Goal: Transaction & Acquisition: Purchase product/service

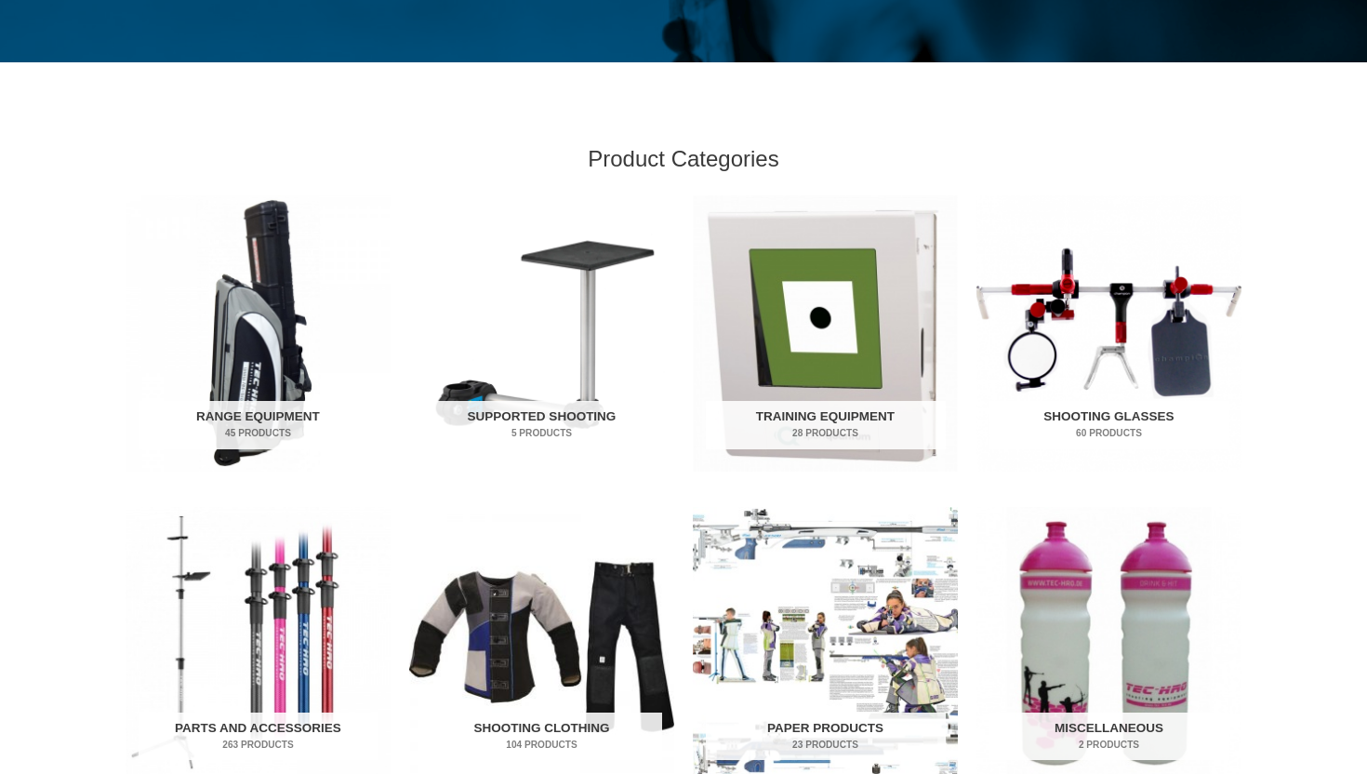
scroll to position [521, 0]
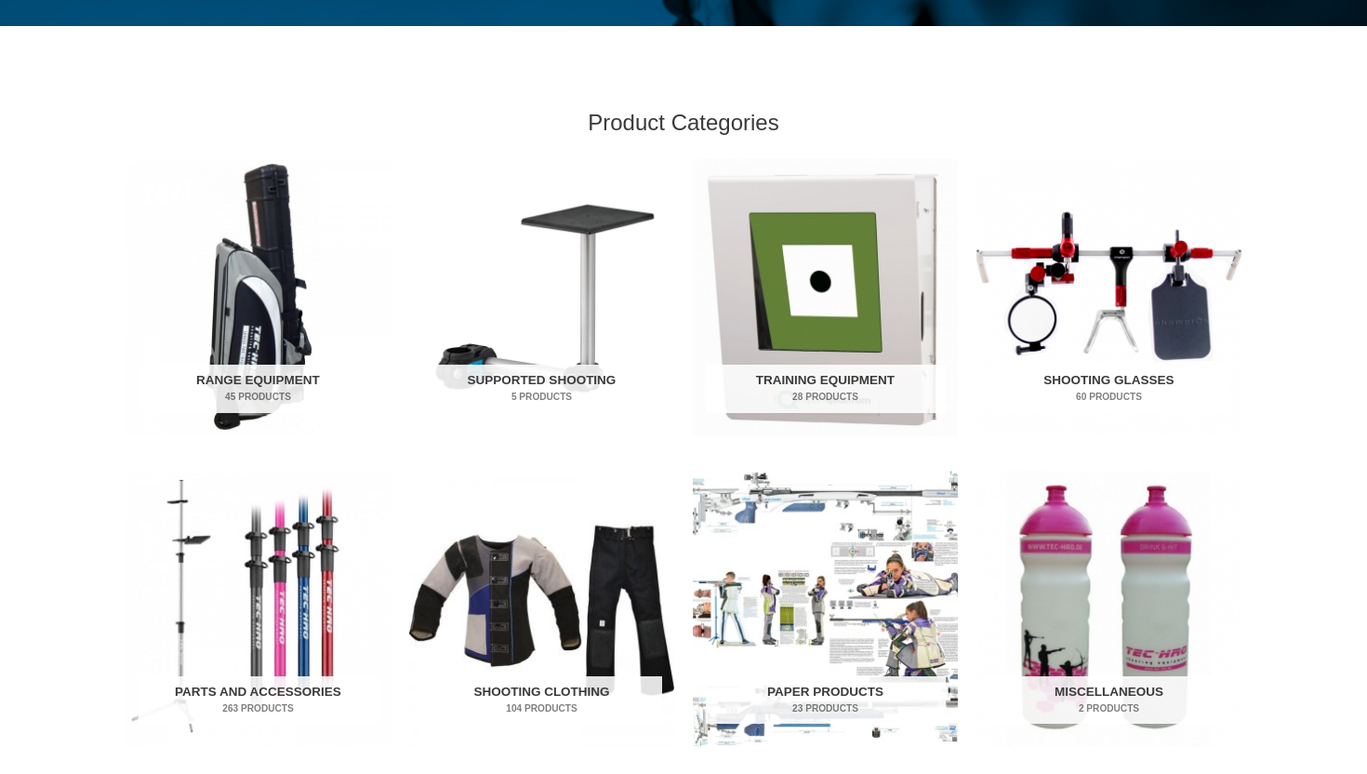
click at [1158, 358] on img "Visit product category Shooting Glasses" at bounding box center [1108, 297] width 265 height 276
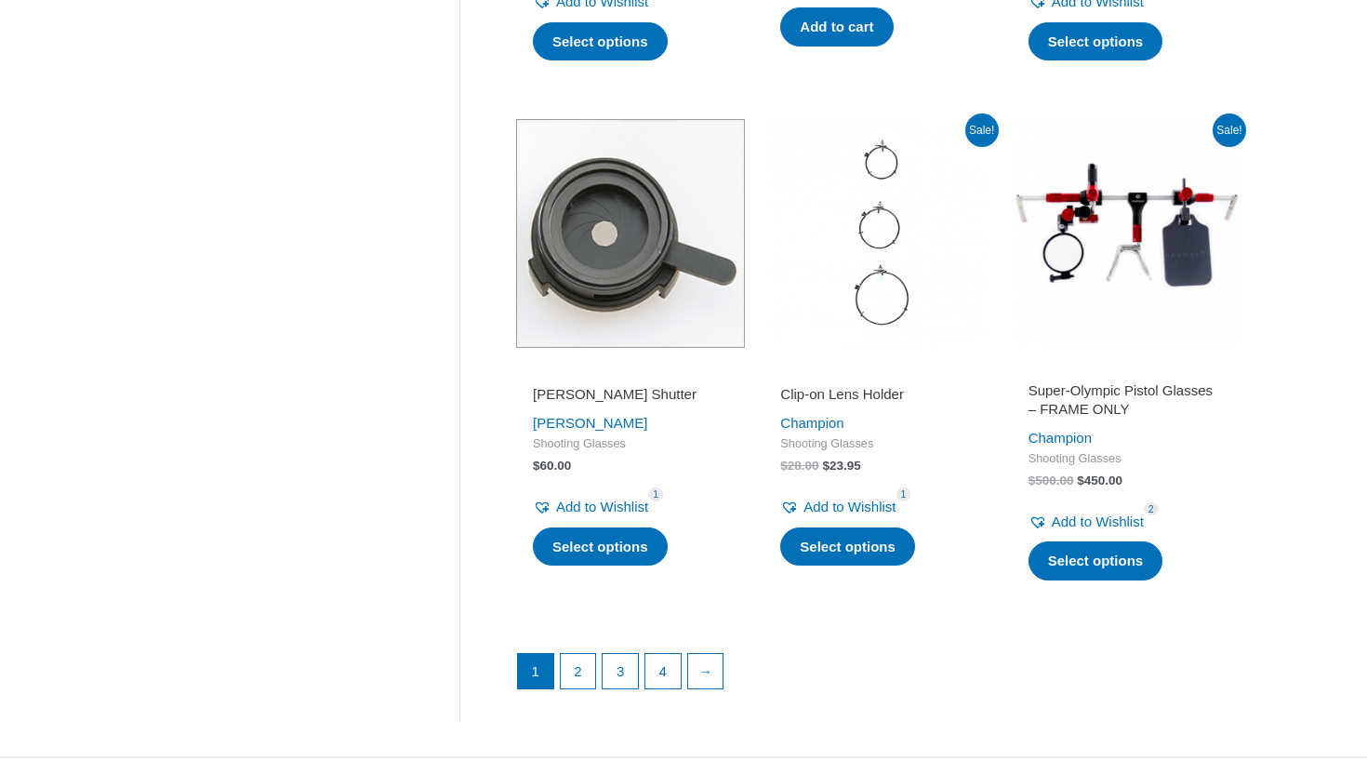
scroll to position [2453, 0]
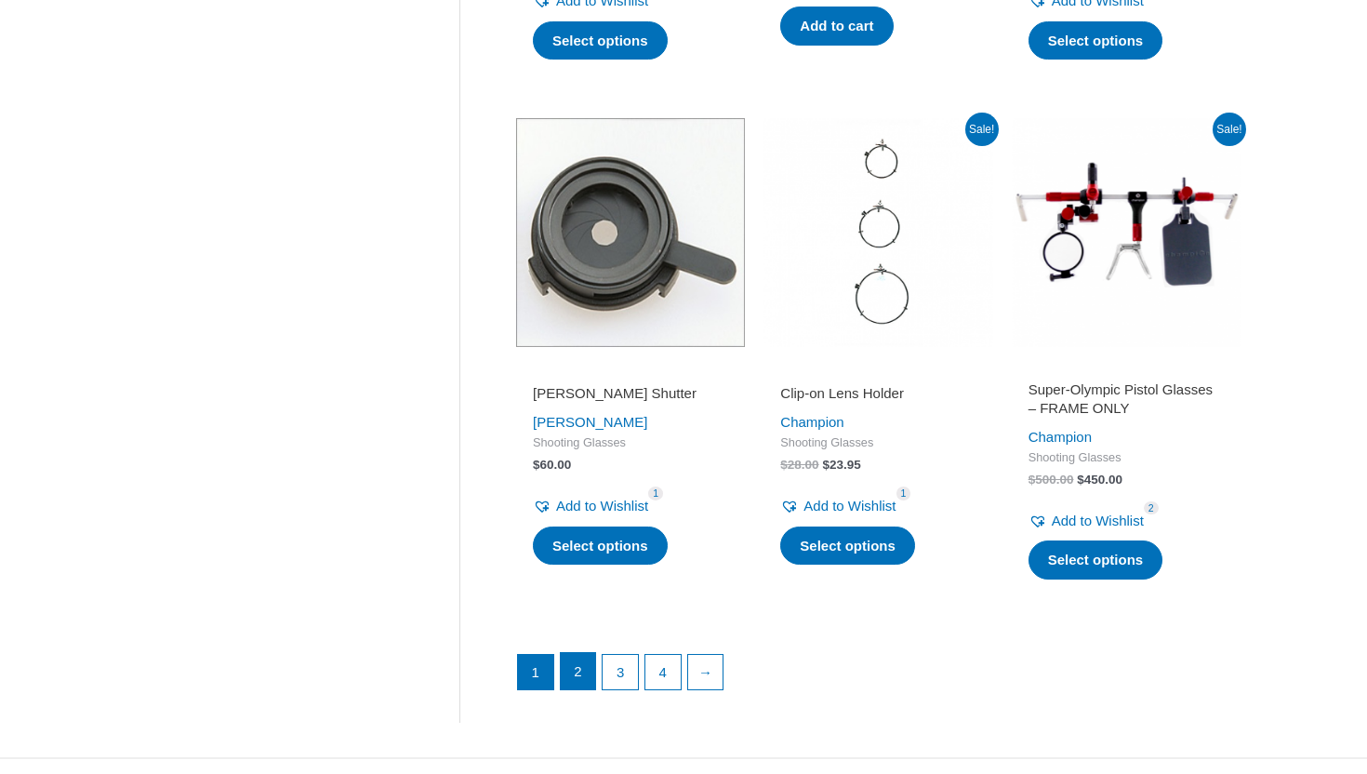
click at [572, 676] on link "2" at bounding box center [578, 671] width 35 height 37
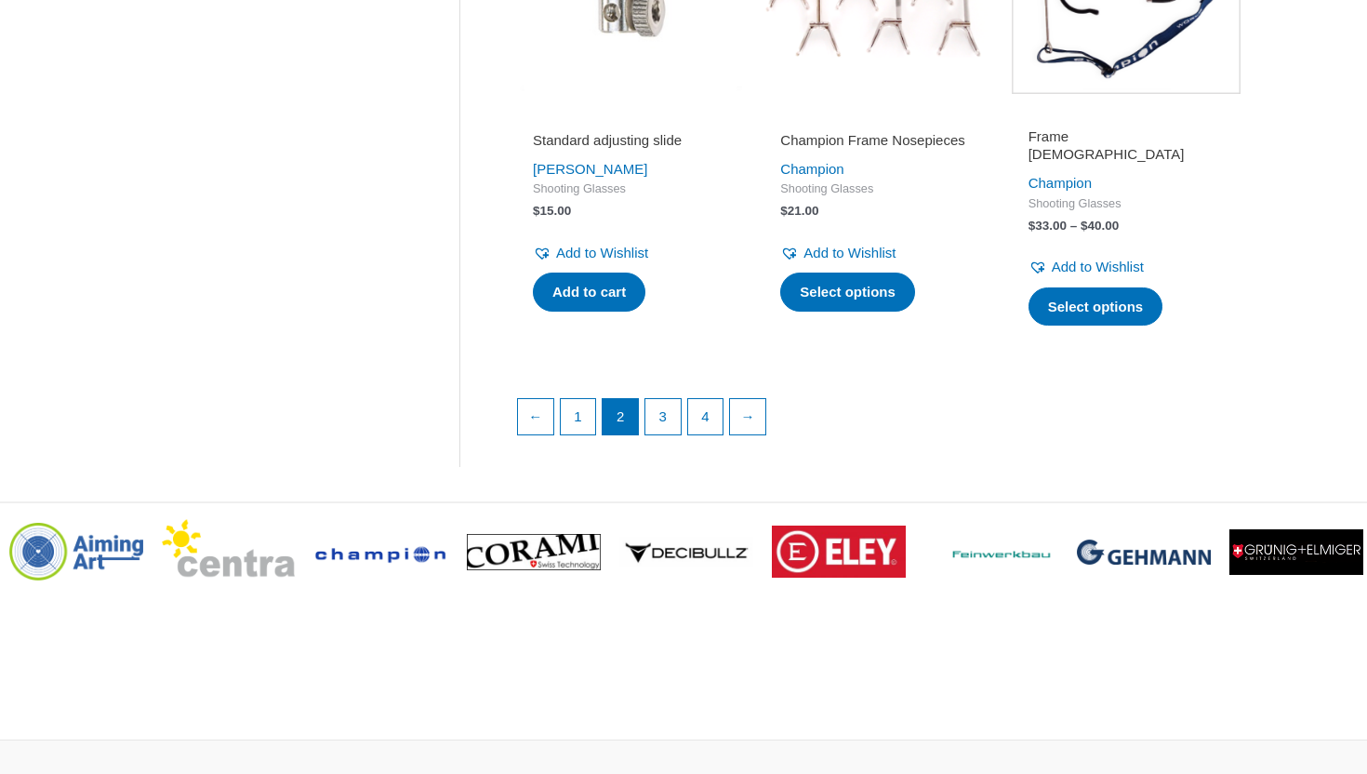
scroll to position [2672, 0]
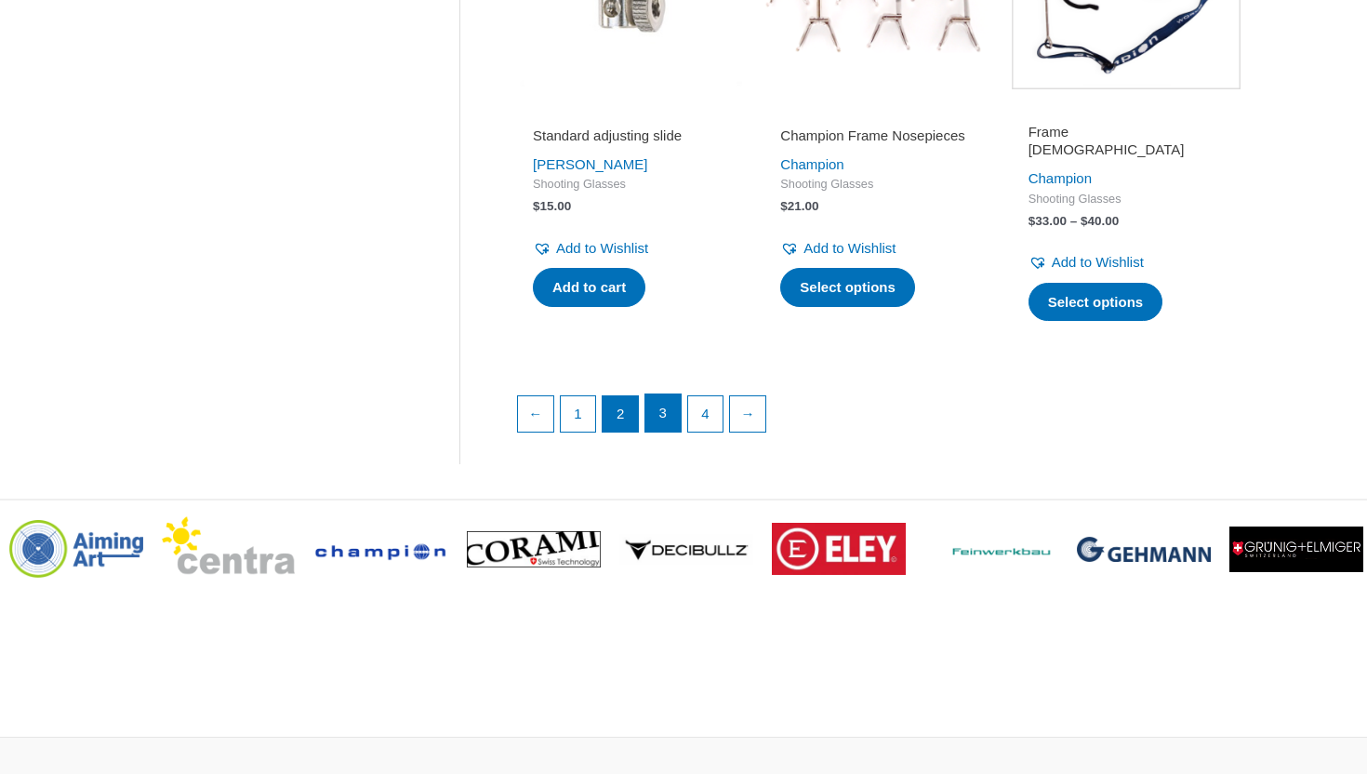
click at [650, 402] on link "3" at bounding box center [662, 412] width 35 height 37
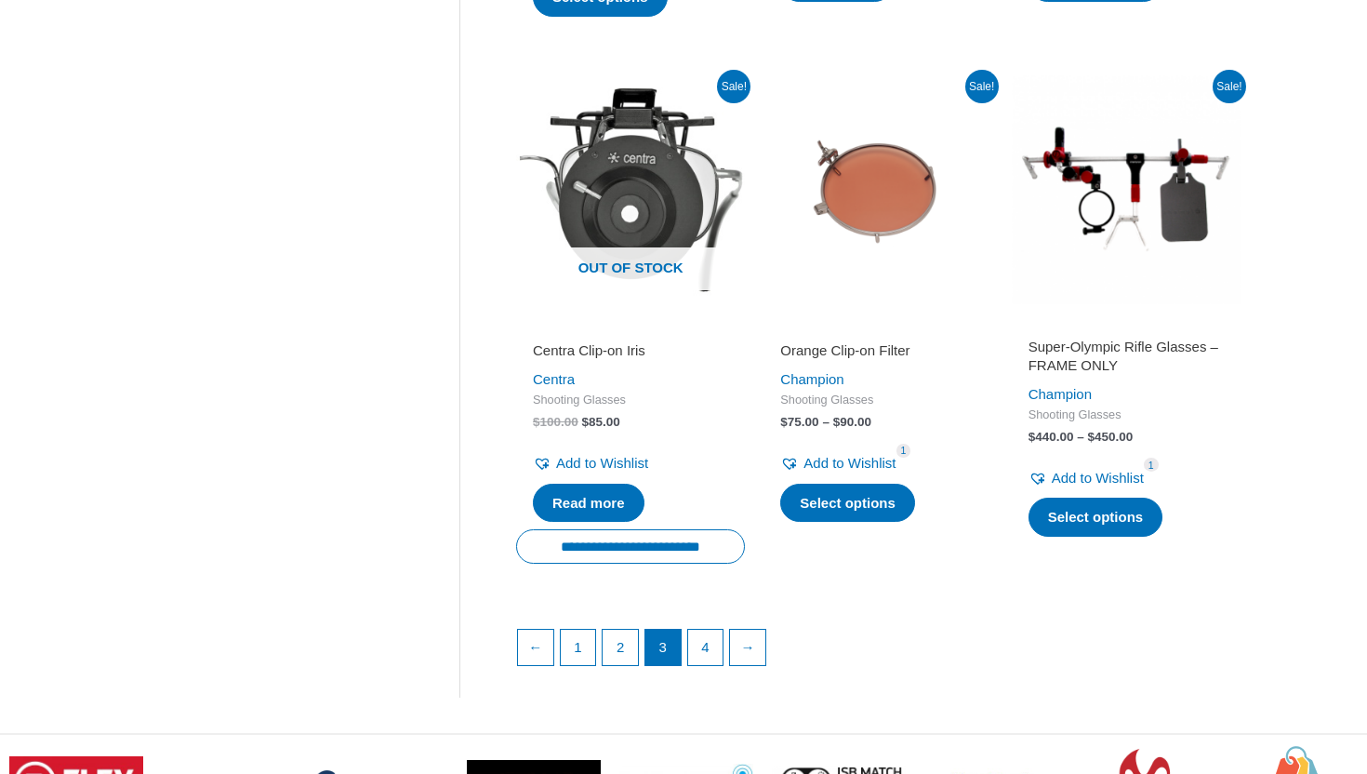
scroll to position [2517, 0]
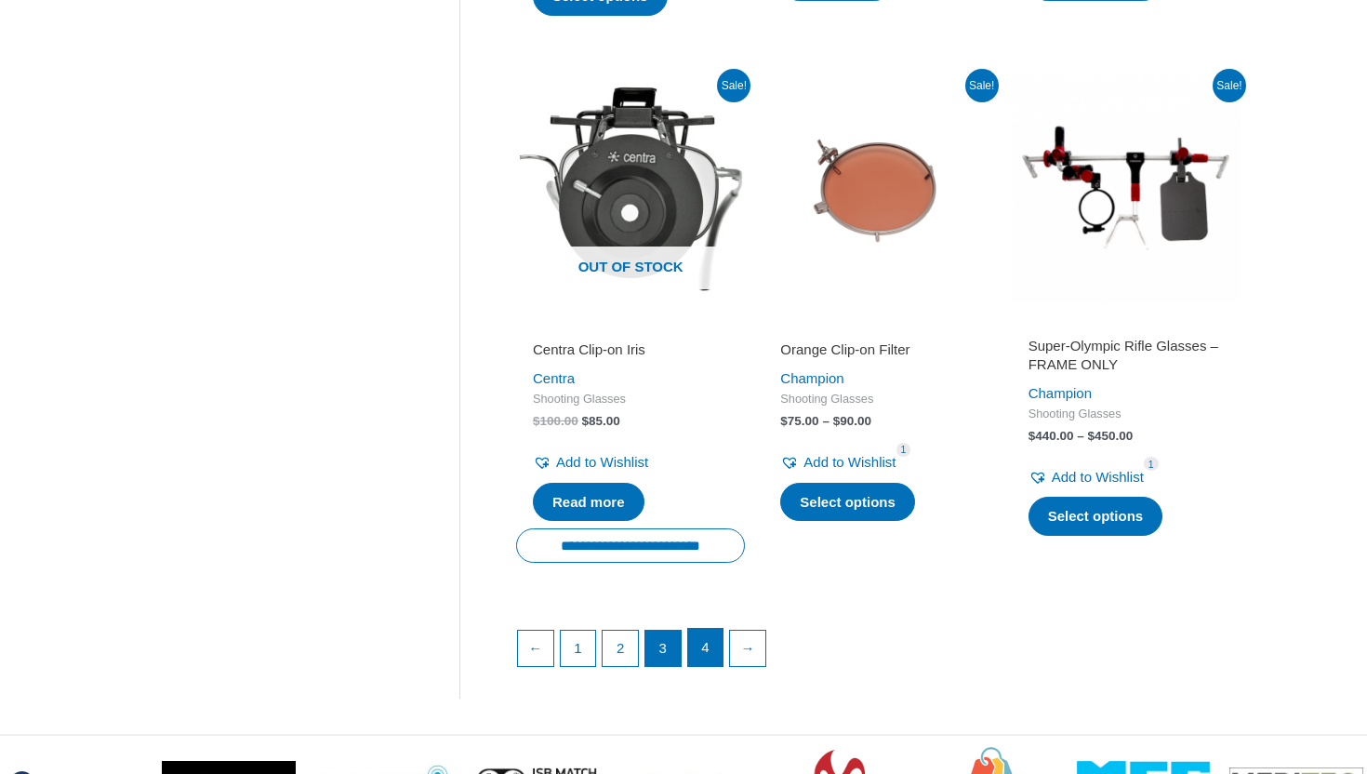
click at [702, 633] on link "4" at bounding box center [705, 647] width 35 height 37
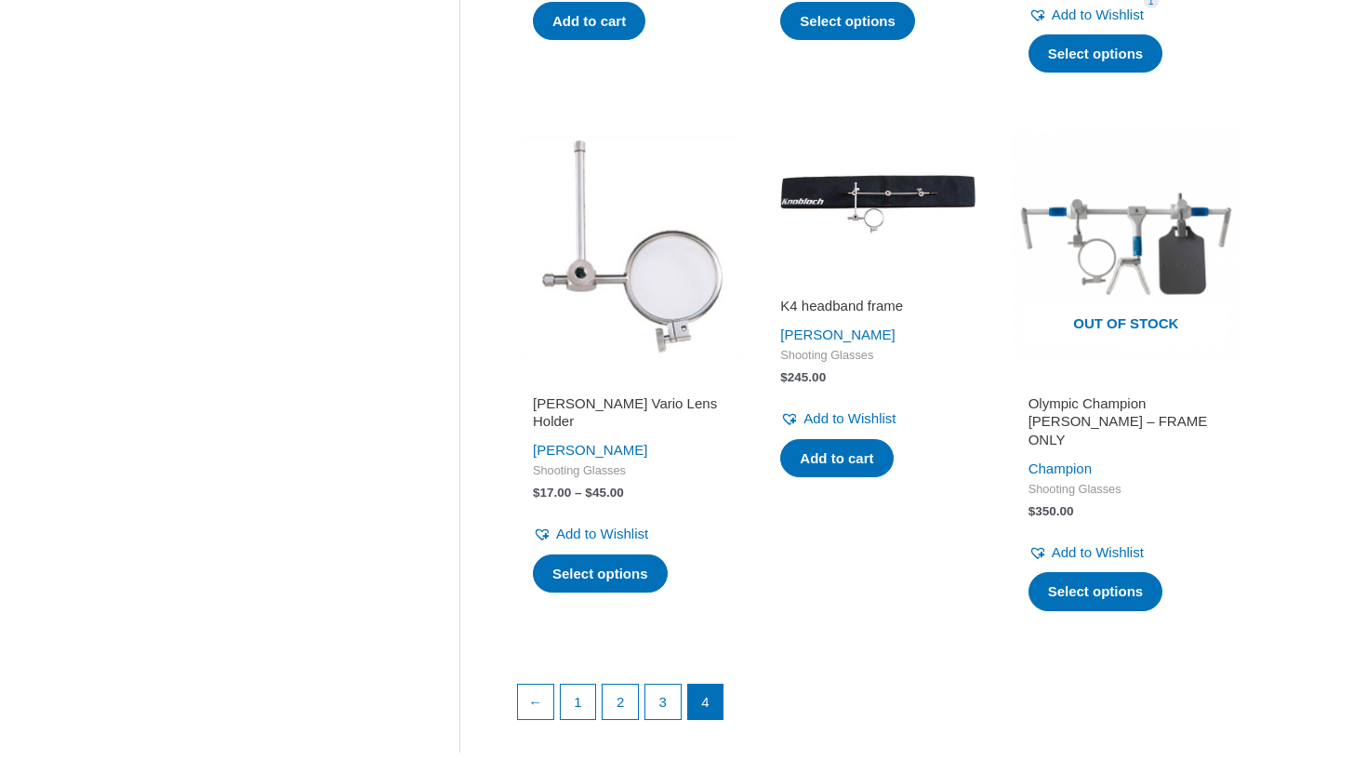
scroll to position [2415, 0]
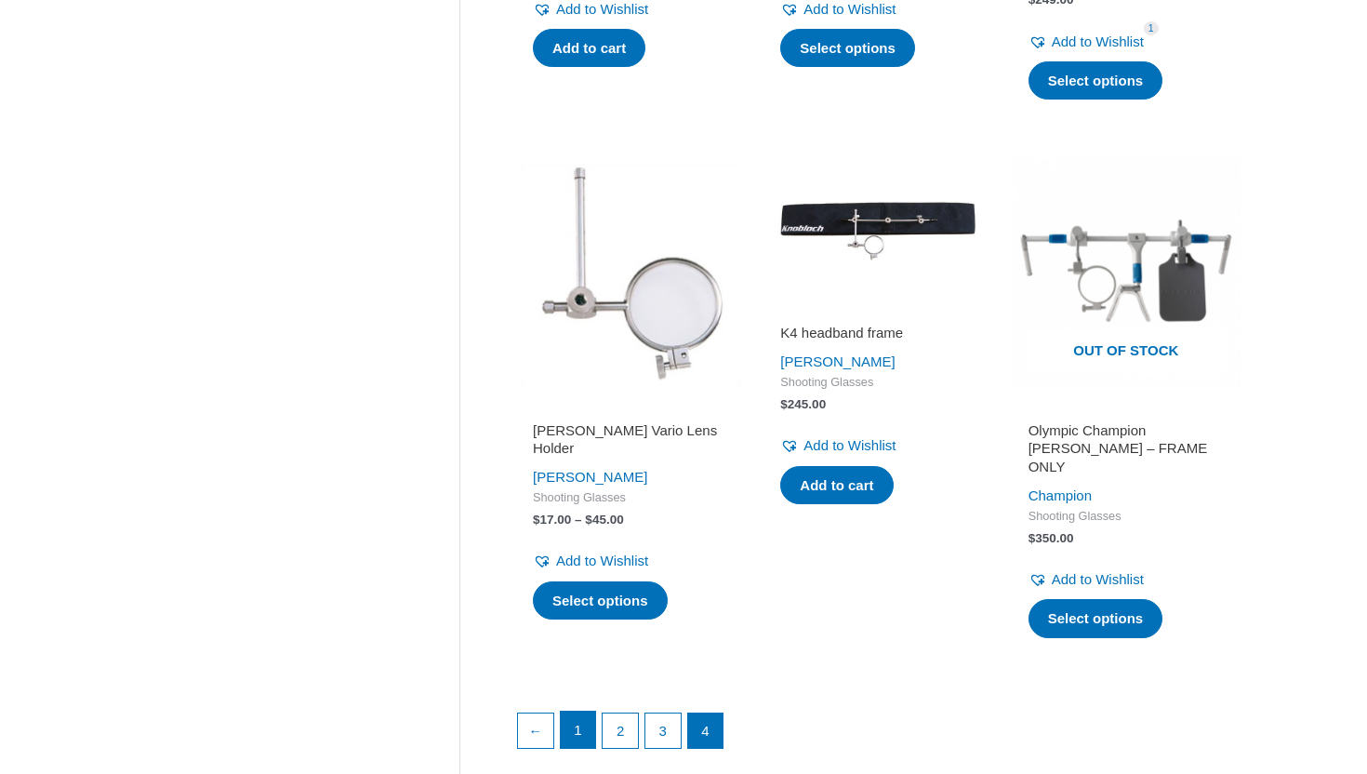
click at [584, 711] on link "1" at bounding box center [578, 729] width 35 height 37
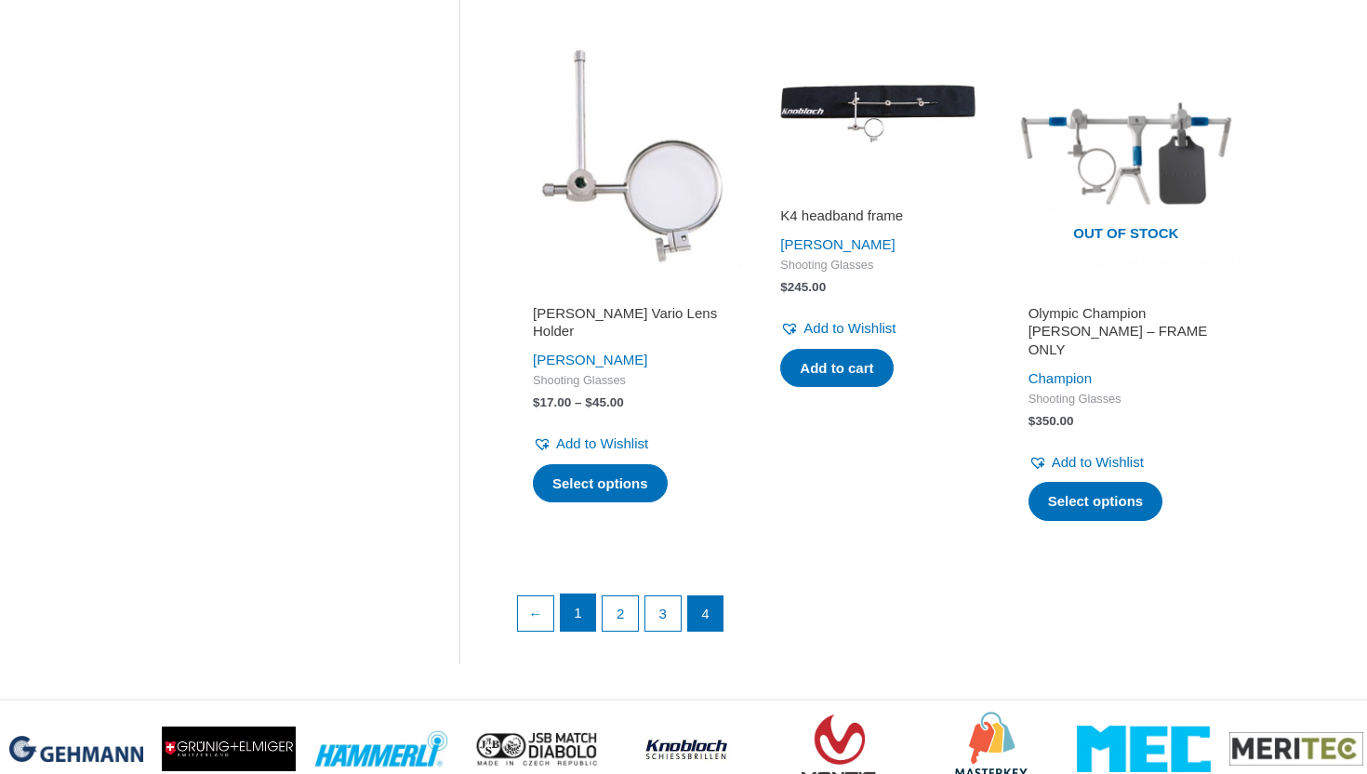
scroll to position [2535, 0]
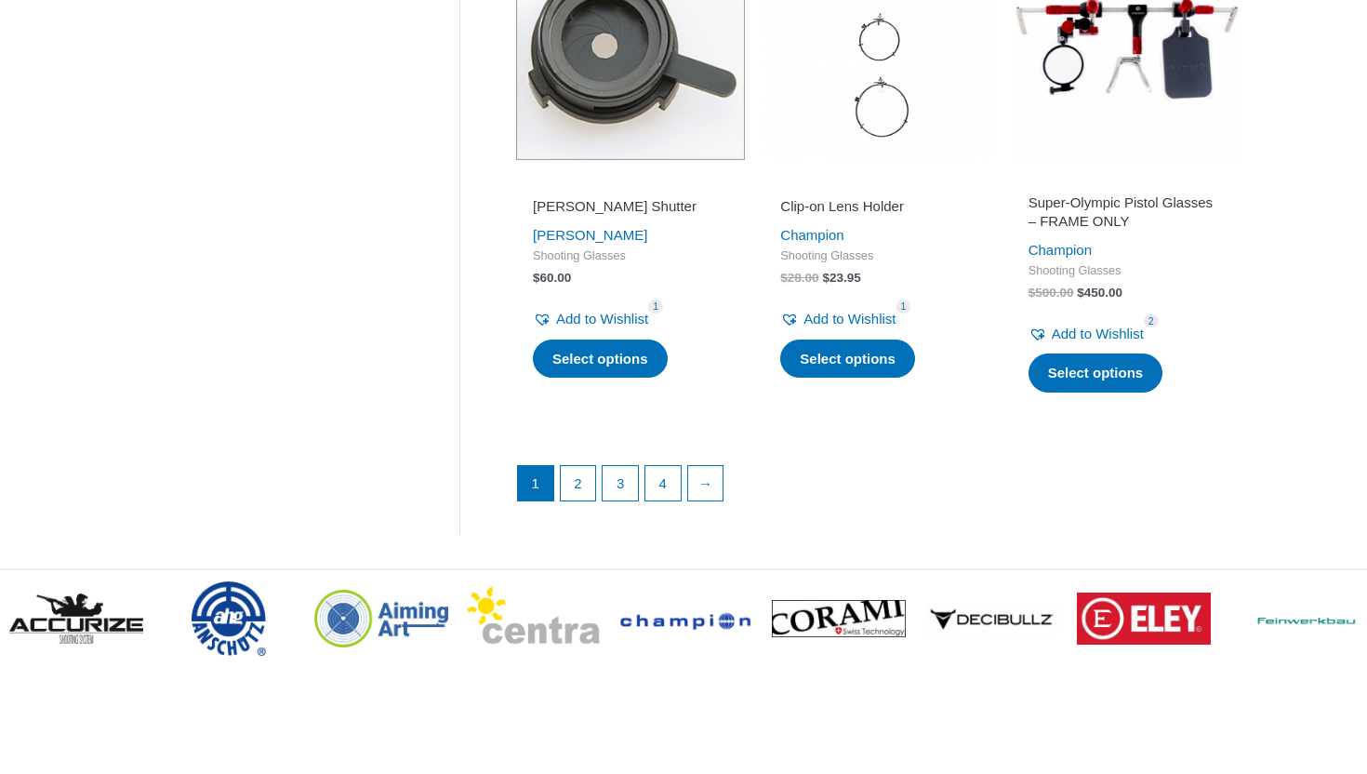
scroll to position [2642, 0]
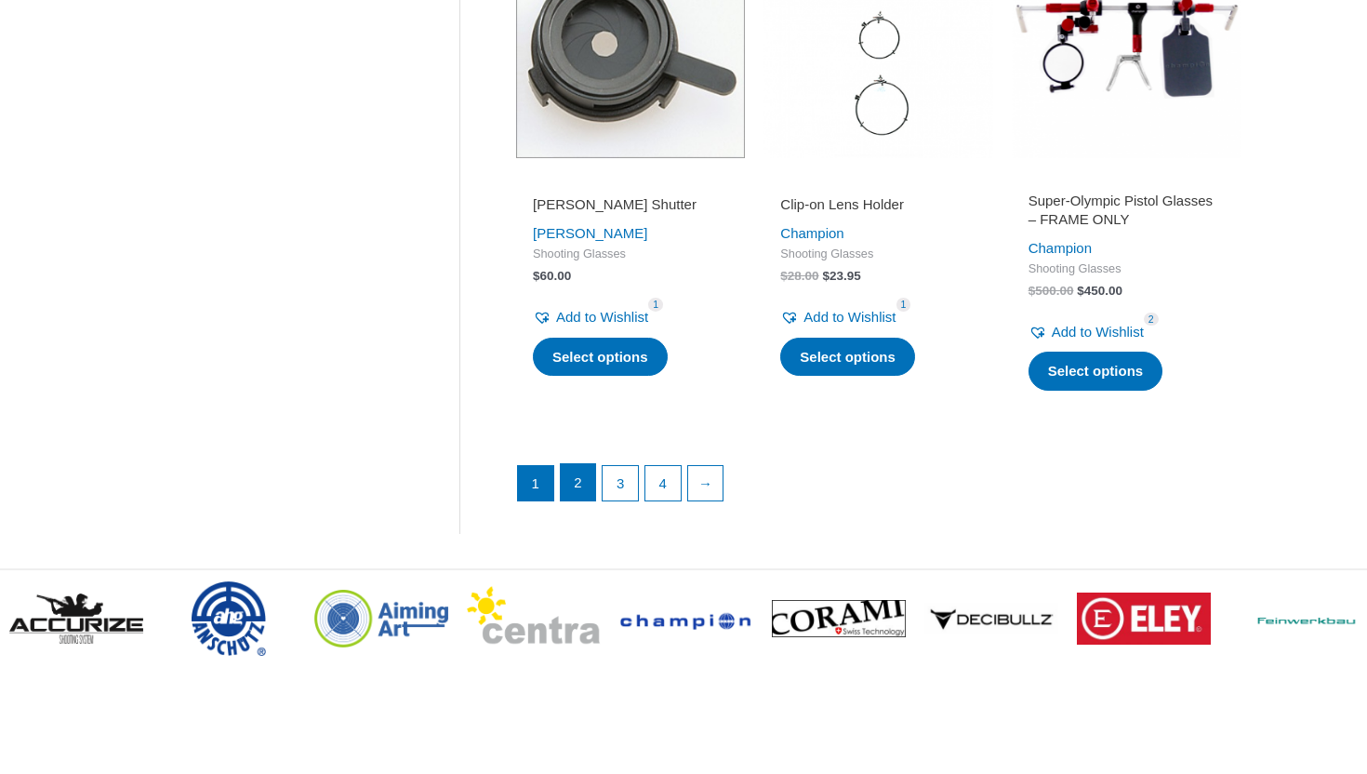
click at [574, 492] on link "2" at bounding box center [578, 482] width 35 height 37
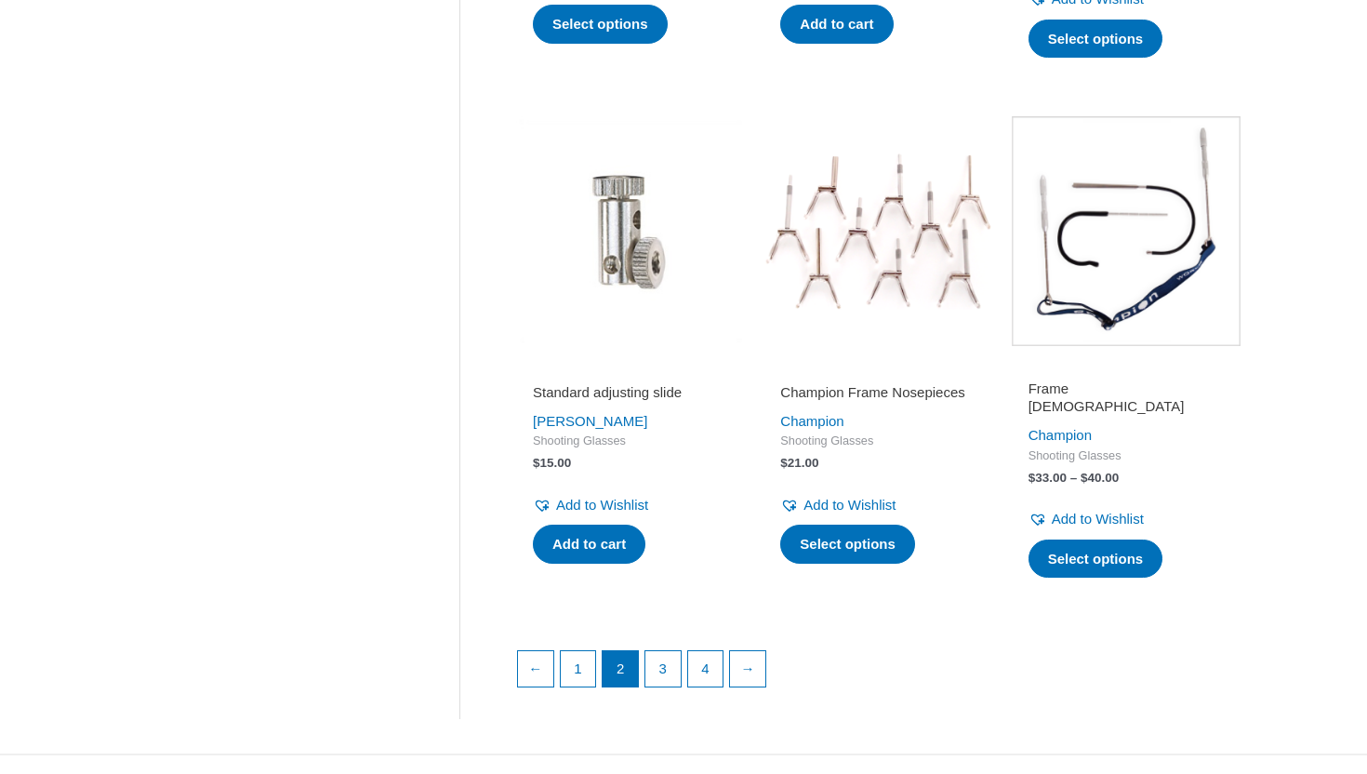
scroll to position [2426, 0]
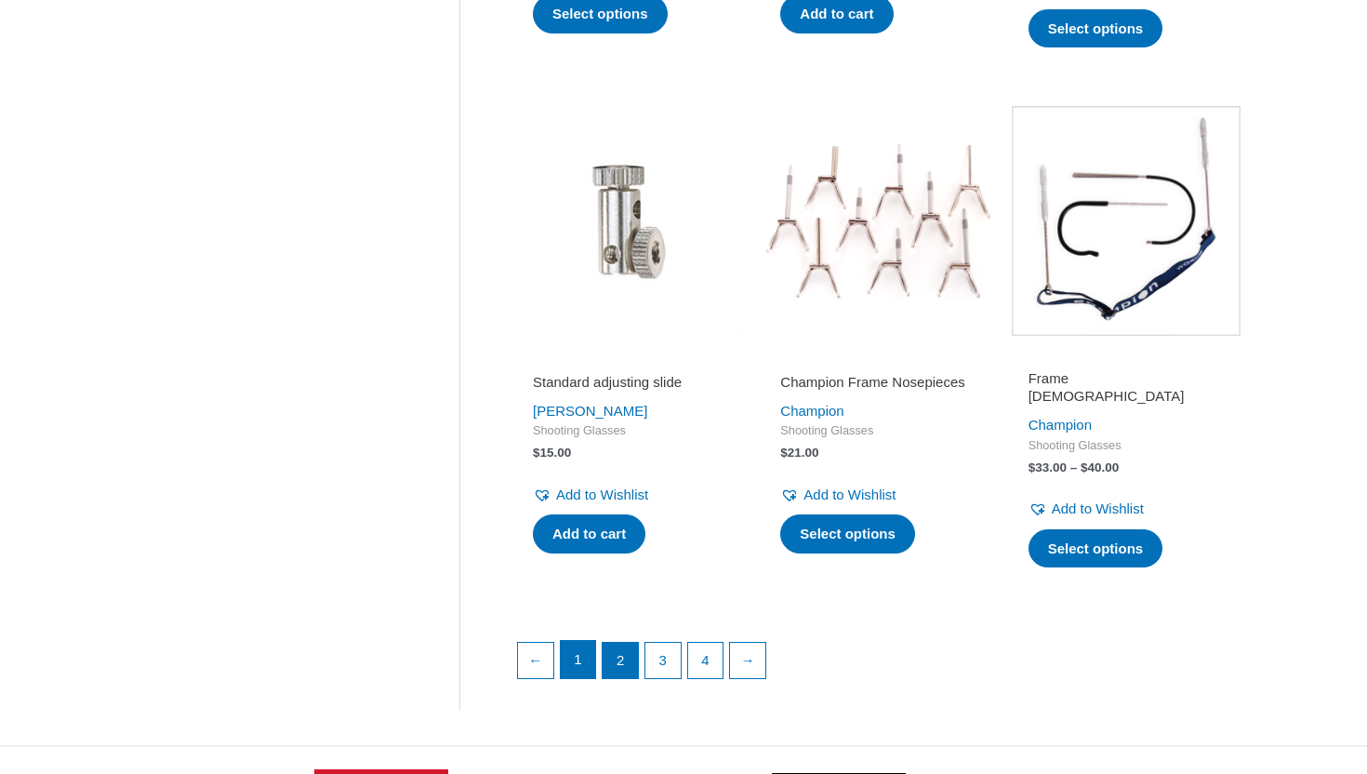
click at [566, 644] on link "1" at bounding box center [578, 659] width 35 height 37
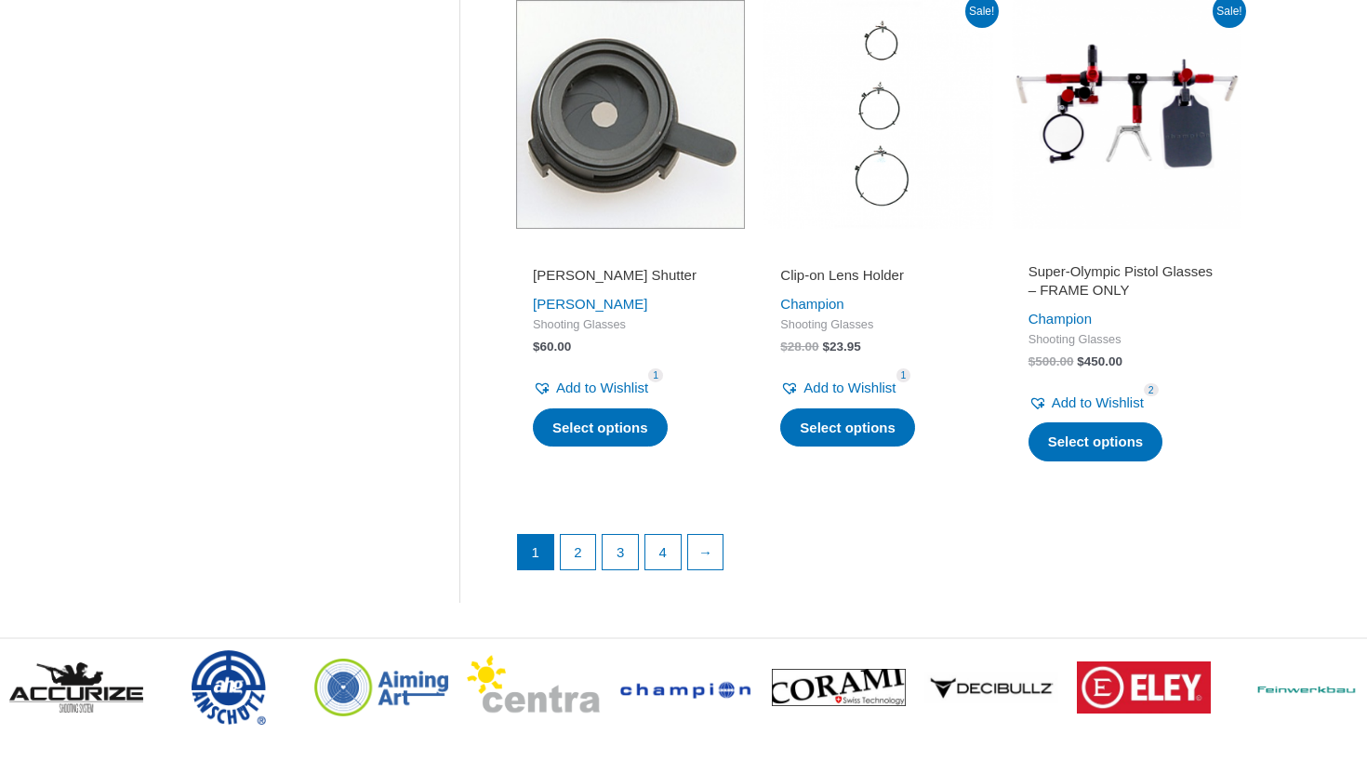
scroll to position [2574, 0]
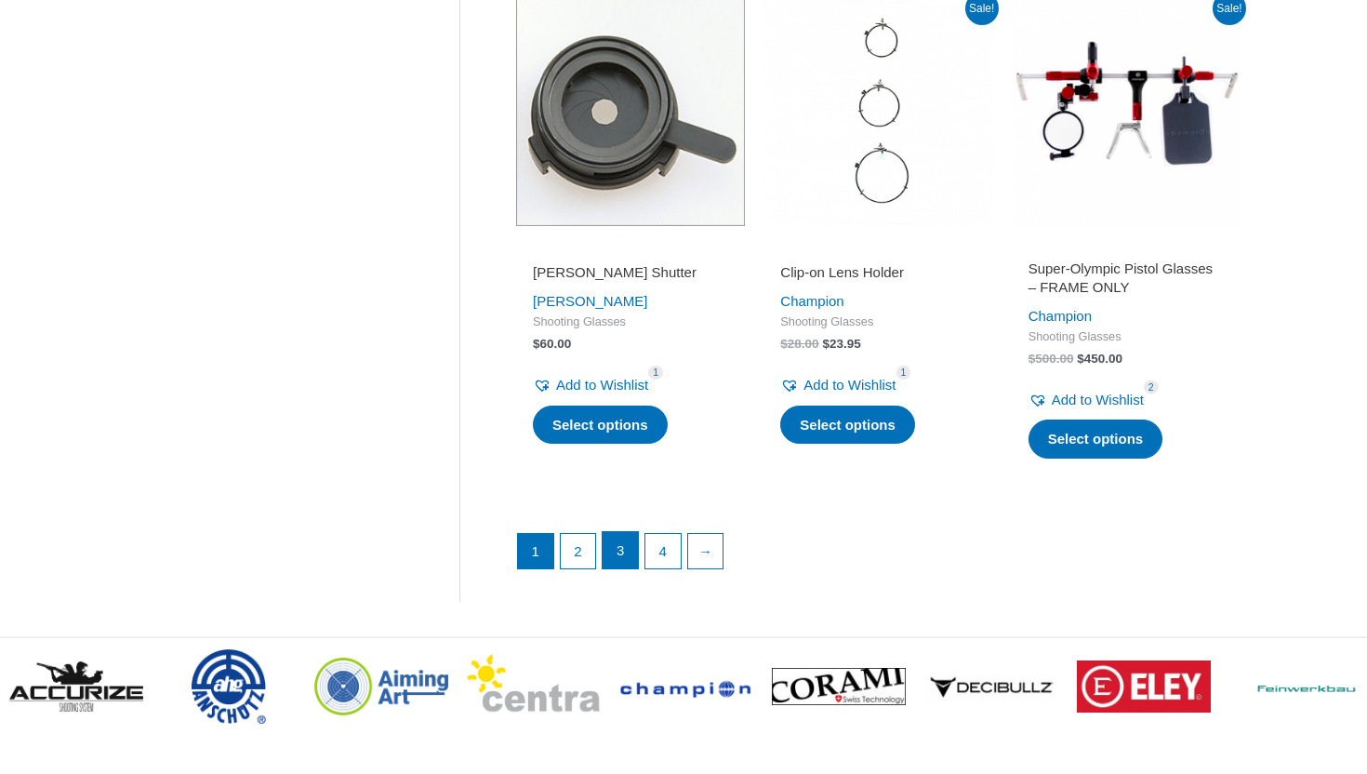
click at [623, 564] on link "3" at bounding box center [620, 550] width 35 height 37
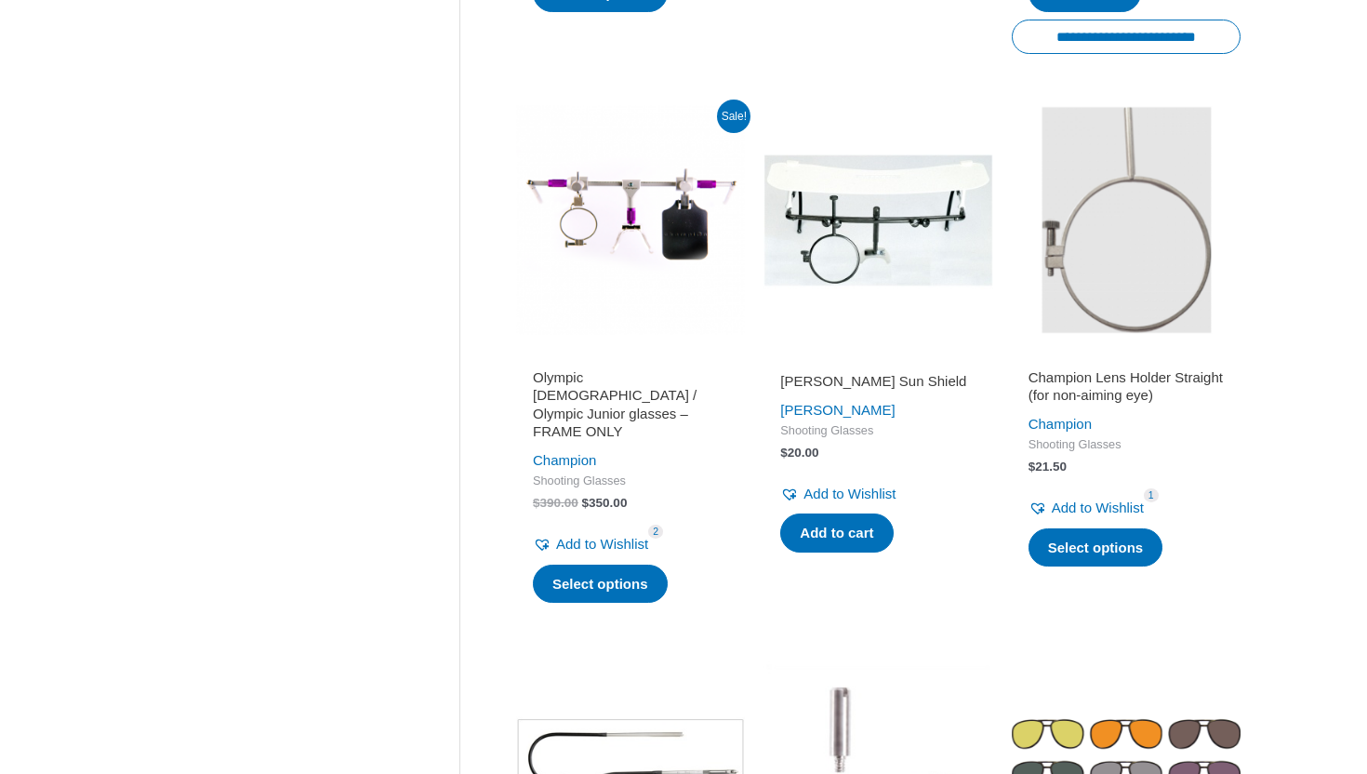
scroll to position [1296, 0]
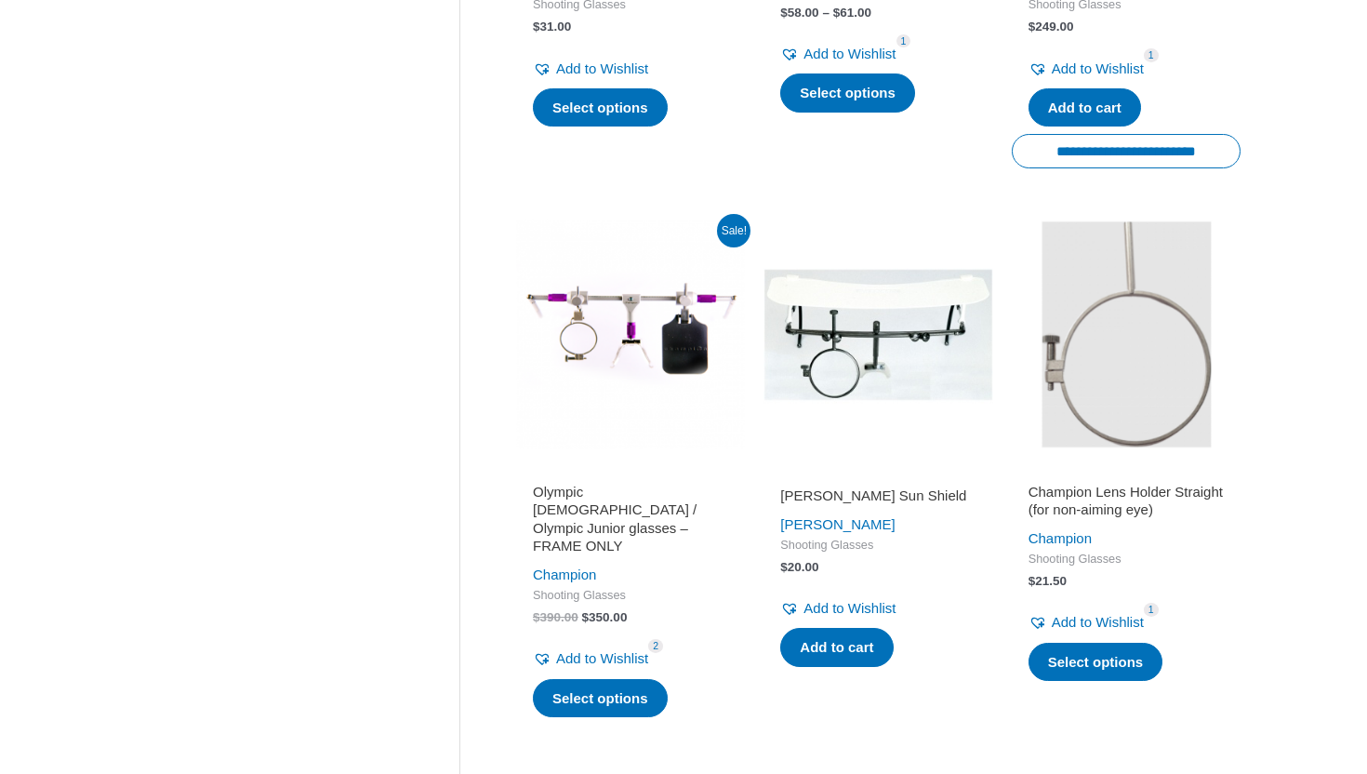
click at [622, 513] on h2 "Olympic [DEMOGRAPHIC_DATA] / Olympic Junior glasses – FRAME ONLY" at bounding box center [630, 519] width 195 height 73
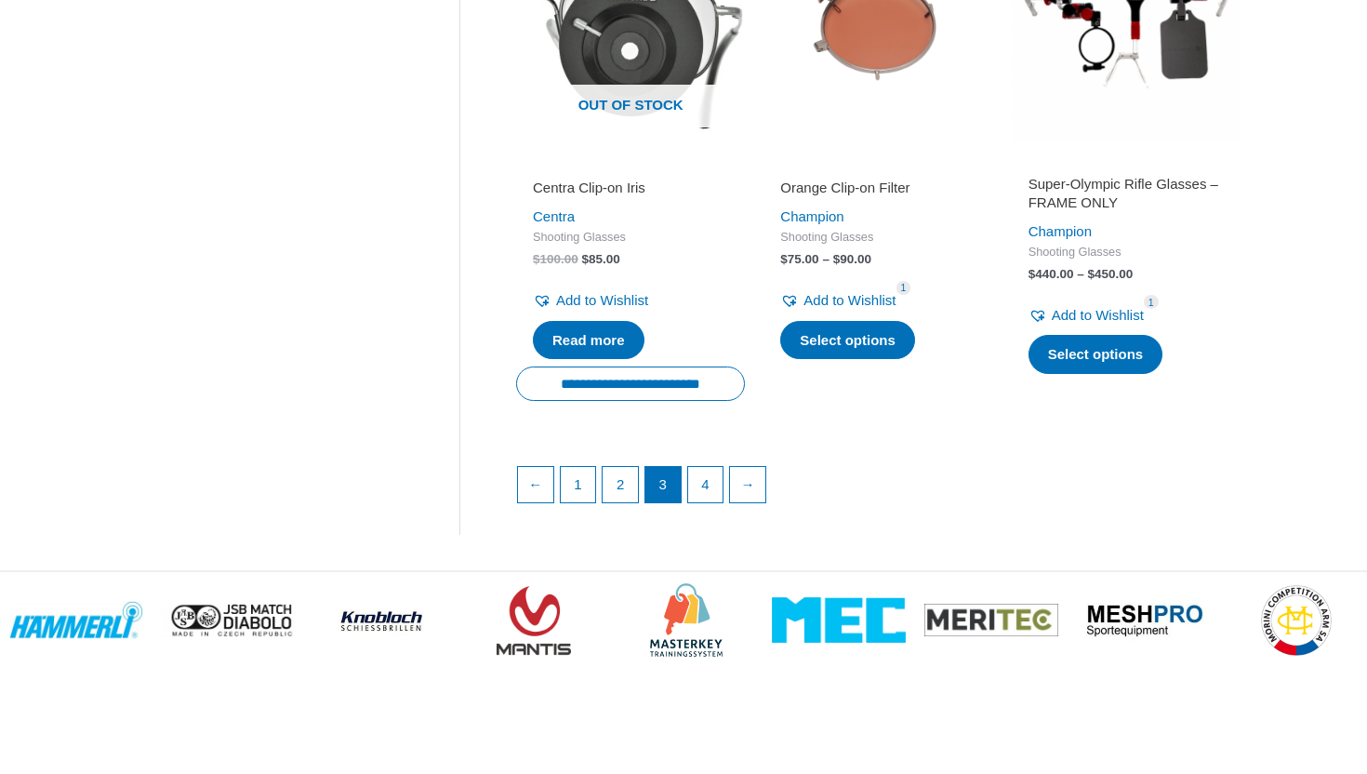
scroll to position [2724, 0]
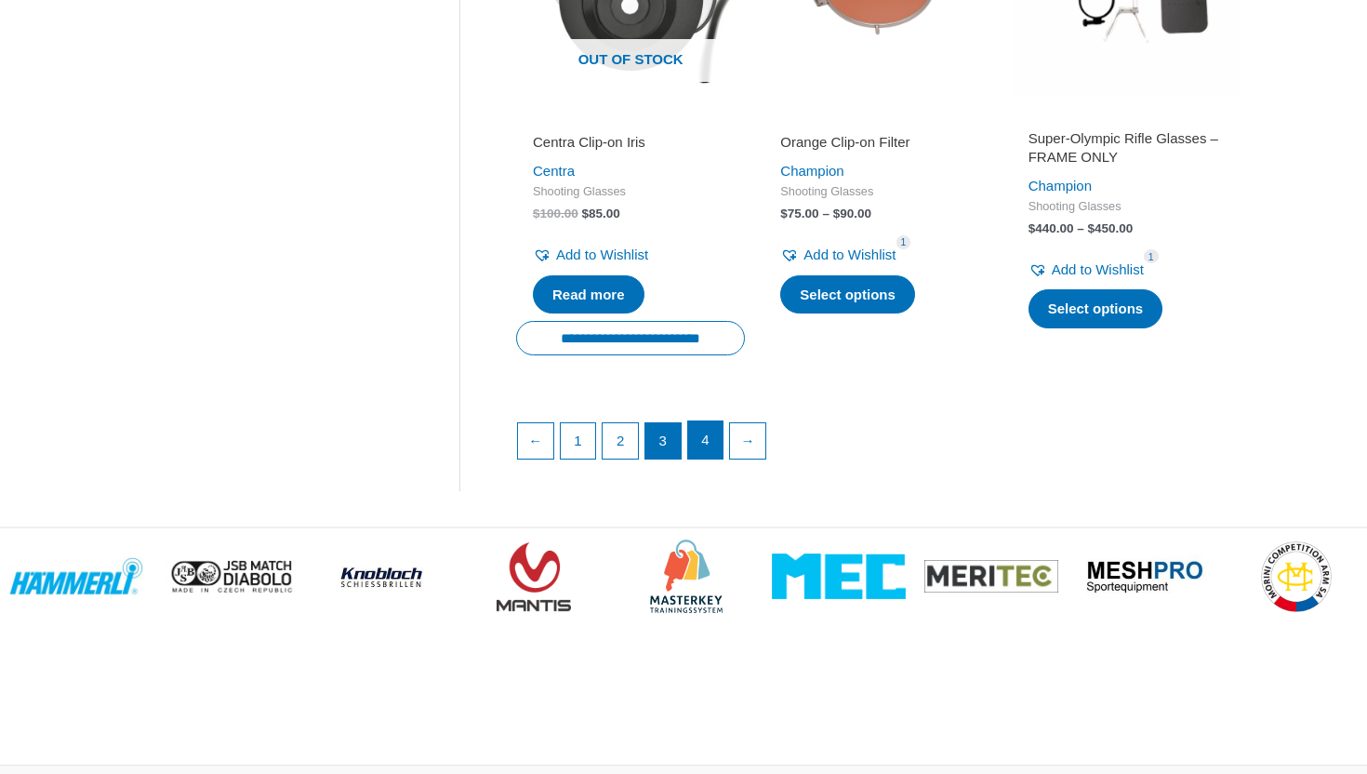
click at [695, 427] on link "4" at bounding box center [705, 439] width 35 height 37
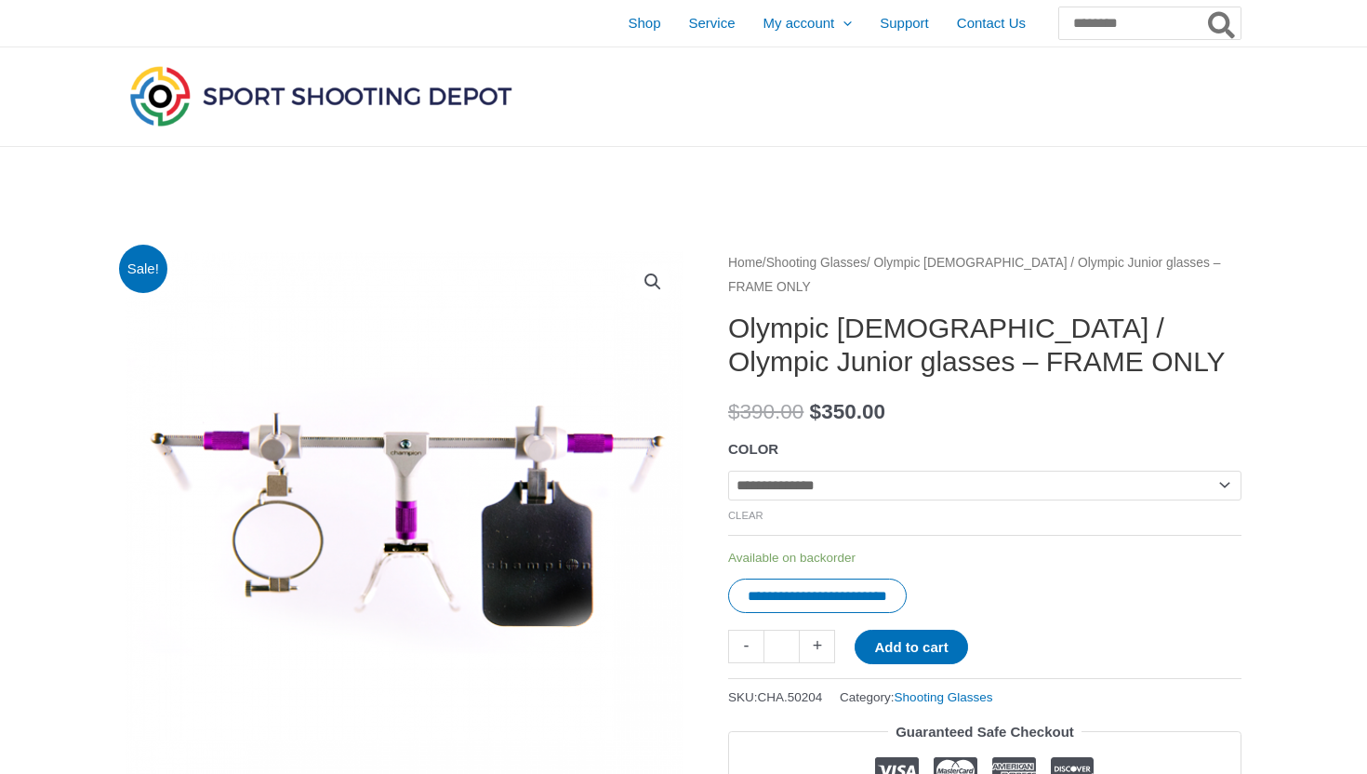
click at [897, 465] on tr "**********" at bounding box center [984, 481] width 513 height 93
click at [887, 482] on select "**********" at bounding box center [984, 485] width 513 height 30
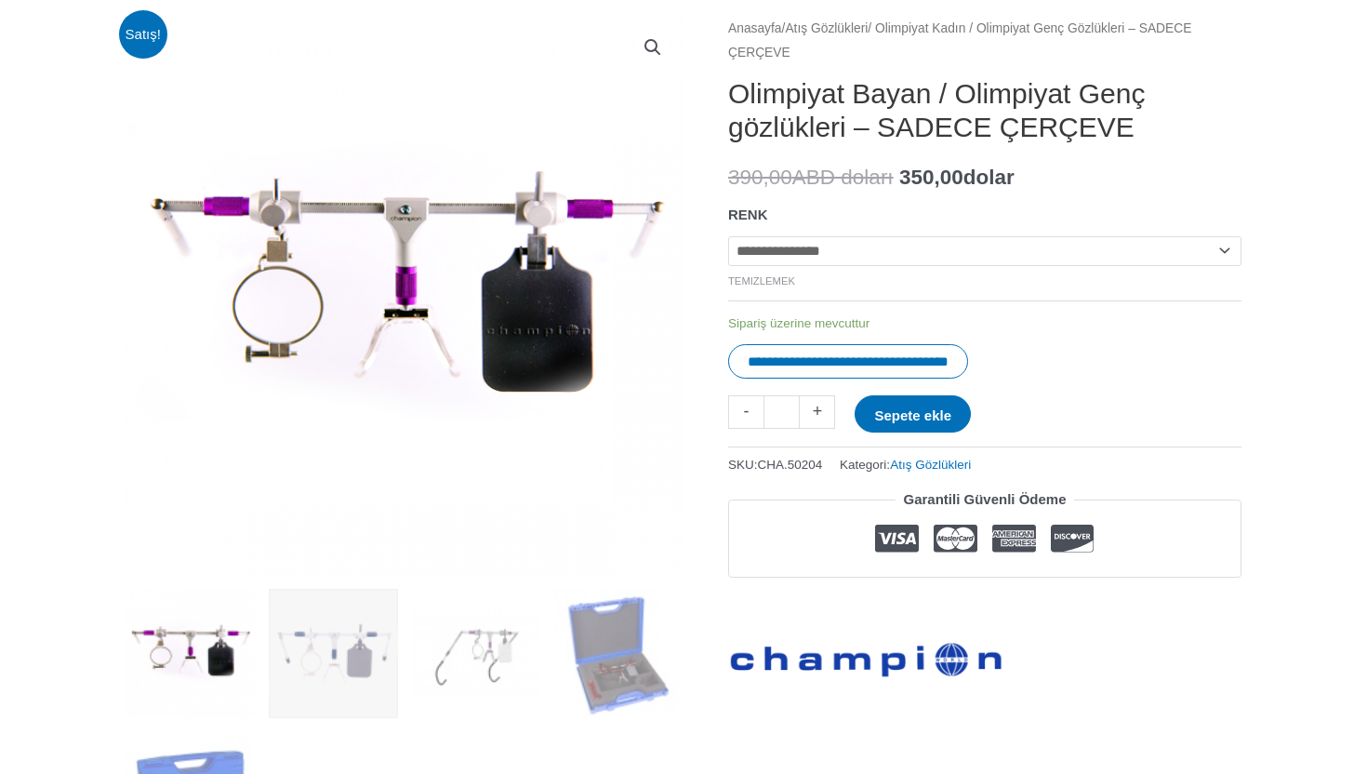
scroll to position [222, 0]
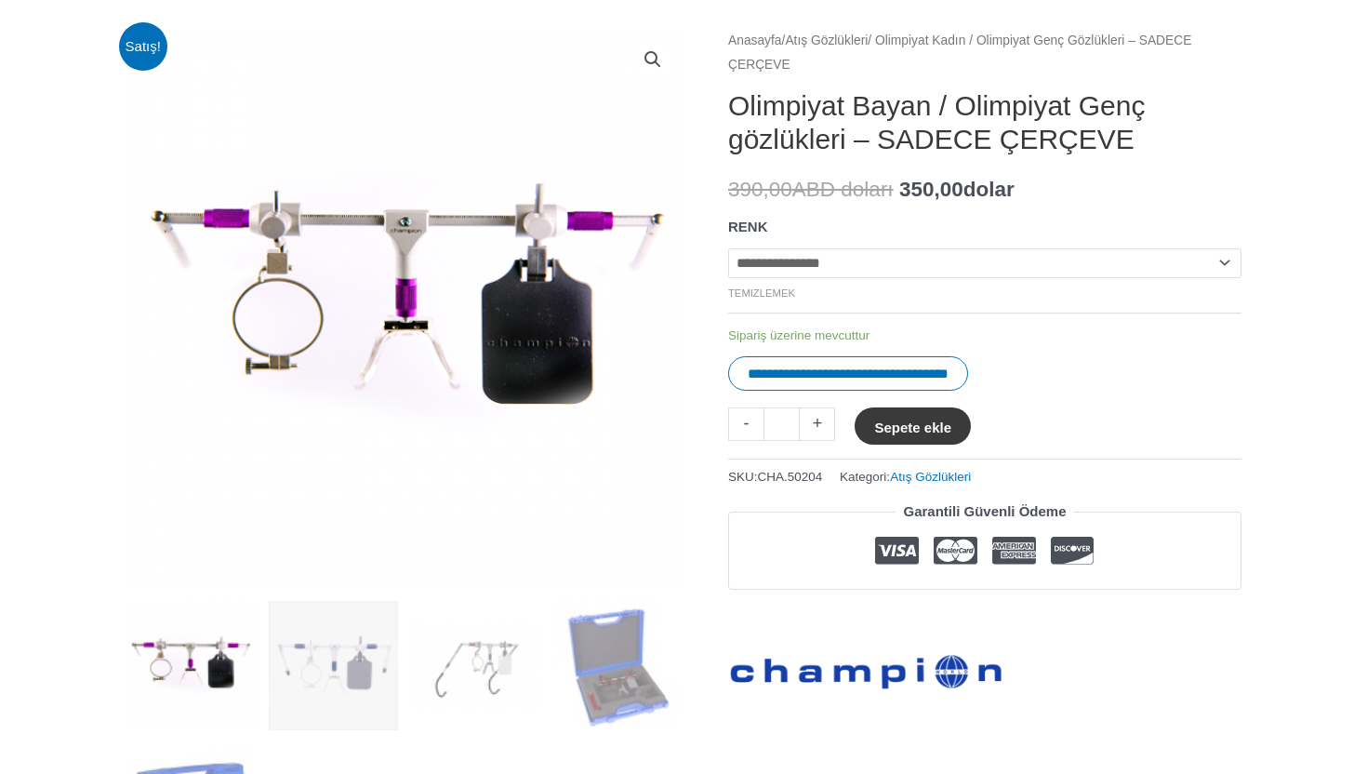
click at [944, 430] on font "Sepete ekle" at bounding box center [912, 427] width 77 height 16
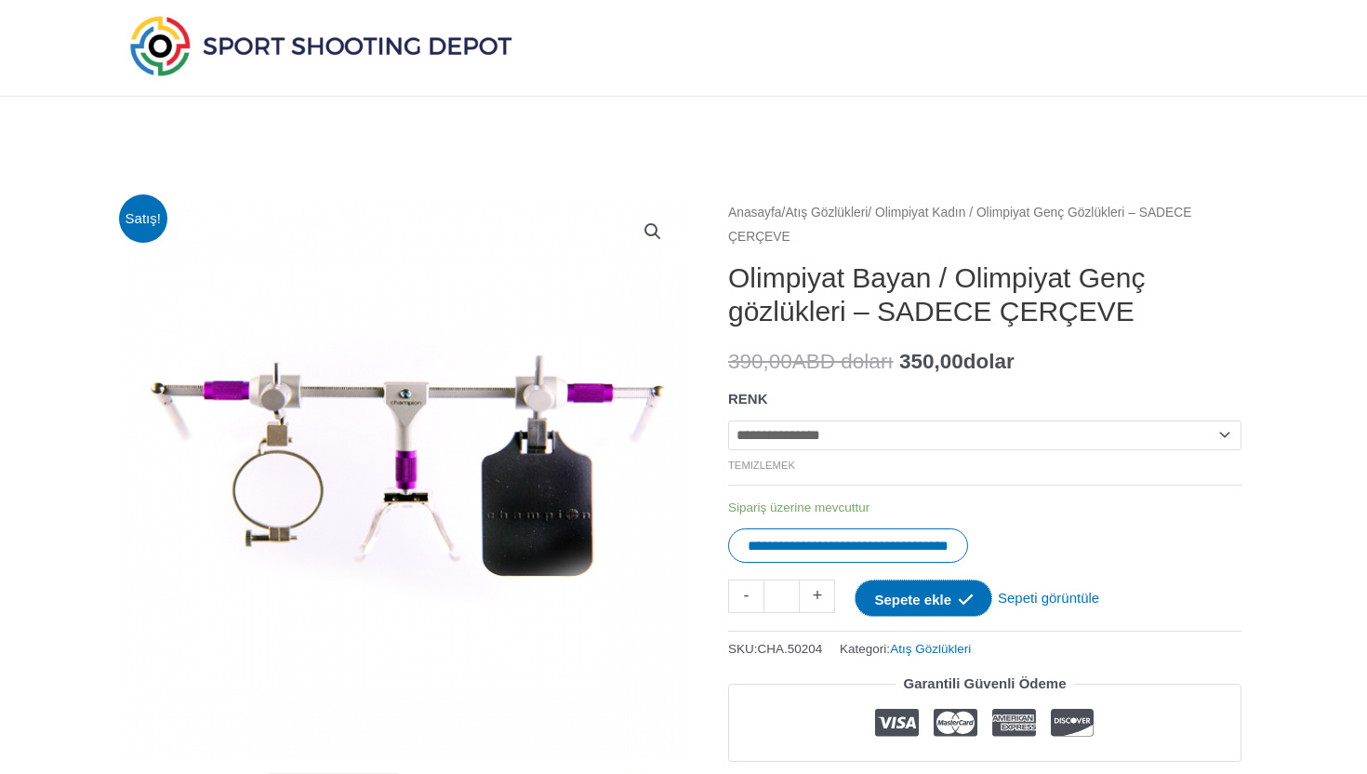
scroll to position [0, 0]
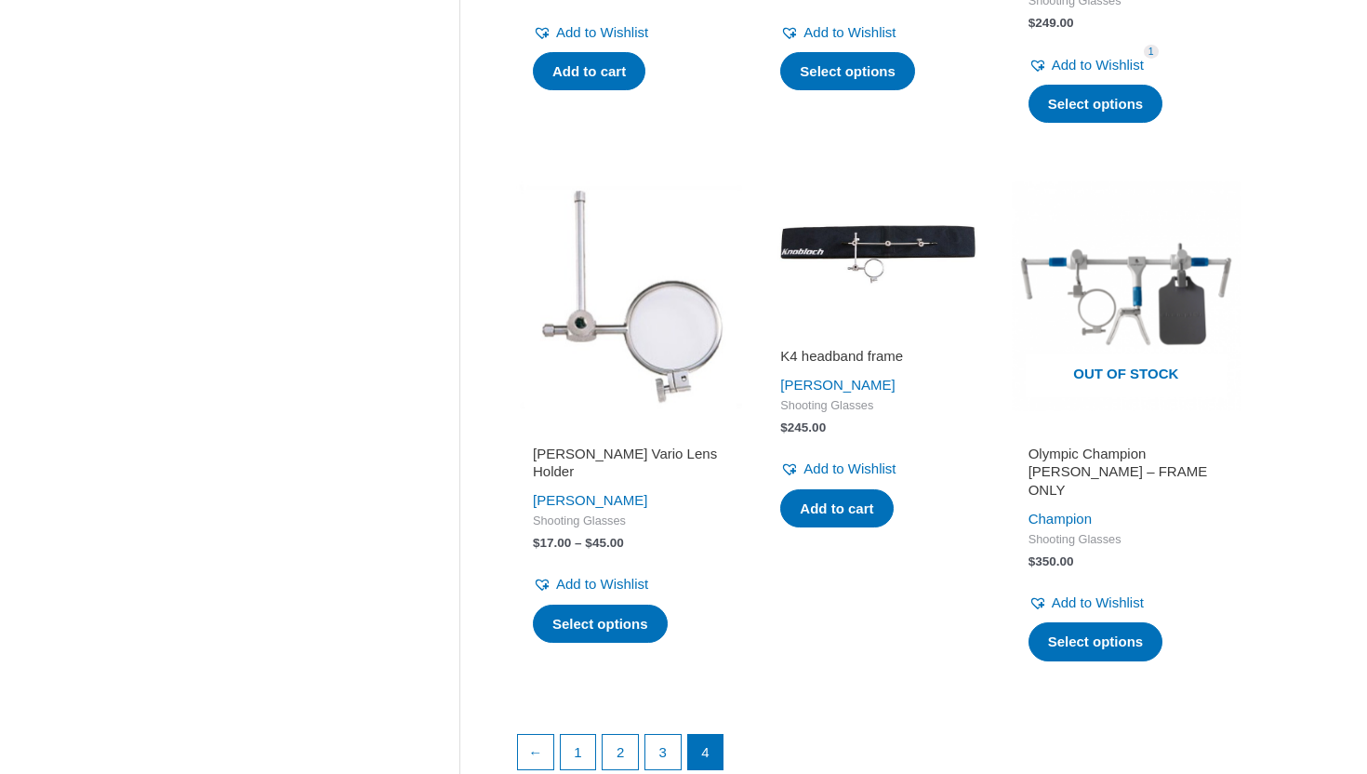
scroll to position [2411, 0]
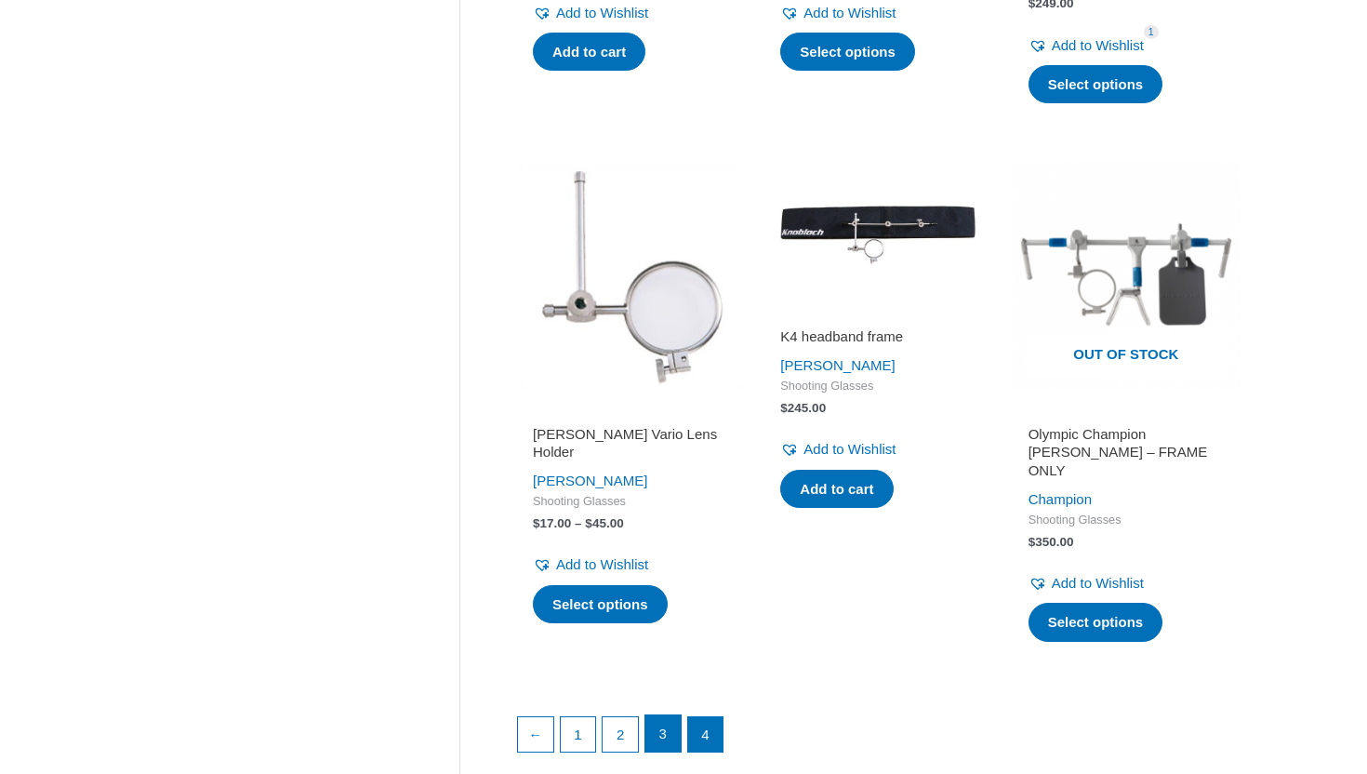
click at [657, 716] on link "3" at bounding box center [662, 733] width 35 height 37
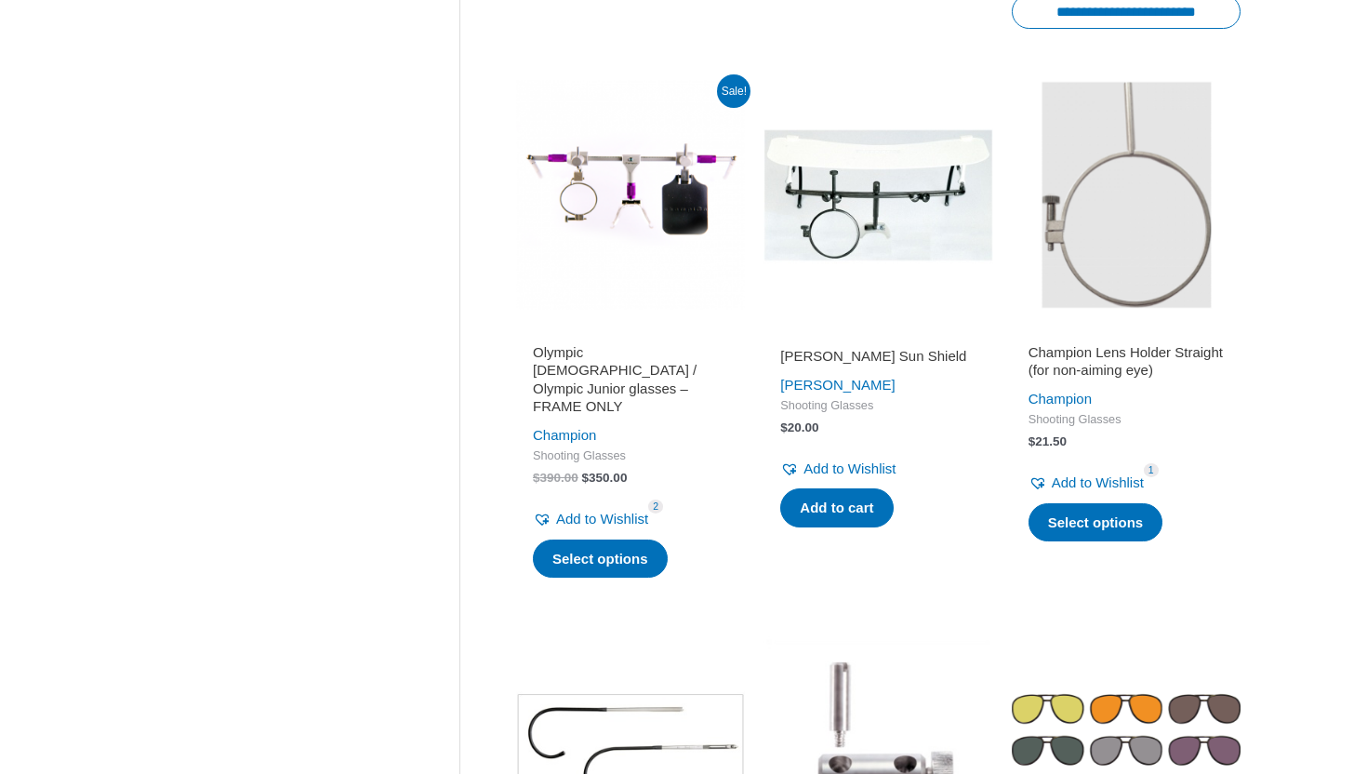
scroll to position [1437, 0]
click at [603, 350] on h2 "Olympic Lady / Olympic Junior glasses – FRAME ONLY" at bounding box center [630, 378] width 195 height 73
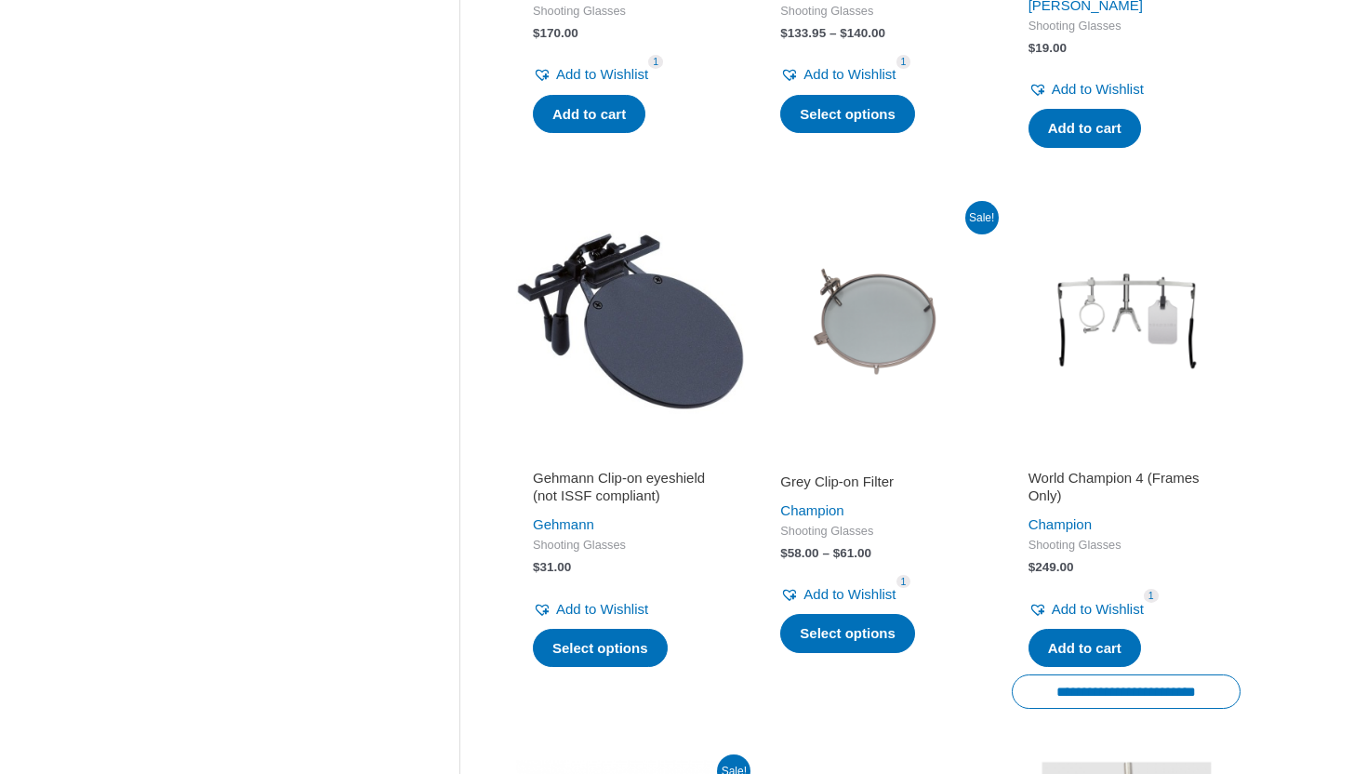
scroll to position [755, 0]
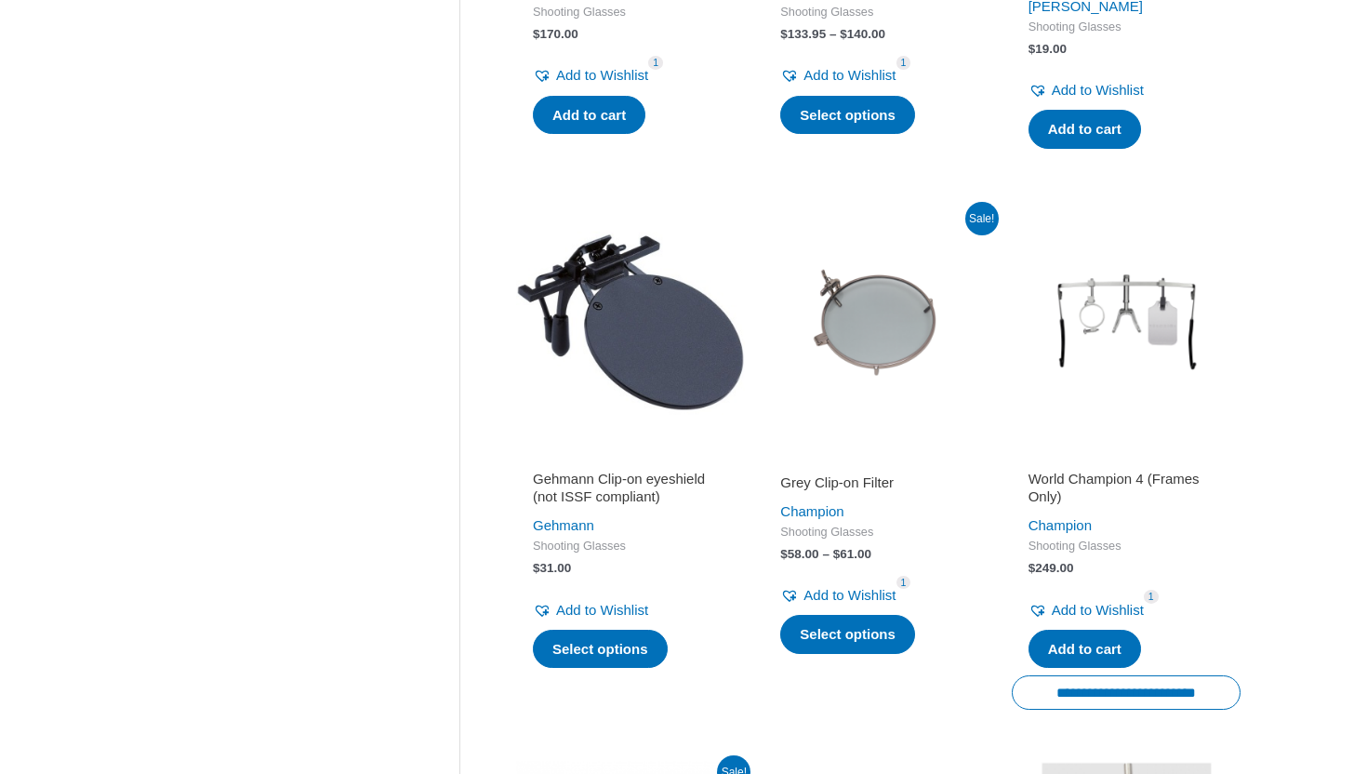
click at [1080, 475] on h2 "World Champion 4 (Frames Only)" at bounding box center [1125, 488] width 195 height 36
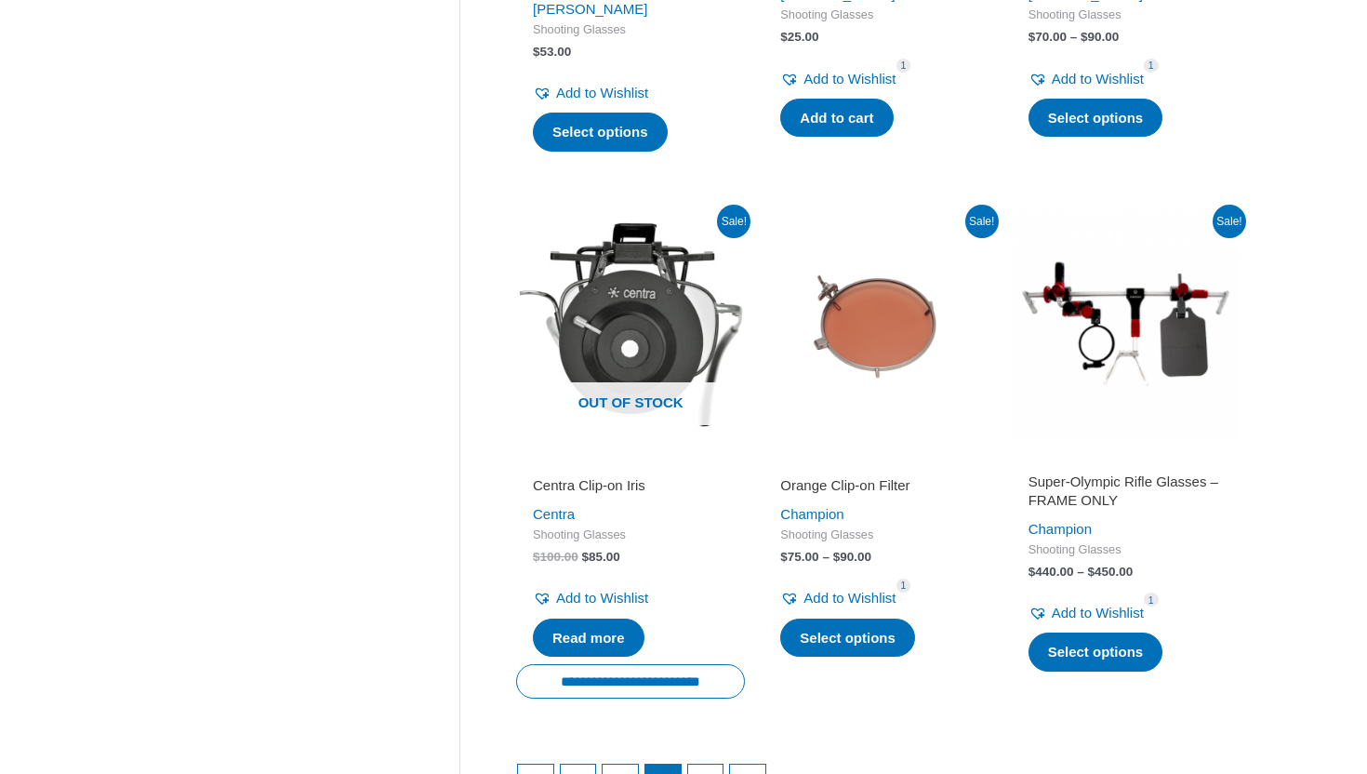
scroll to position [2472, 0]
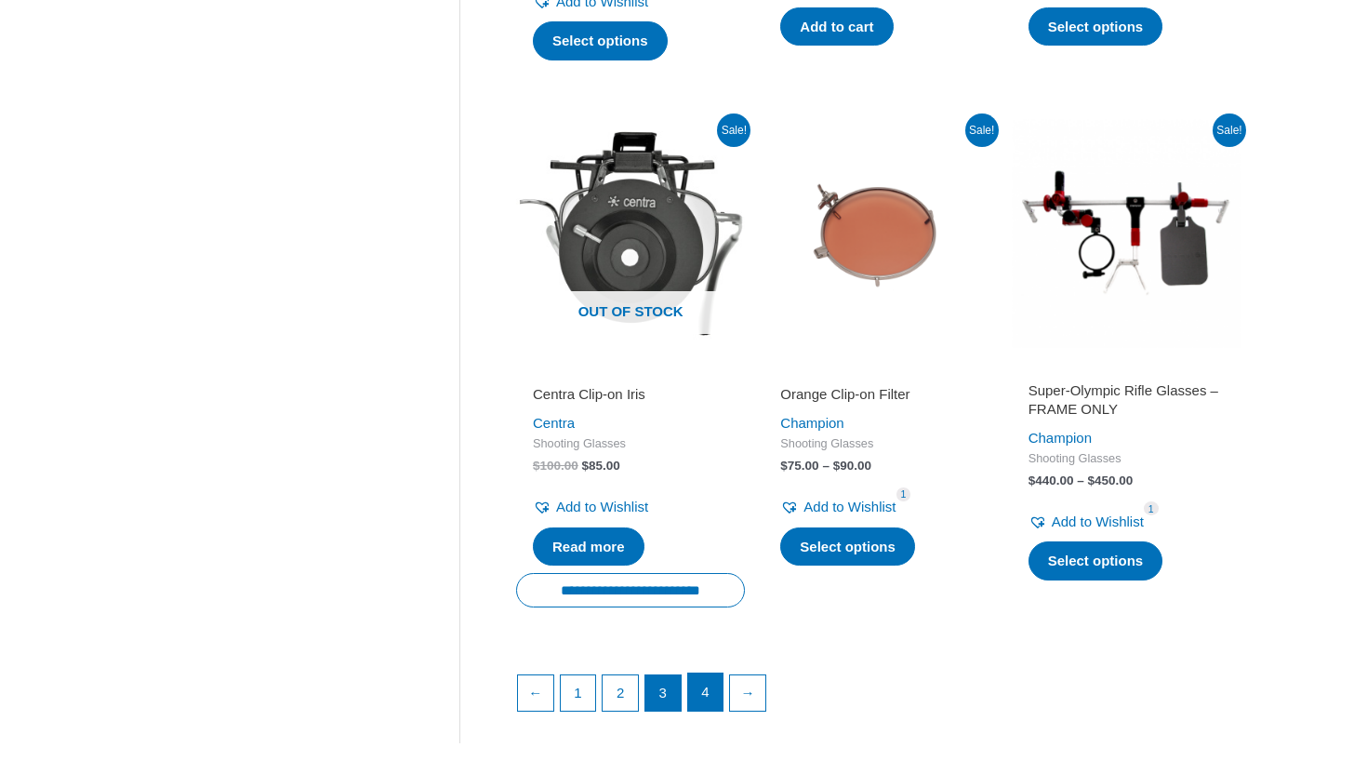
click at [702, 675] on link "4" at bounding box center [705, 691] width 35 height 37
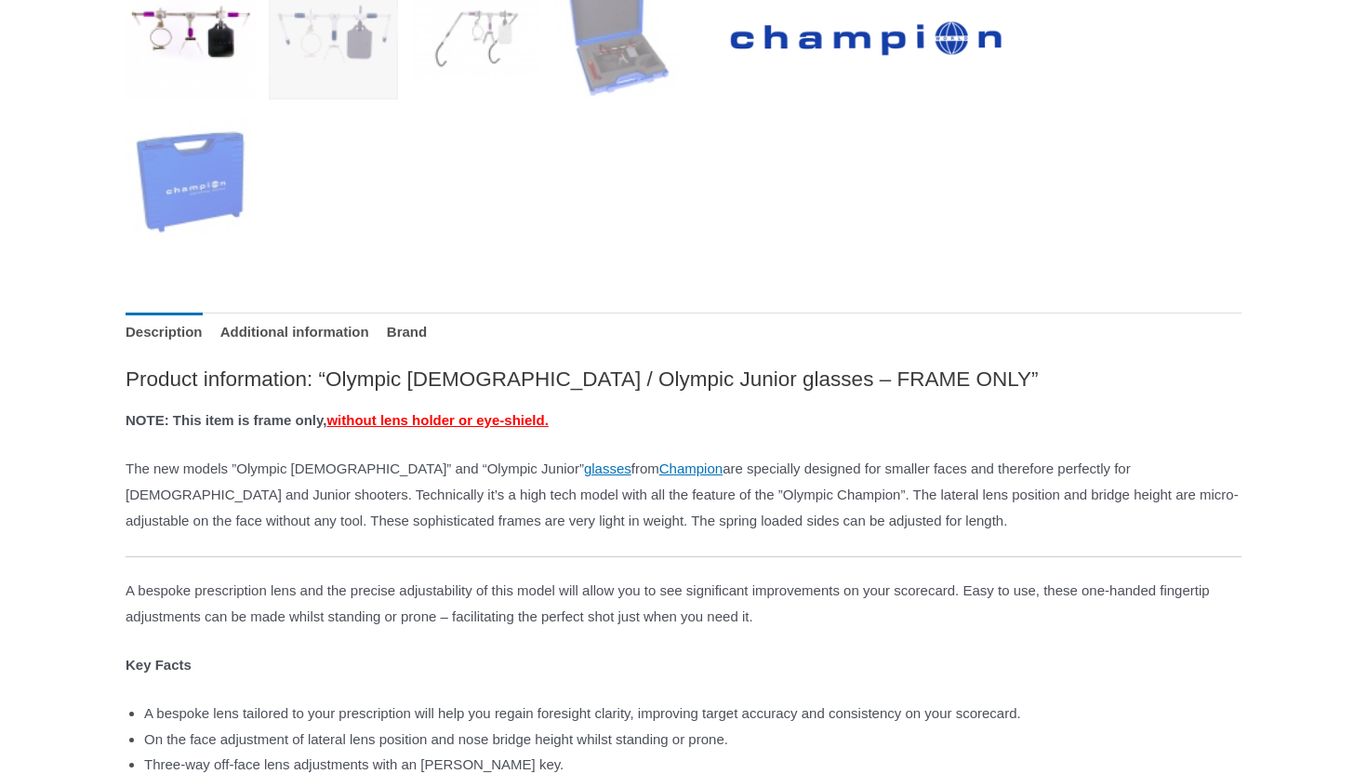
scroll to position [863, 0]
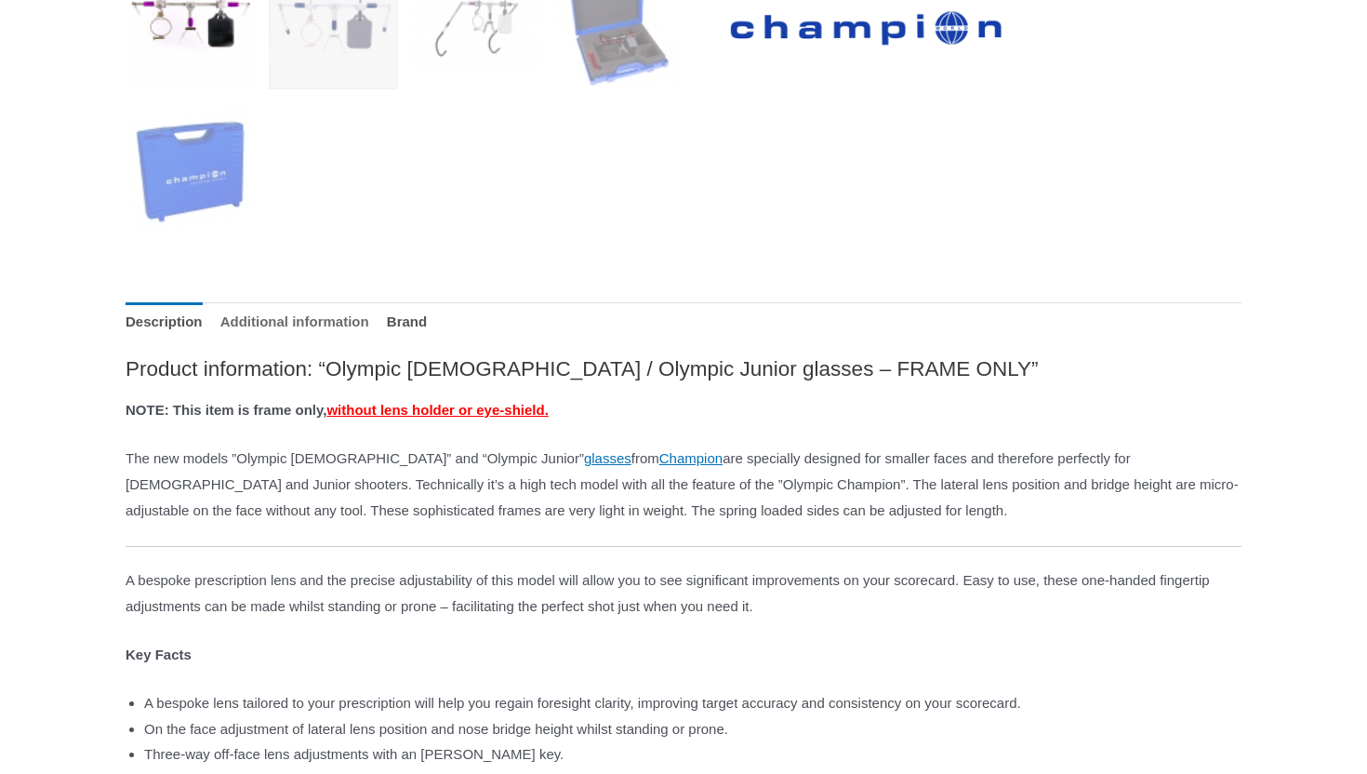
click at [291, 325] on link "Additional information" at bounding box center [294, 322] width 149 height 40
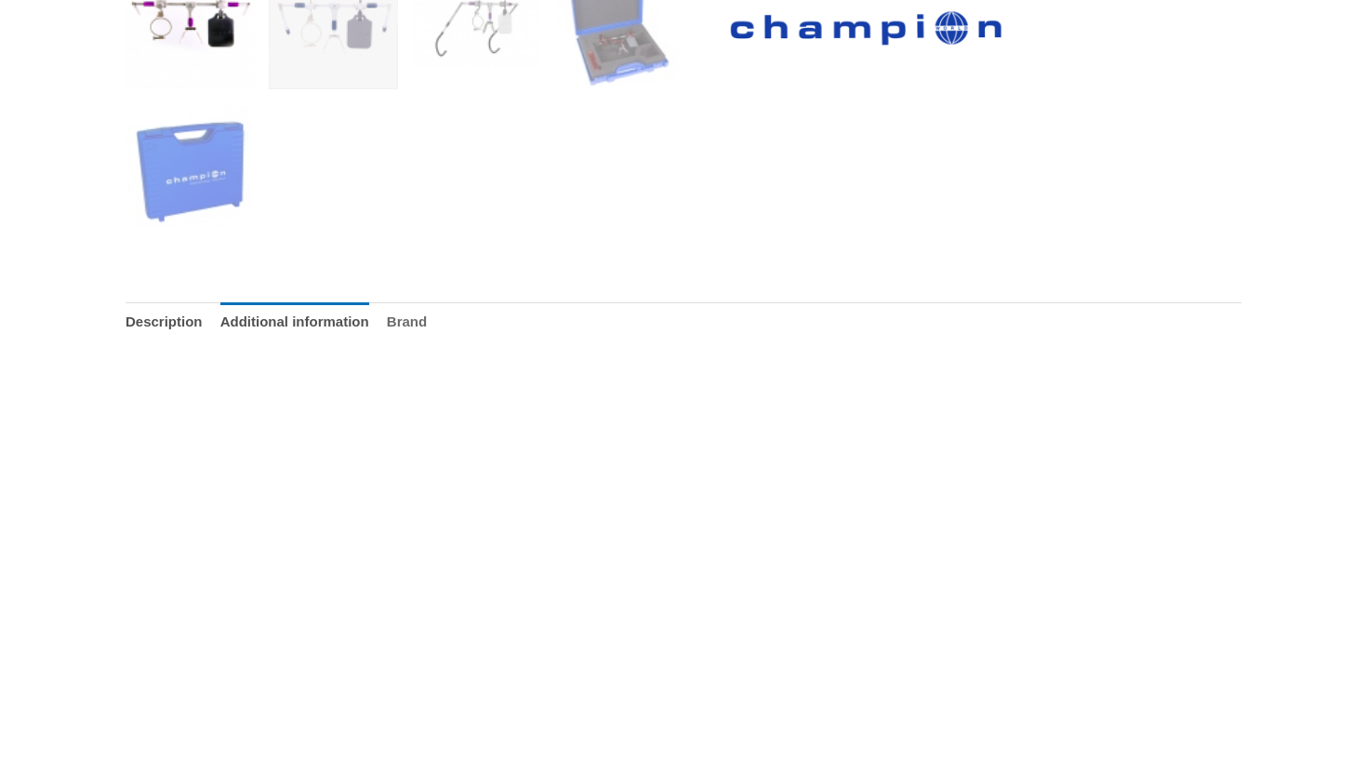
click at [427, 326] on link "Brand" at bounding box center [407, 322] width 40 height 40
click at [160, 322] on link "Description" at bounding box center [164, 322] width 77 height 40
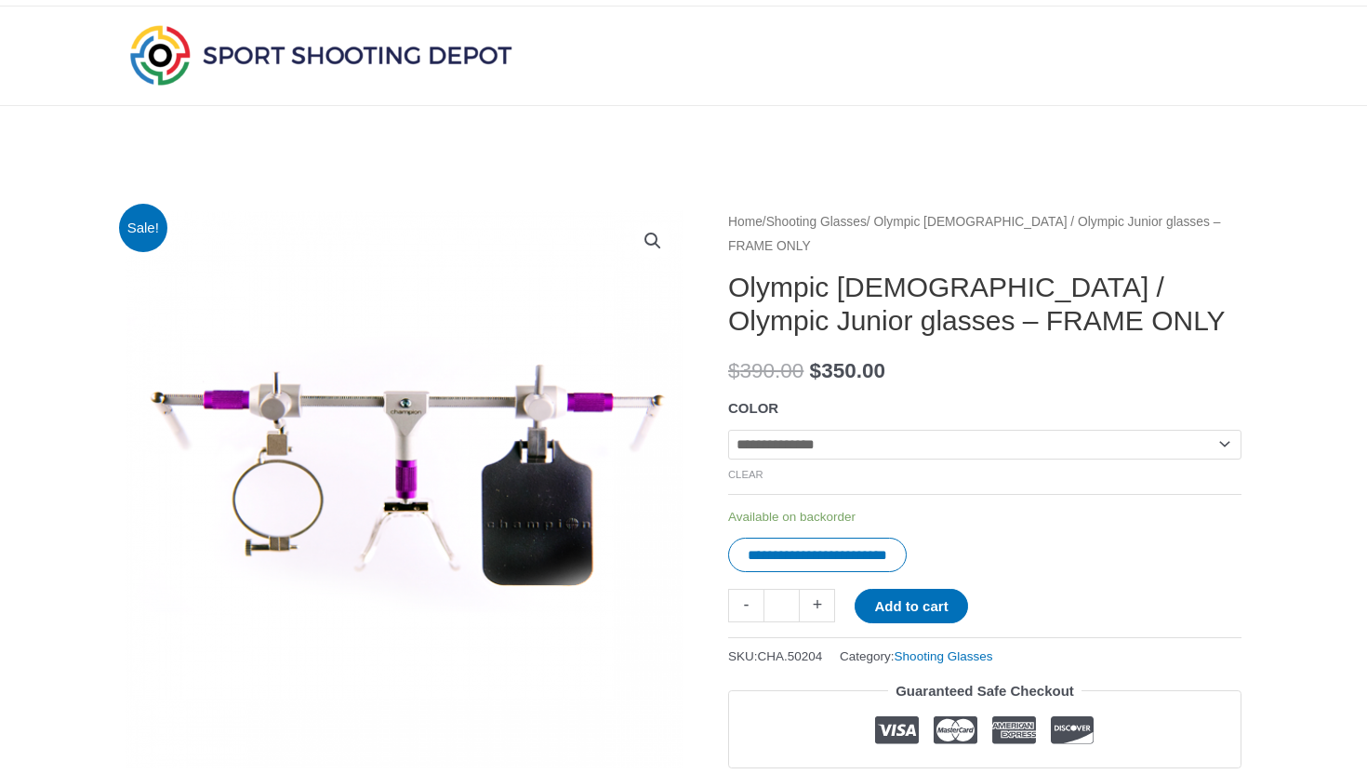
scroll to position [29, 0]
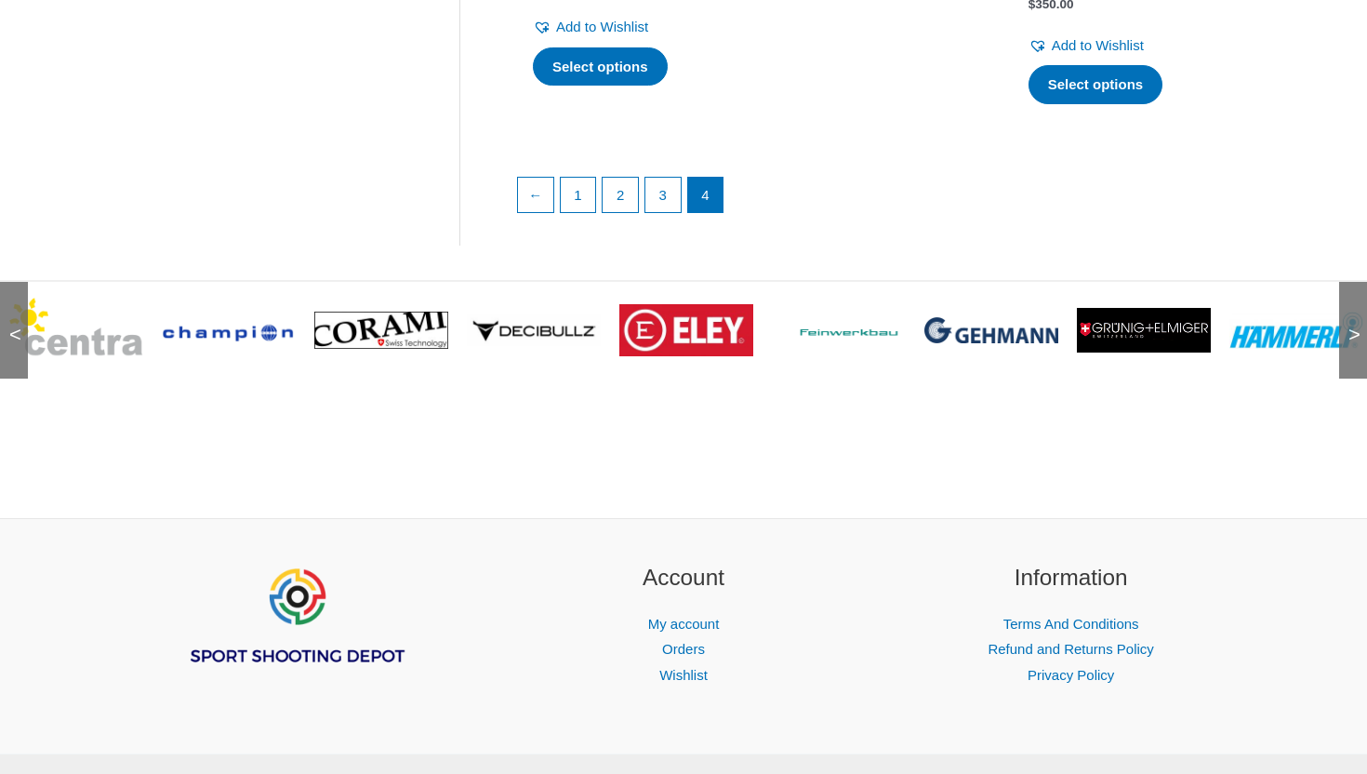
scroll to position [2965, 0]
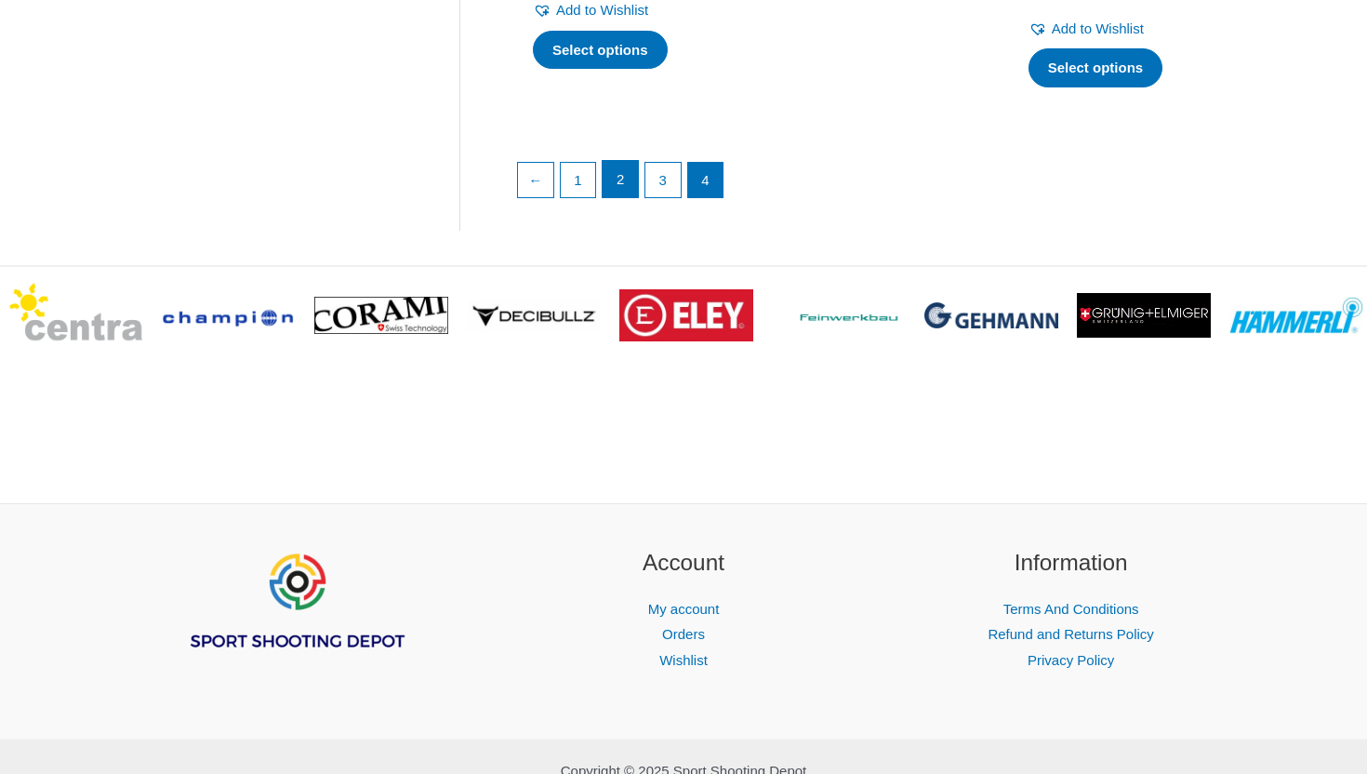
click at [613, 161] on link "2" at bounding box center [620, 179] width 35 height 37
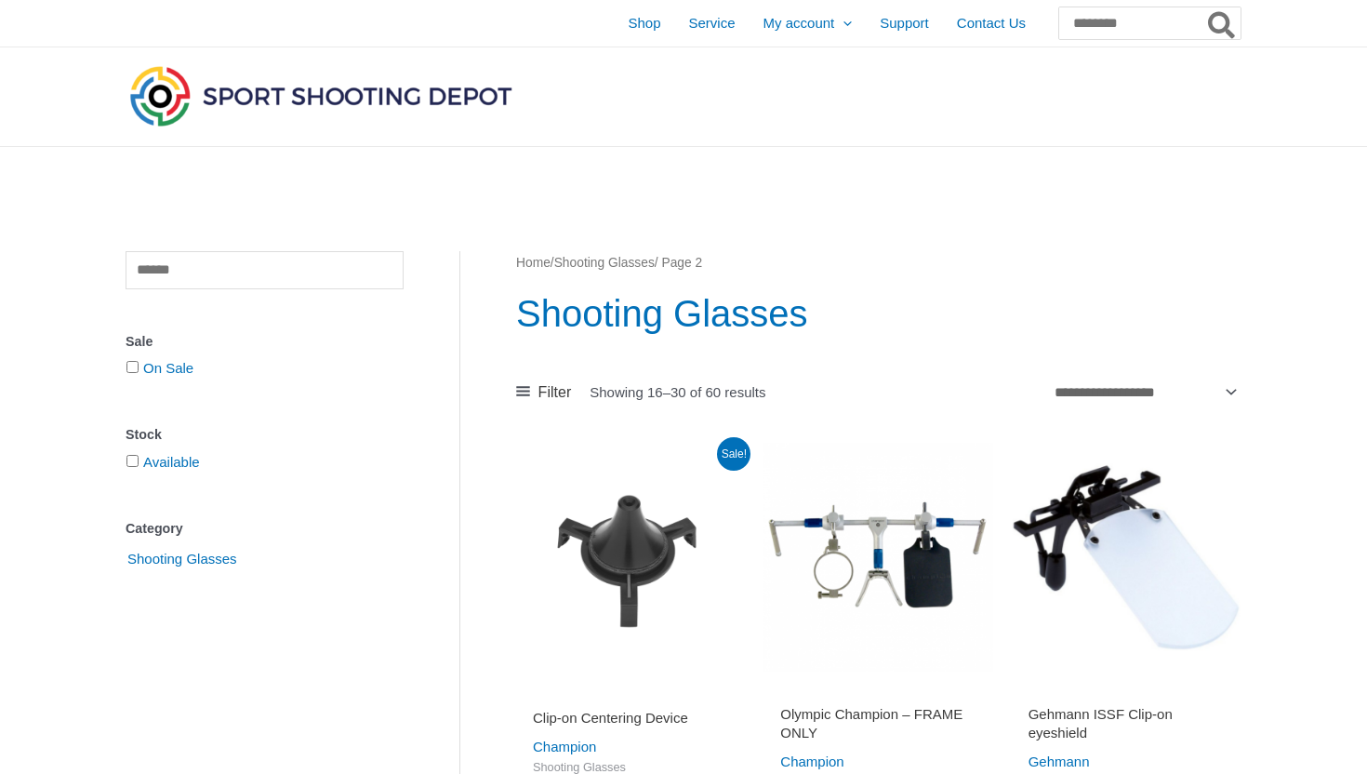
click at [338, 116] on img at bounding box center [321, 95] width 391 height 69
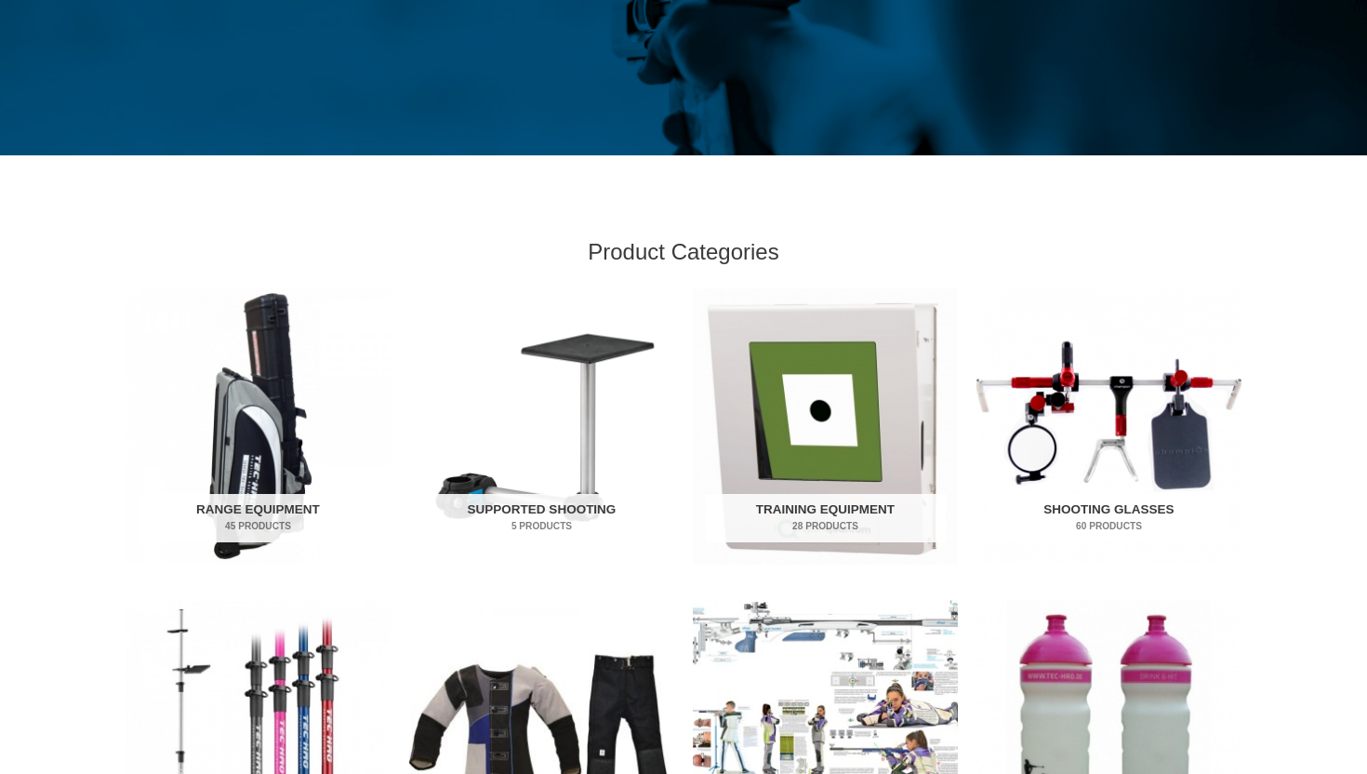
scroll to position [559, 0]
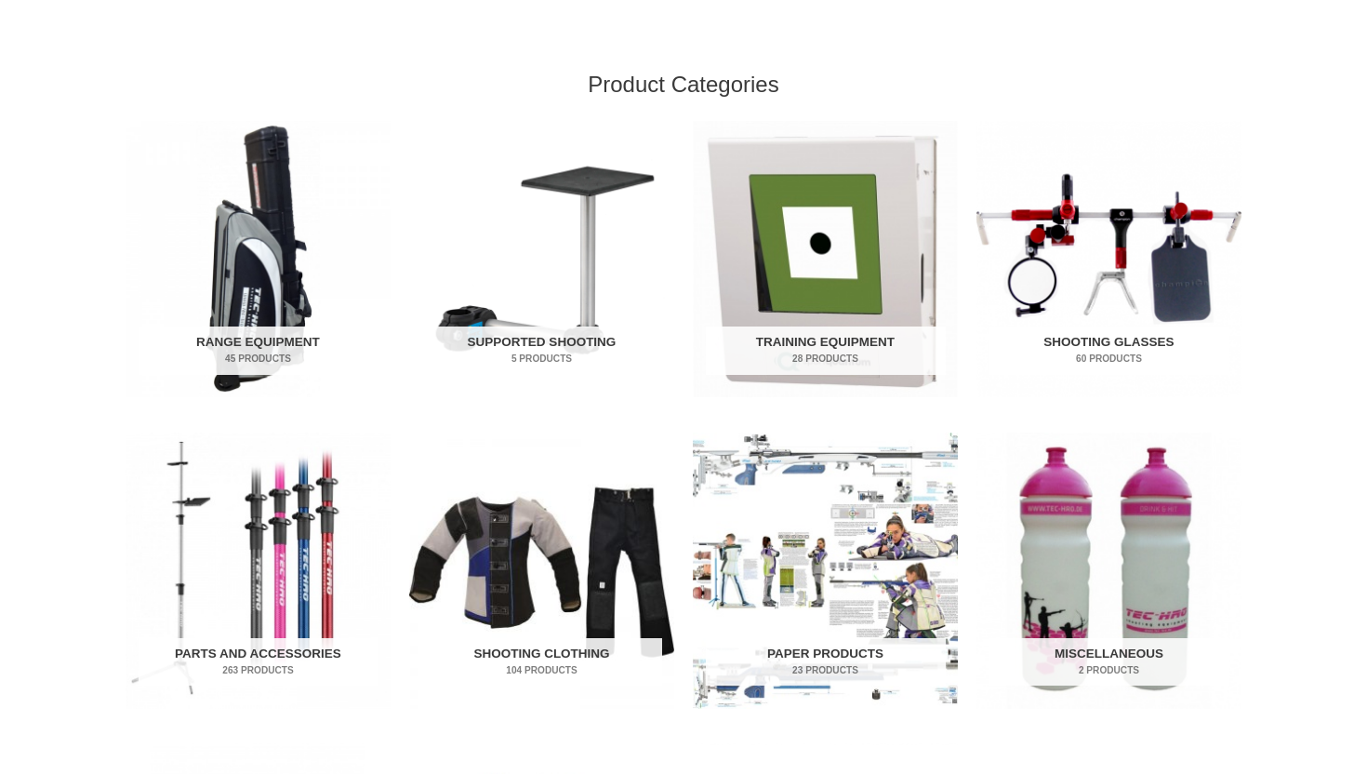
click at [1087, 278] on img "Visit product category Shooting Glasses" at bounding box center [1108, 259] width 265 height 276
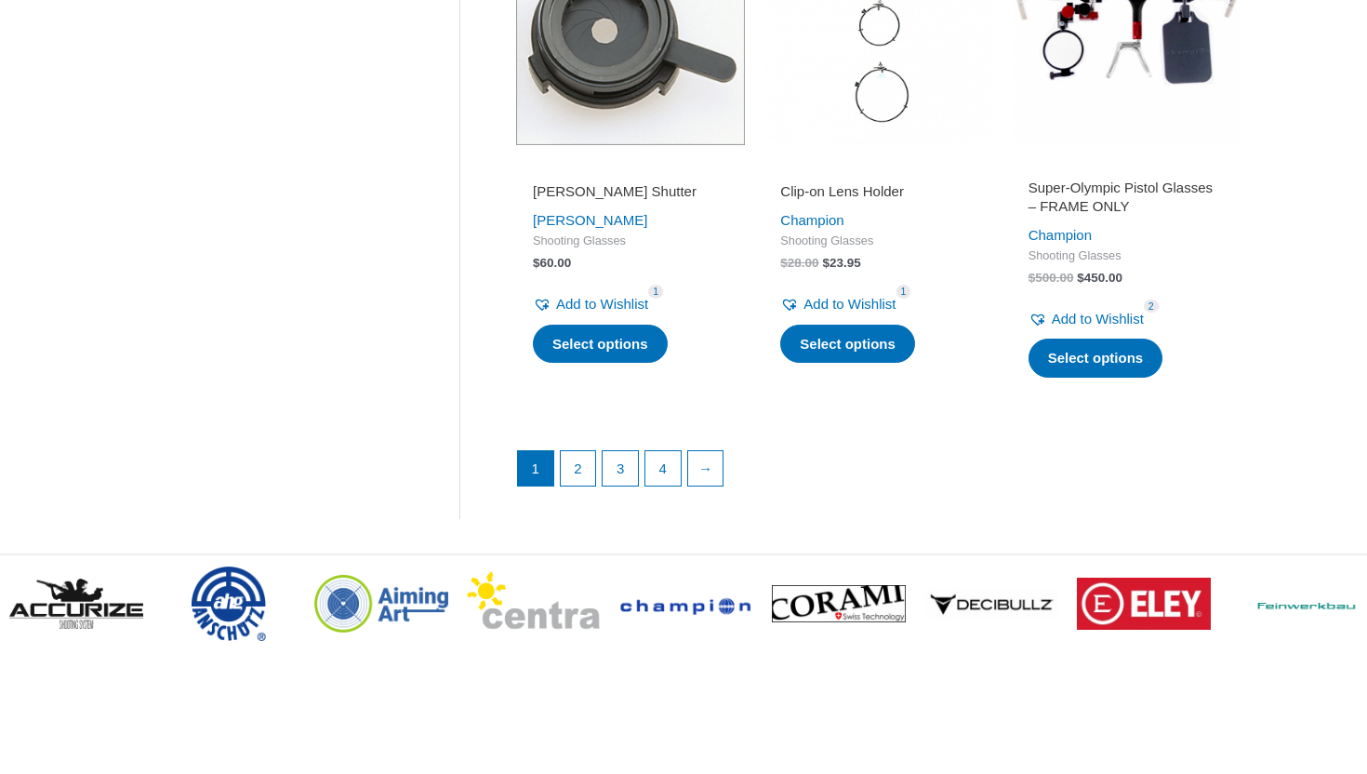
scroll to position [2631, 0]
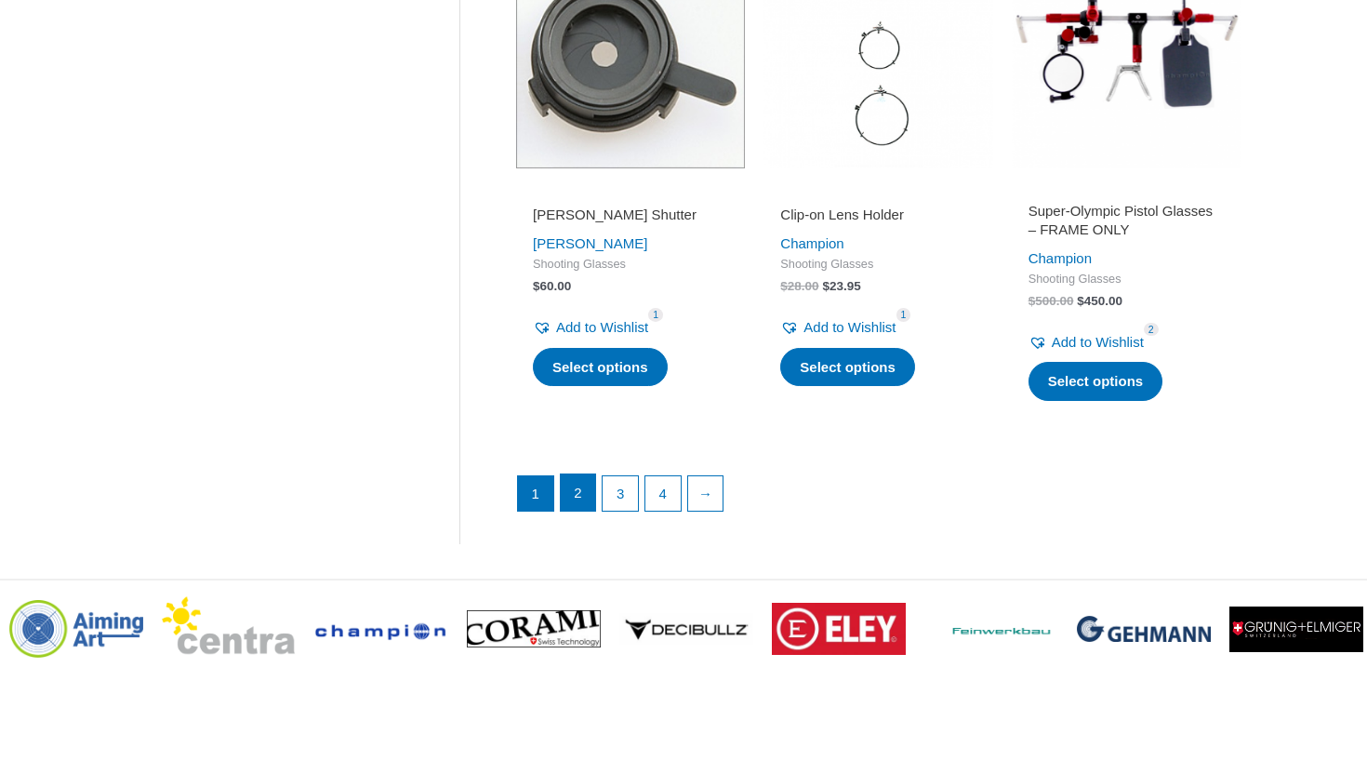
click at [578, 504] on link "2" at bounding box center [578, 492] width 35 height 37
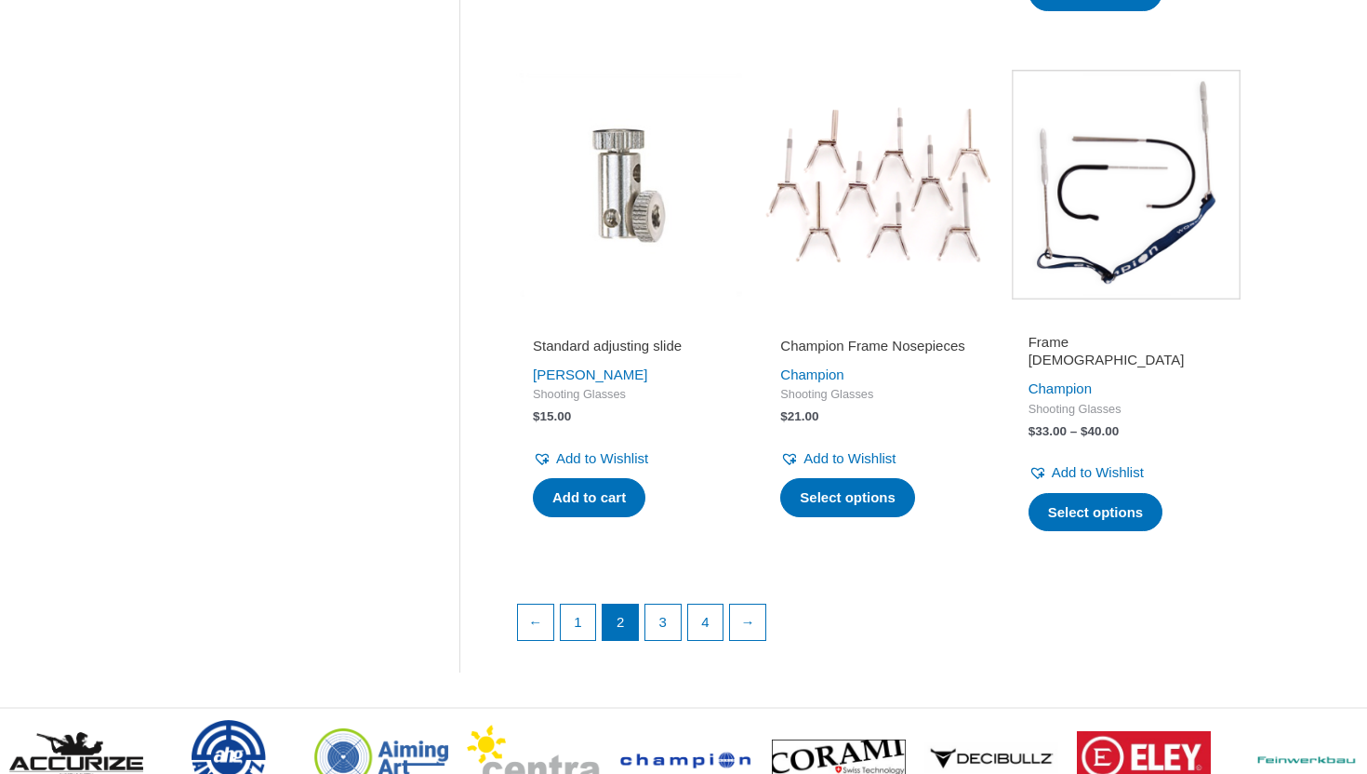
scroll to position [2479, 0]
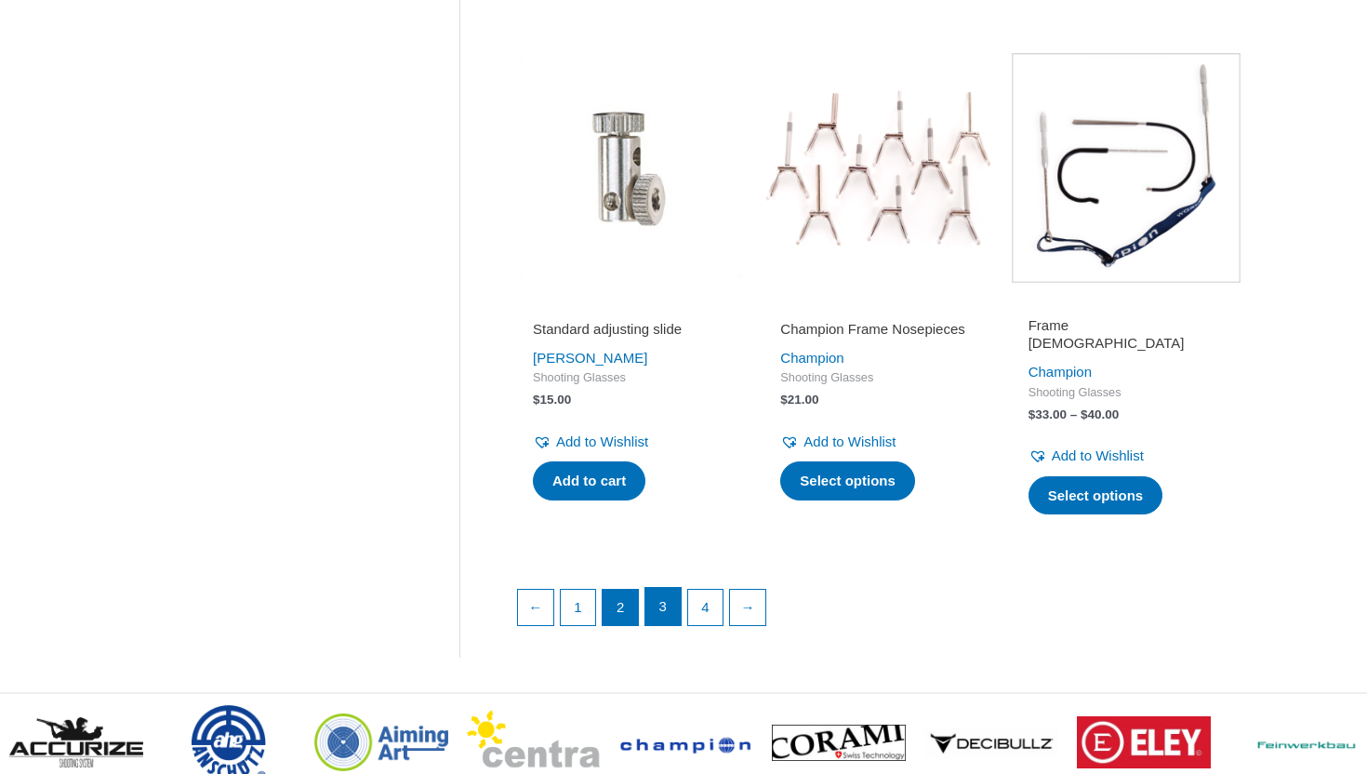
click at [655, 599] on link "3" at bounding box center [662, 606] width 35 height 37
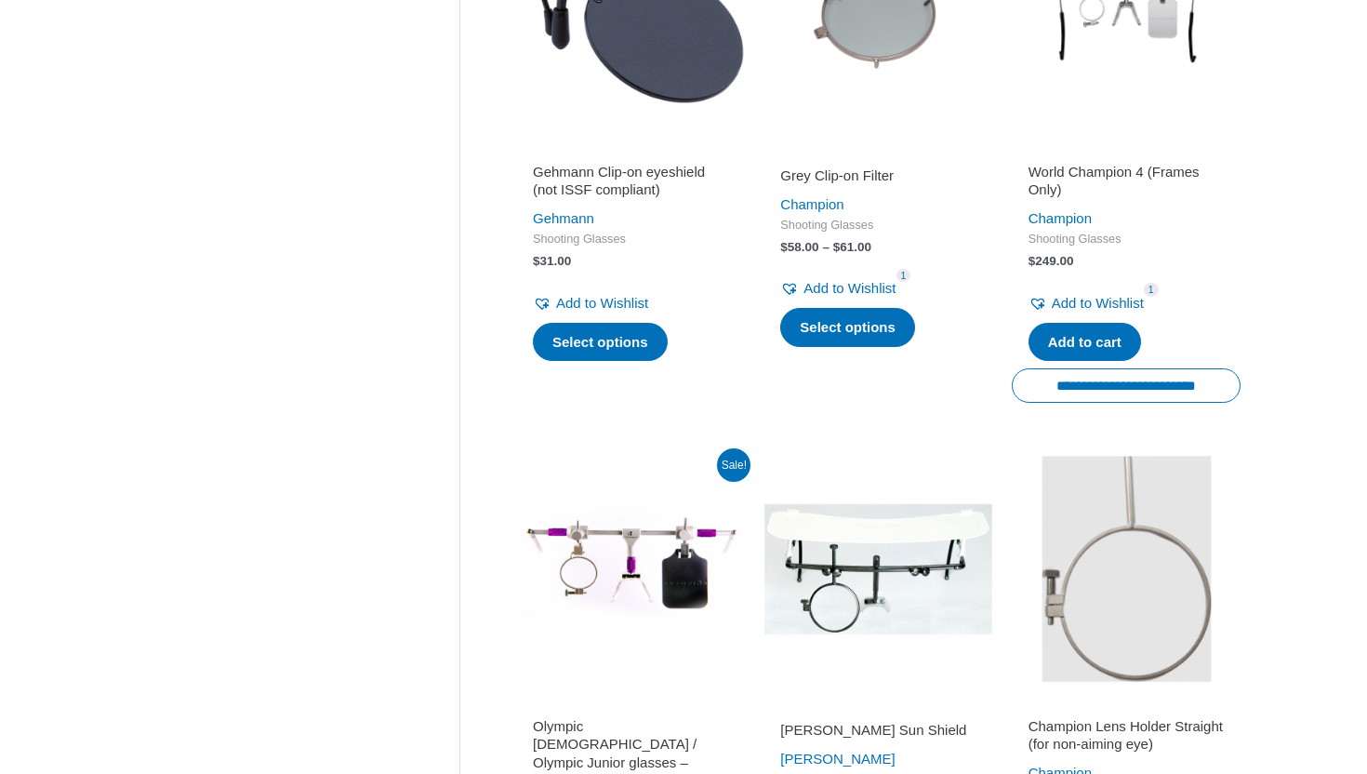
scroll to position [1171, 0]
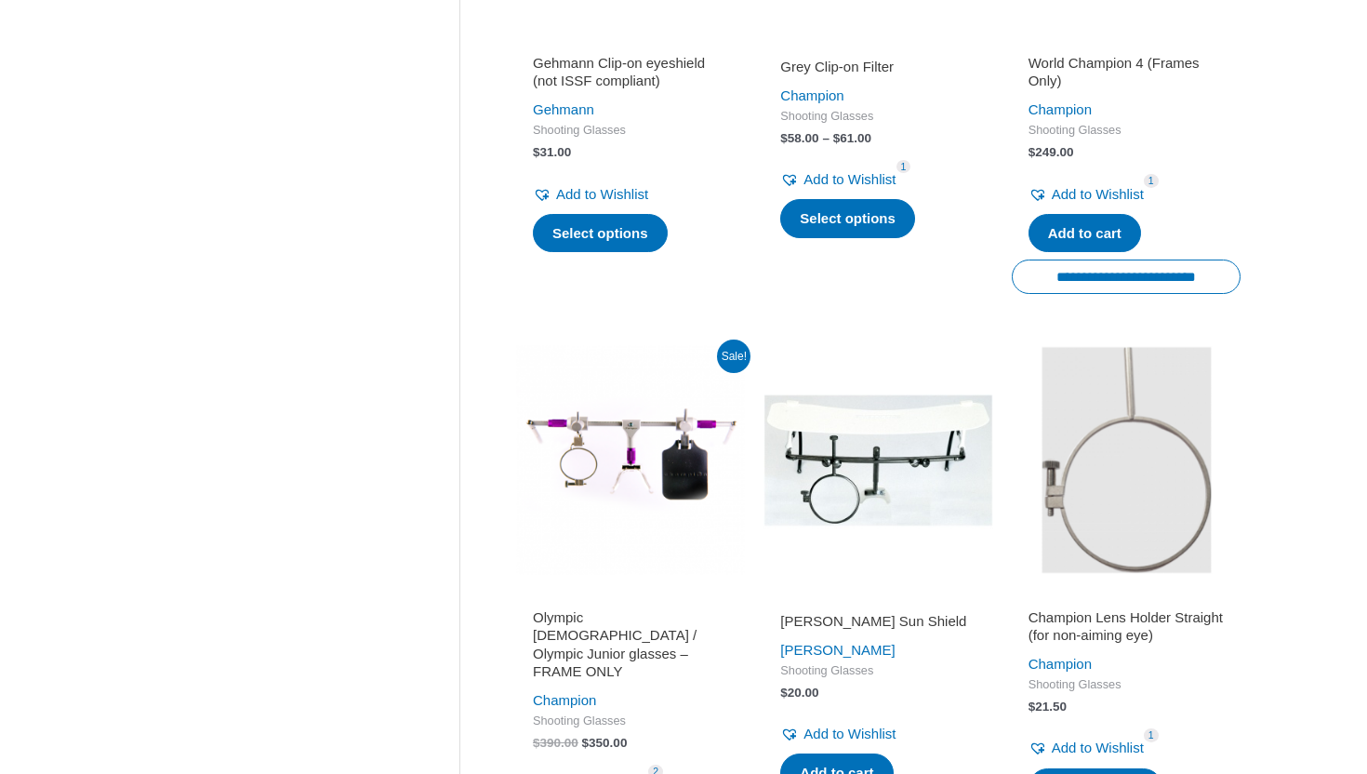
click at [683, 418] on img at bounding box center [630, 459] width 229 height 229
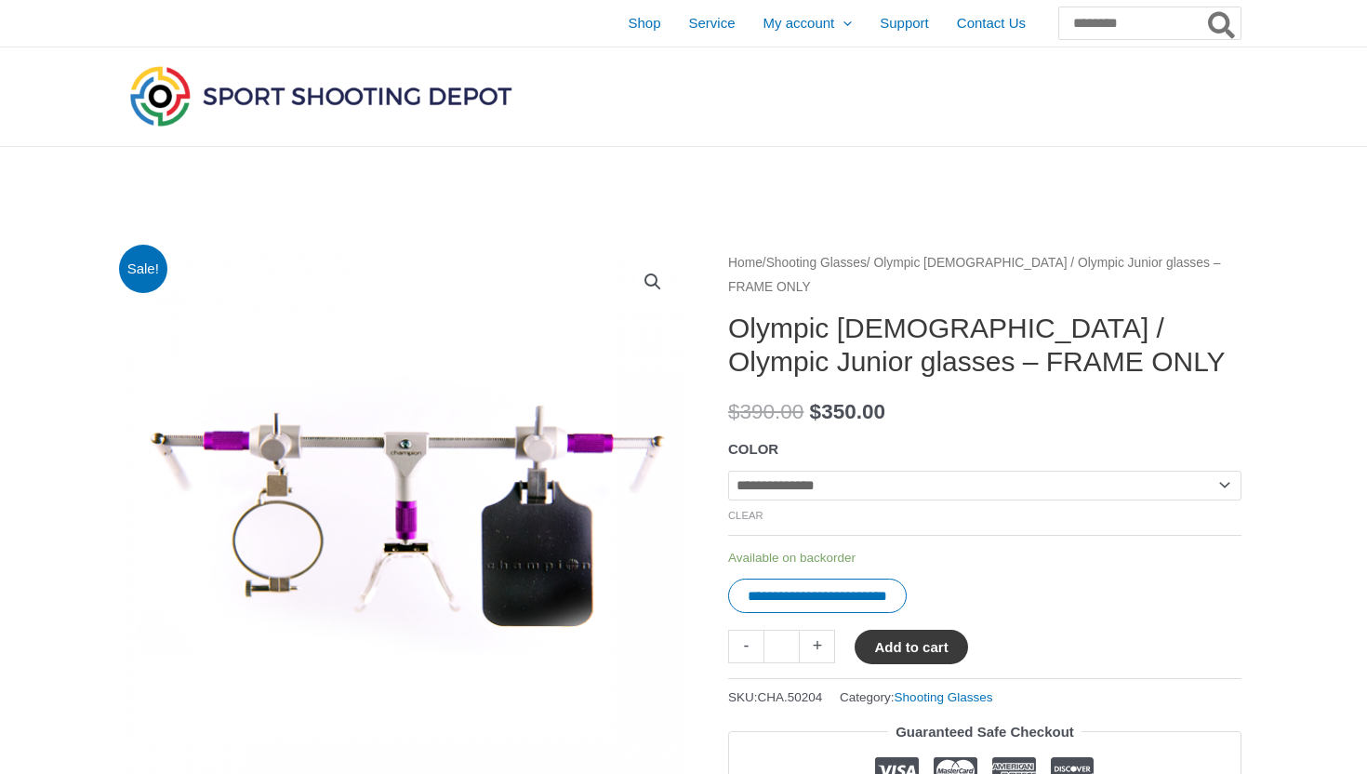
click at [926, 658] on button "Add to cart" at bounding box center [911, 646] width 113 height 34
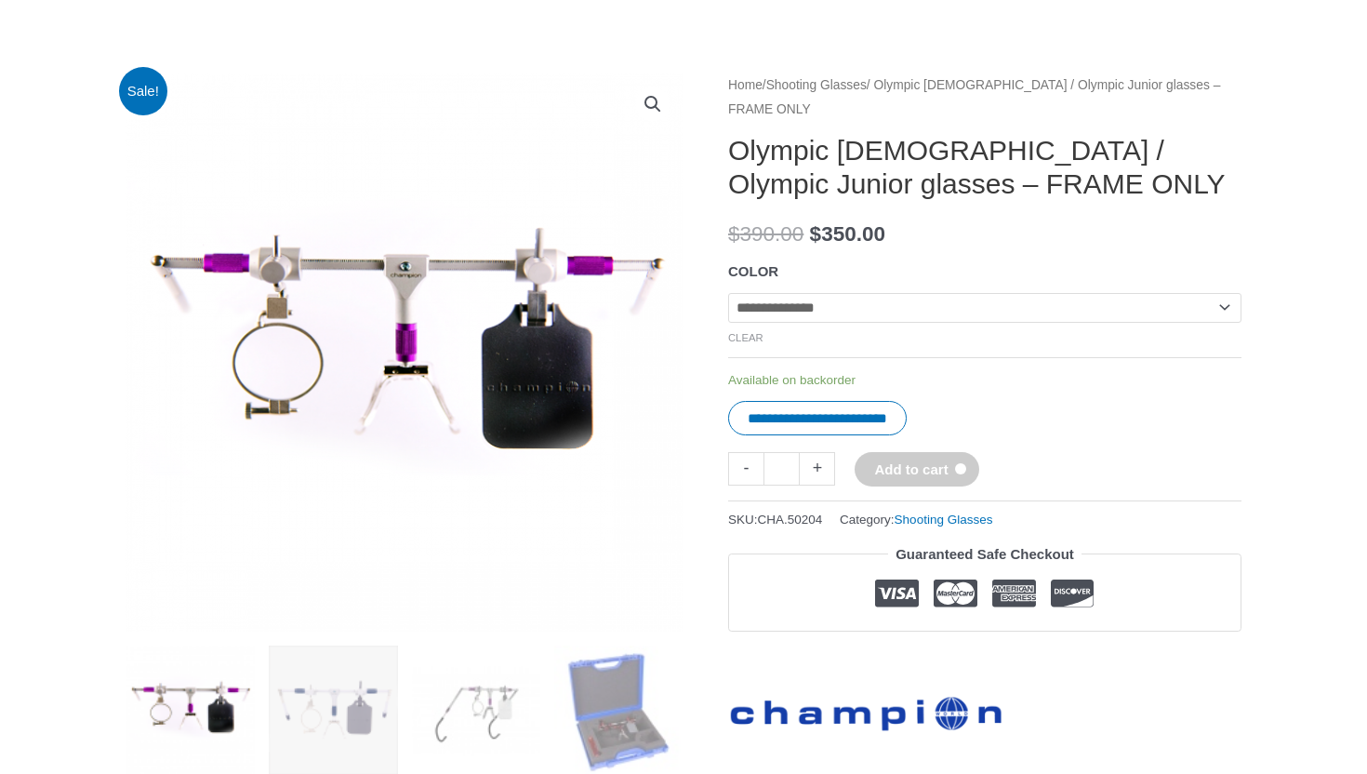
scroll to position [183, 0]
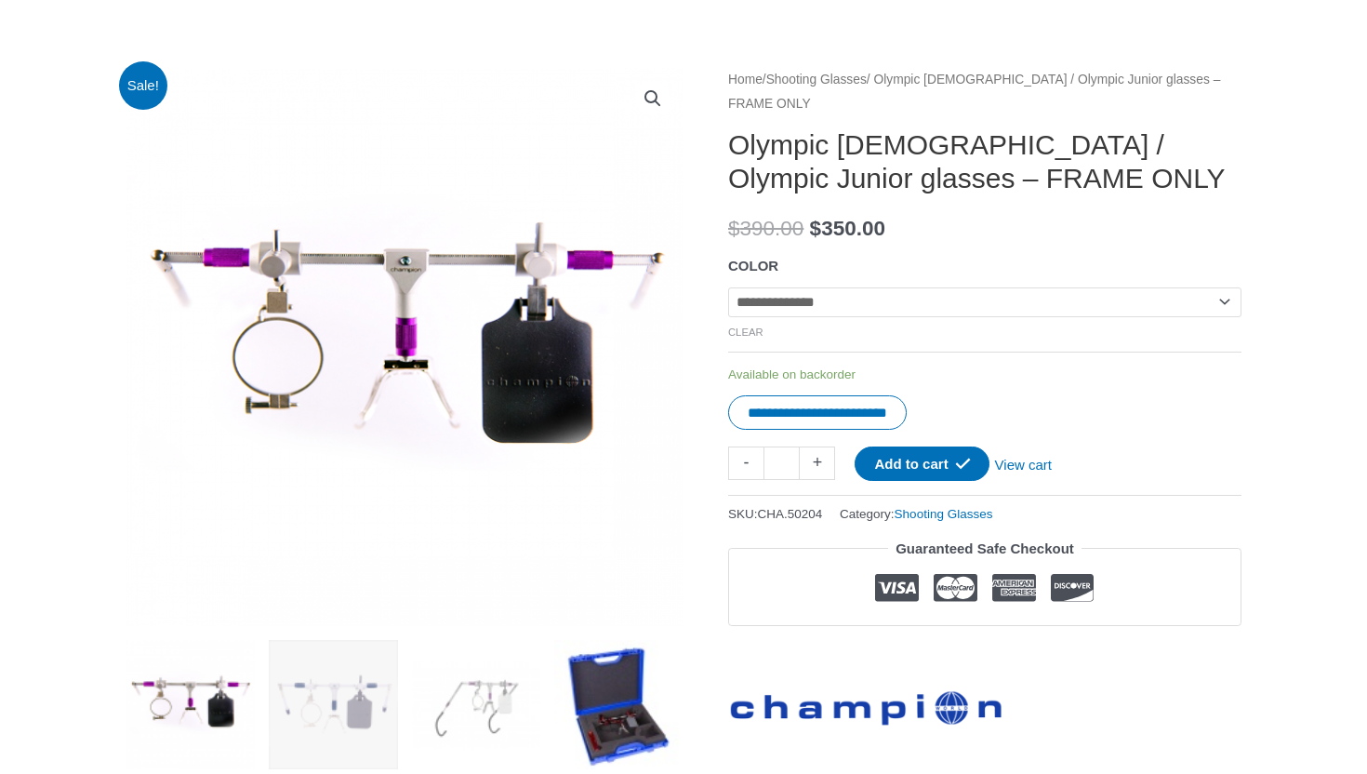
click at [619, 673] on img at bounding box center [618, 704] width 129 height 129
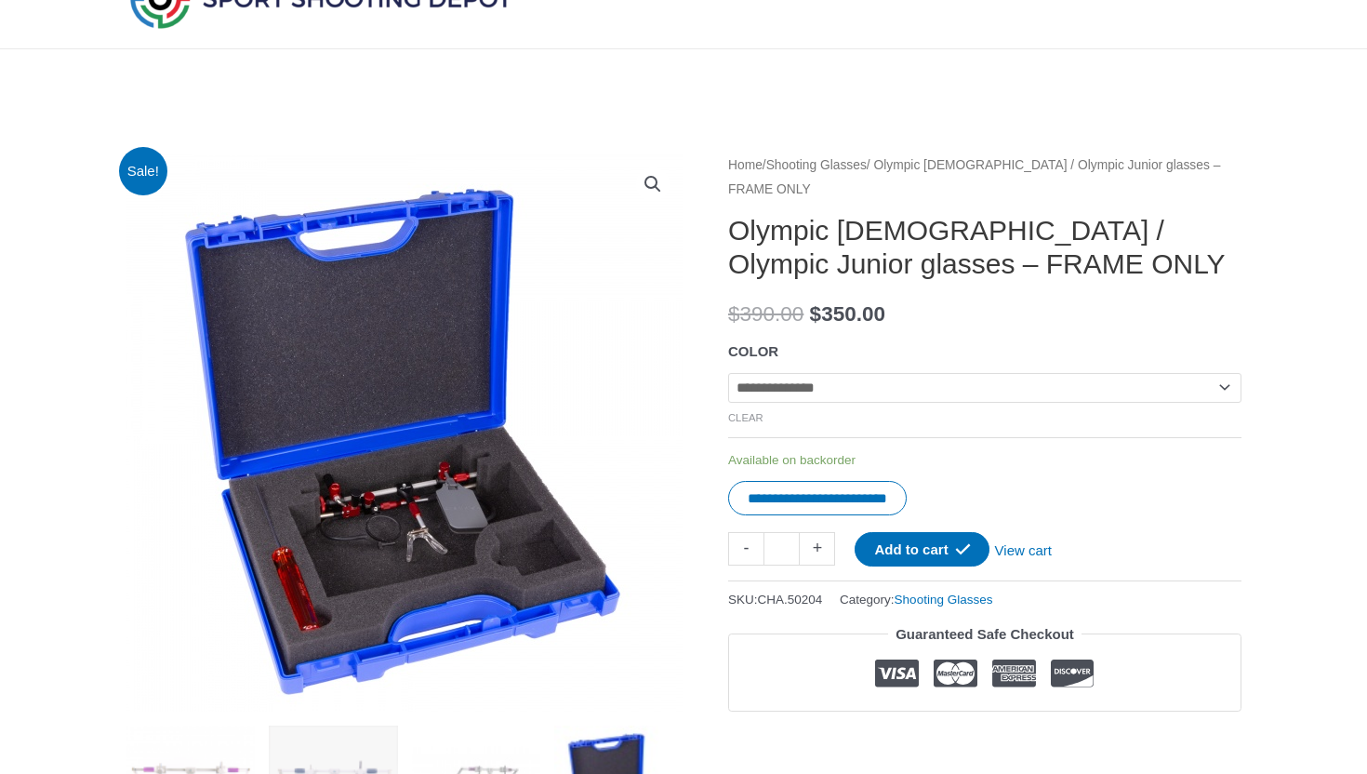
scroll to position [0, 0]
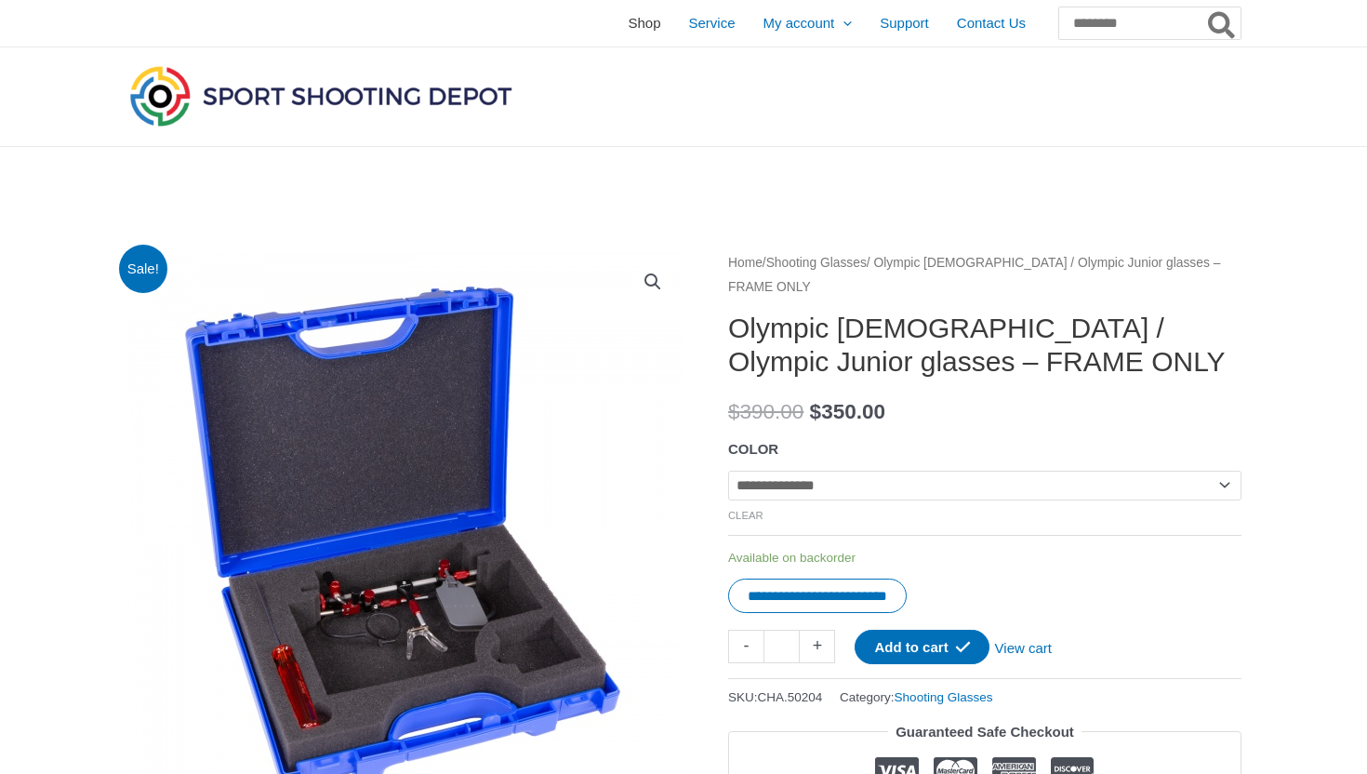
click at [628, 27] on span "Shop" at bounding box center [644, 23] width 33 height 46
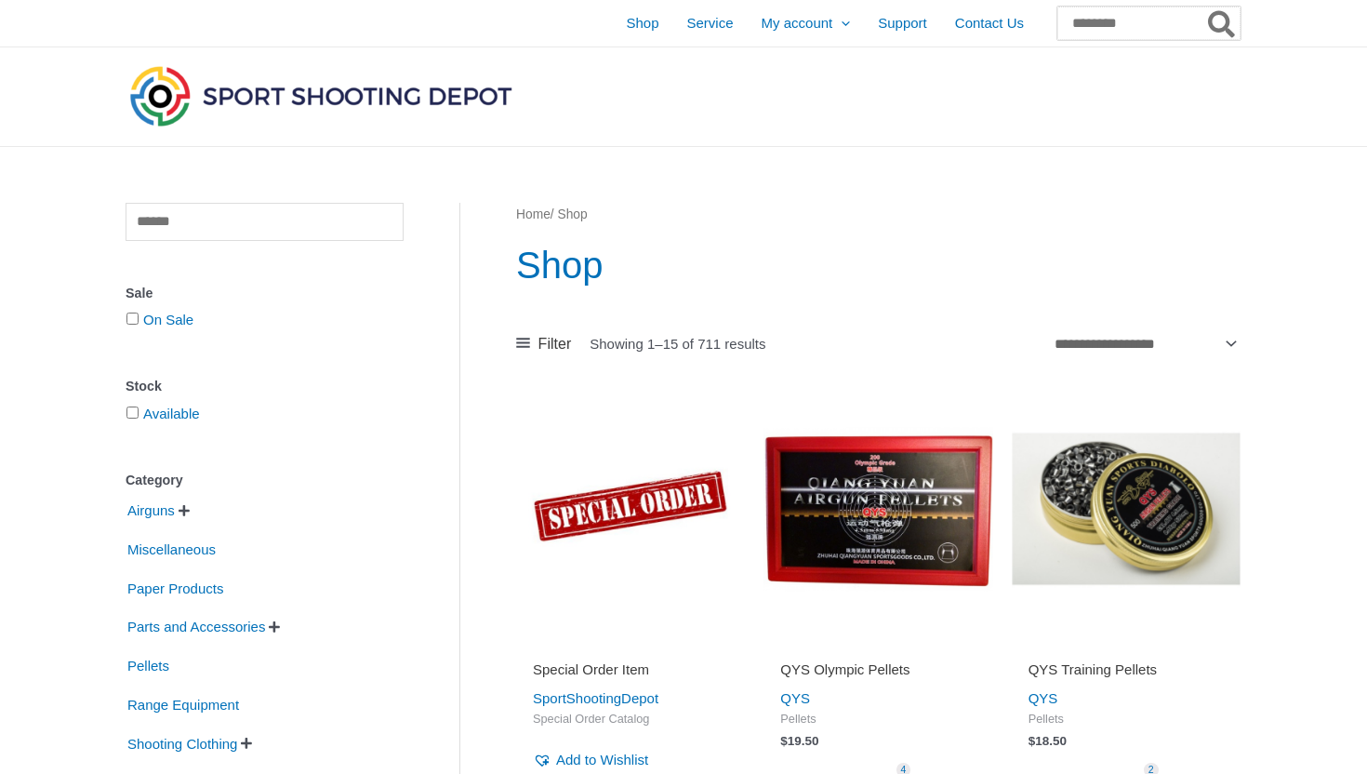
click at [1058, 26] on input "Search for:" at bounding box center [1148, 23] width 183 height 33
type input "*********"
click at [1204, 7] on button "Search" at bounding box center [1222, 23] width 36 height 33
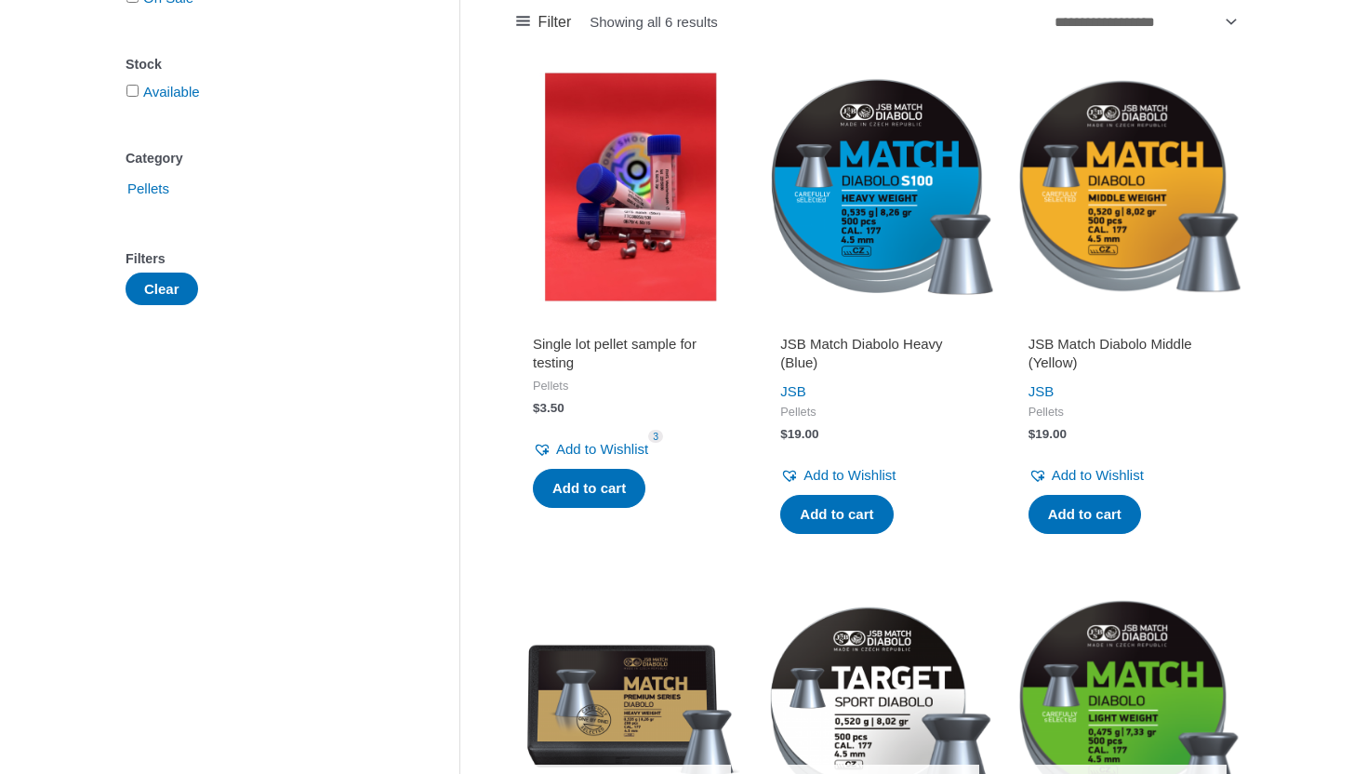
scroll to position [218, 0]
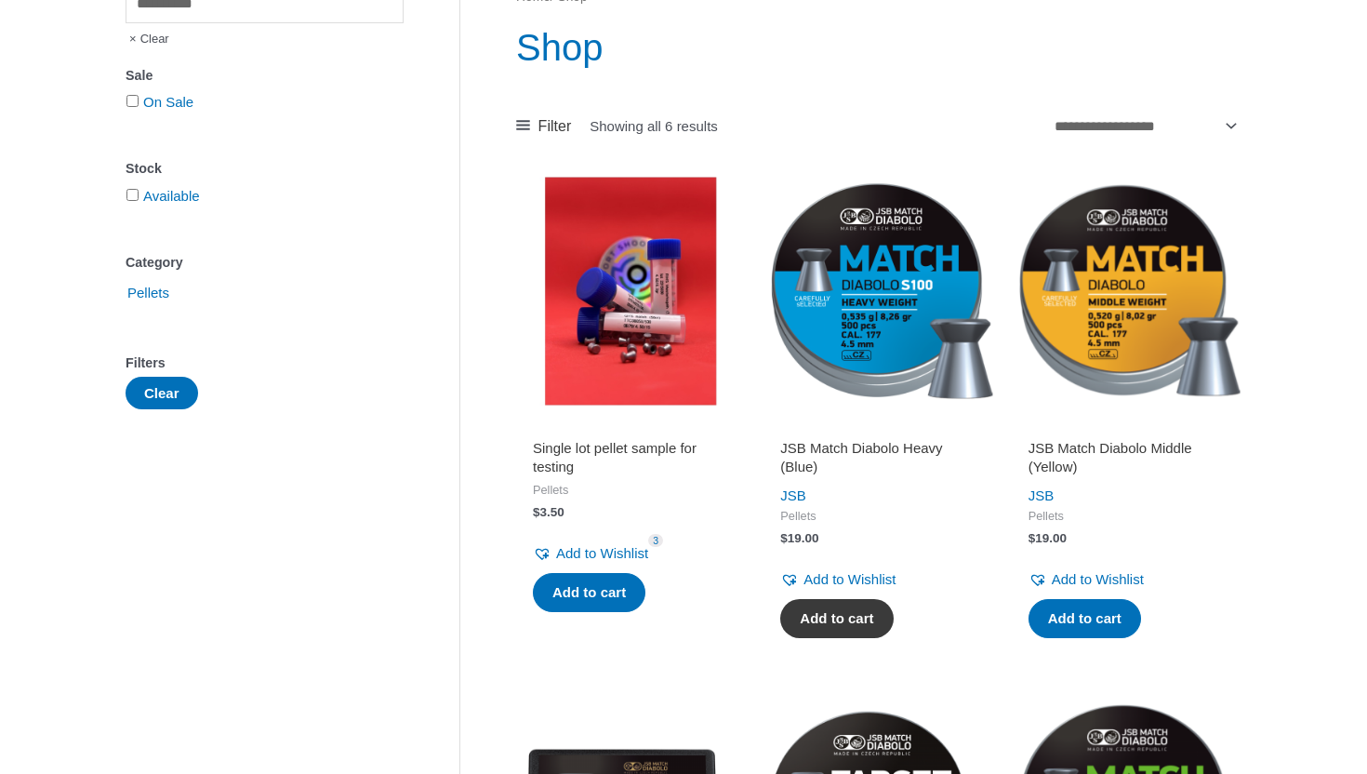
click at [830, 609] on link "Add to cart" at bounding box center [836, 618] width 113 height 39
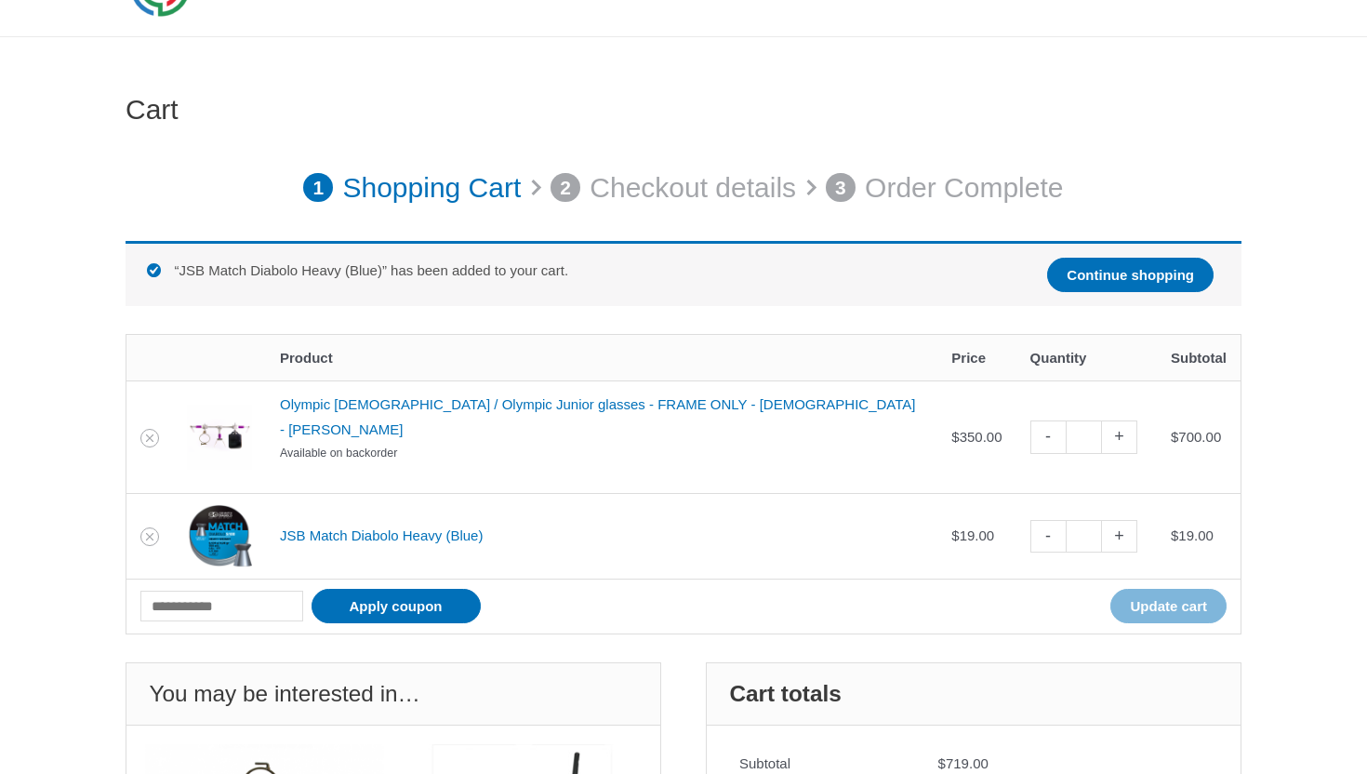
scroll to position [115, 0]
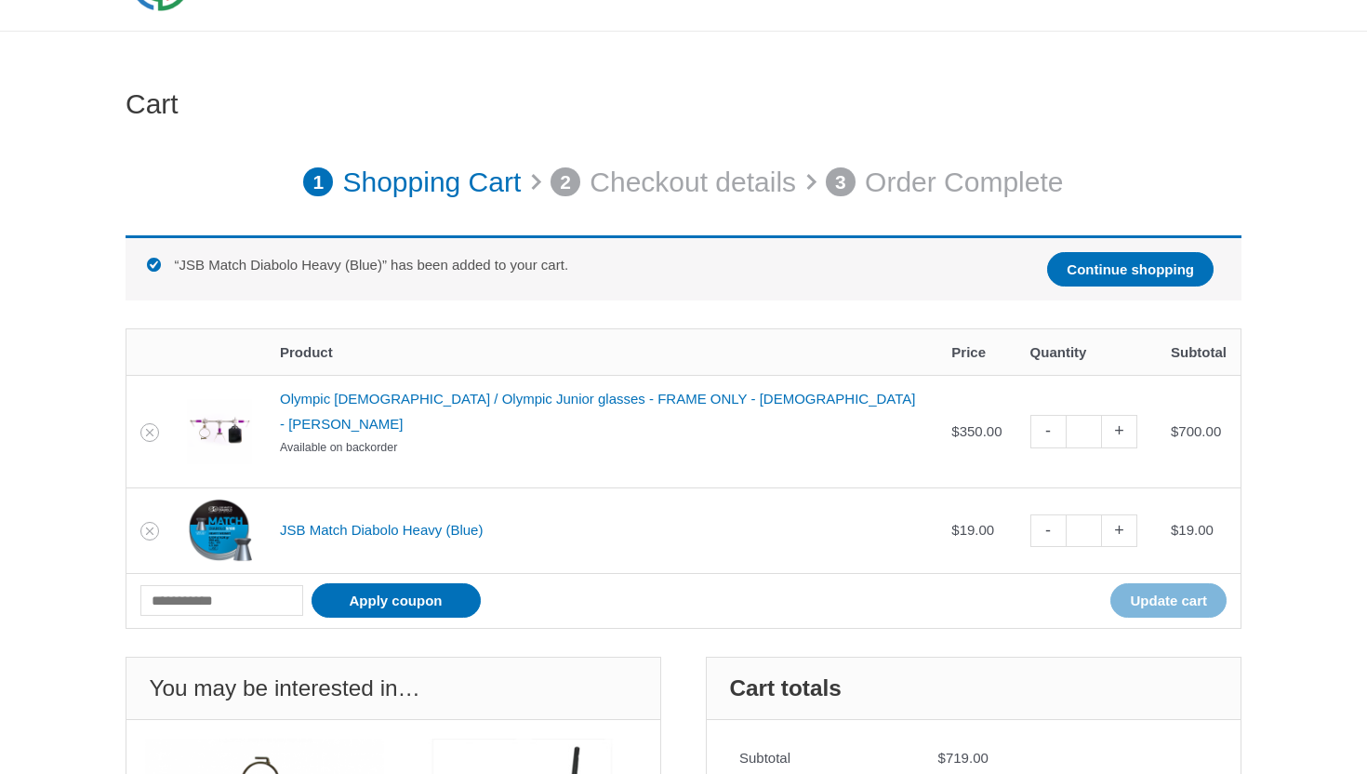
click at [1030, 415] on link "-" at bounding box center [1047, 431] width 35 height 33
type input "*"
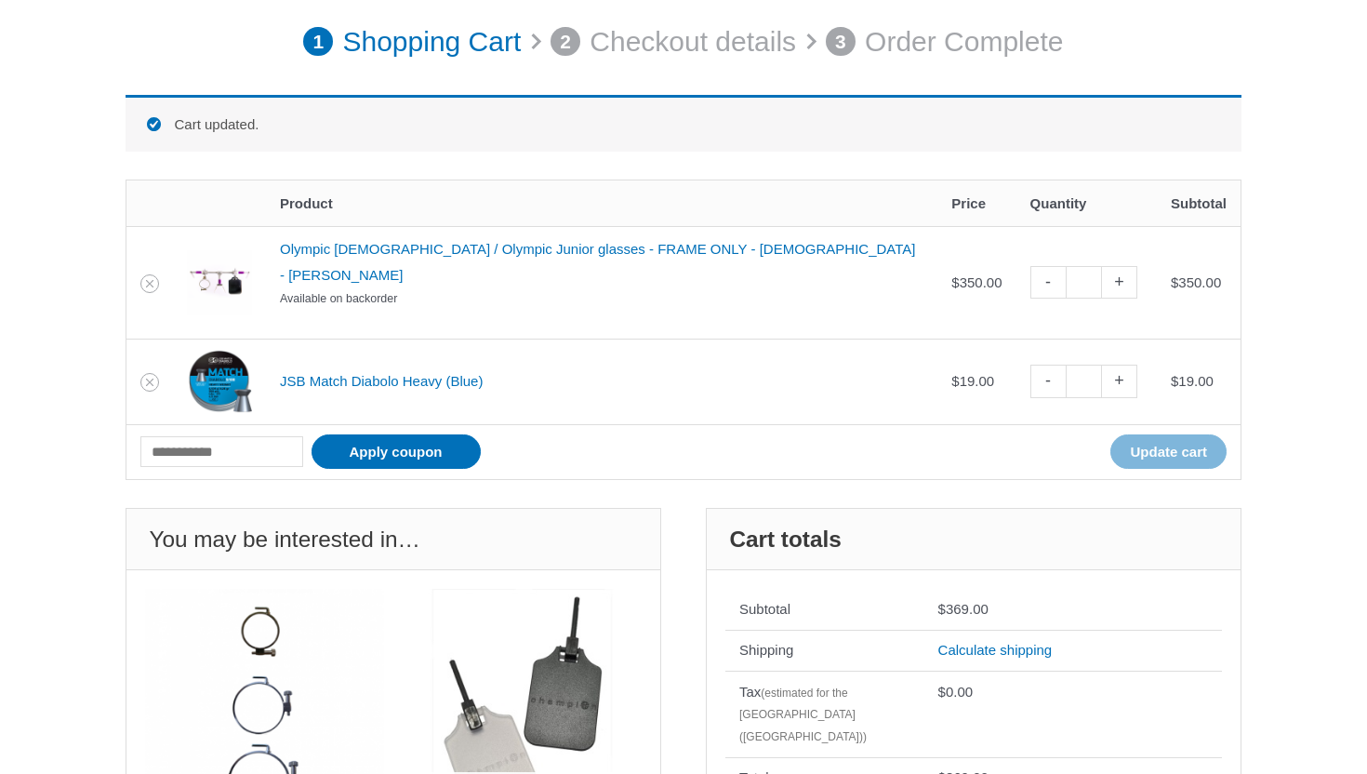
scroll to position [257, 0]
click at [1102, 364] on link "+" at bounding box center [1119, 380] width 35 height 33
type input "*"
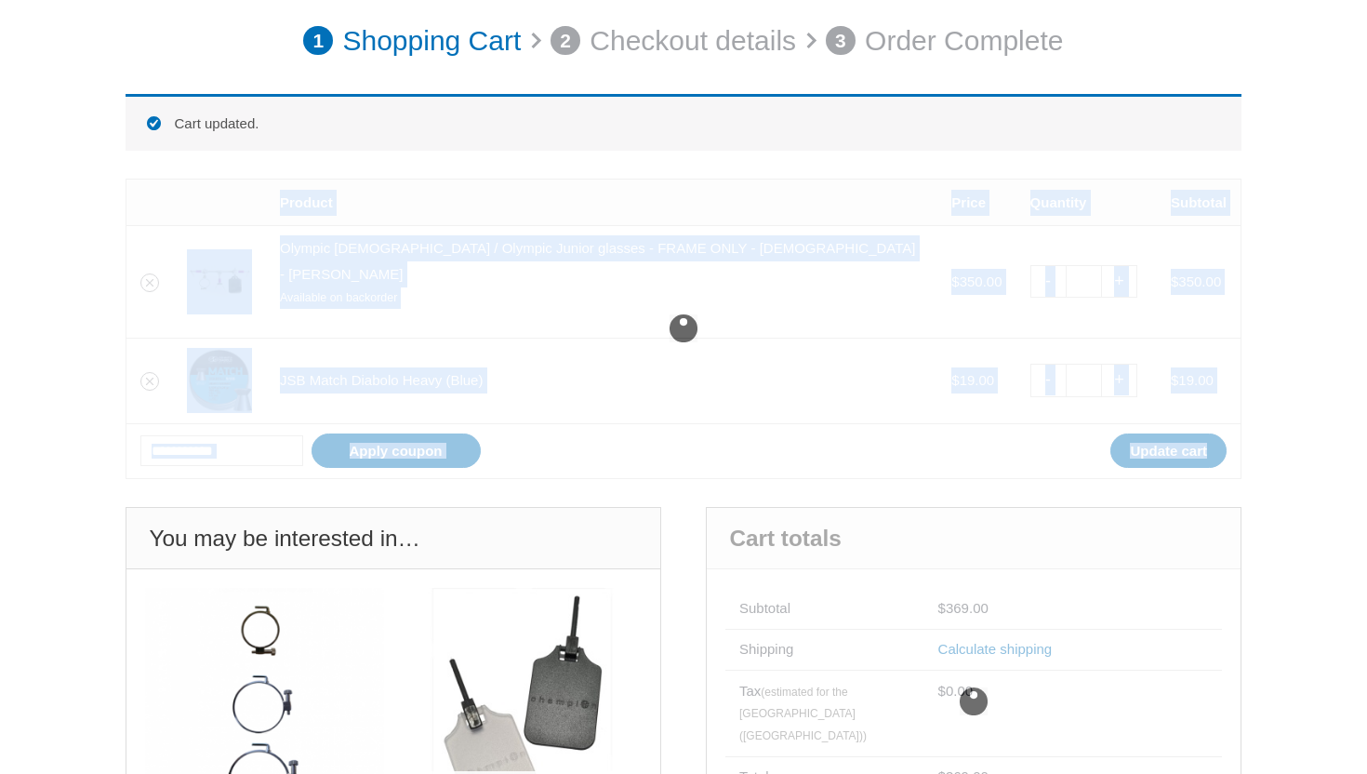
click at [1079, 357] on div at bounding box center [684, 329] width 1116 height 300
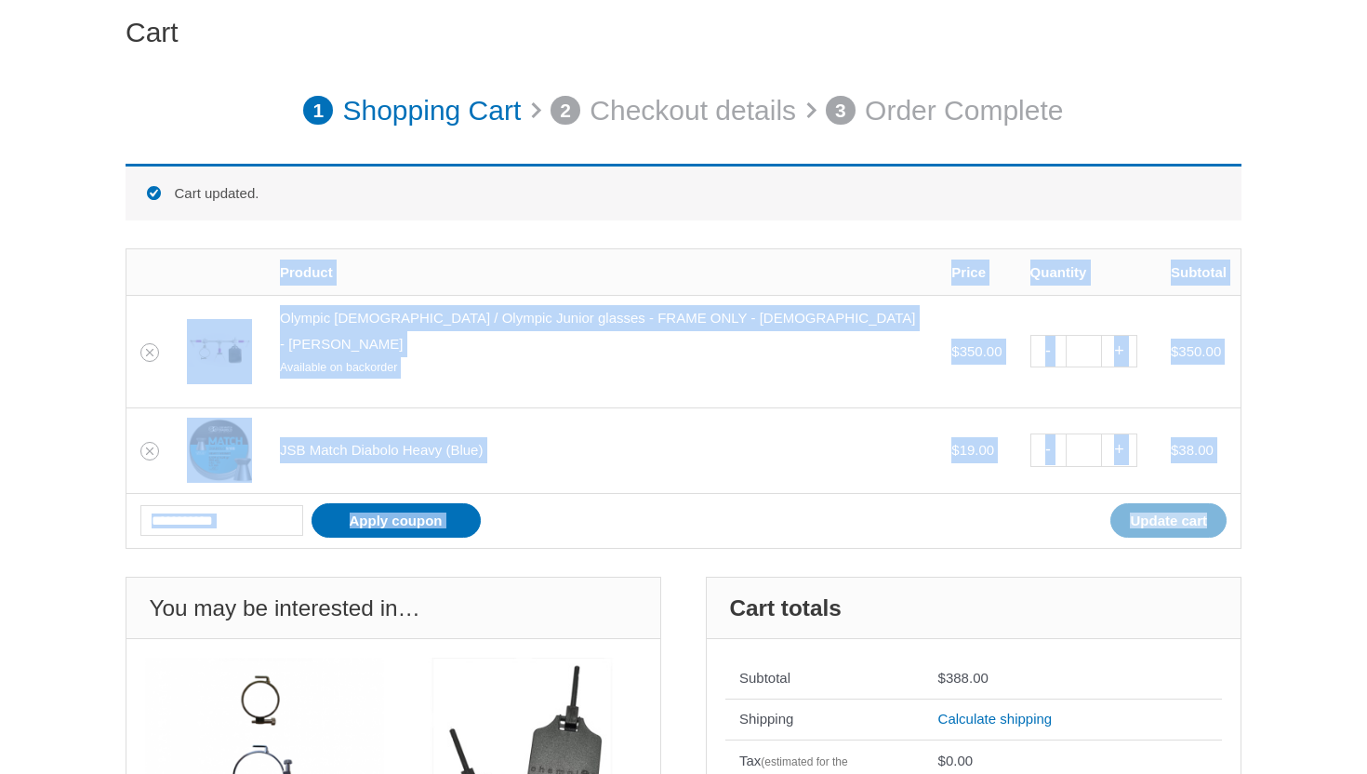
scroll to position [0, 0]
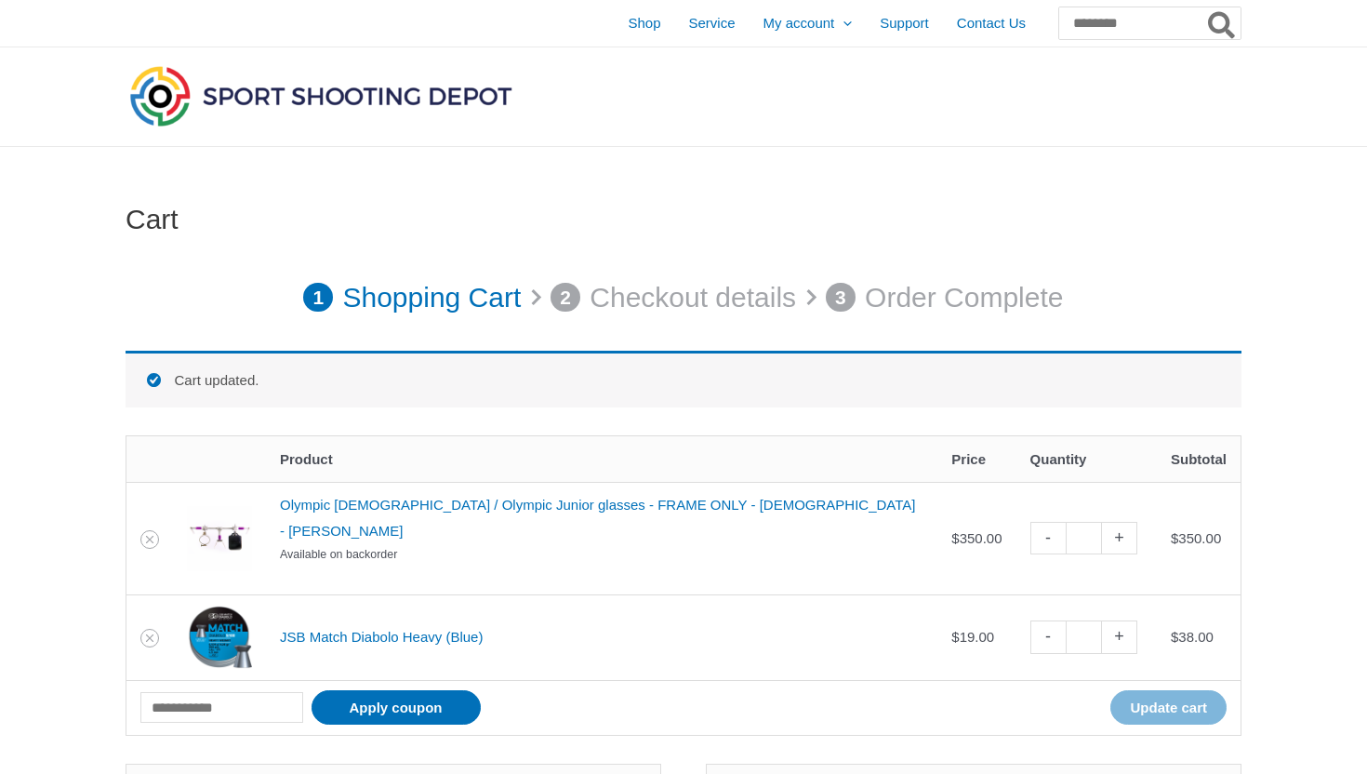
click at [1062, 30] on input "Search for:" at bounding box center [1148, 23] width 183 height 33
click at [628, 33] on span "Shop" at bounding box center [644, 23] width 33 height 46
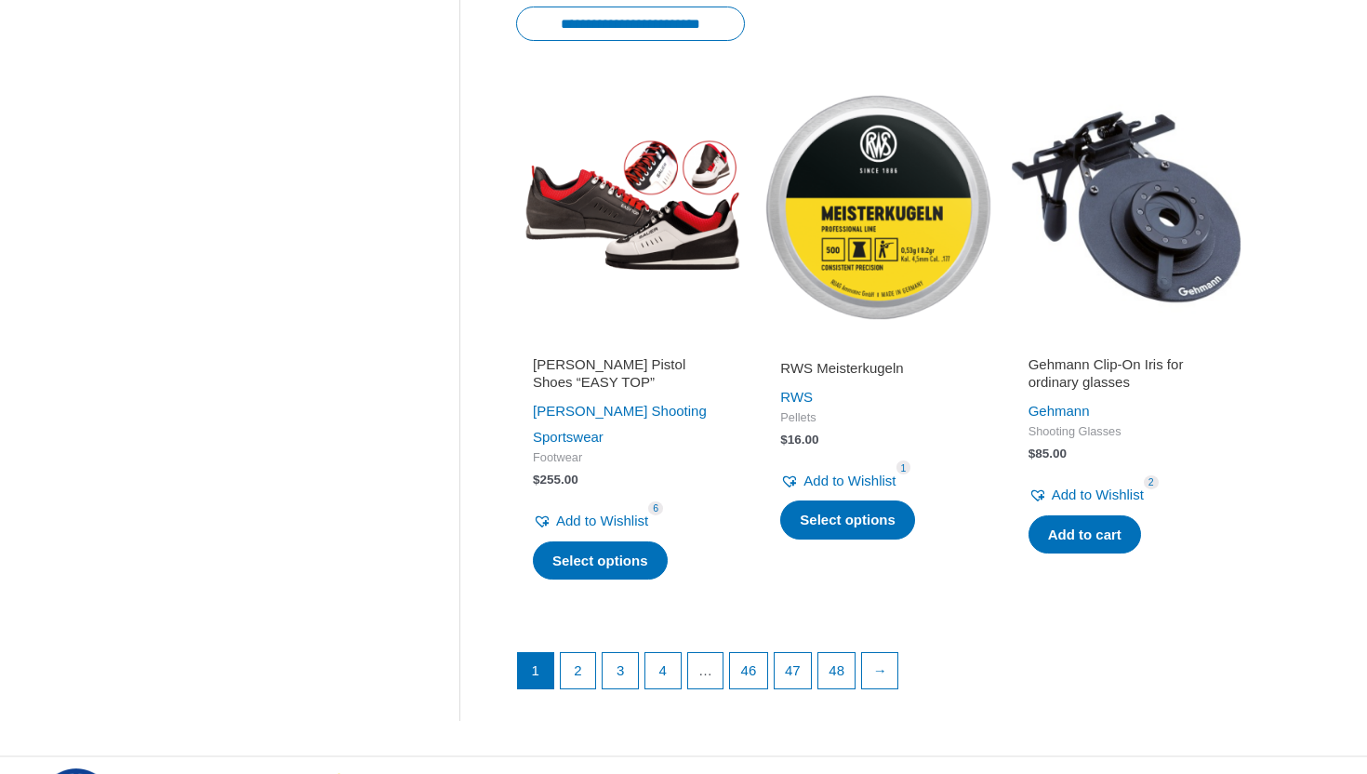
scroll to position [2376, 0]
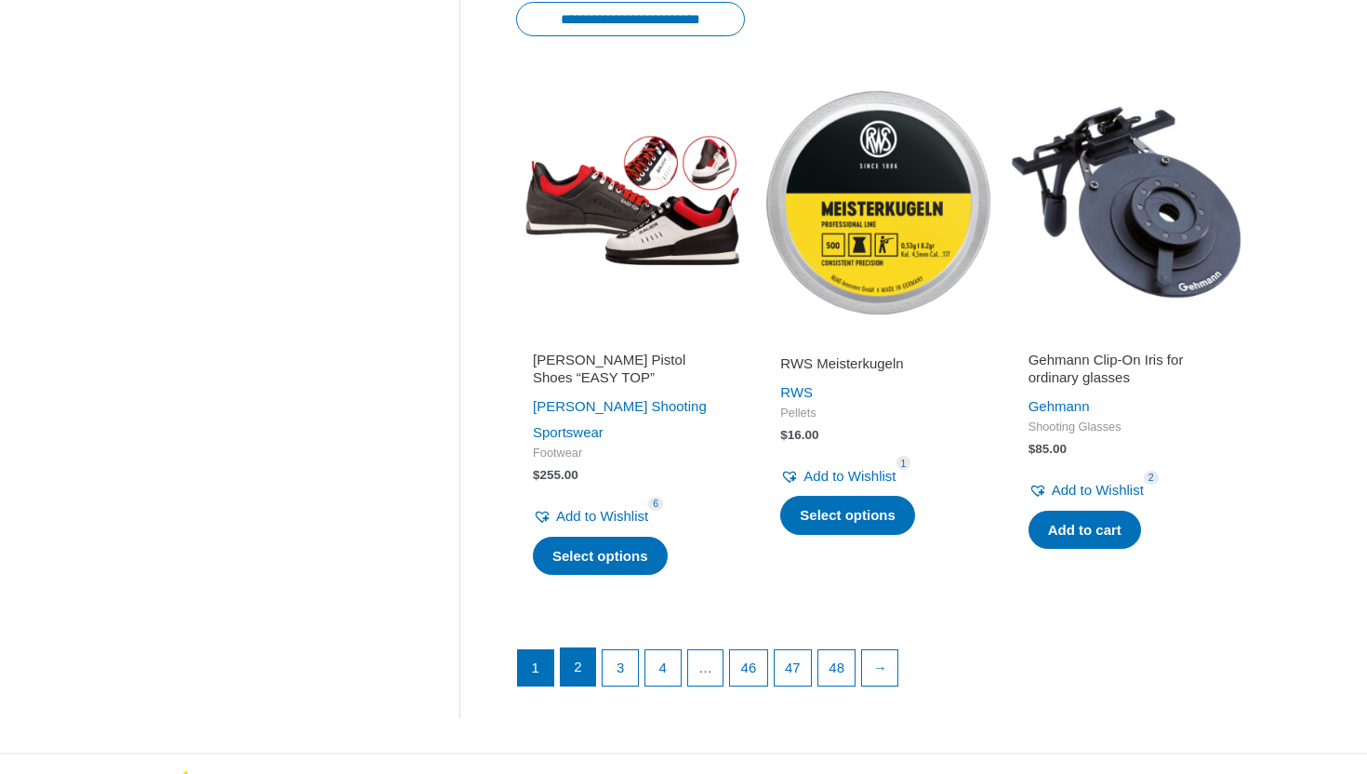
click at [577, 648] on link "2" at bounding box center [578, 666] width 35 height 37
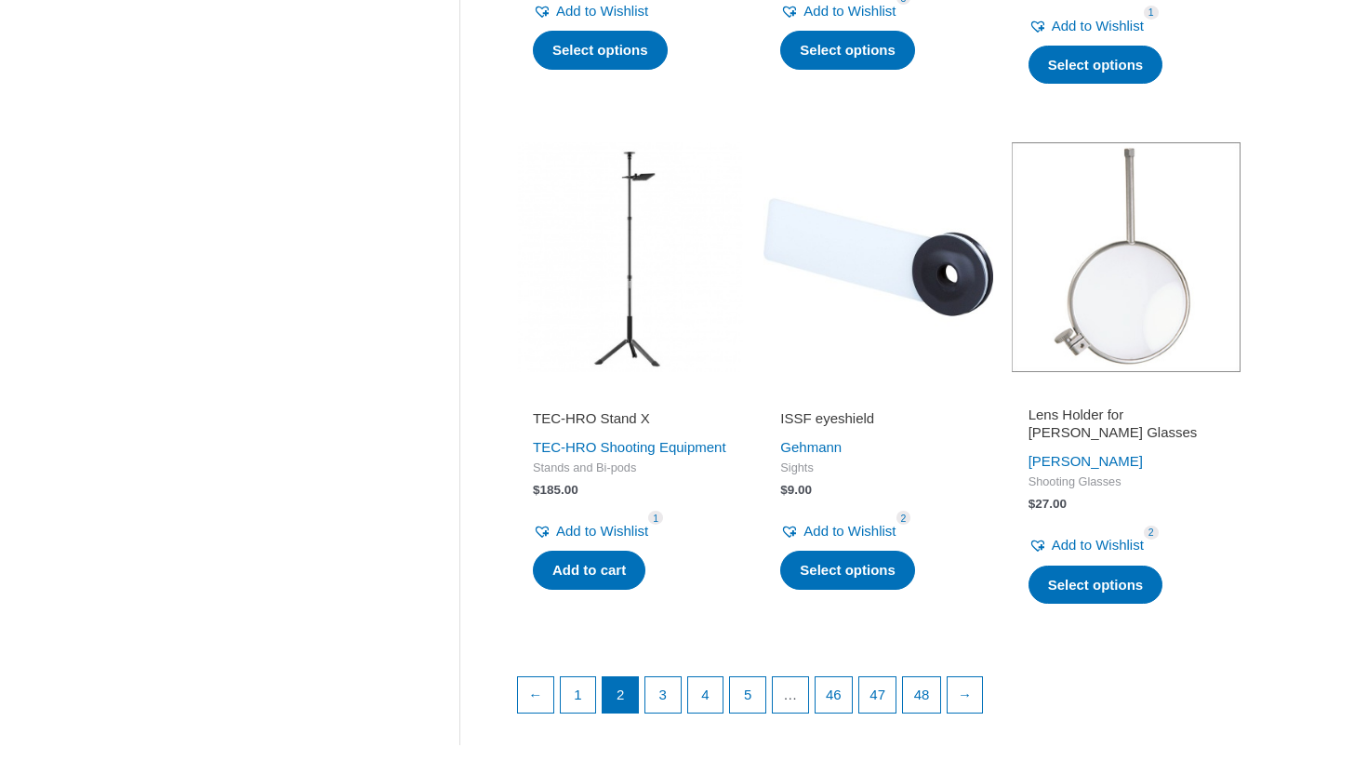
scroll to position [2323, 0]
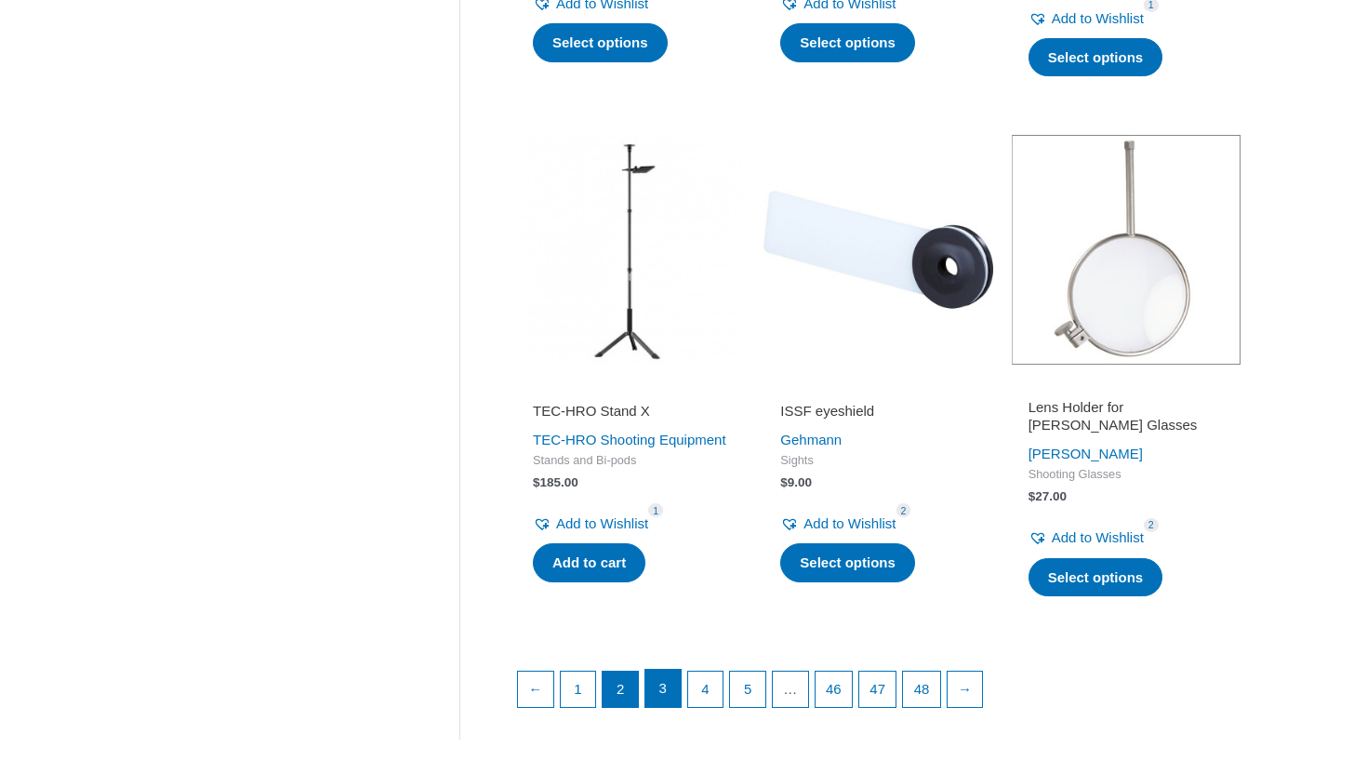
click at [681, 699] on link "3" at bounding box center [662, 687] width 35 height 37
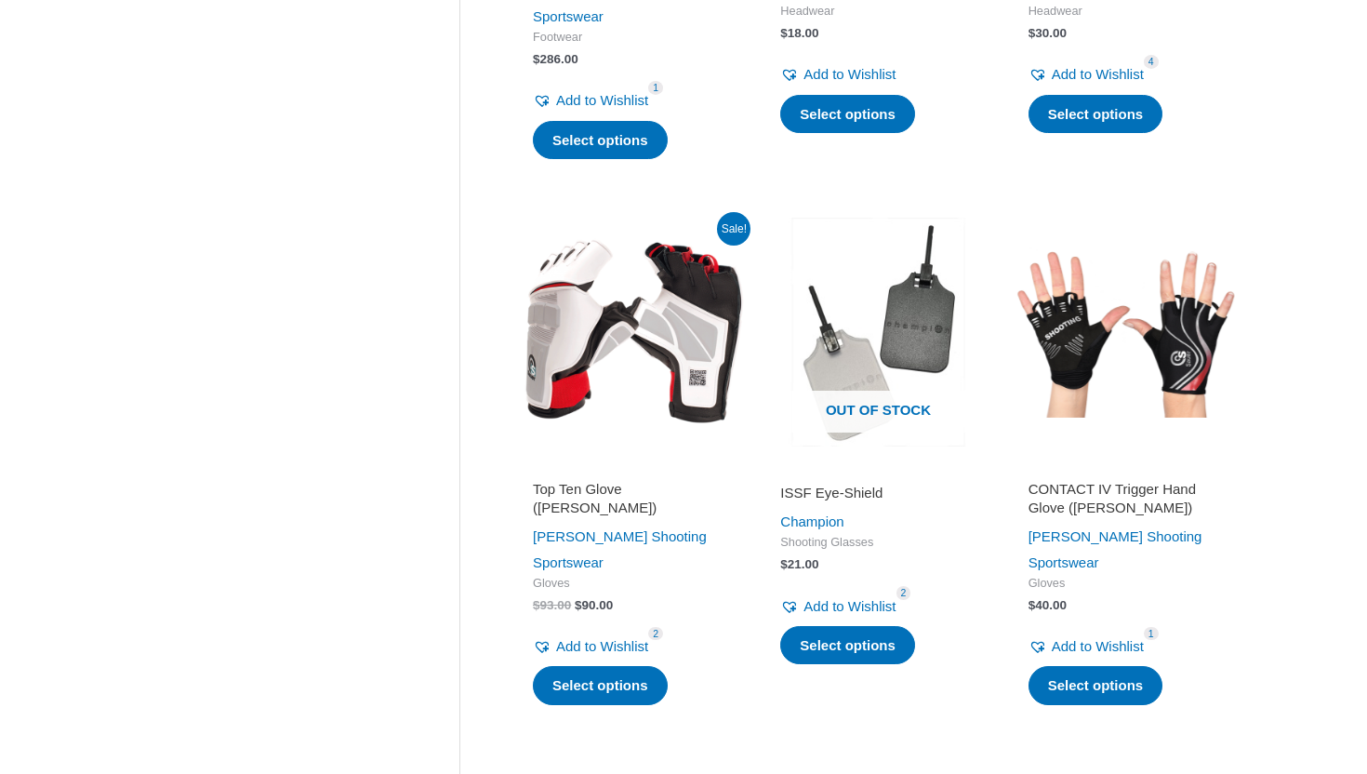
scroll to position [2328, 0]
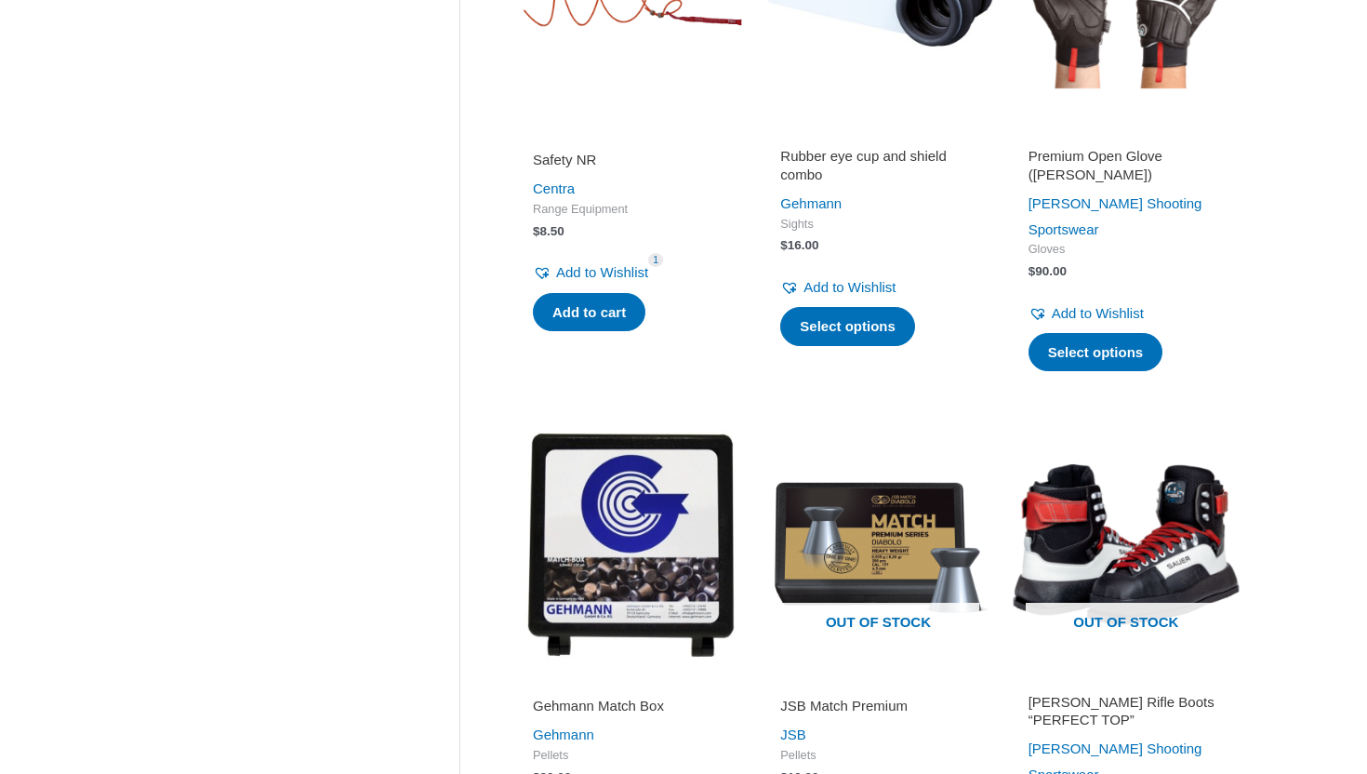
scroll to position [2318, 0]
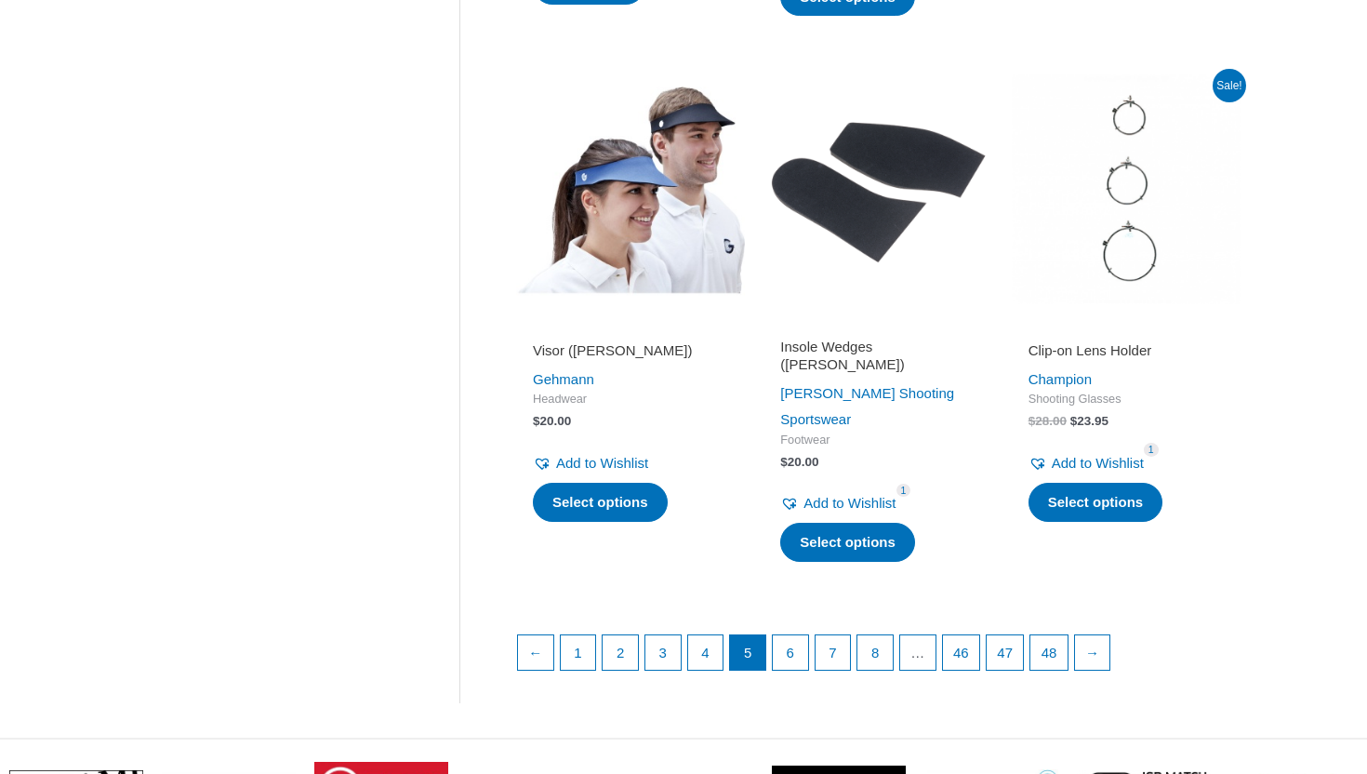
scroll to position [2410, 0]
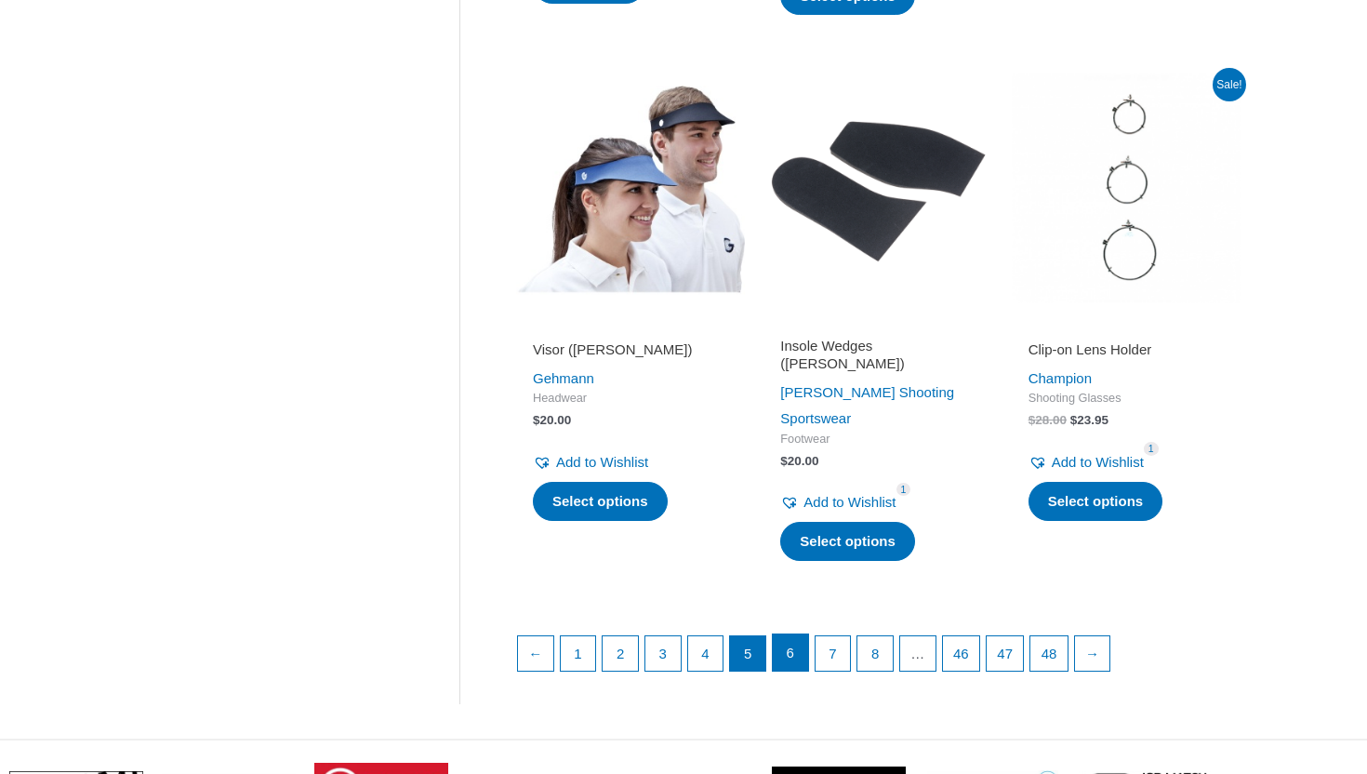
click at [798, 634] on link "6" at bounding box center [790, 652] width 35 height 37
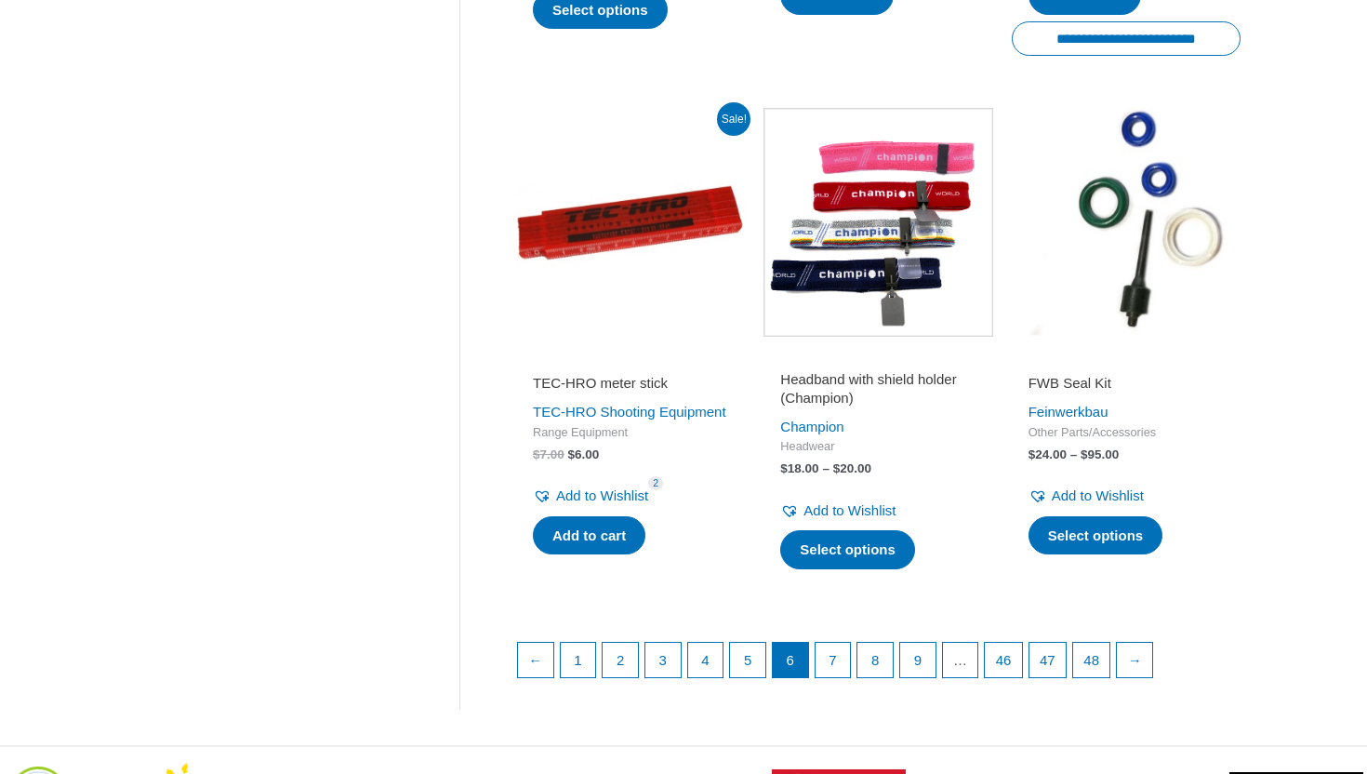
scroll to position [2434, 0]
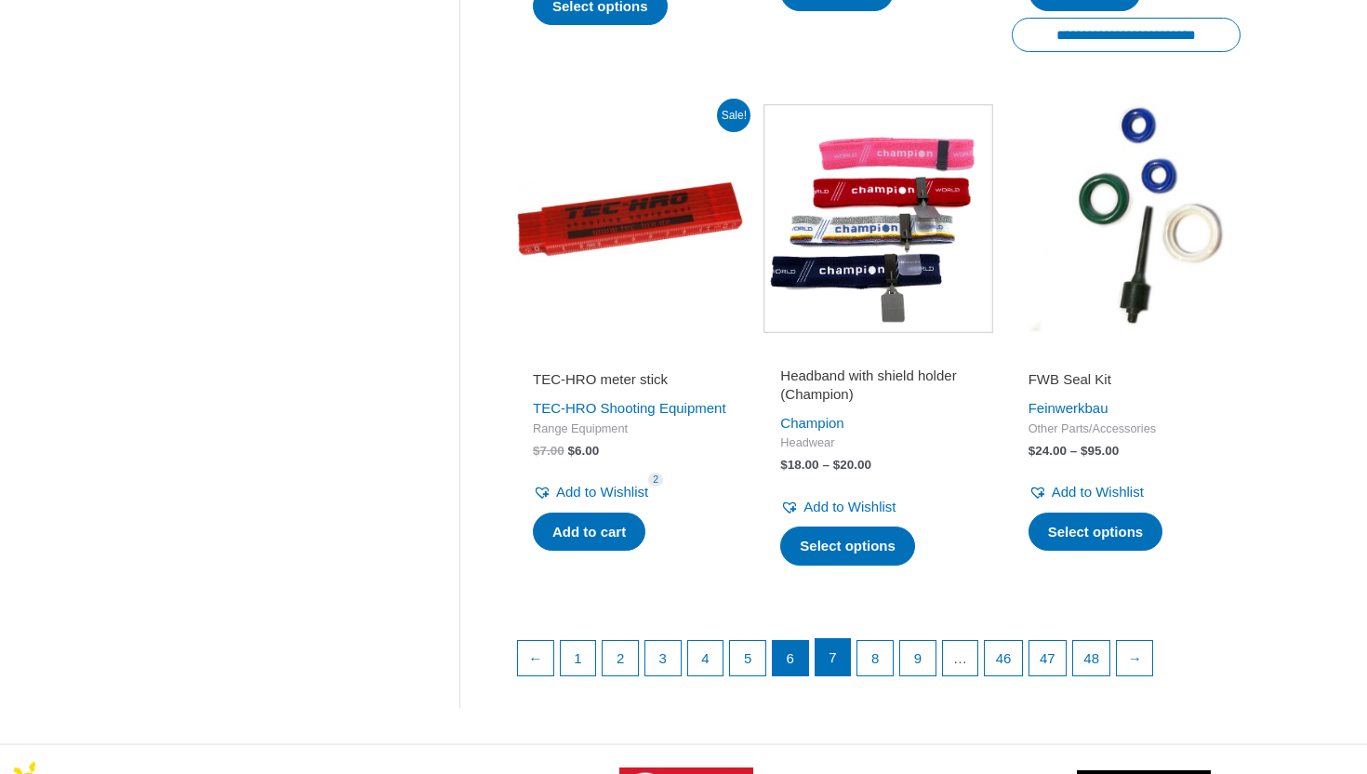
click at [843, 676] on link "7" at bounding box center [832, 657] width 35 height 37
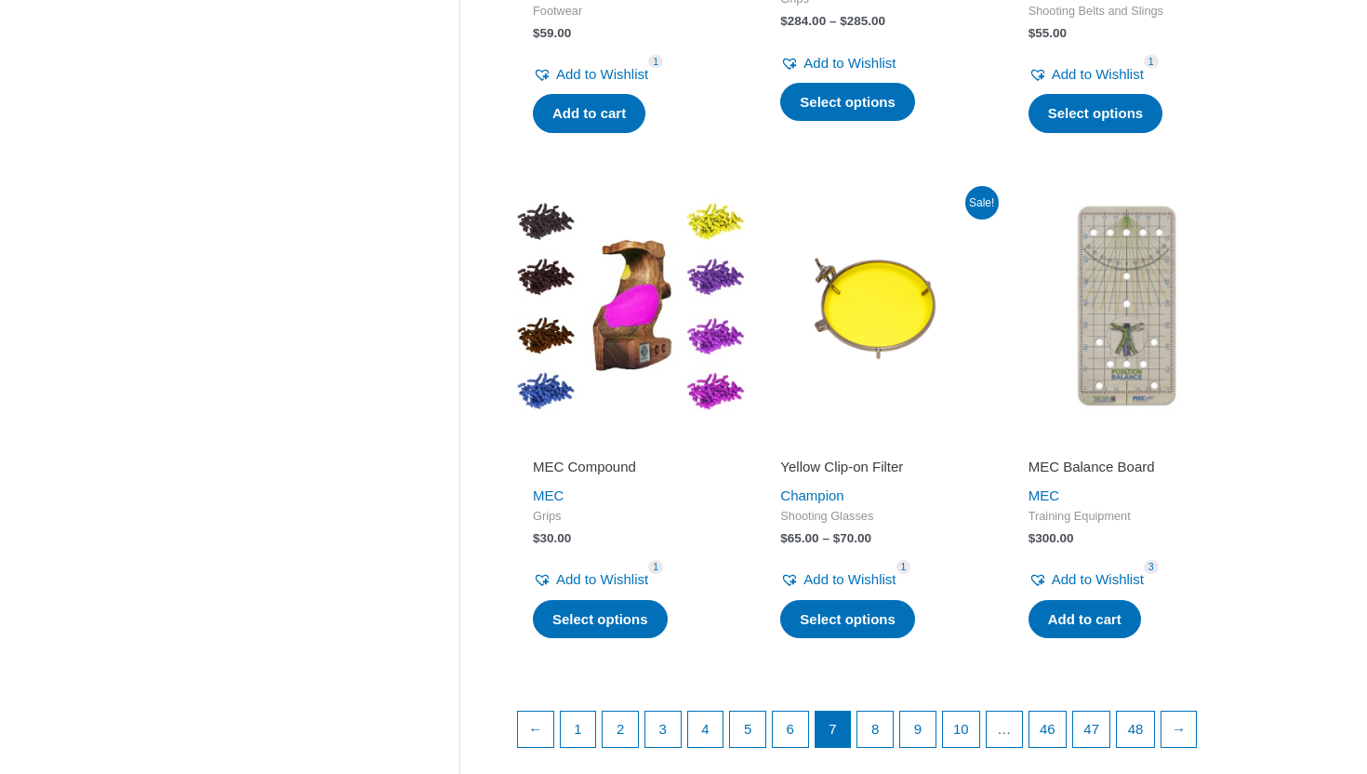
scroll to position [2304, 0]
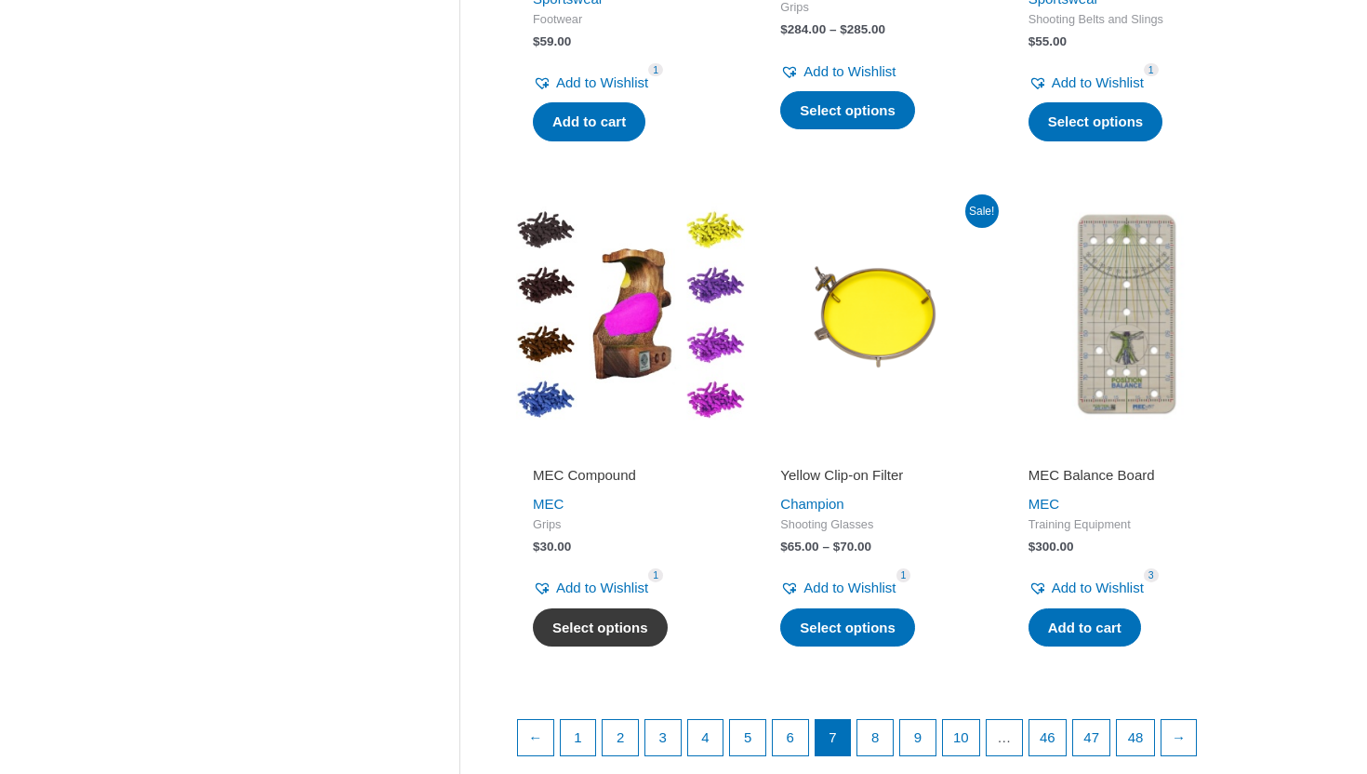
click at [599, 609] on link "Select options" at bounding box center [600, 627] width 135 height 39
click at [882, 720] on link "8" at bounding box center [874, 738] width 35 height 37
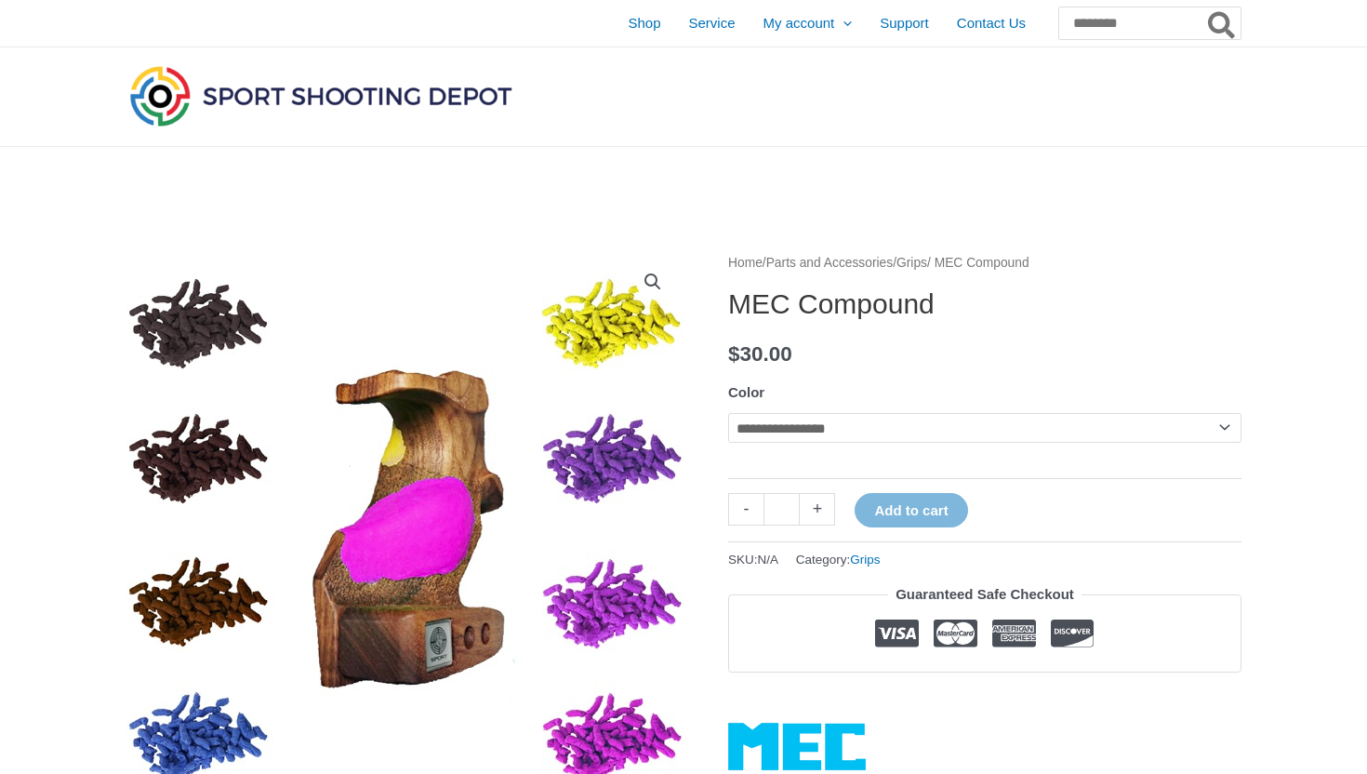
click at [908, 432] on select "**********" at bounding box center [984, 428] width 513 height 30
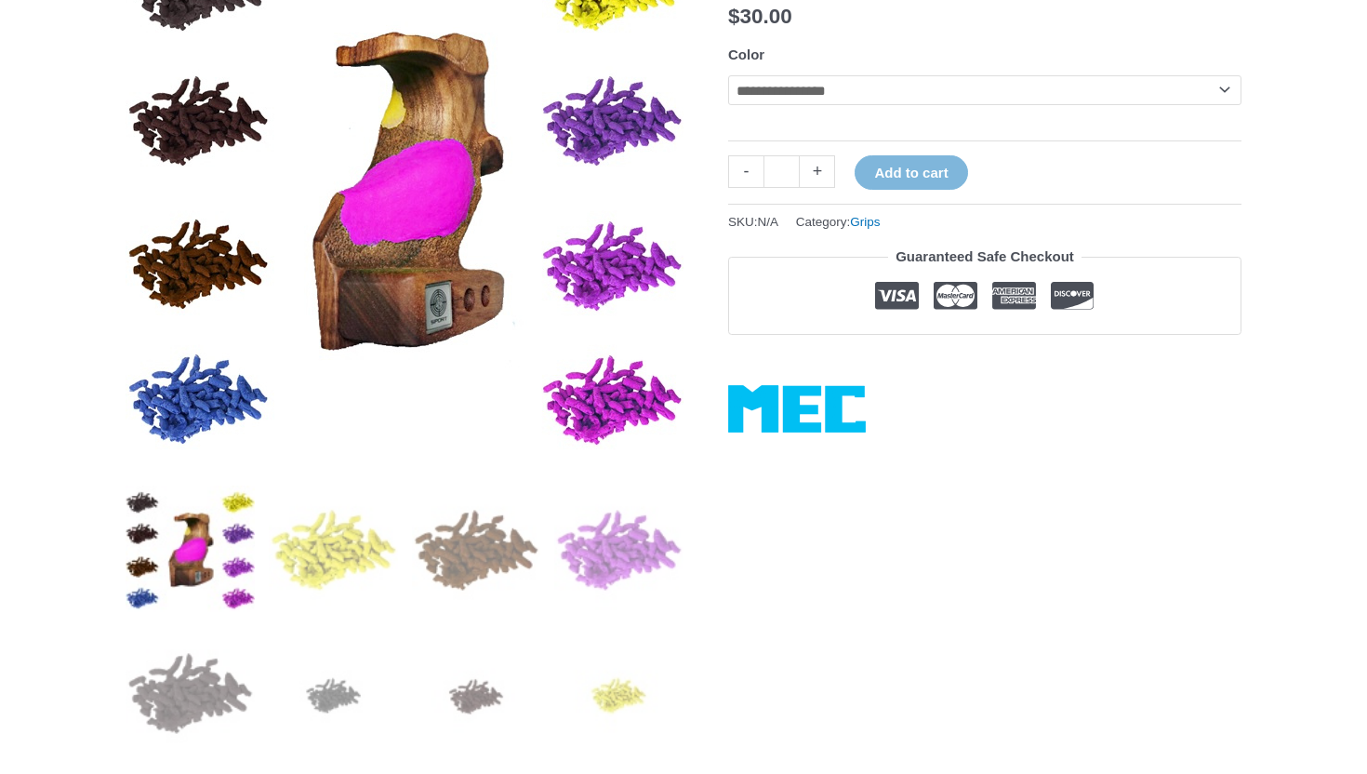
scroll to position [408, 0]
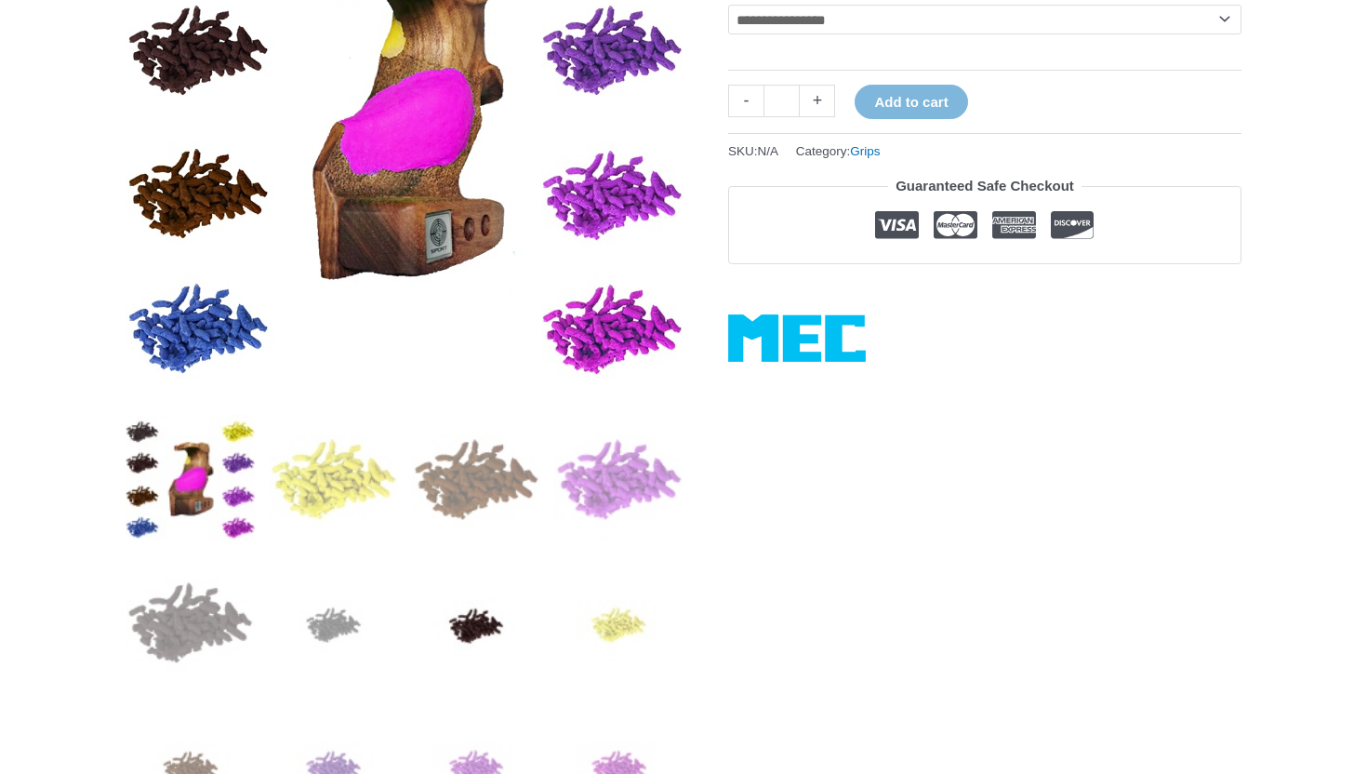
click at [480, 623] on img at bounding box center [476, 622] width 129 height 129
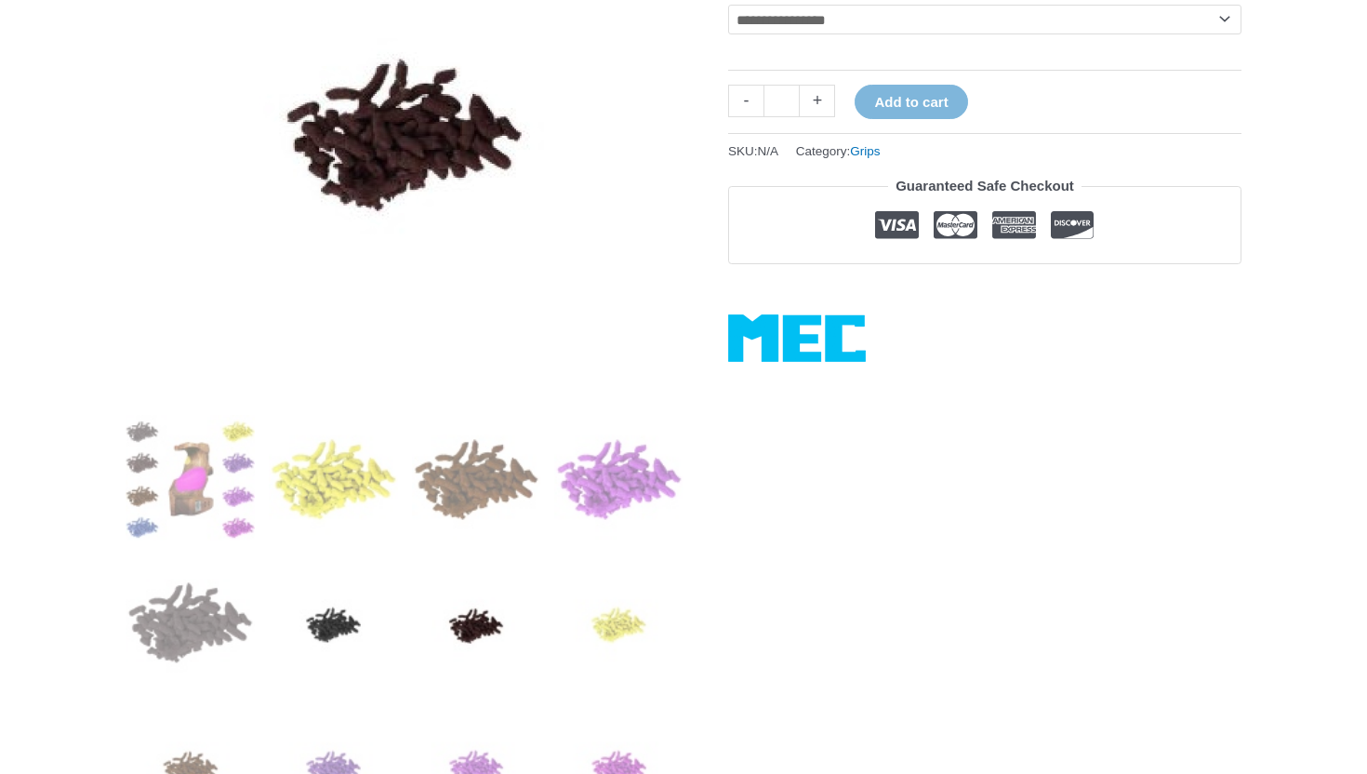
click at [389, 620] on img at bounding box center [333, 622] width 129 height 129
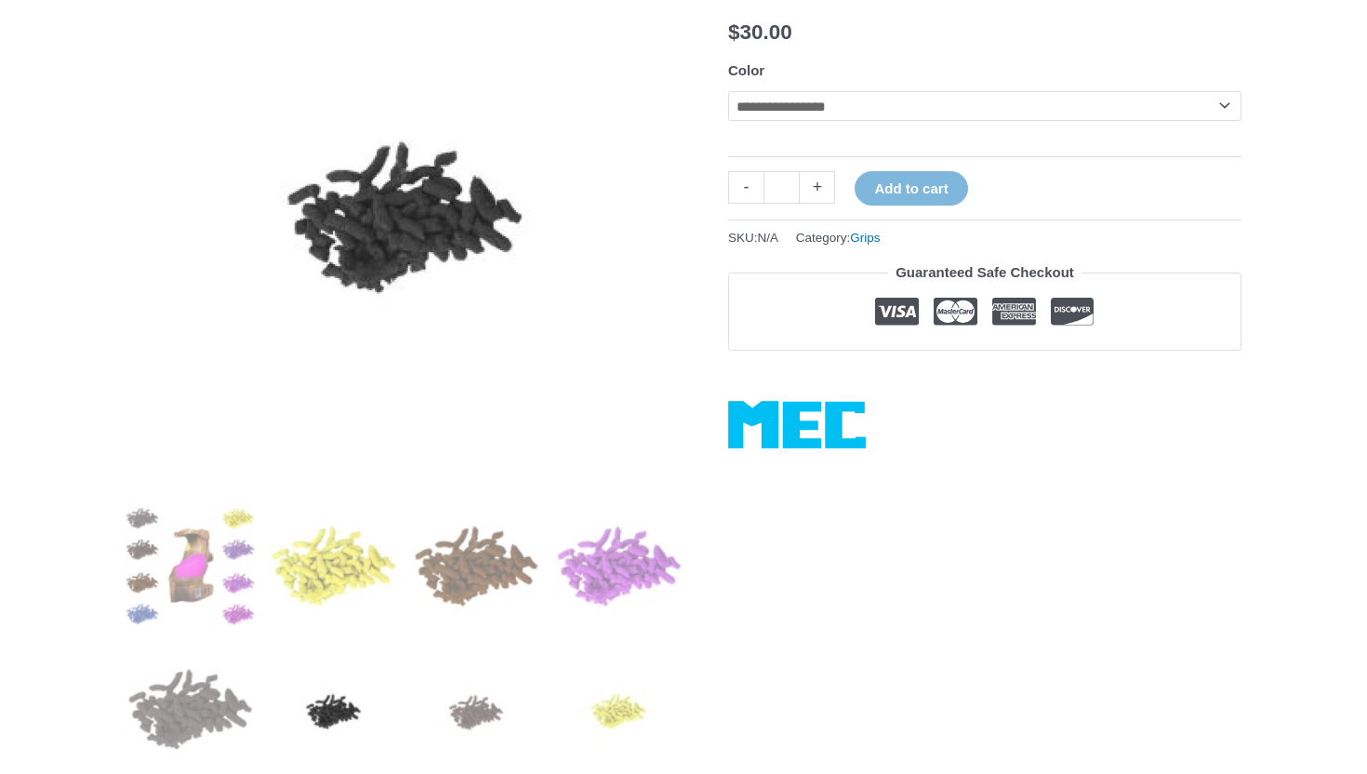
scroll to position [85, 0]
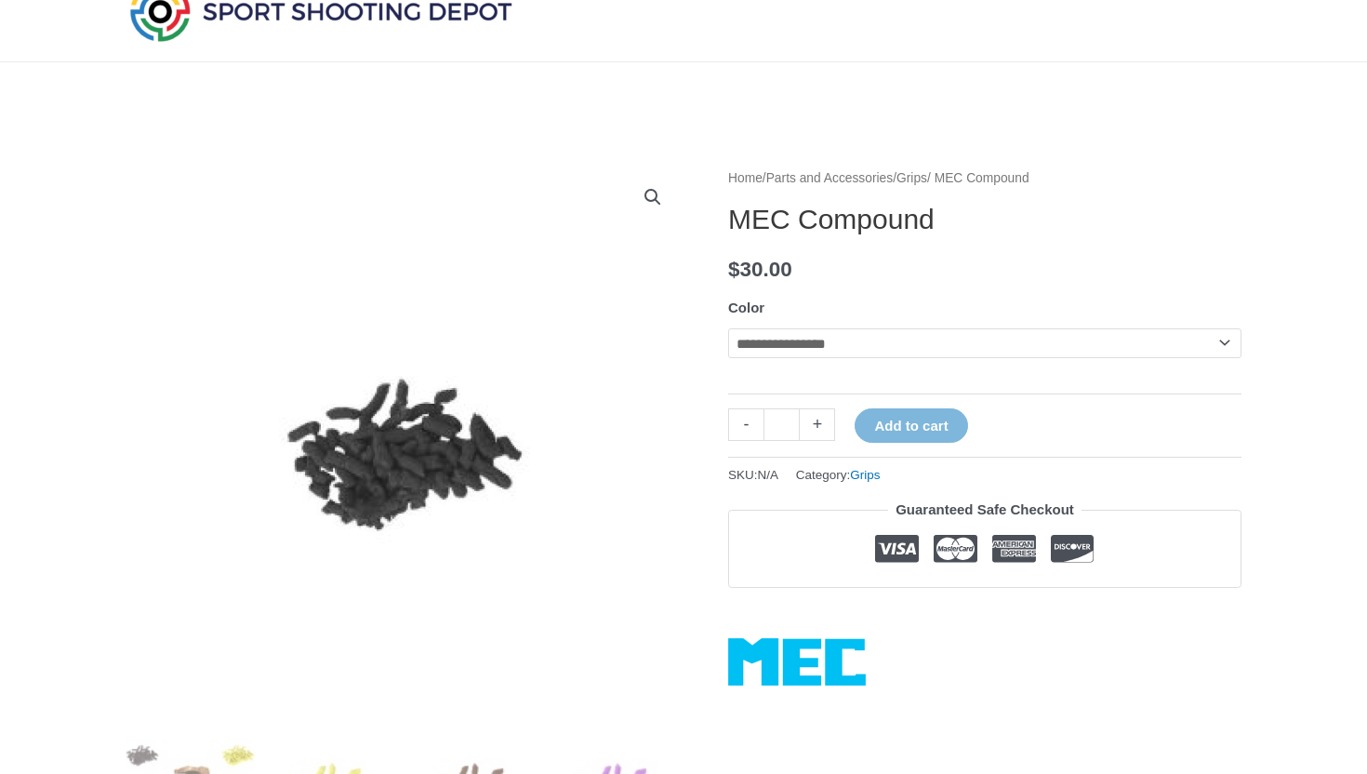
click at [787, 347] on select "**********" at bounding box center [984, 343] width 513 height 30
click at [921, 354] on select "**********" at bounding box center [984, 343] width 513 height 30
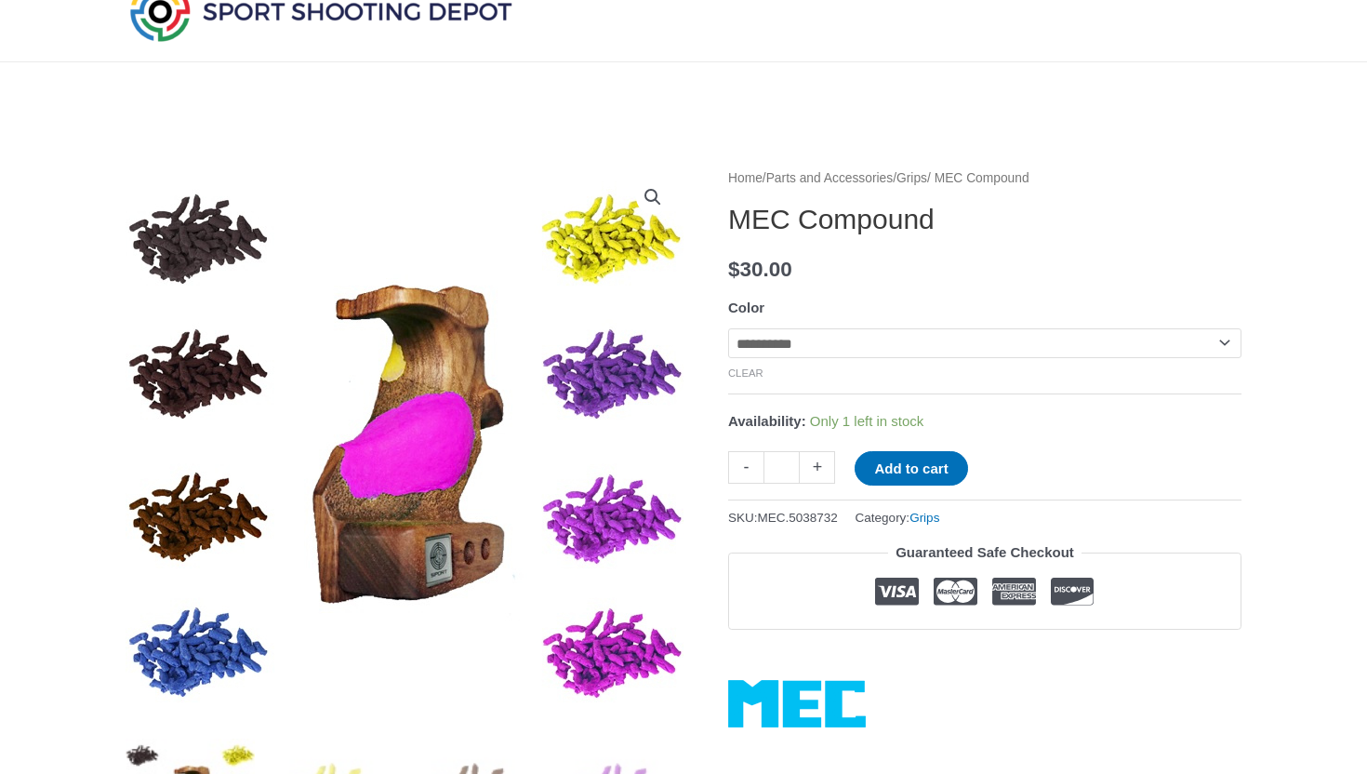
click at [829, 352] on select "**********" at bounding box center [984, 343] width 513 height 30
select select "*****"
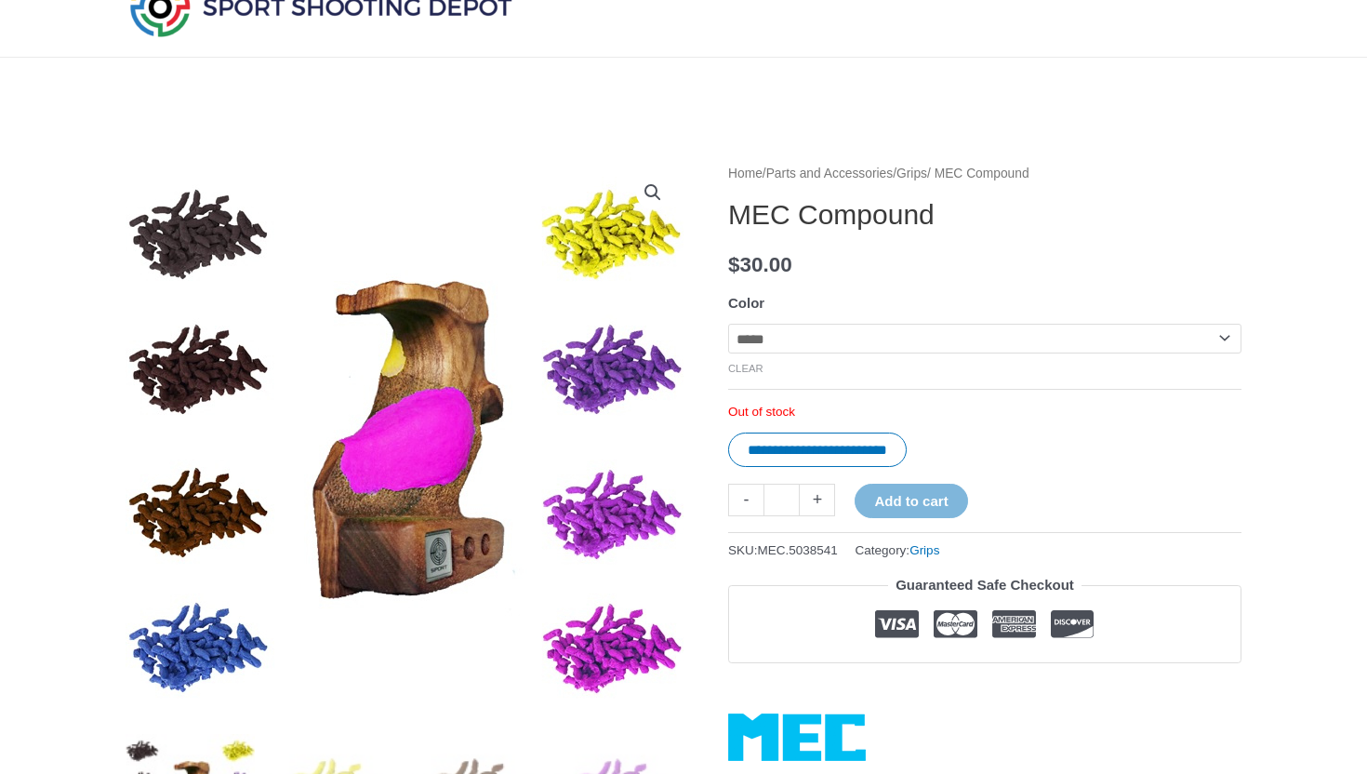
scroll to position [0, 0]
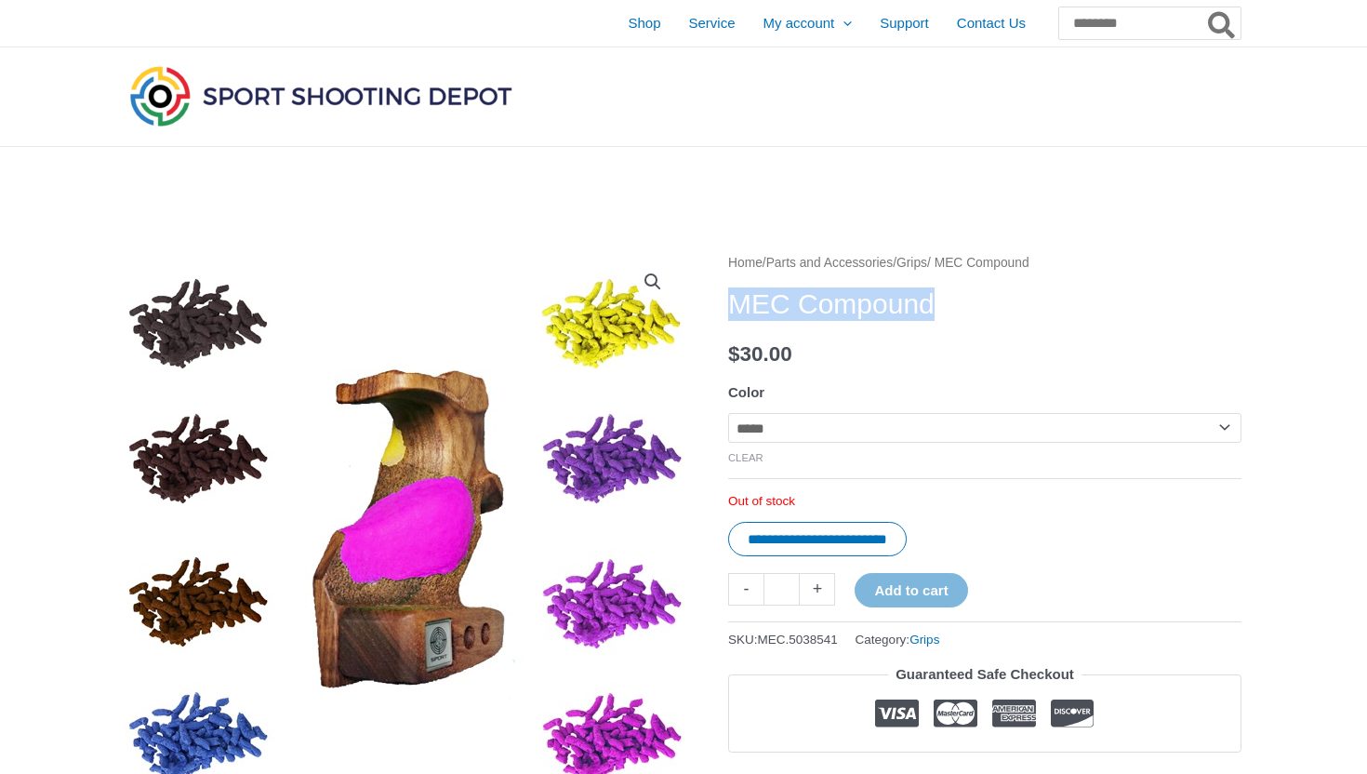
drag, startPoint x: 961, startPoint y: 301, endPoint x: 730, endPoint y: 304, distance: 230.6
click at [730, 304] on h1 "MEC Compound" at bounding box center [984, 303] width 513 height 33
copy h1 "MEC Compound"
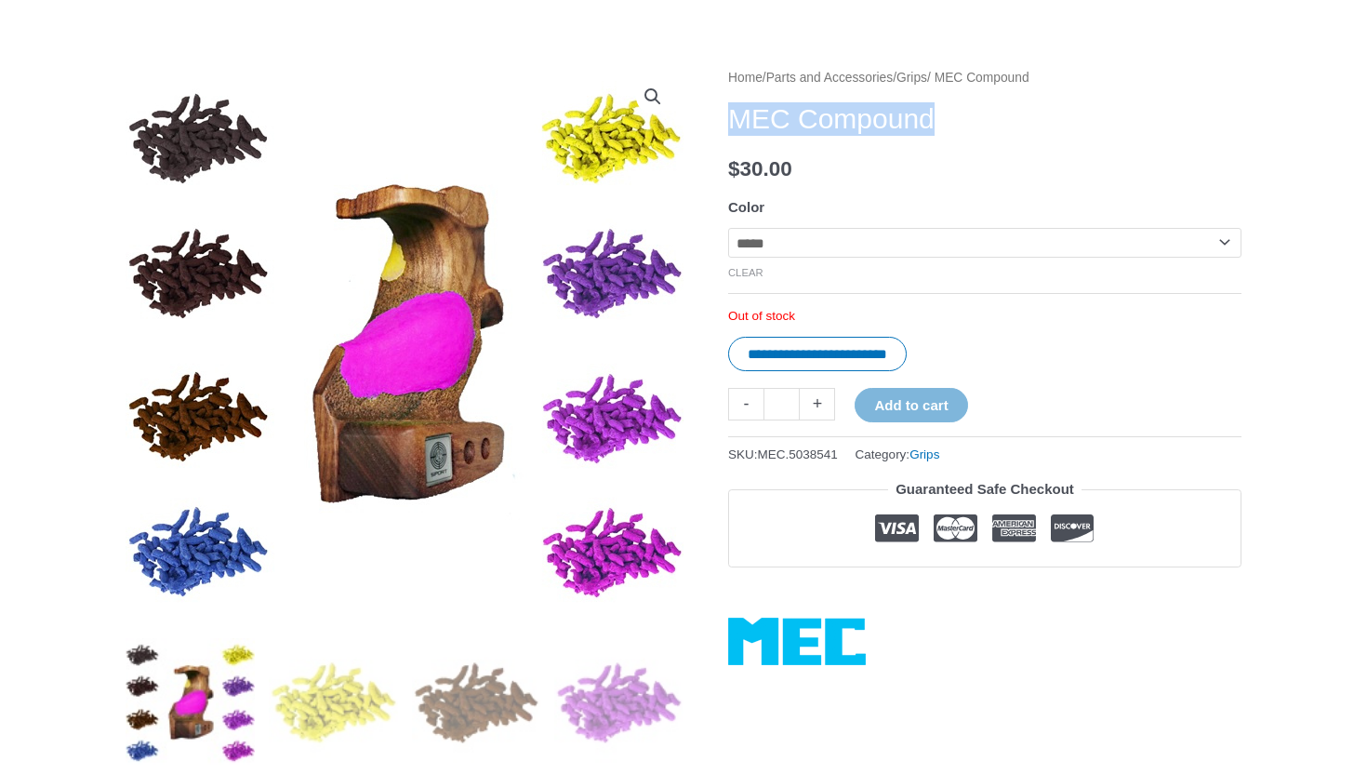
scroll to position [270, 0]
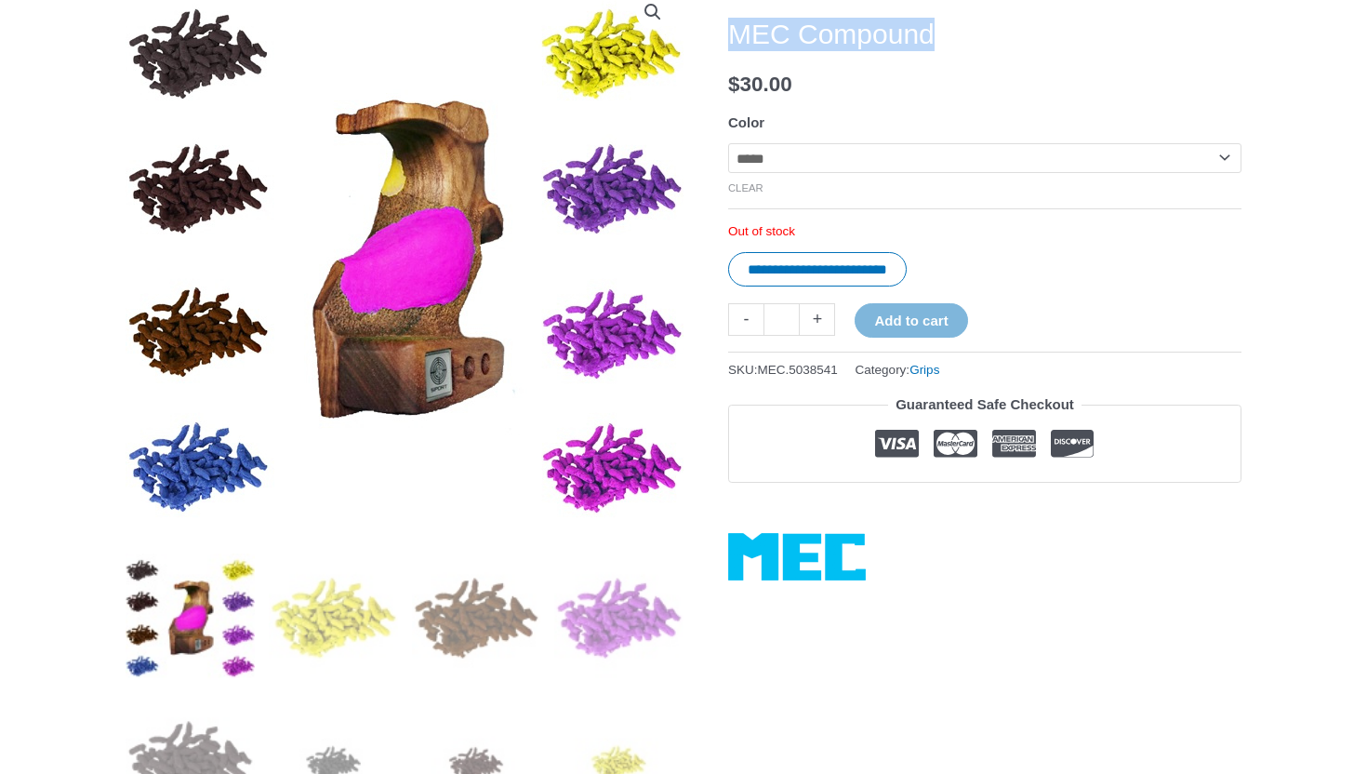
click at [1023, 166] on select "**********" at bounding box center [984, 158] width 513 height 30
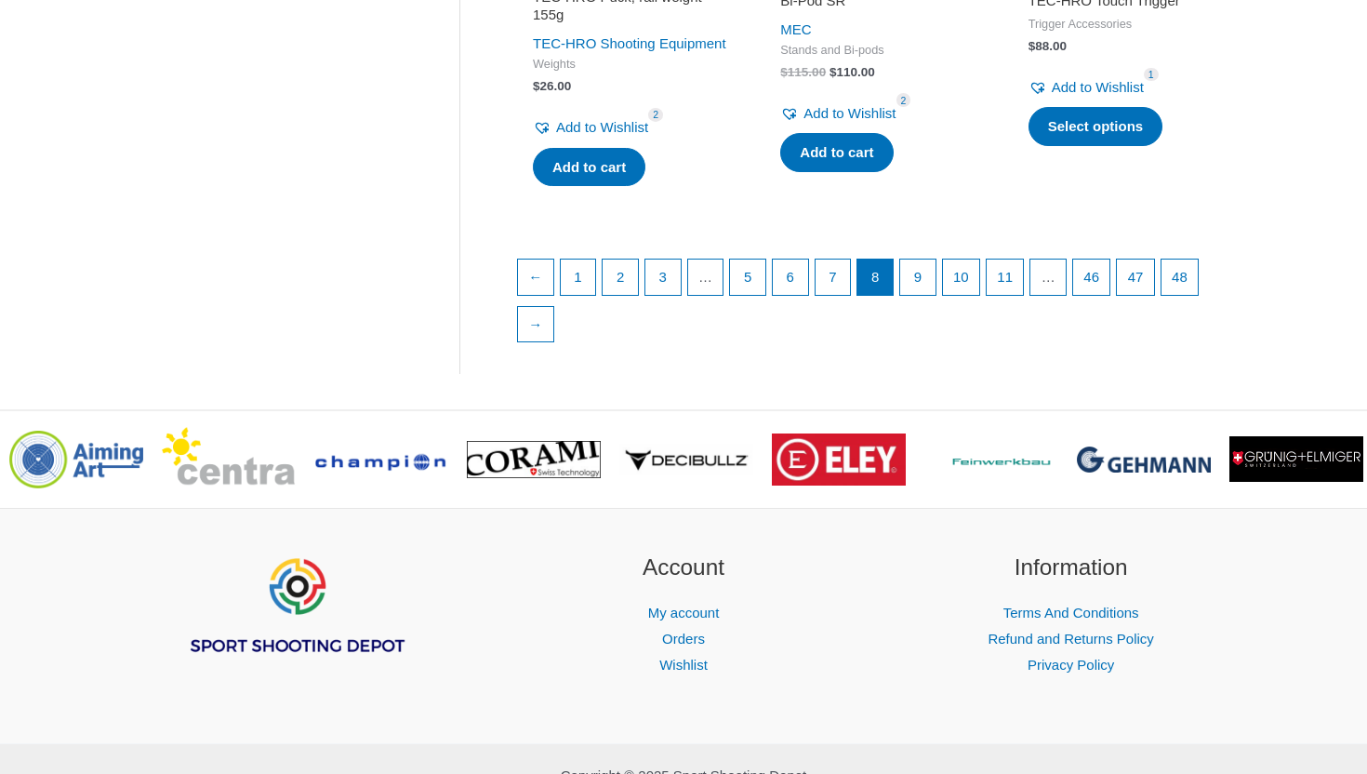
scroll to position [2960, 0]
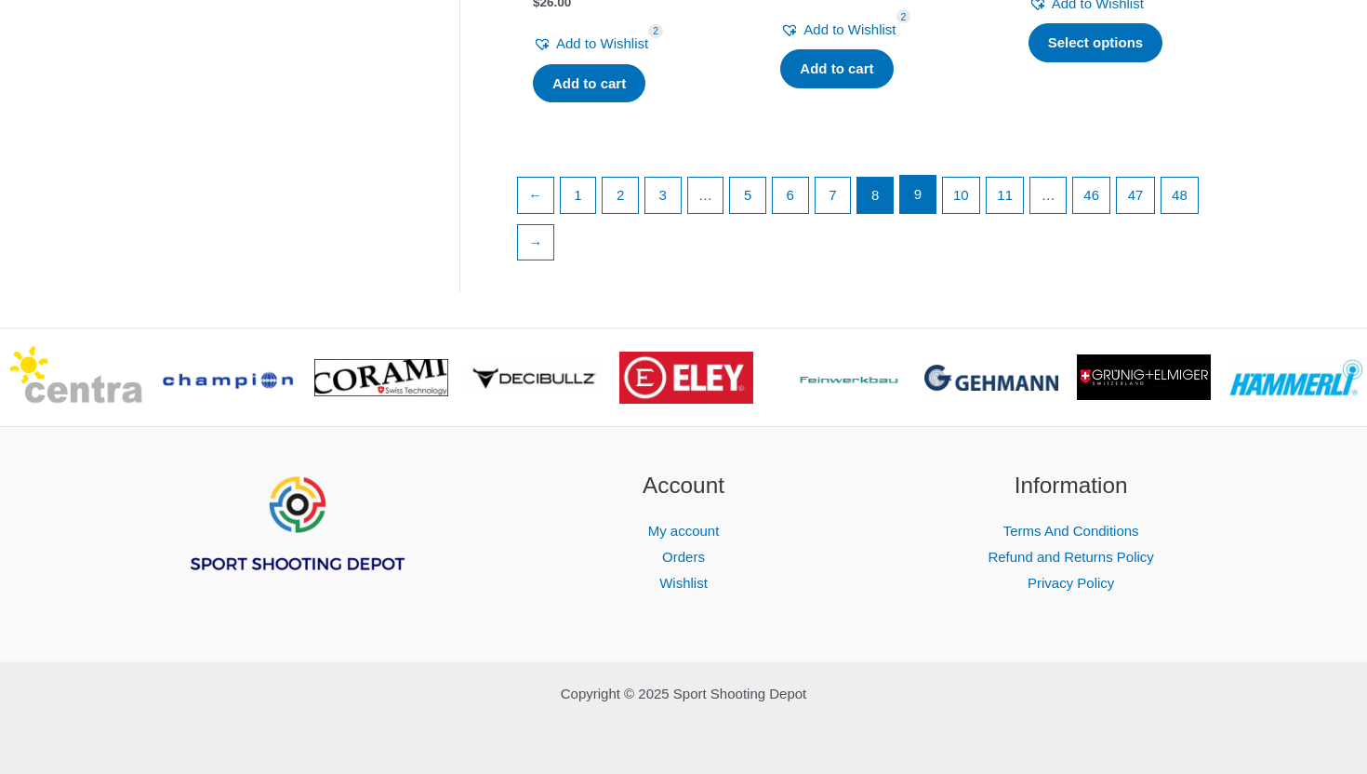
click at [923, 213] on link "9" at bounding box center [917, 194] width 35 height 37
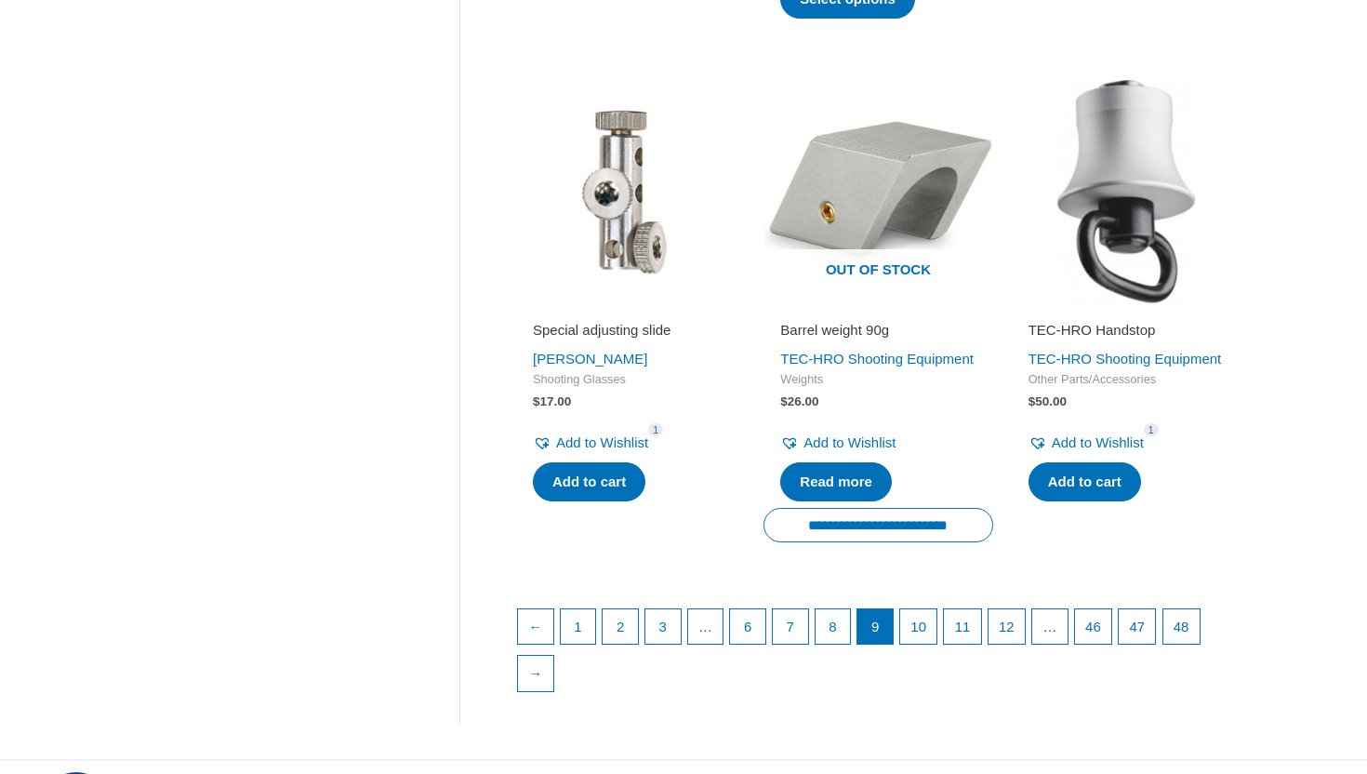
scroll to position [2456, 0]
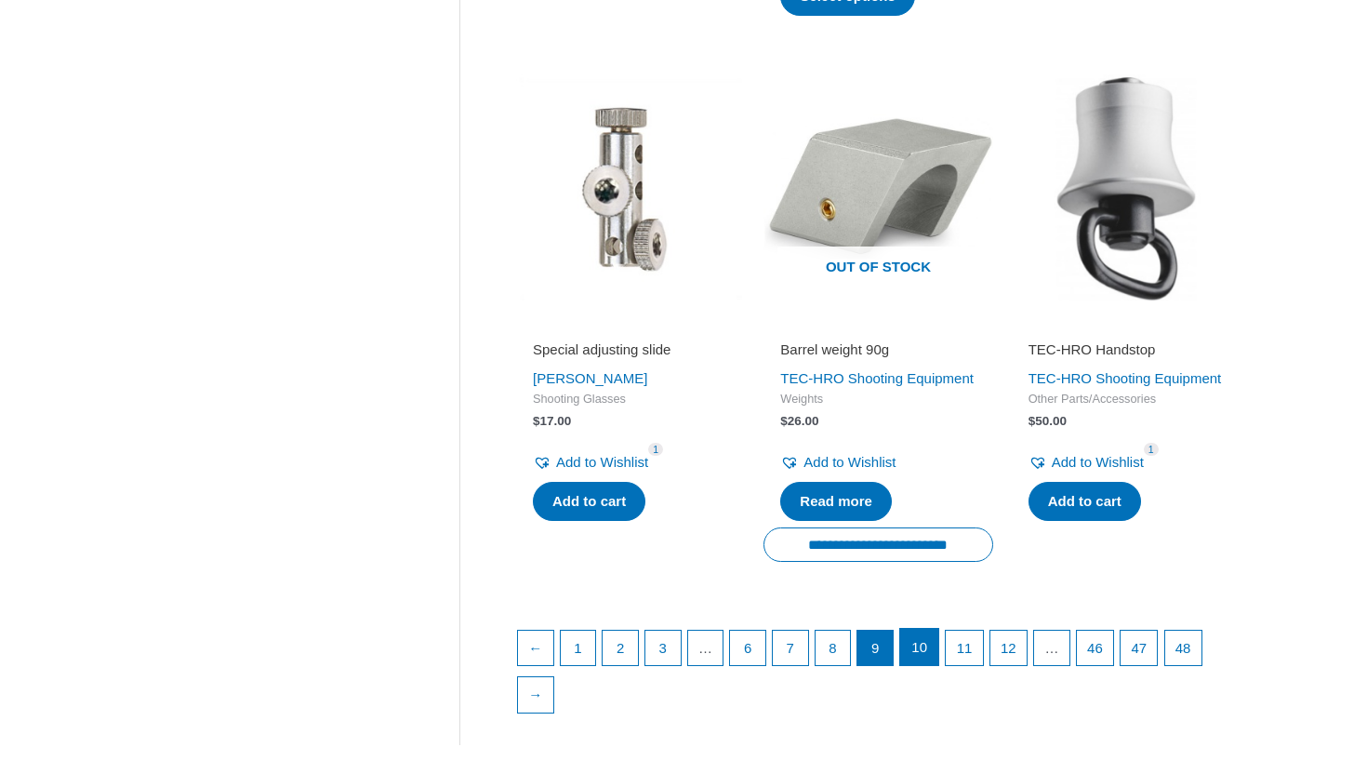
click at [921, 648] on link "10" at bounding box center [919, 647] width 38 height 37
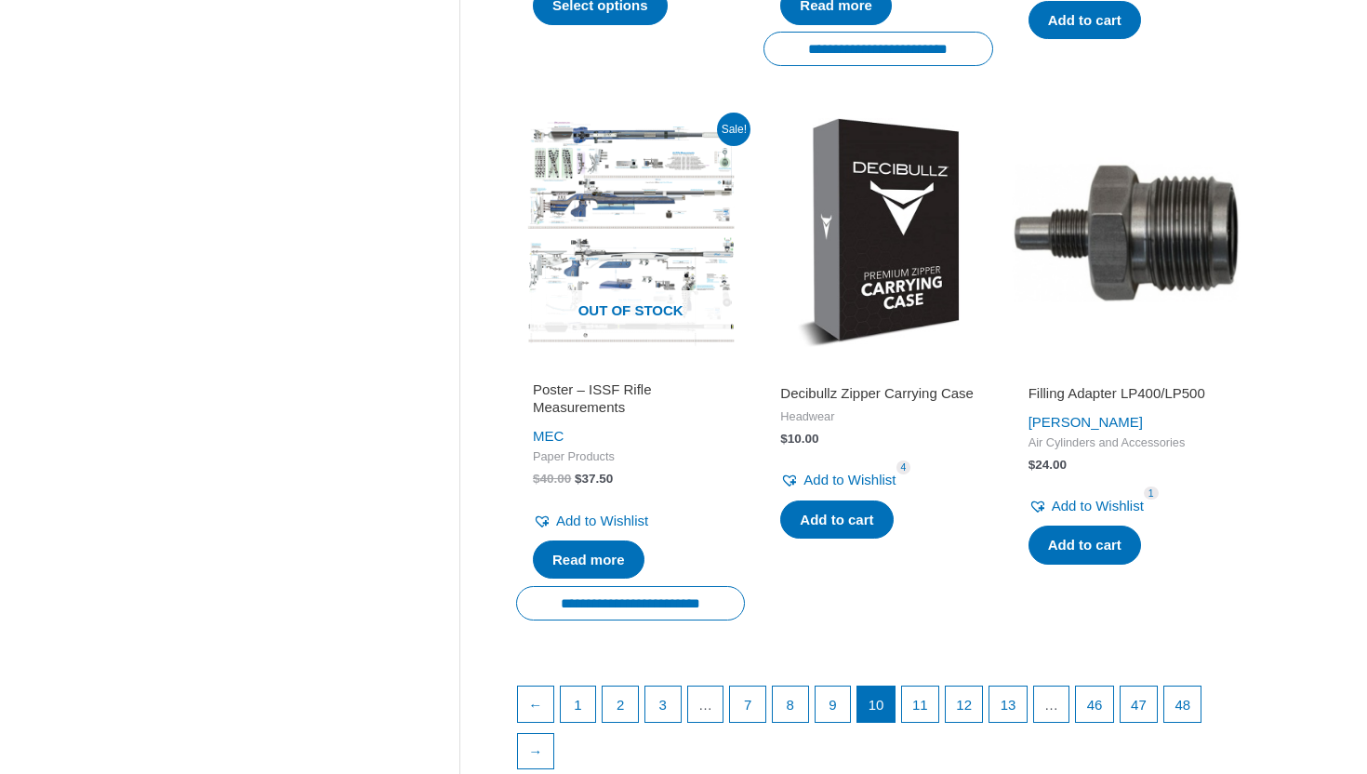
scroll to position [2447, 0]
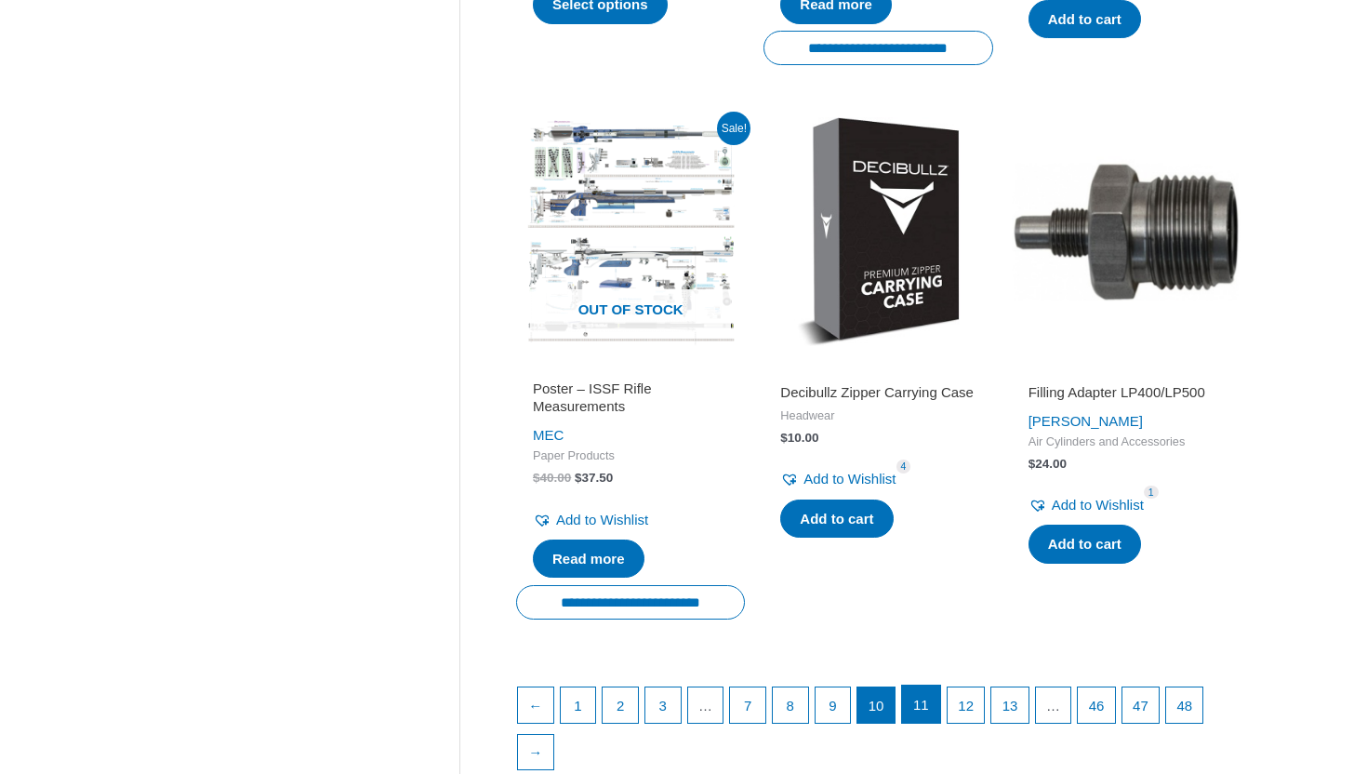
click at [926, 685] on link "11" at bounding box center [921, 703] width 38 height 37
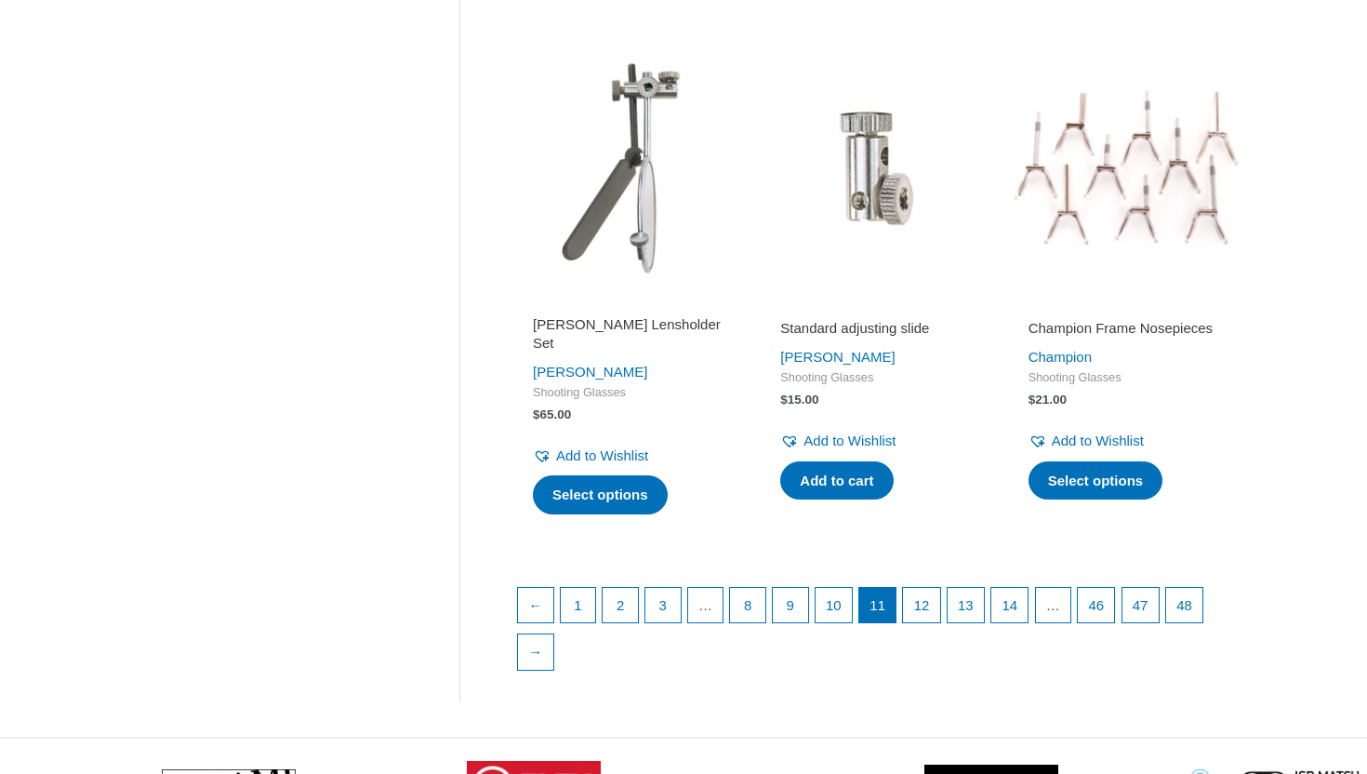
scroll to position [2468, 0]
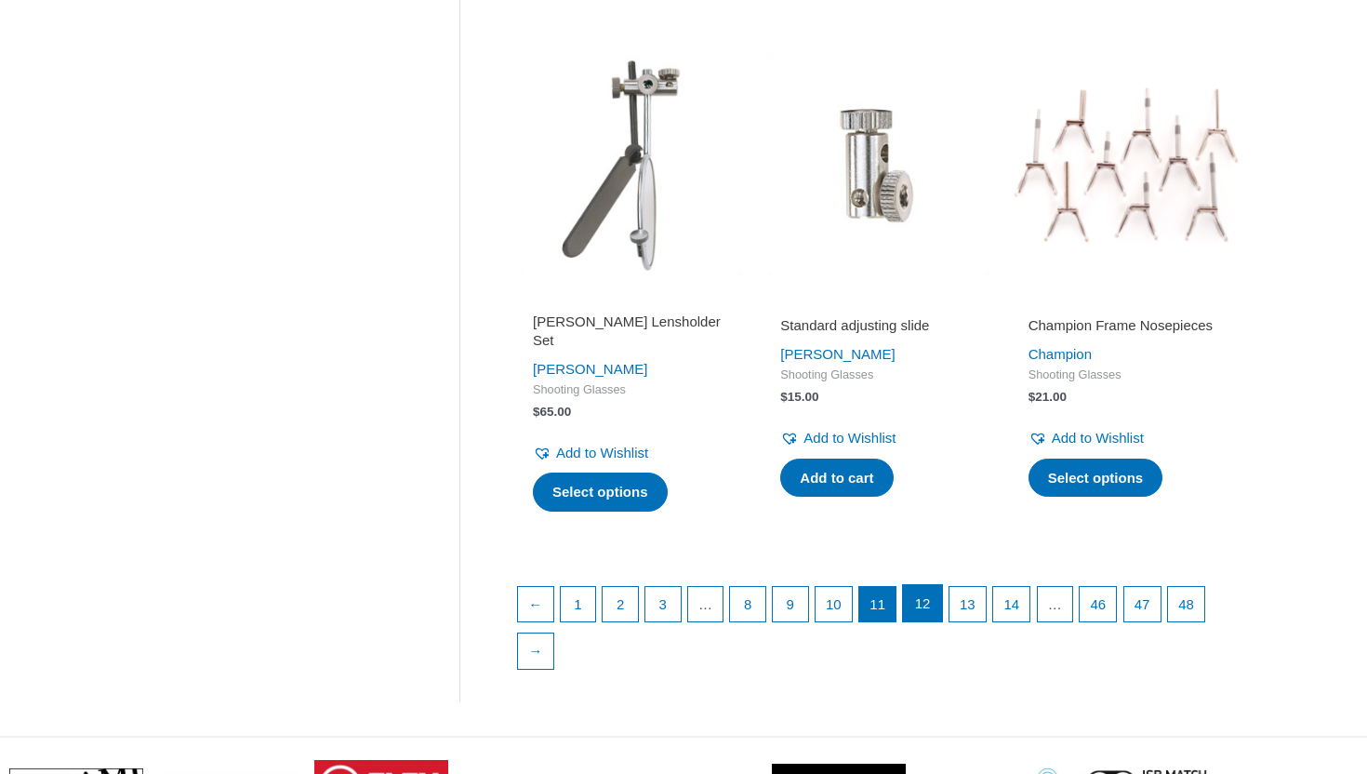
click at [923, 622] on link "12" at bounding box center [922, 603] width 38 height 37
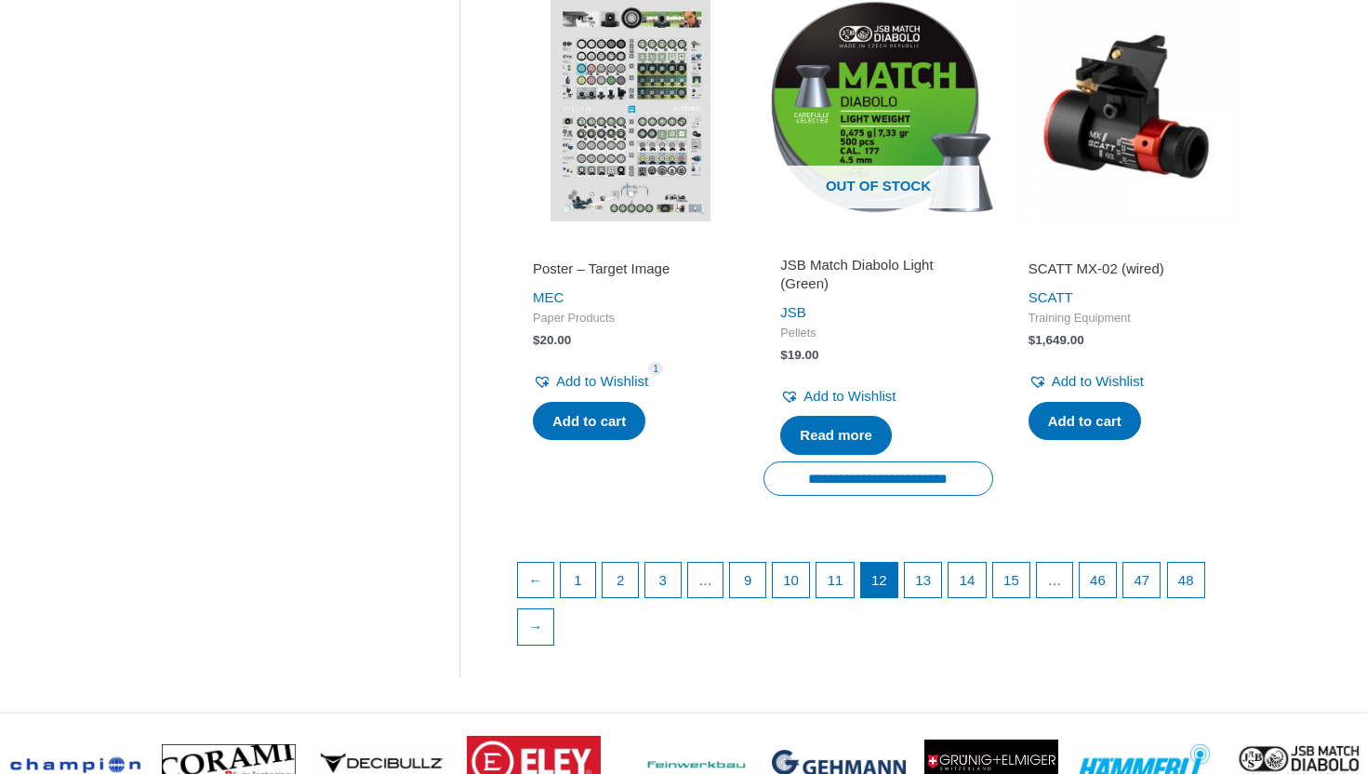
scroll to position [2533, 0]
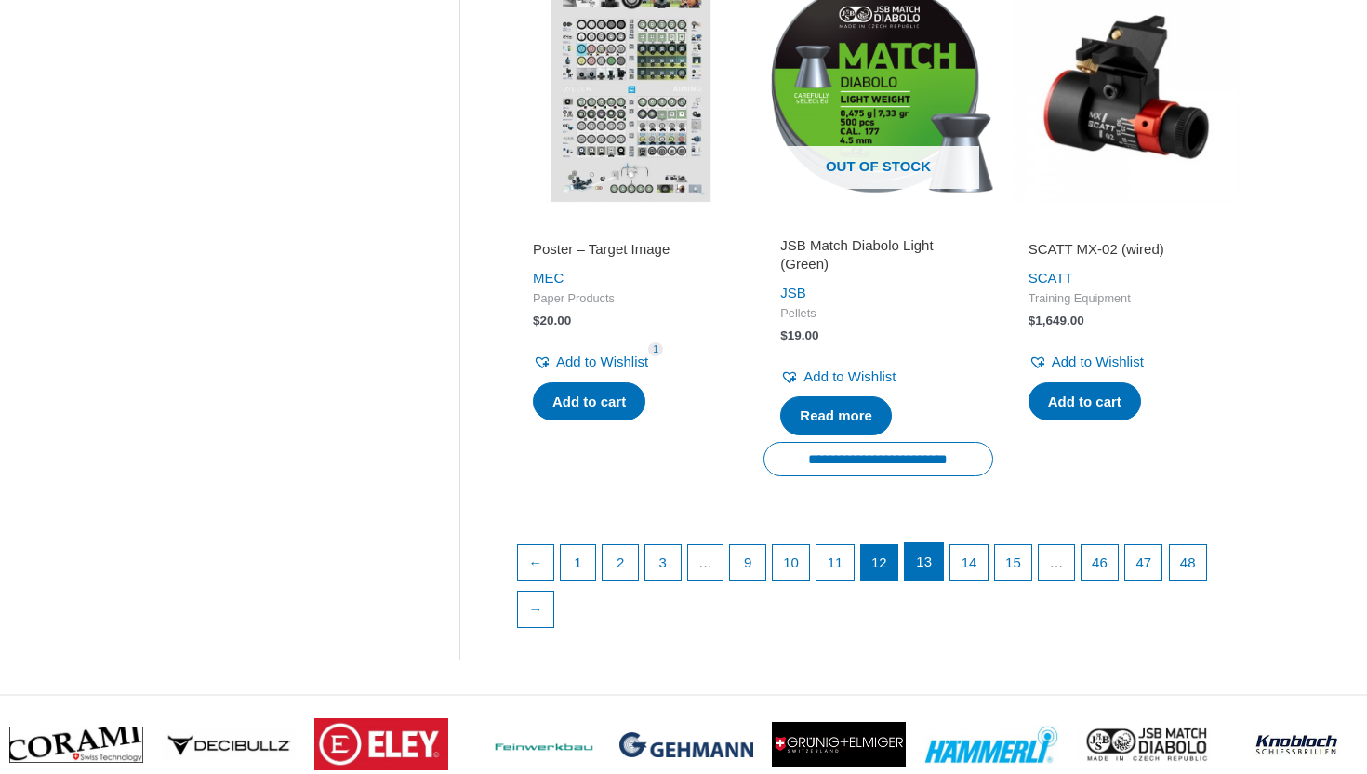
click at [933, 564] on link "13" at bounding box center [924, 561] width 38 height 37
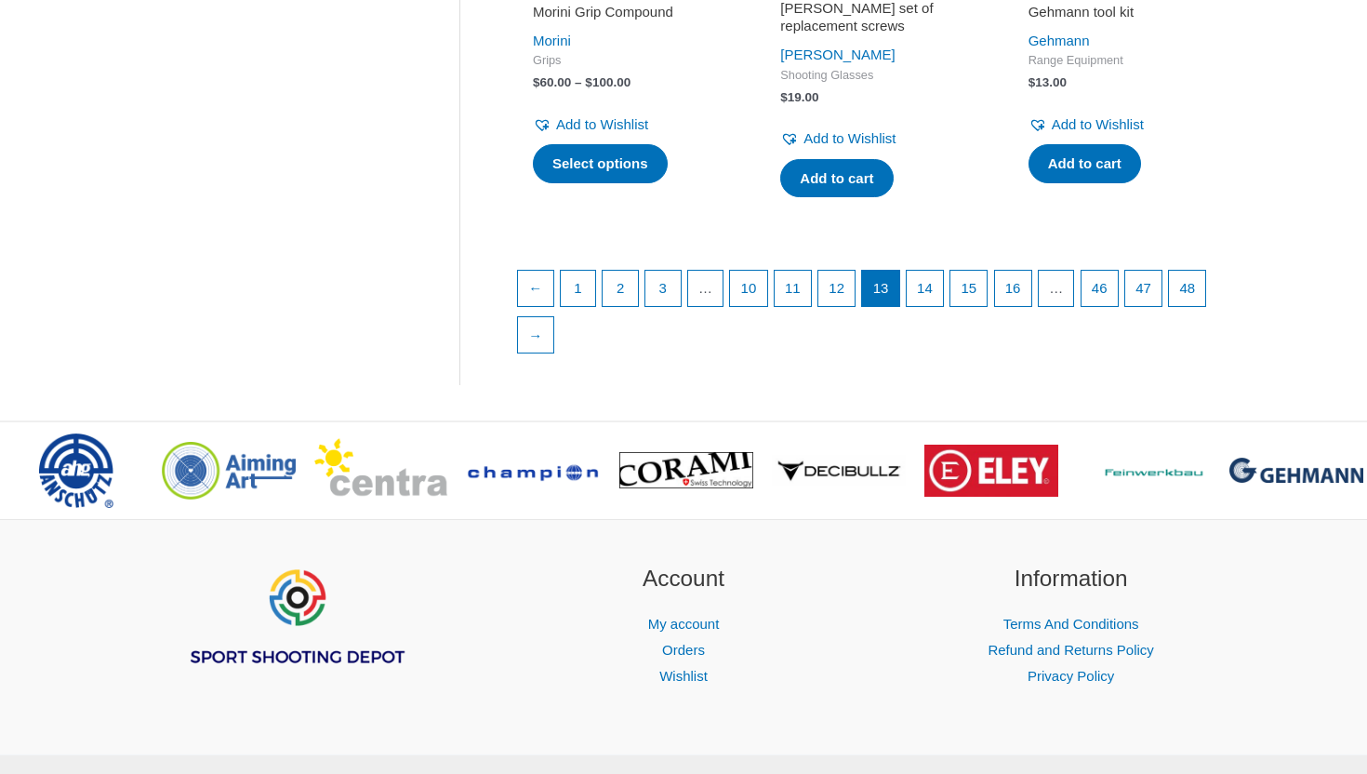
scroll to position [2787, 0]
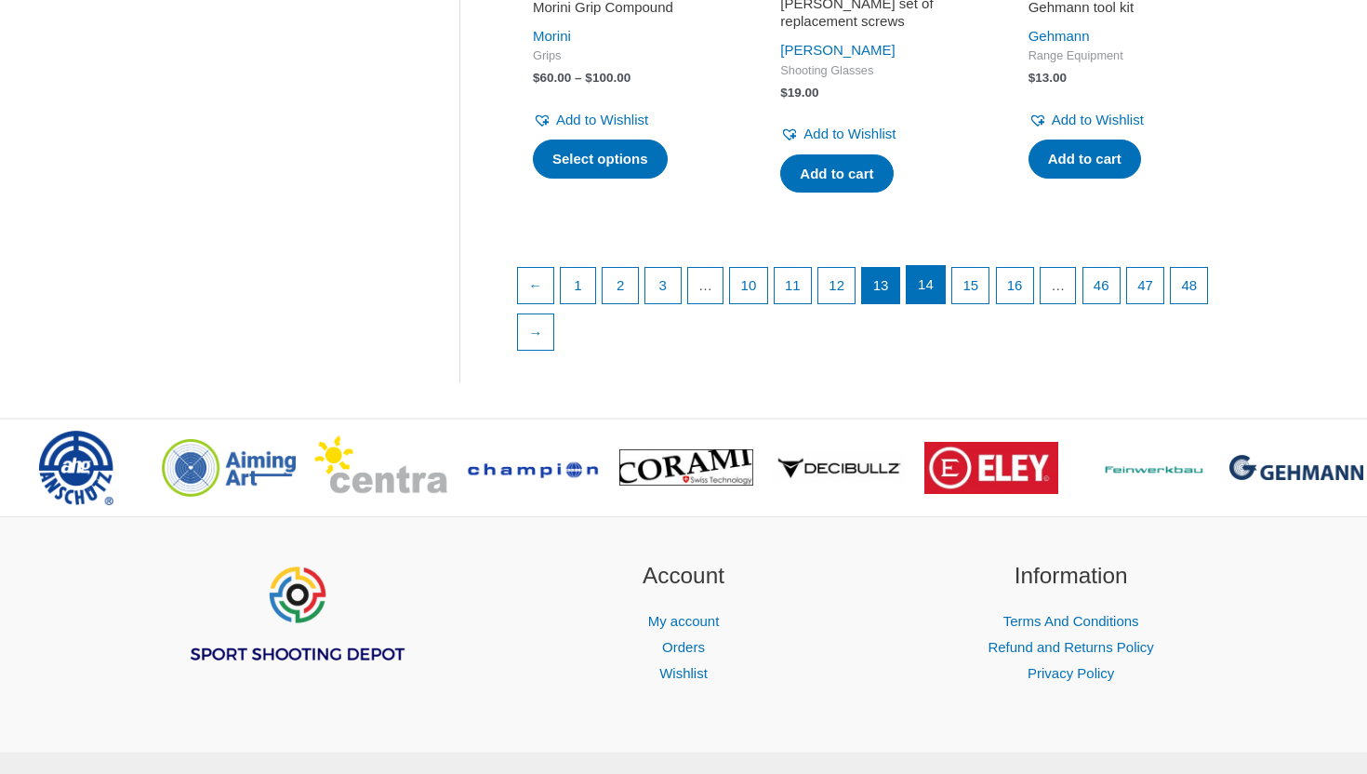
click at [932, 286] on link "14" at bounding box center [926, 284] width 38 height 37
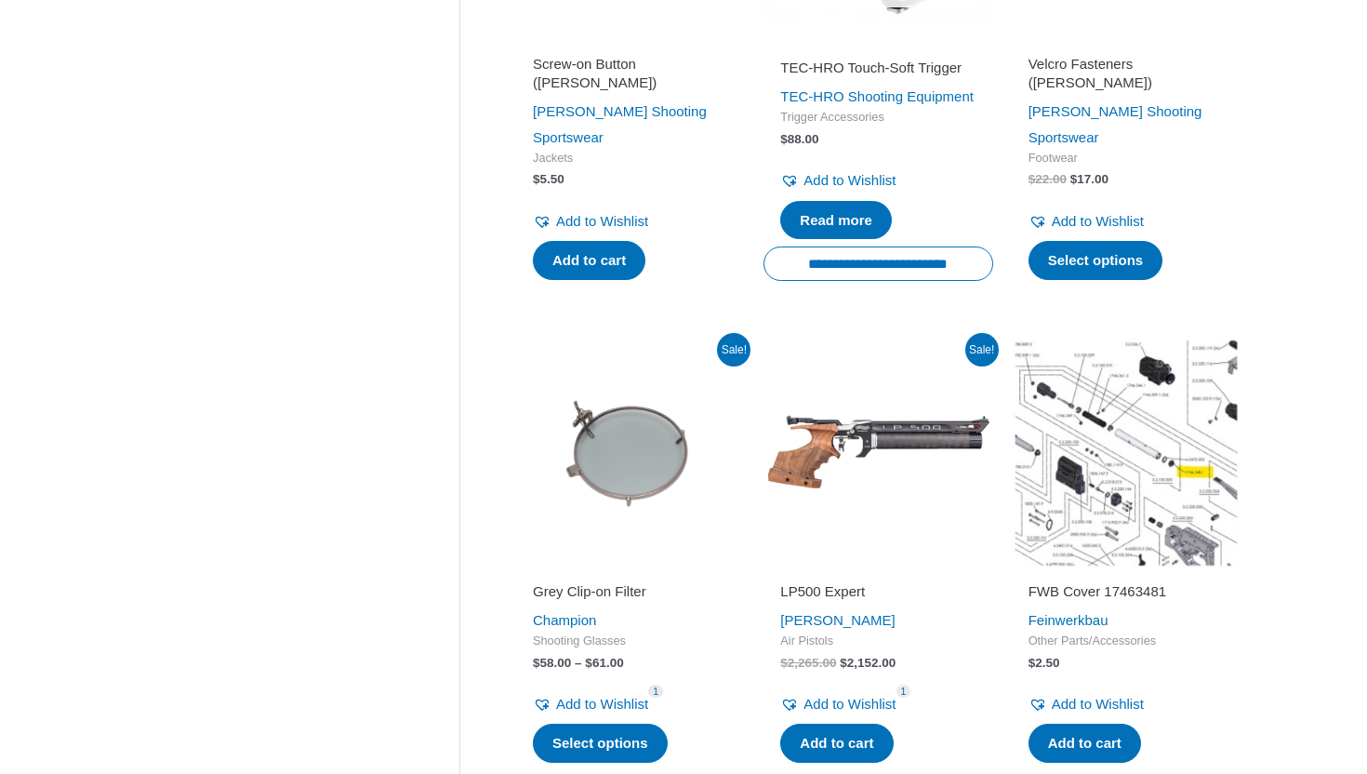
scroll to position [2438, 0]
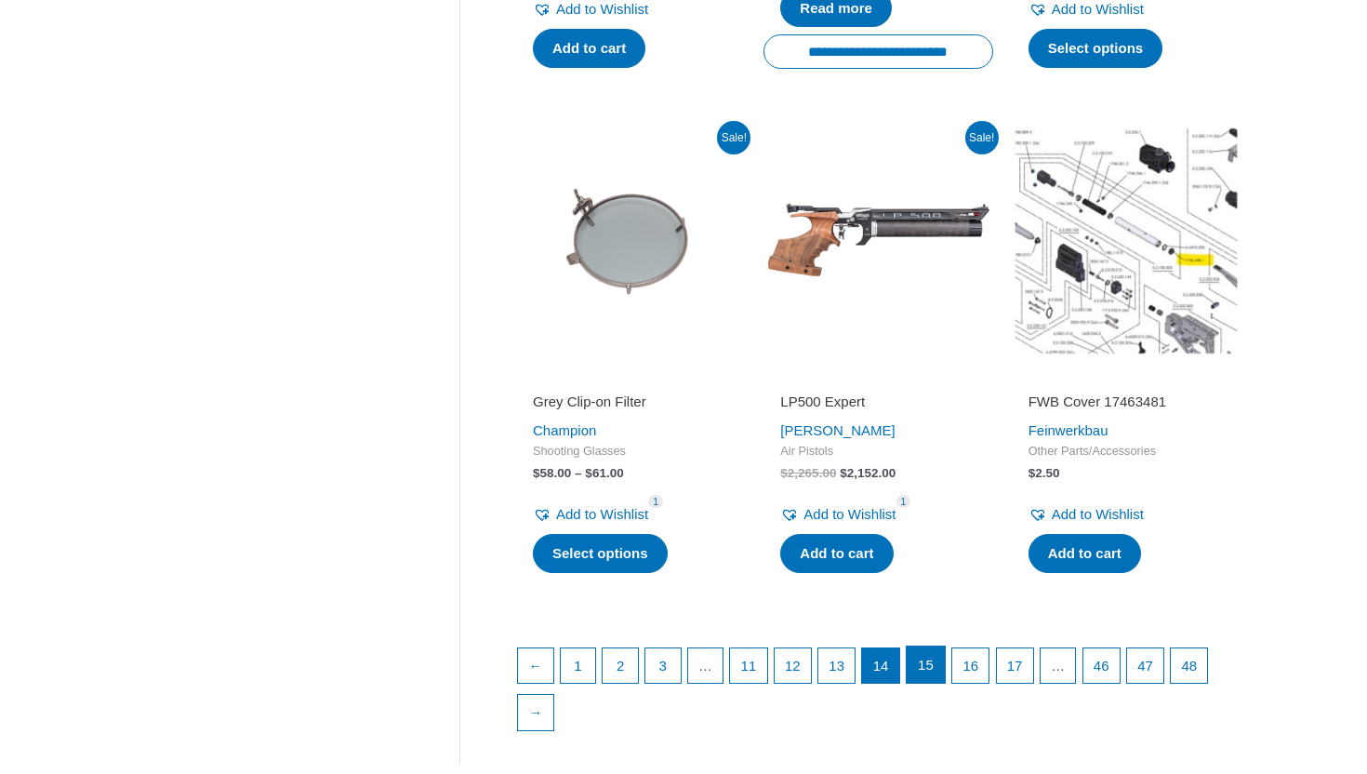
click at [944, 683] on link "15" at bounding box center [926, 664] width 38 height 37
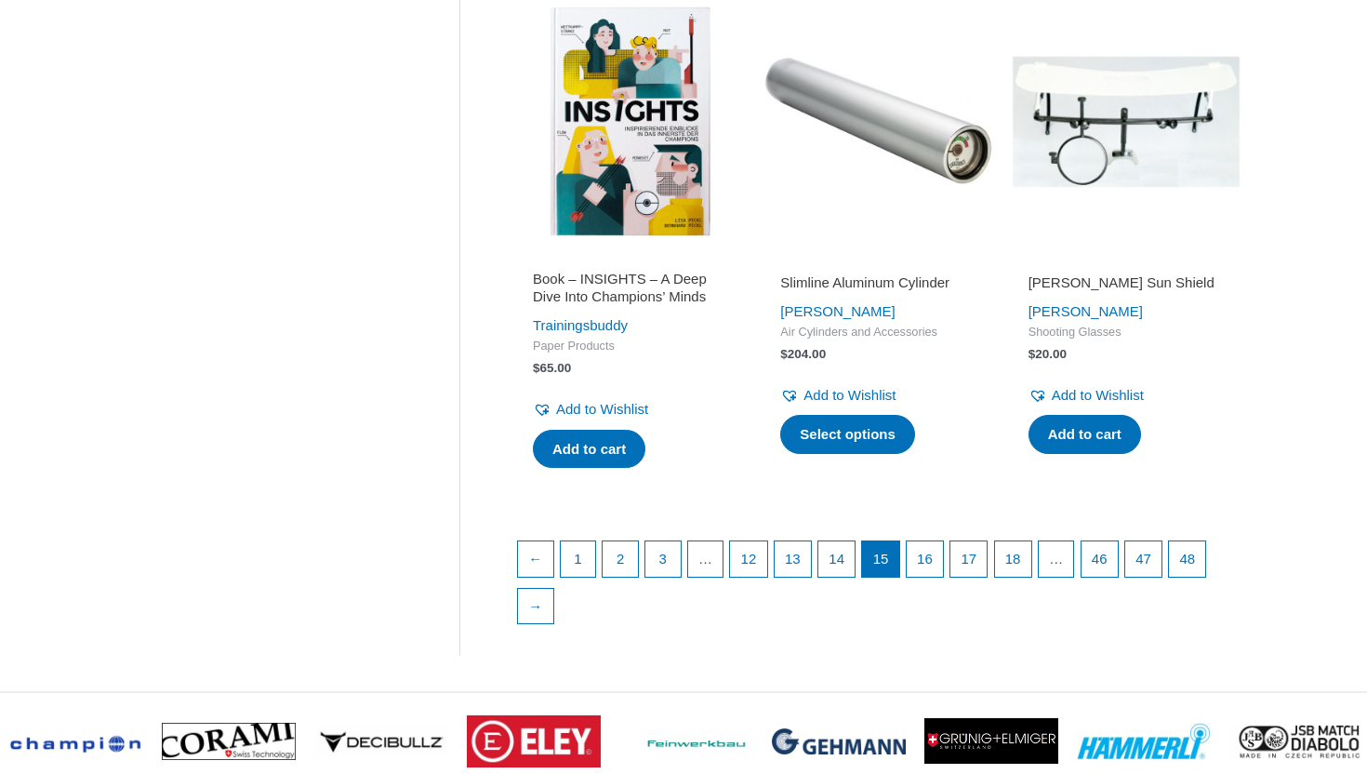
scroll to position [2564, 0]
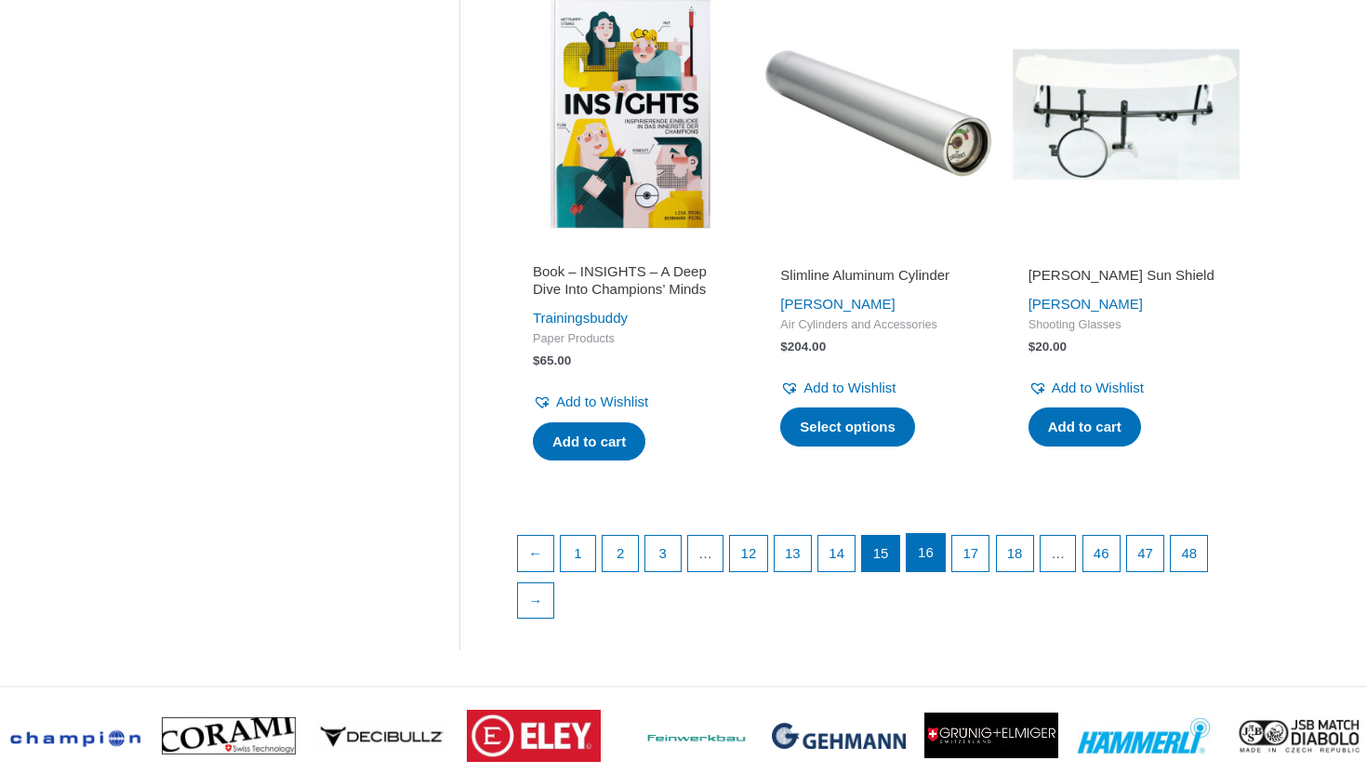
click at [942, 571] on link "16" at bounding box center [926, 552] width 38 height 37
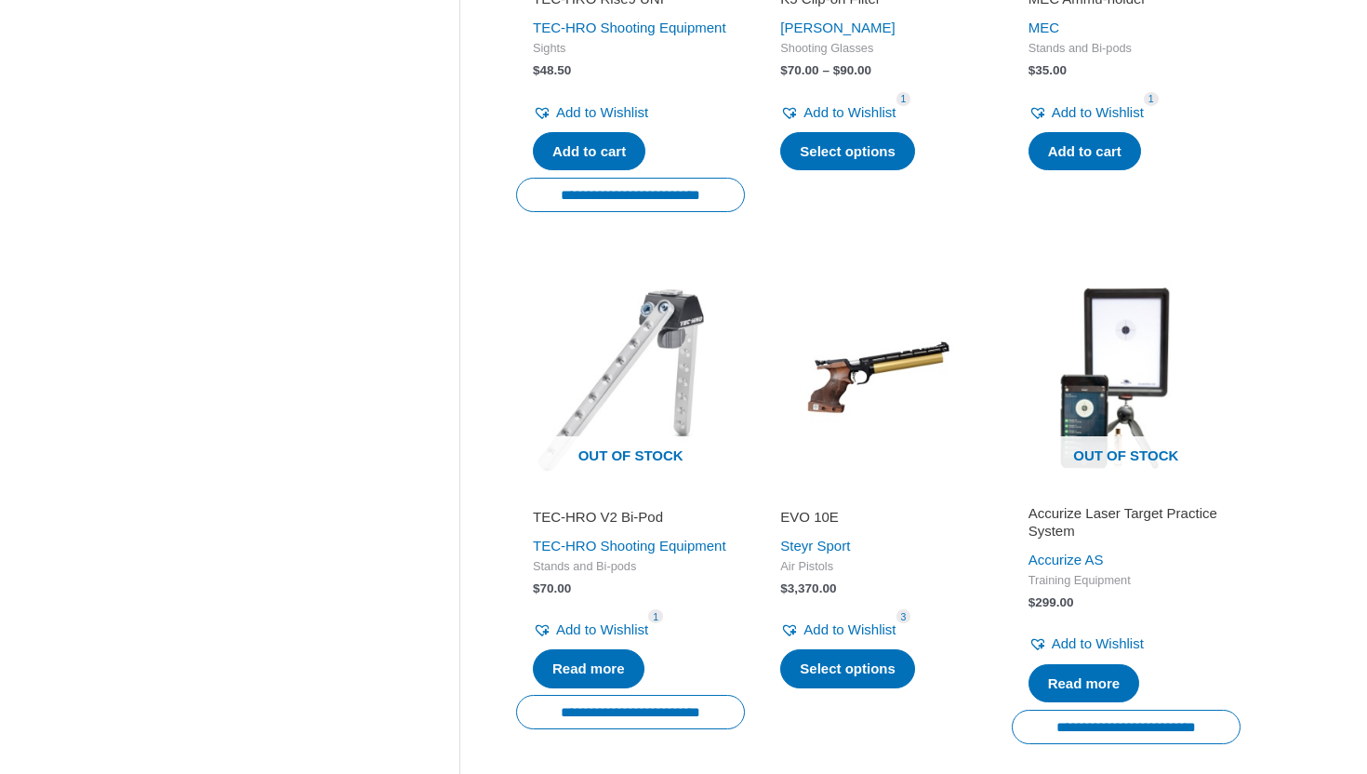
scroll to position [2375, 0]
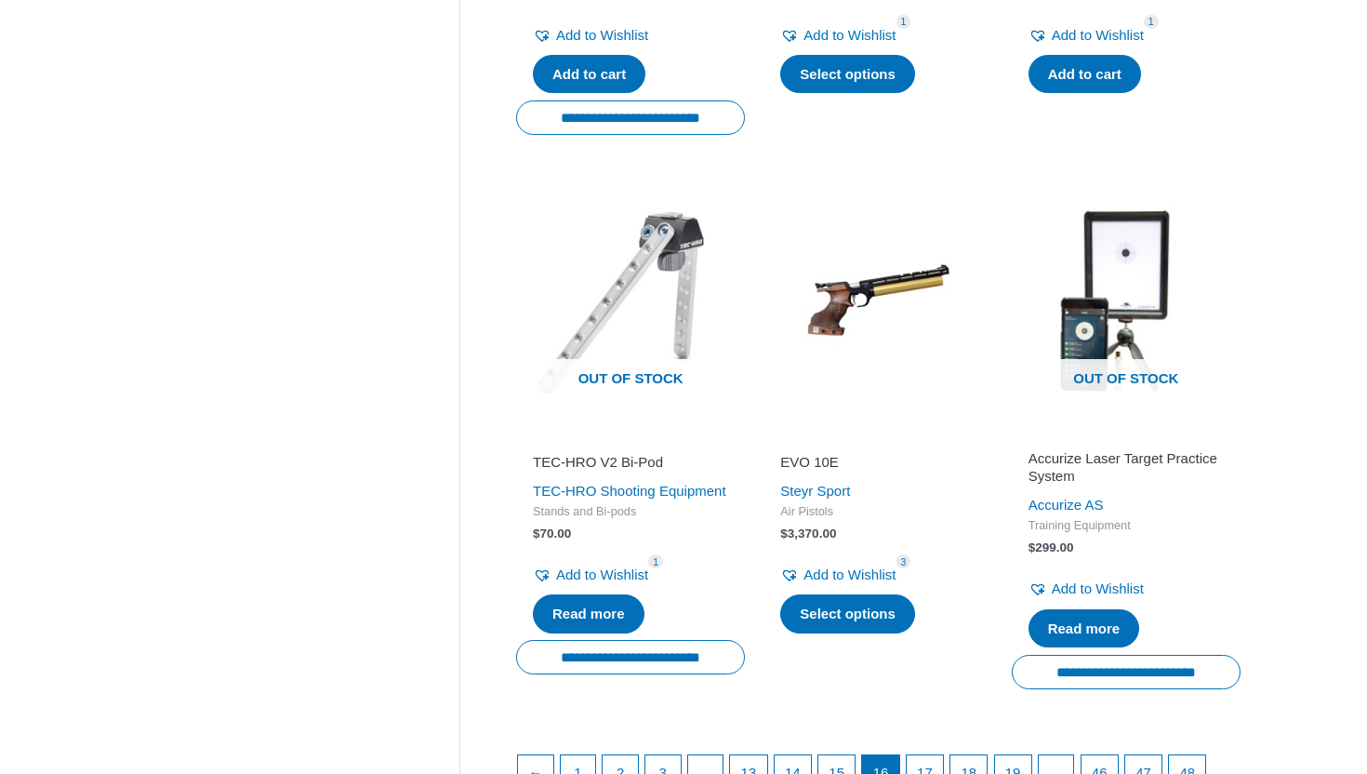
click at [1105, 485] on h2 "Accurize Laser Target Practice System" at bounding box center [1125, 467] width 195 height 36
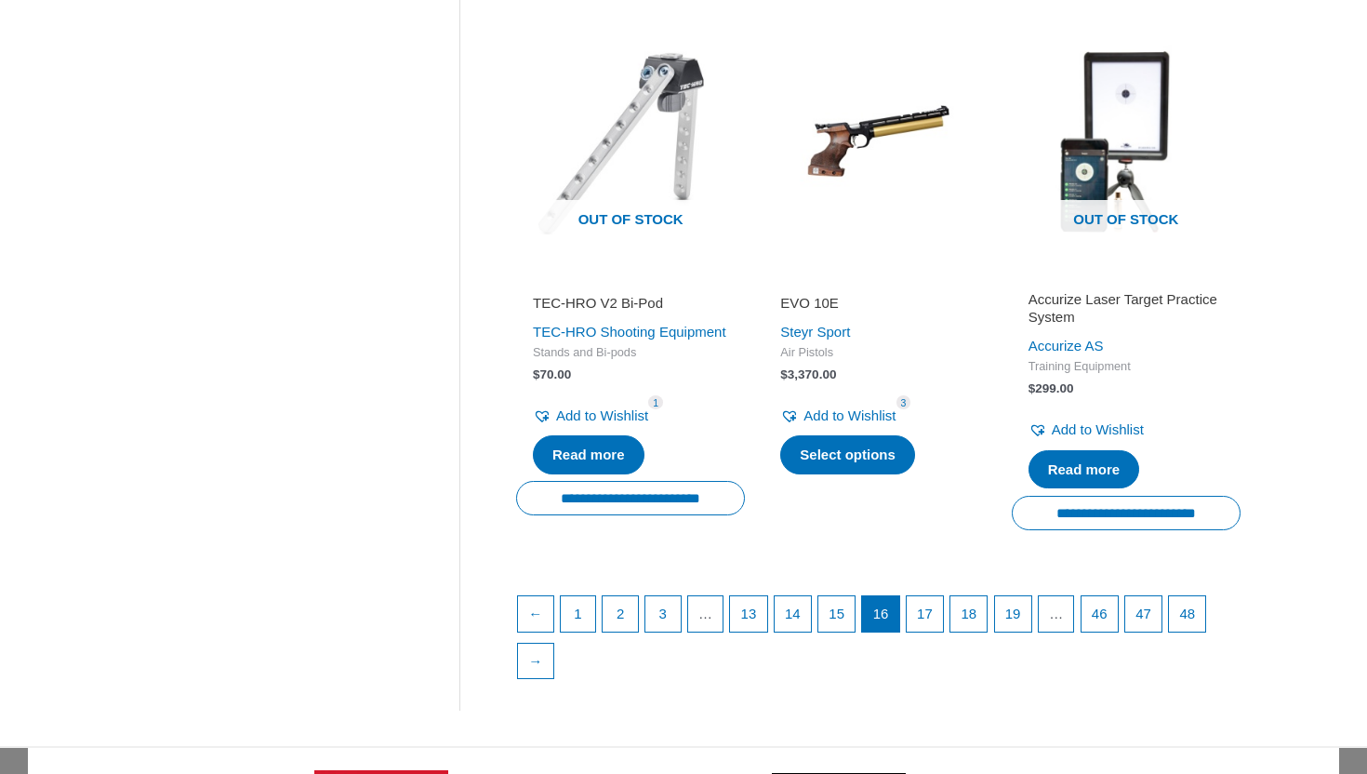
scroll to position [2550, 0]
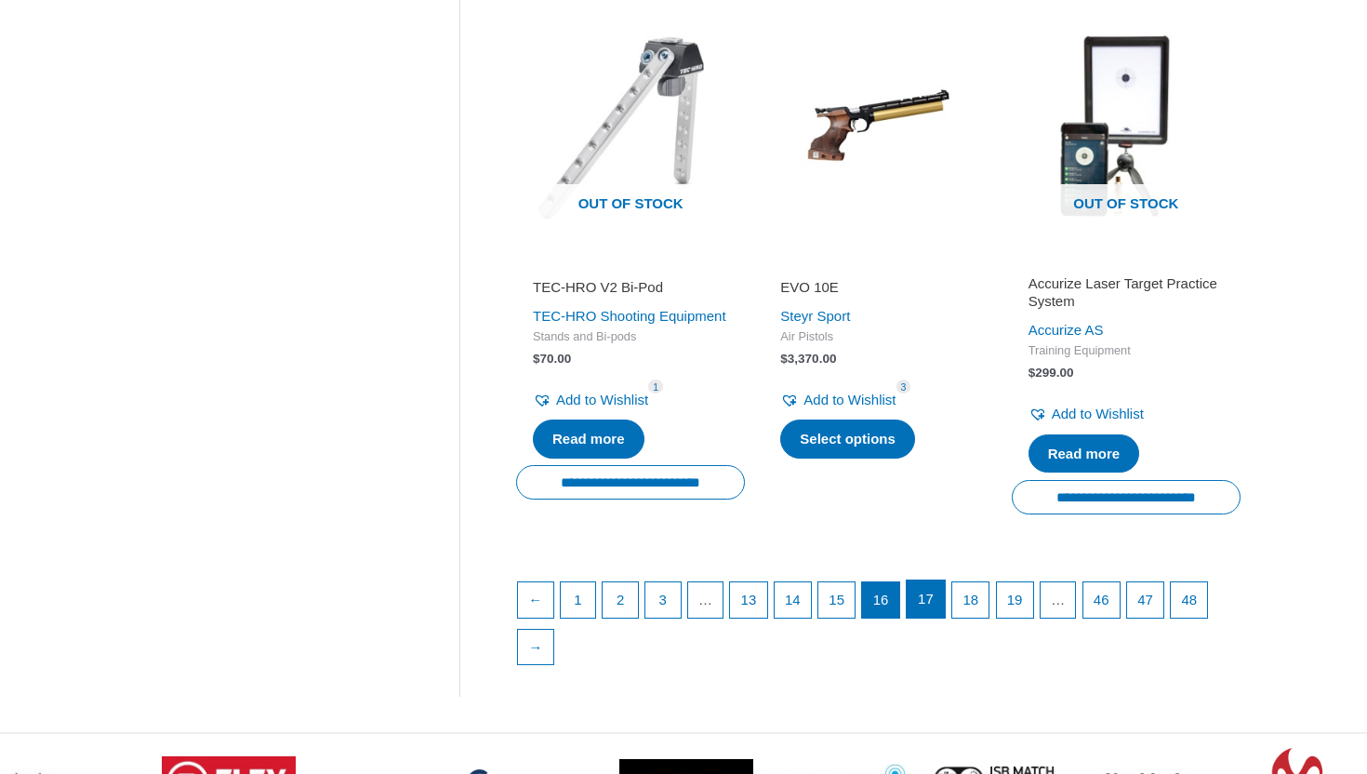
click at [943, 617] on link "17" at bounding box center [926, 598] width 38 height 37
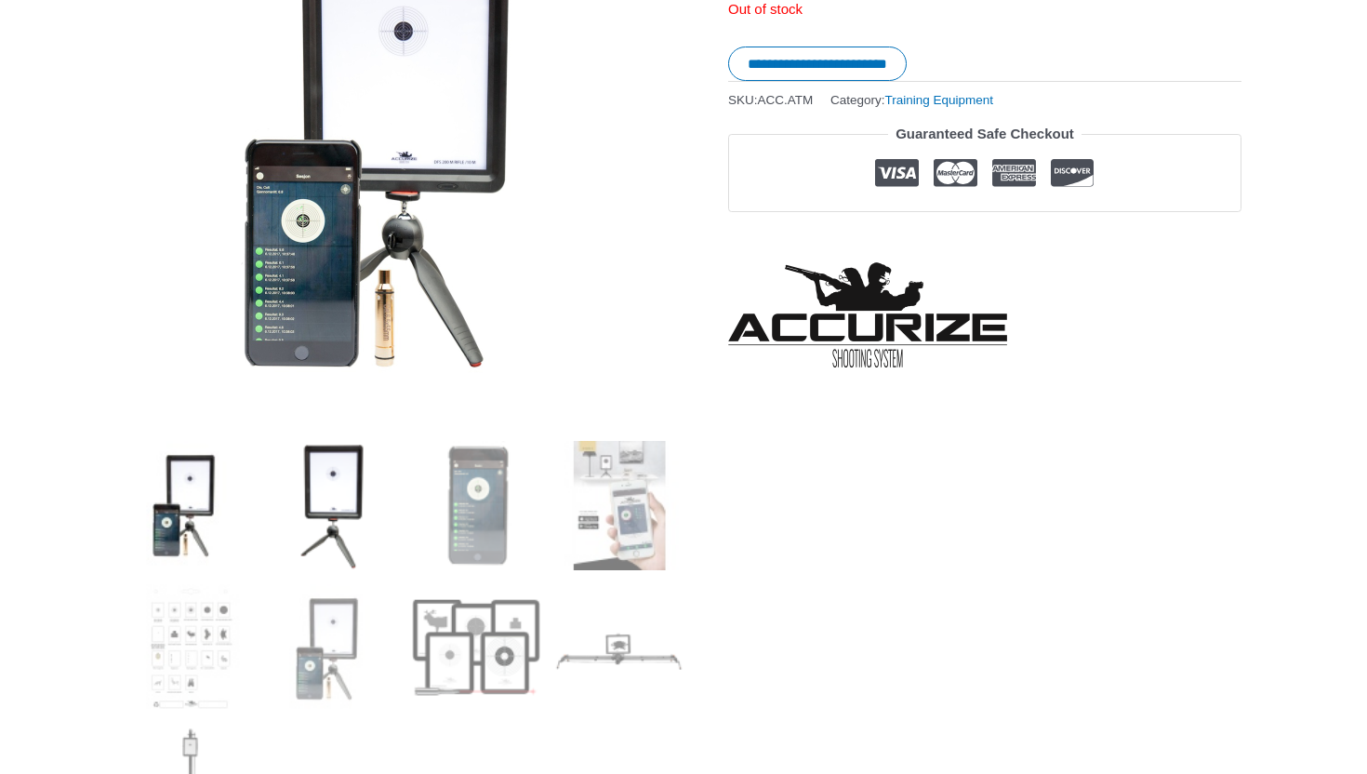
scroll to position [376, 0]
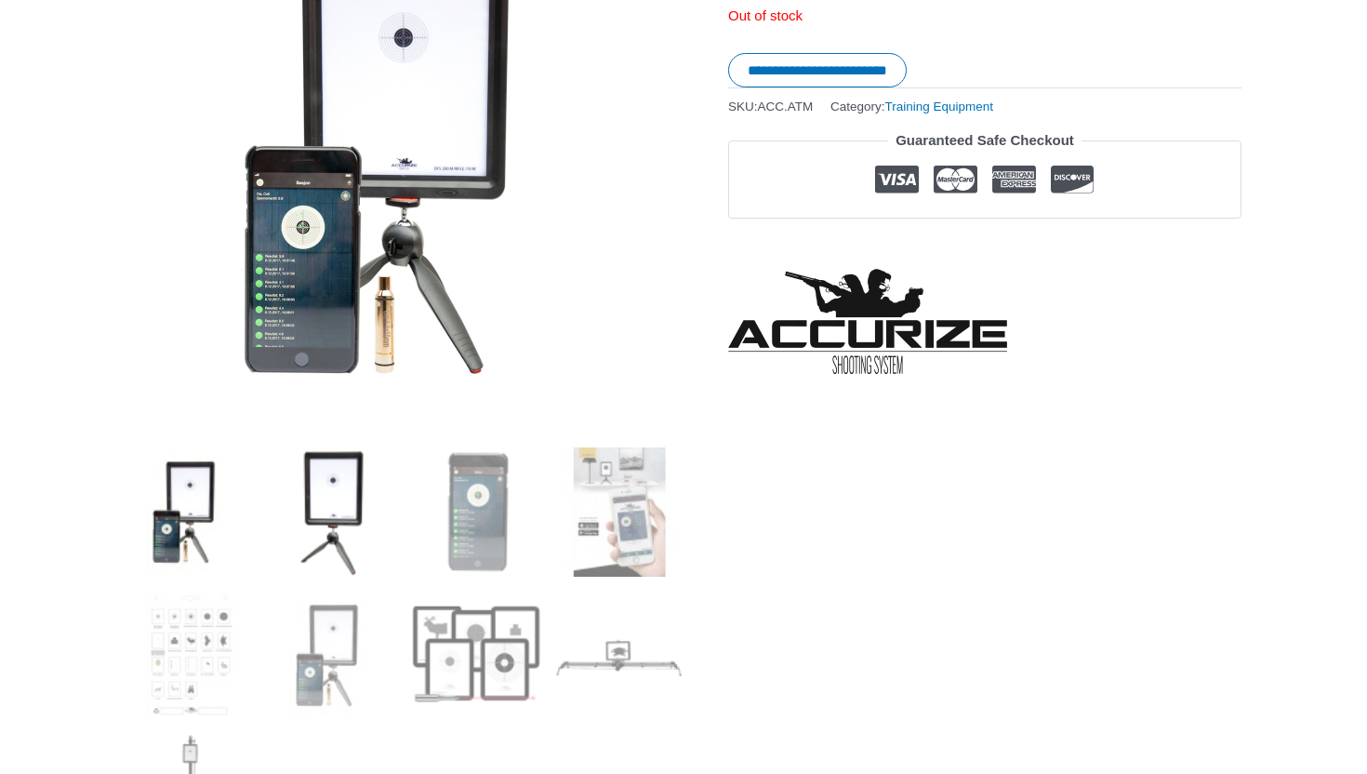
click at [351, 548] on img at bounding box center [333, 511] width 129 height 129
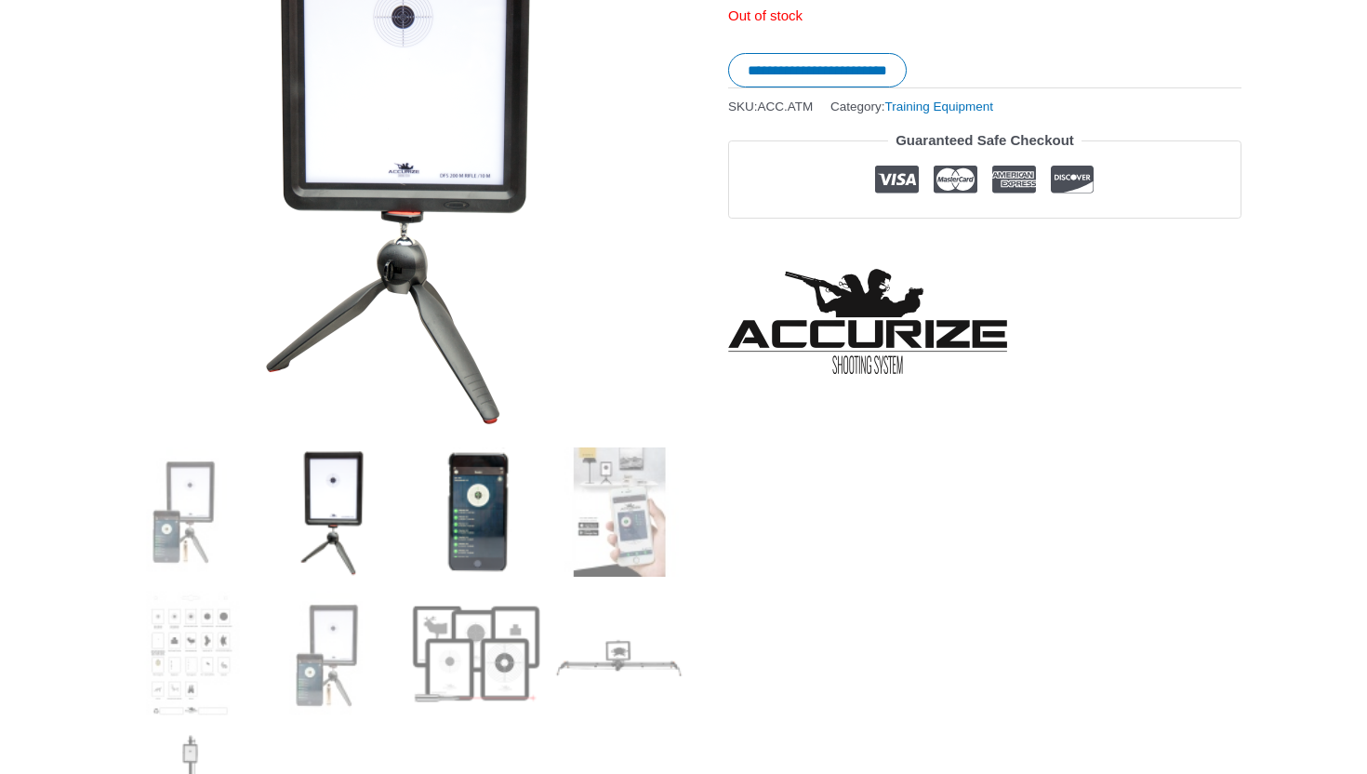
click at [450, 512] on img at bounding box center [476, 511] width 129 height 129
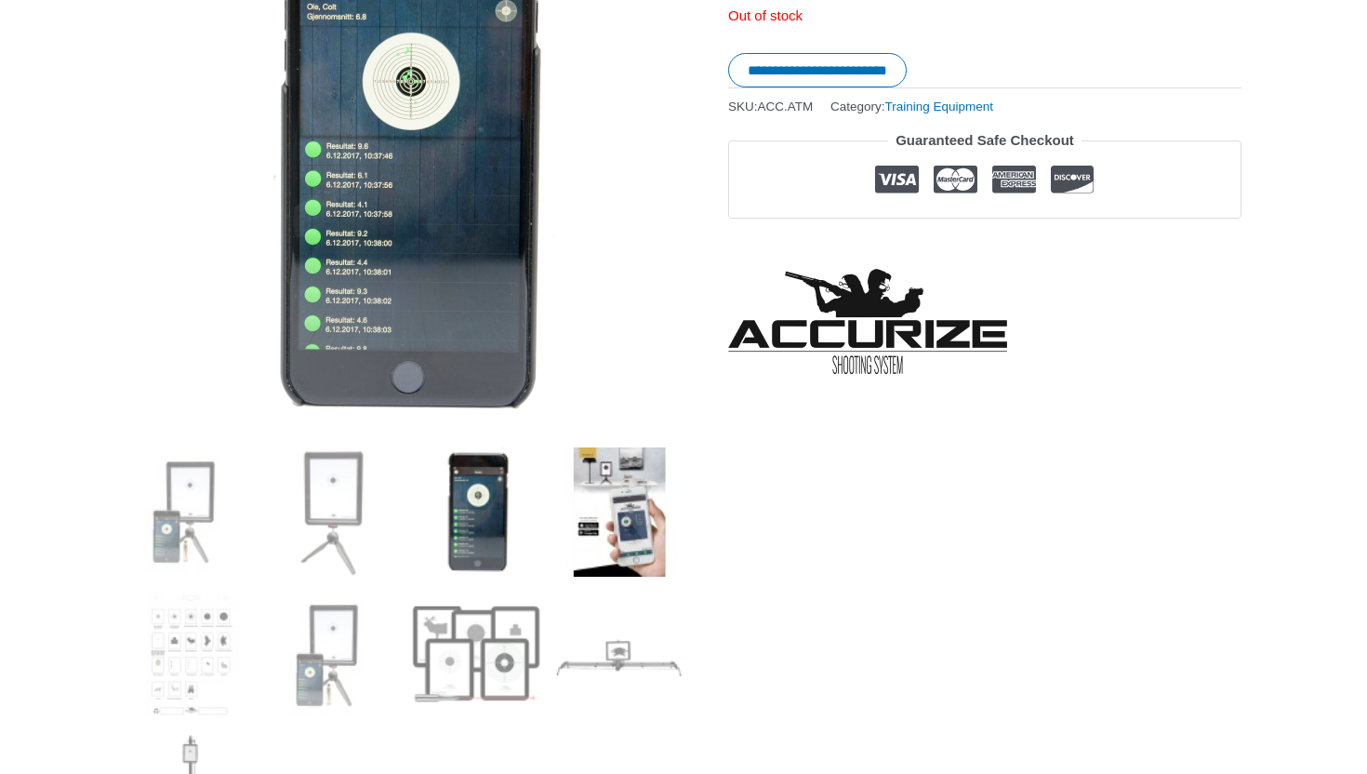
click at [563, 493] on img at bounding box center [618, 511] width 129 height 129
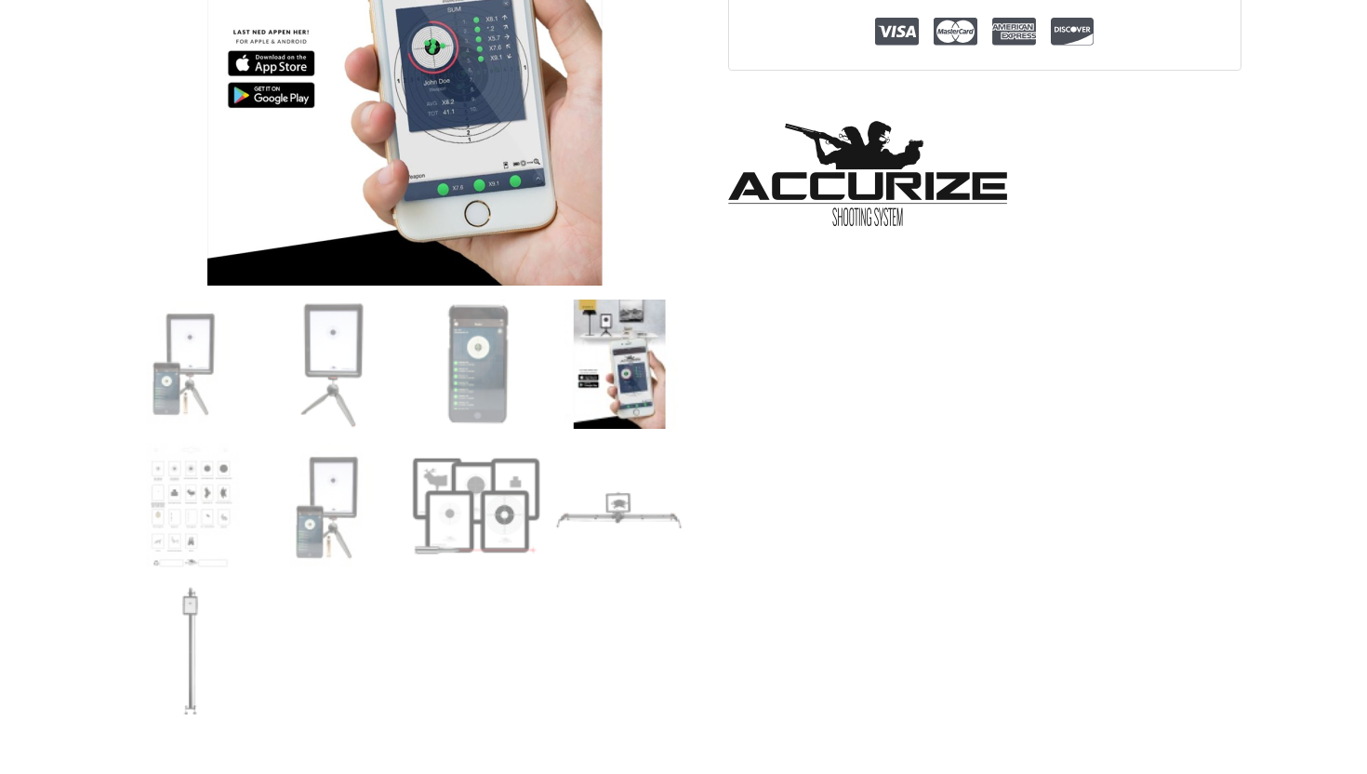
scroll to position [546, 0]
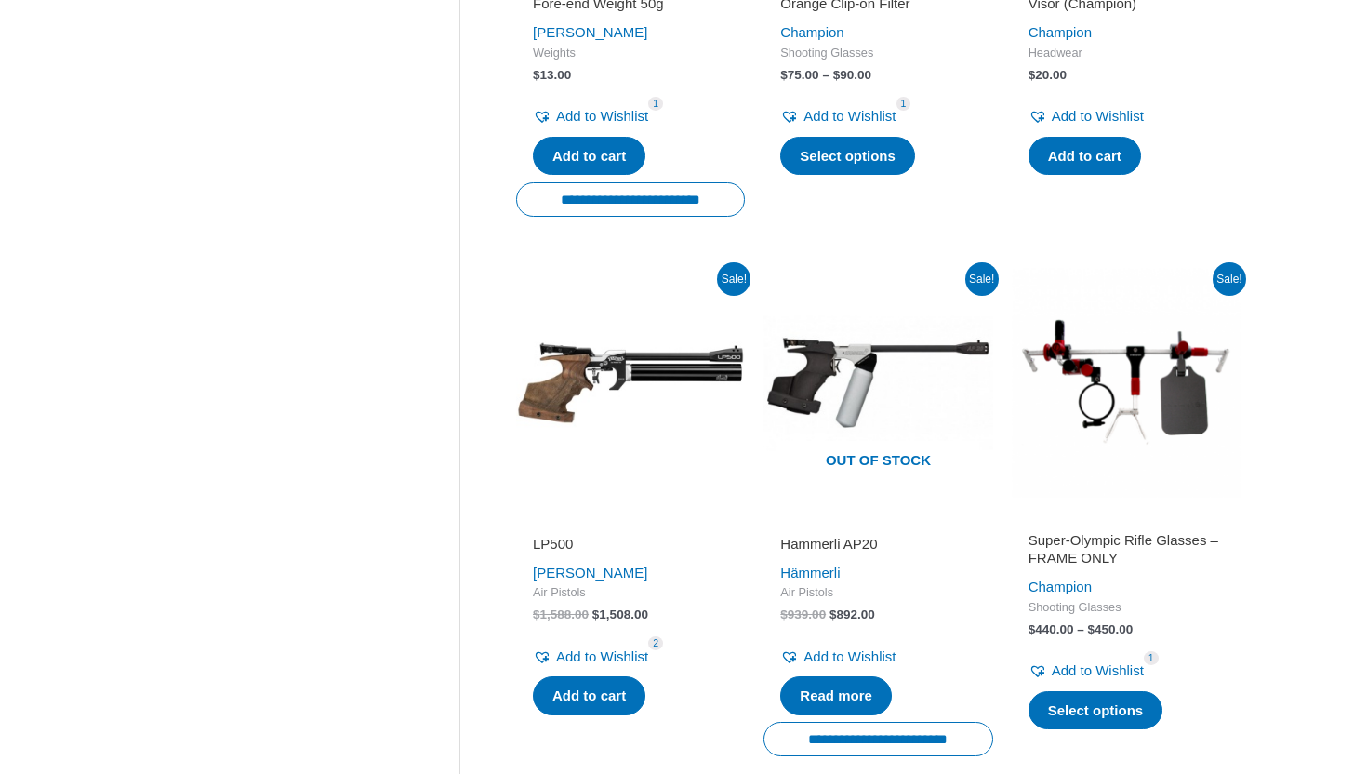
scroll to position [2450, 0]
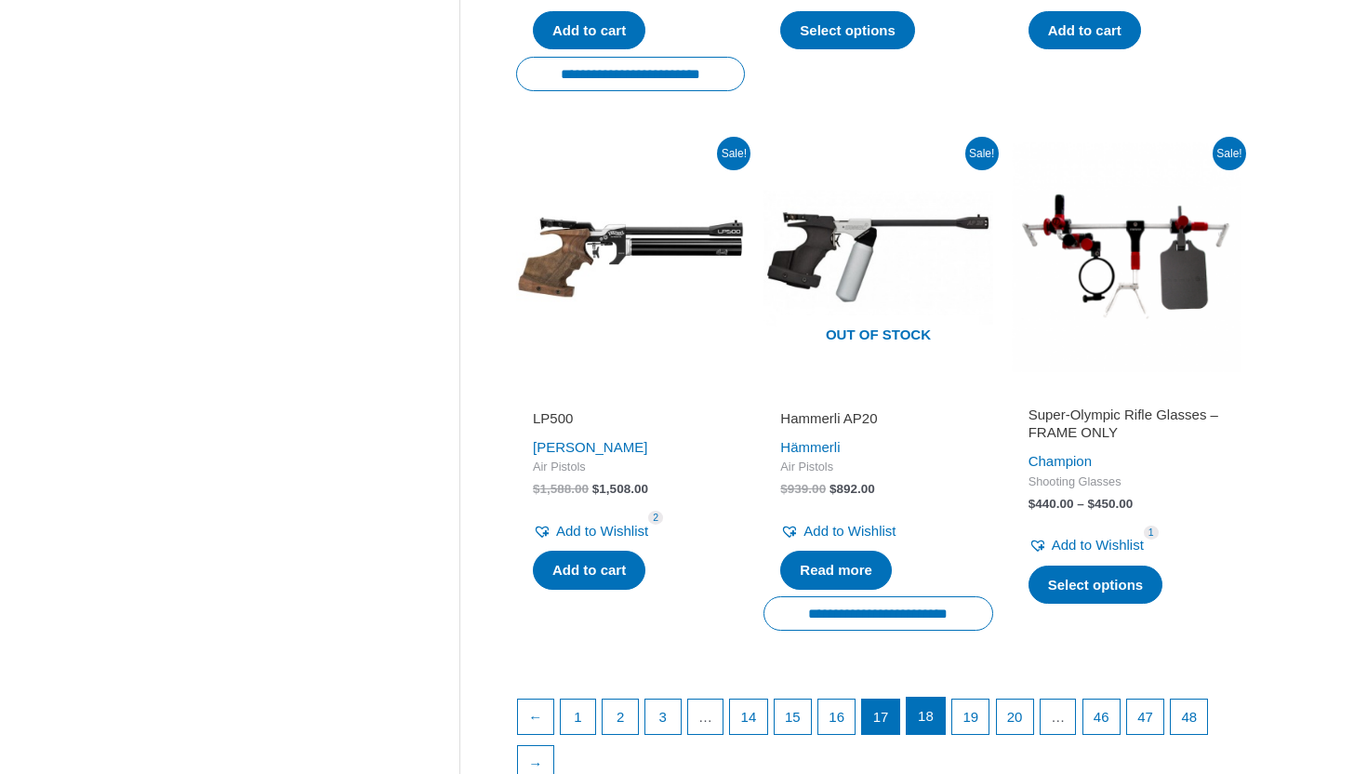
click at [945, 697] on link "18" at bounding box center [926, 715] width 38 height 37
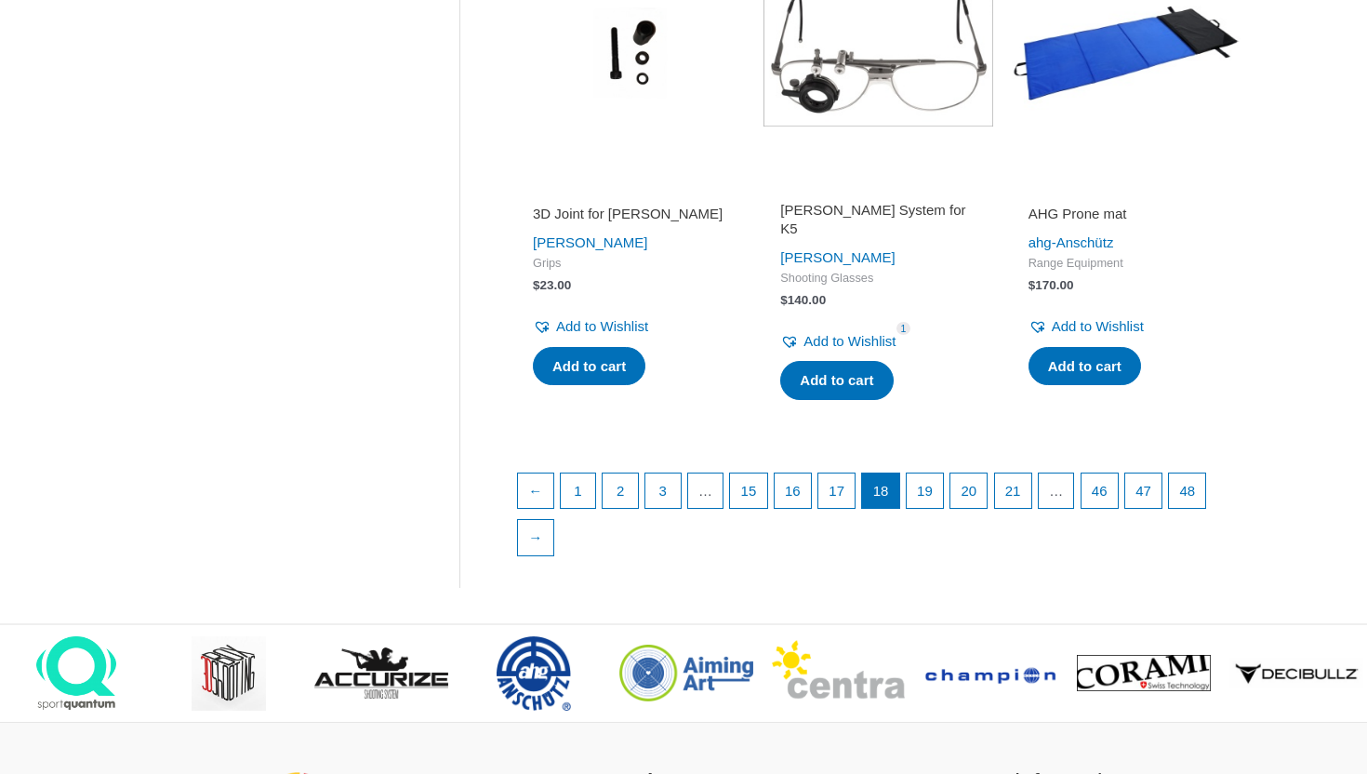
scroll to position [2437, 0]
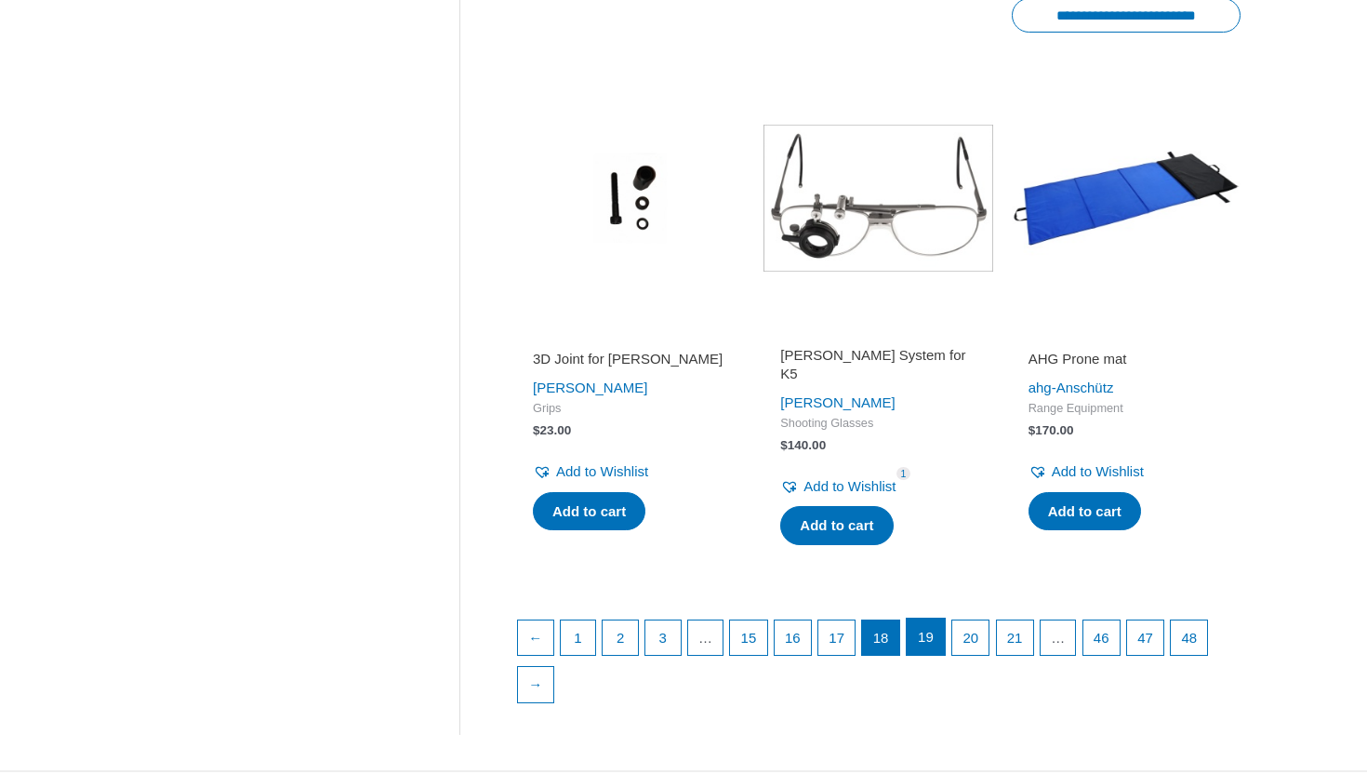
click at [945, 642] on link "19" at bounding box center [926, 636] width 38 height 37
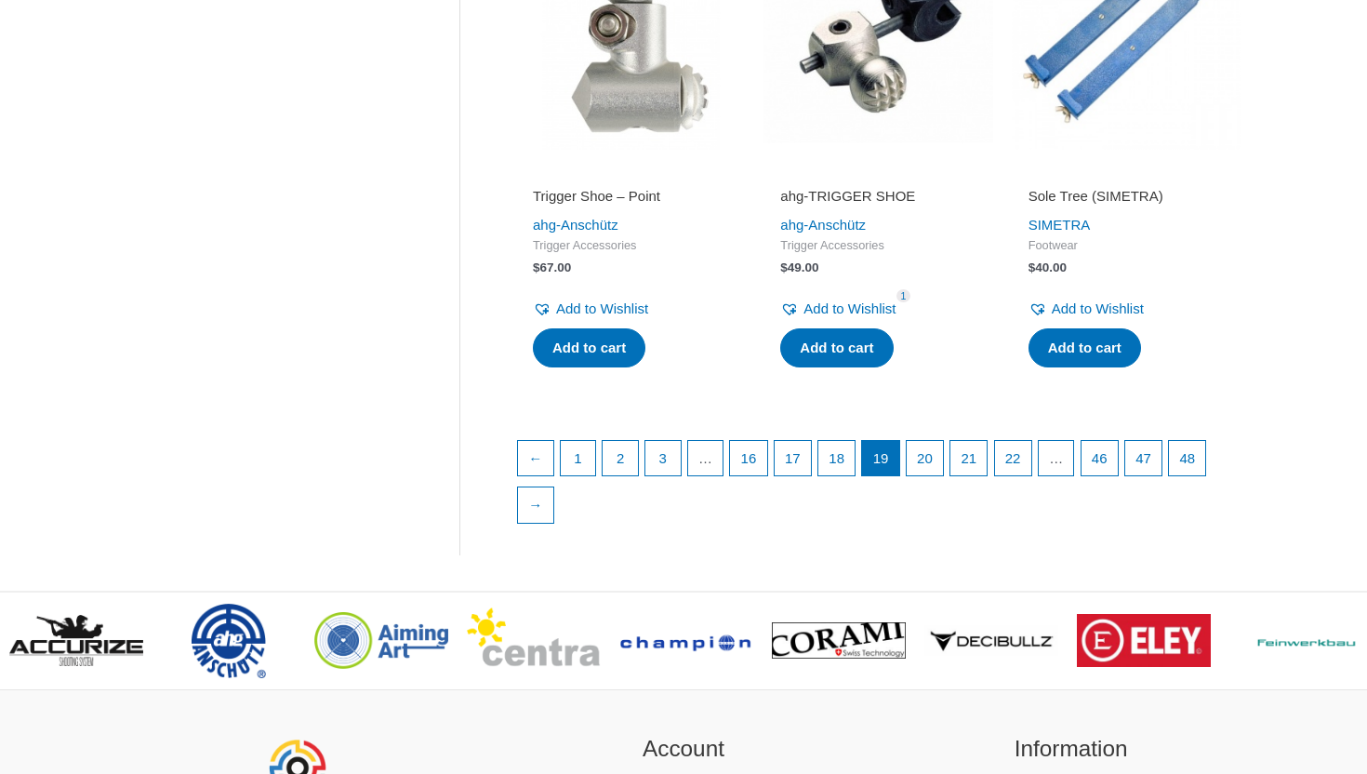
scroll to position [2880, 0]
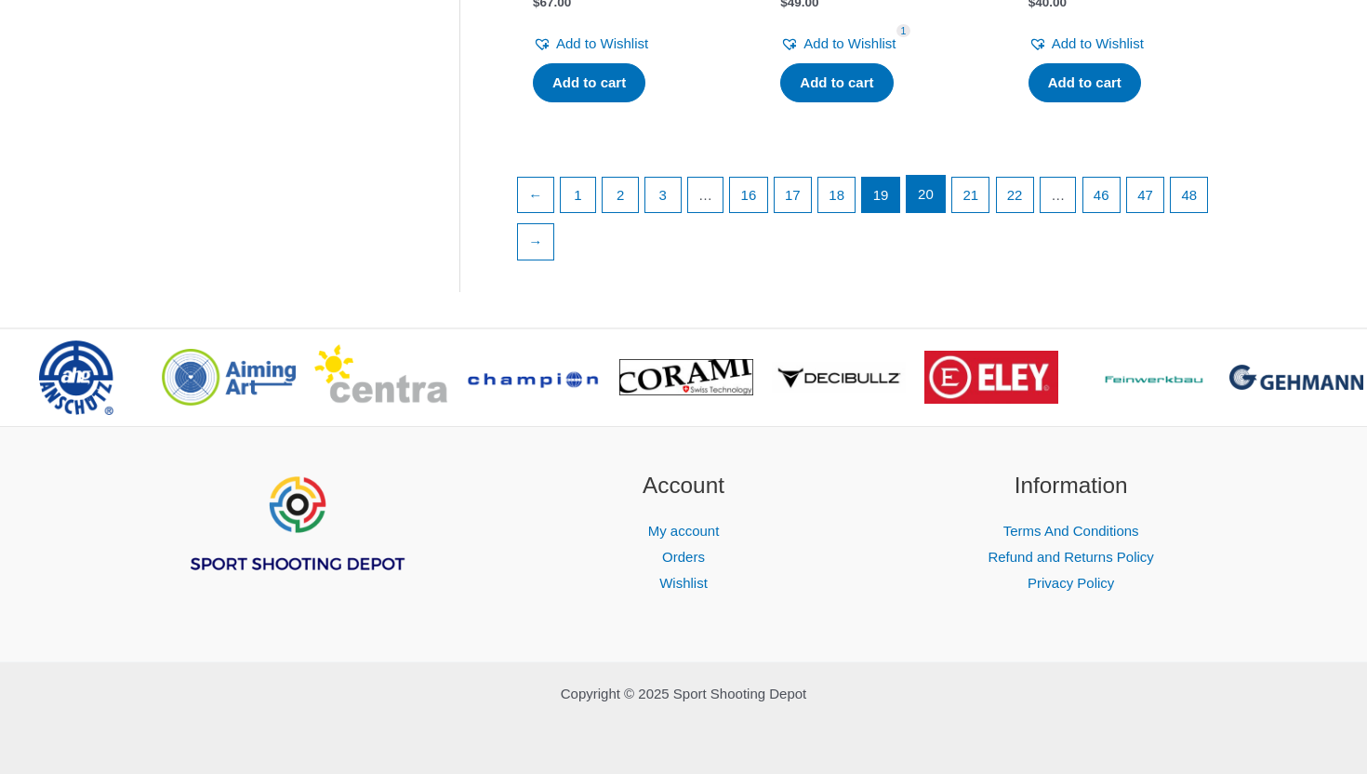
click at [942, 189] on link "20" at bounding box center [926, 194] width 38 height 37
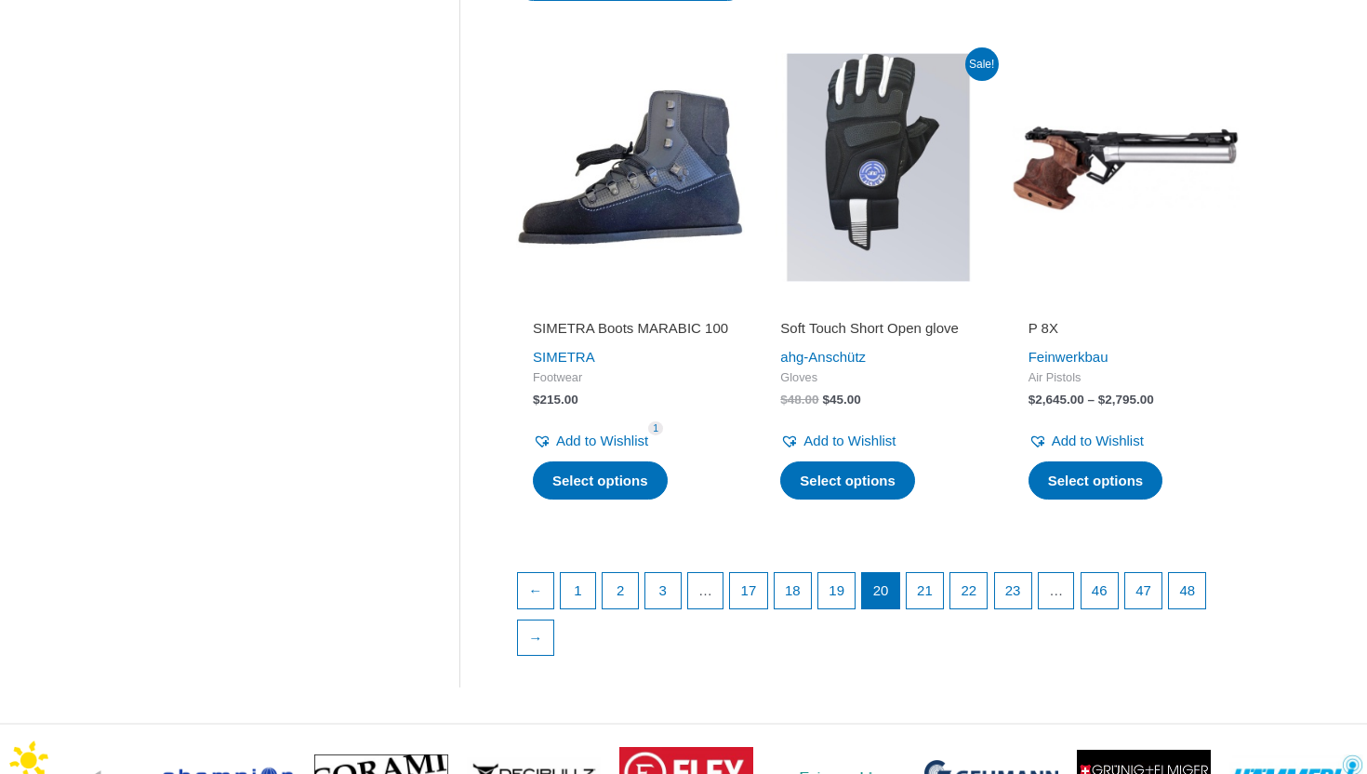
scroll to position [2495, 0]
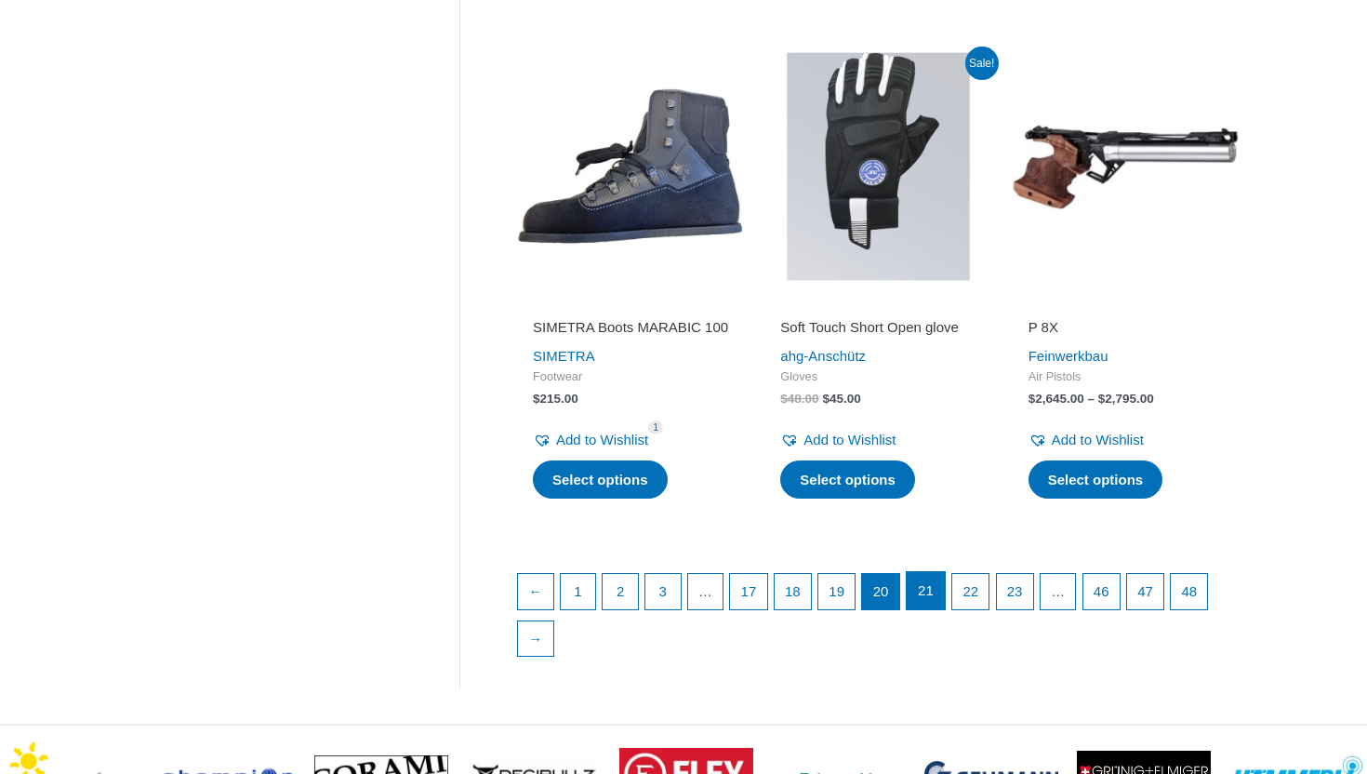
click at [940, 594] on link "21" at bounding box center [926, 590] width 38 height 37
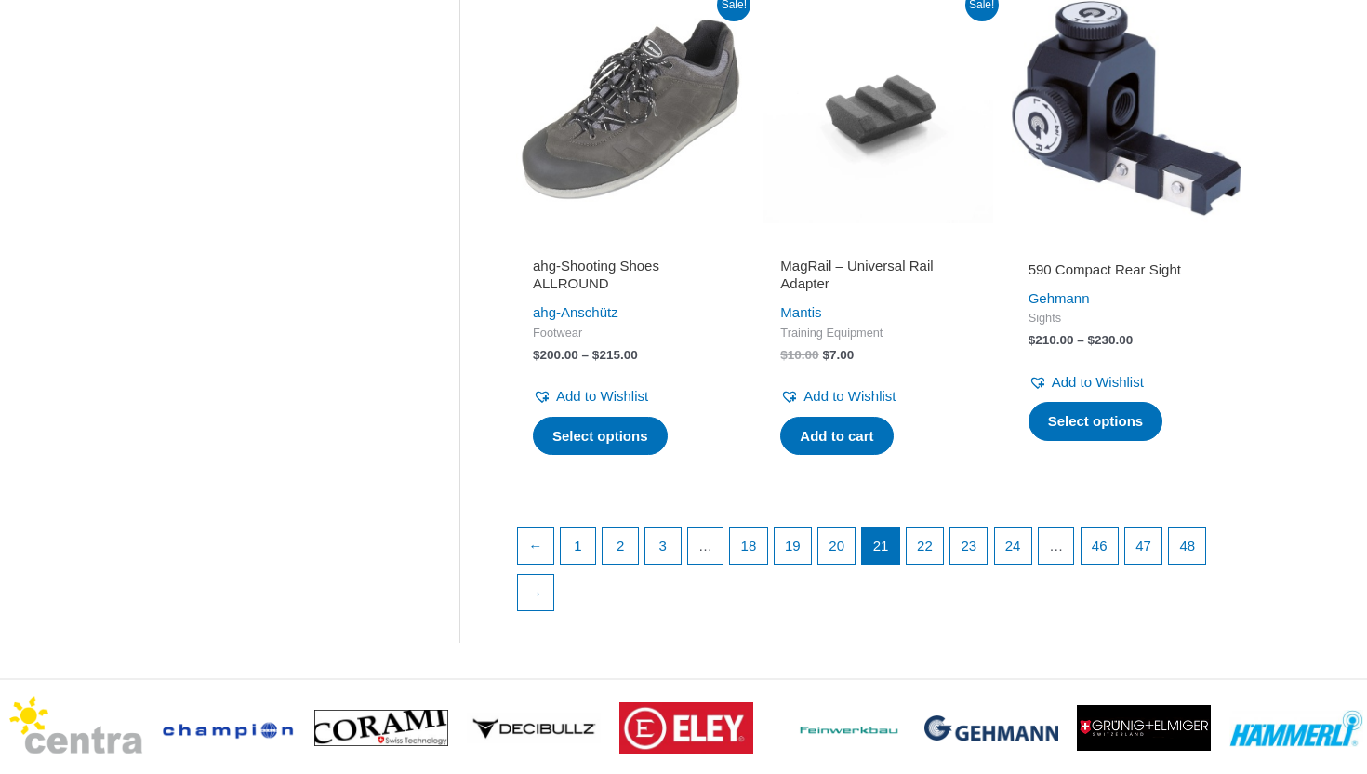
scroll to position [2565, 0]
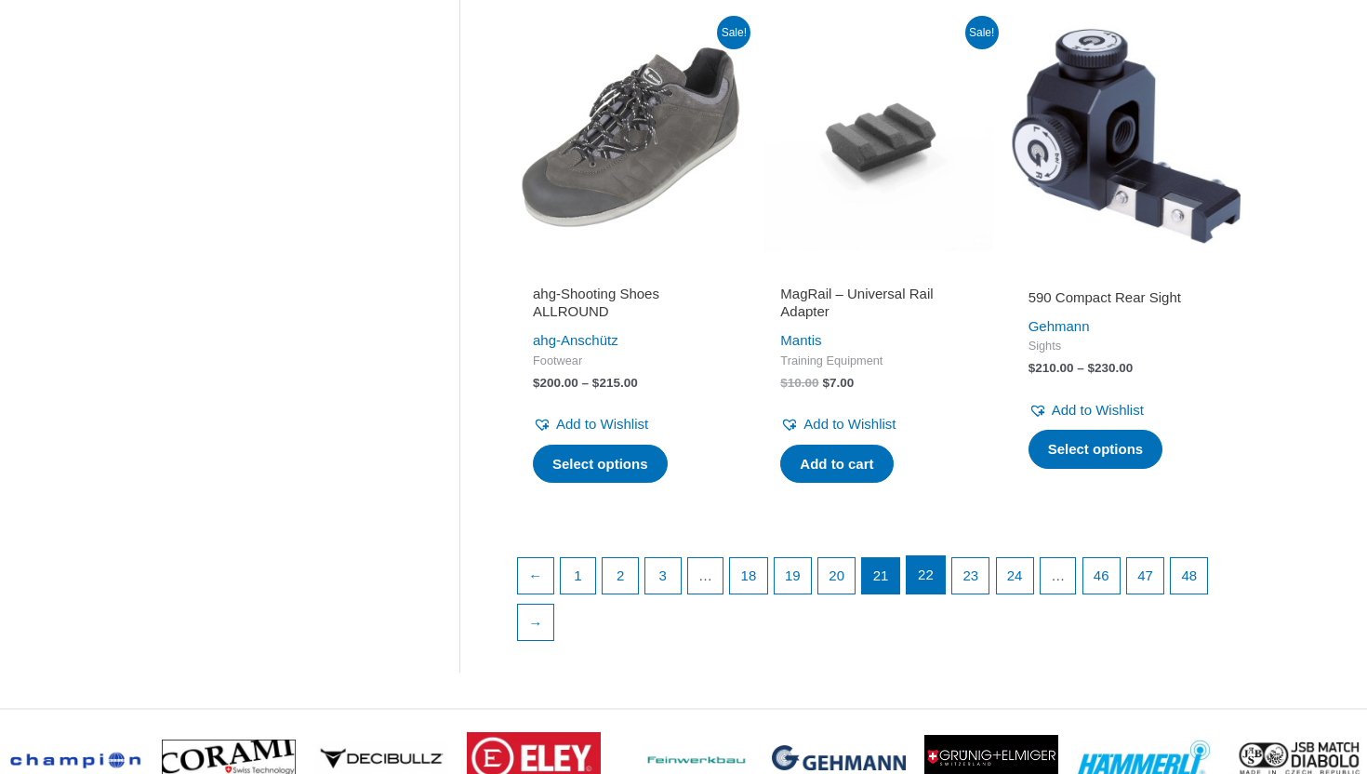
click at [939, 557] on link "22" at bounding box center [926, 574] width 38 height 37
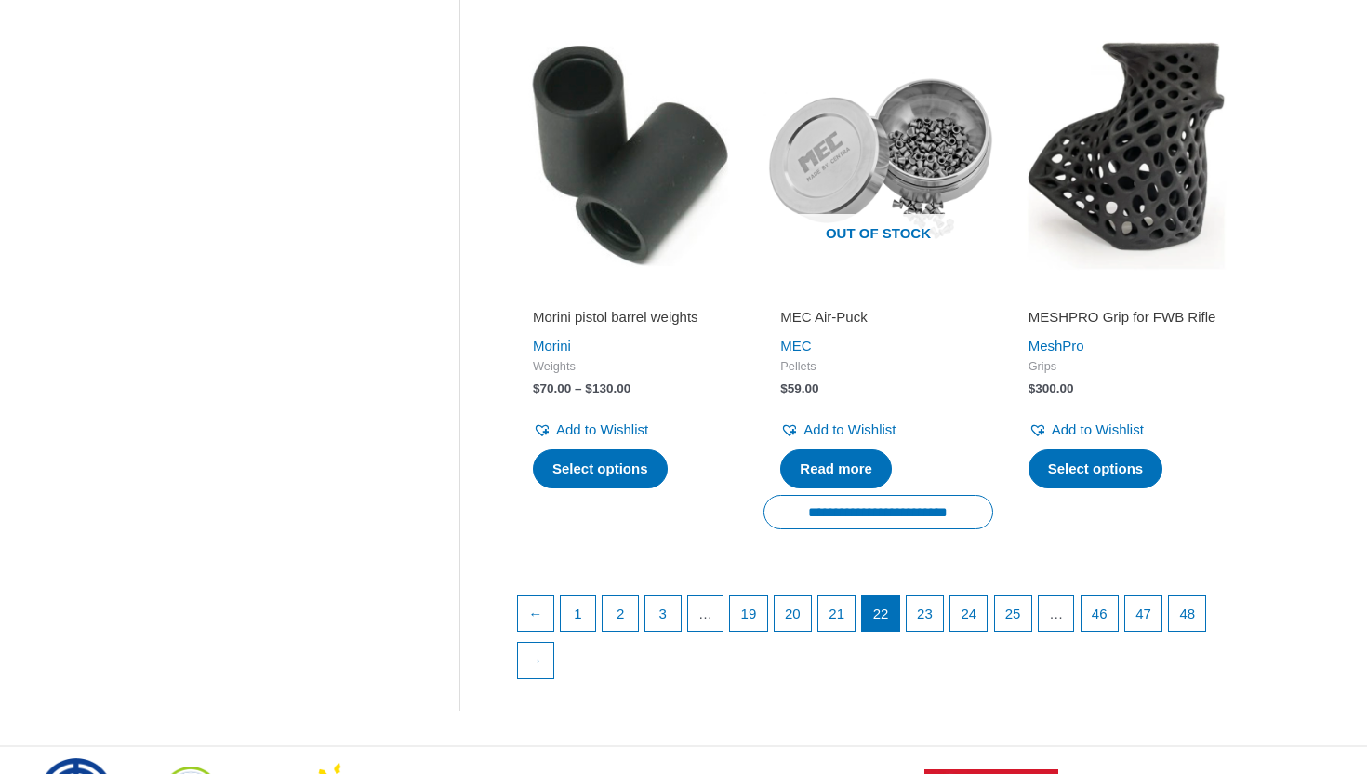
scroll to position [2548, 0]
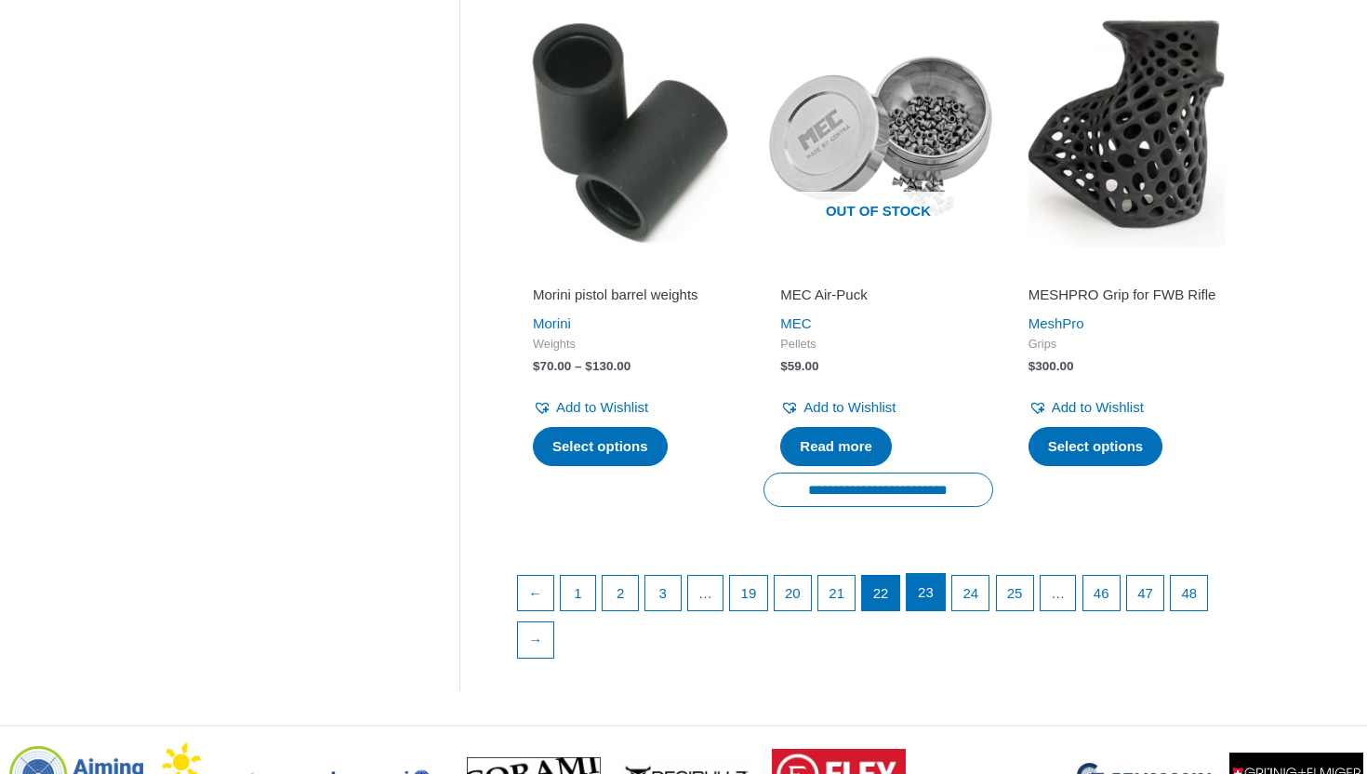
click at [943, 591] on link "23" at bounding box center [926, 592] width 38 height 37
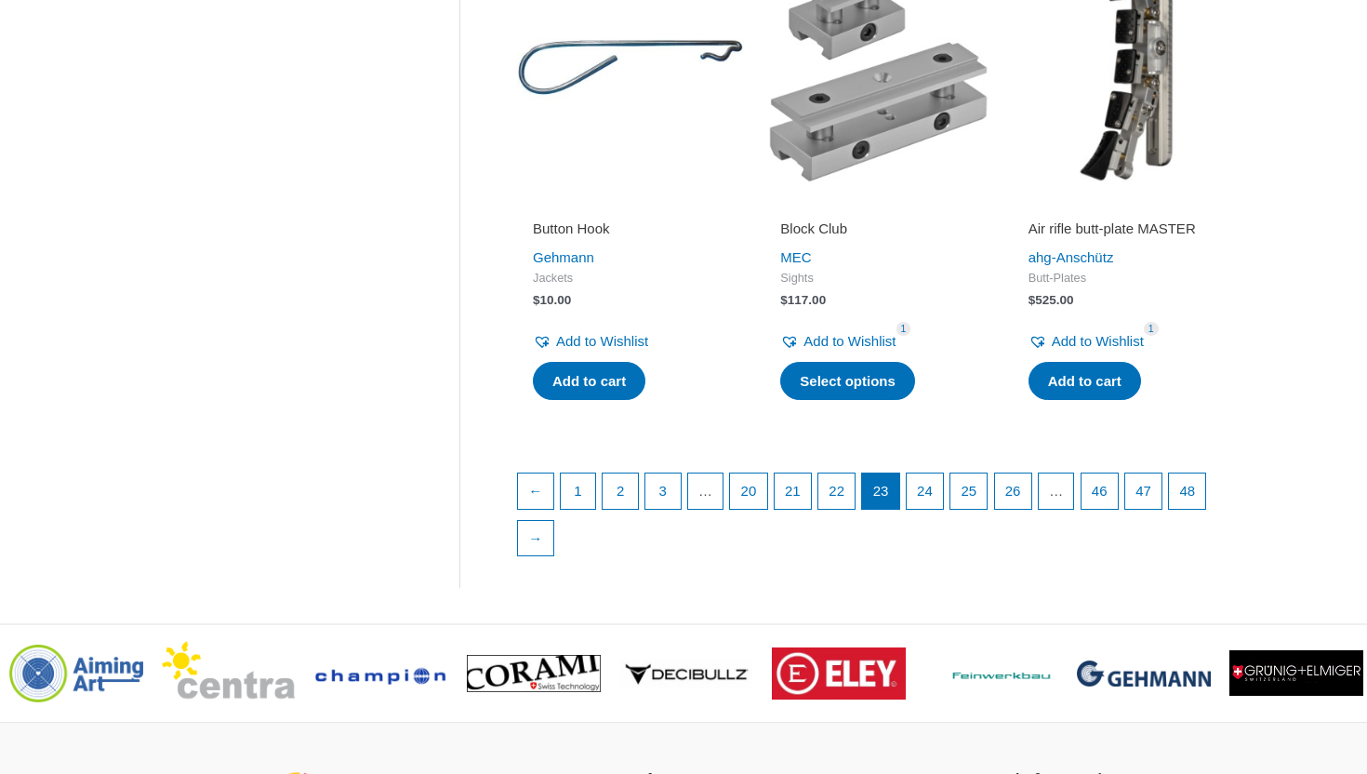
scroll to position [2529, 0]
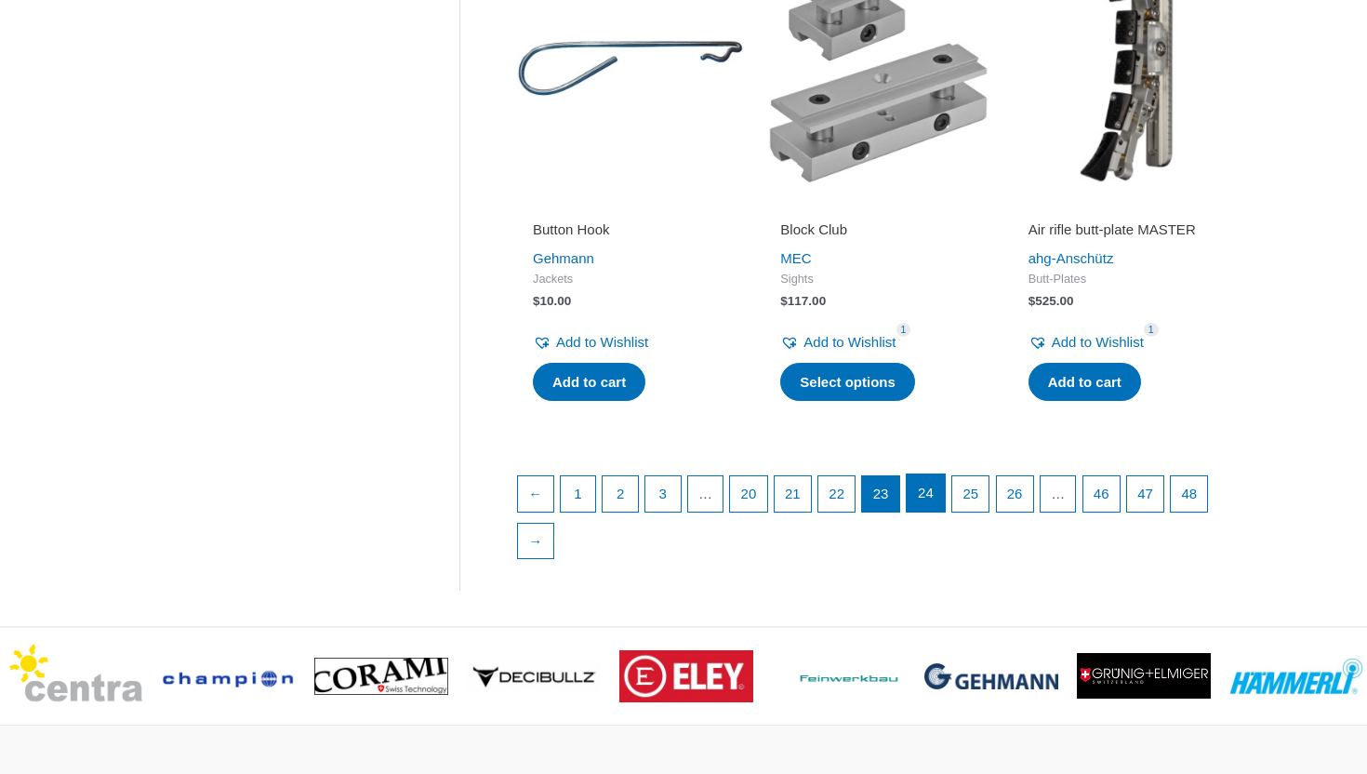
click at [944, 489] on link "24" at bounding box center [926, 492] width 38 height 37
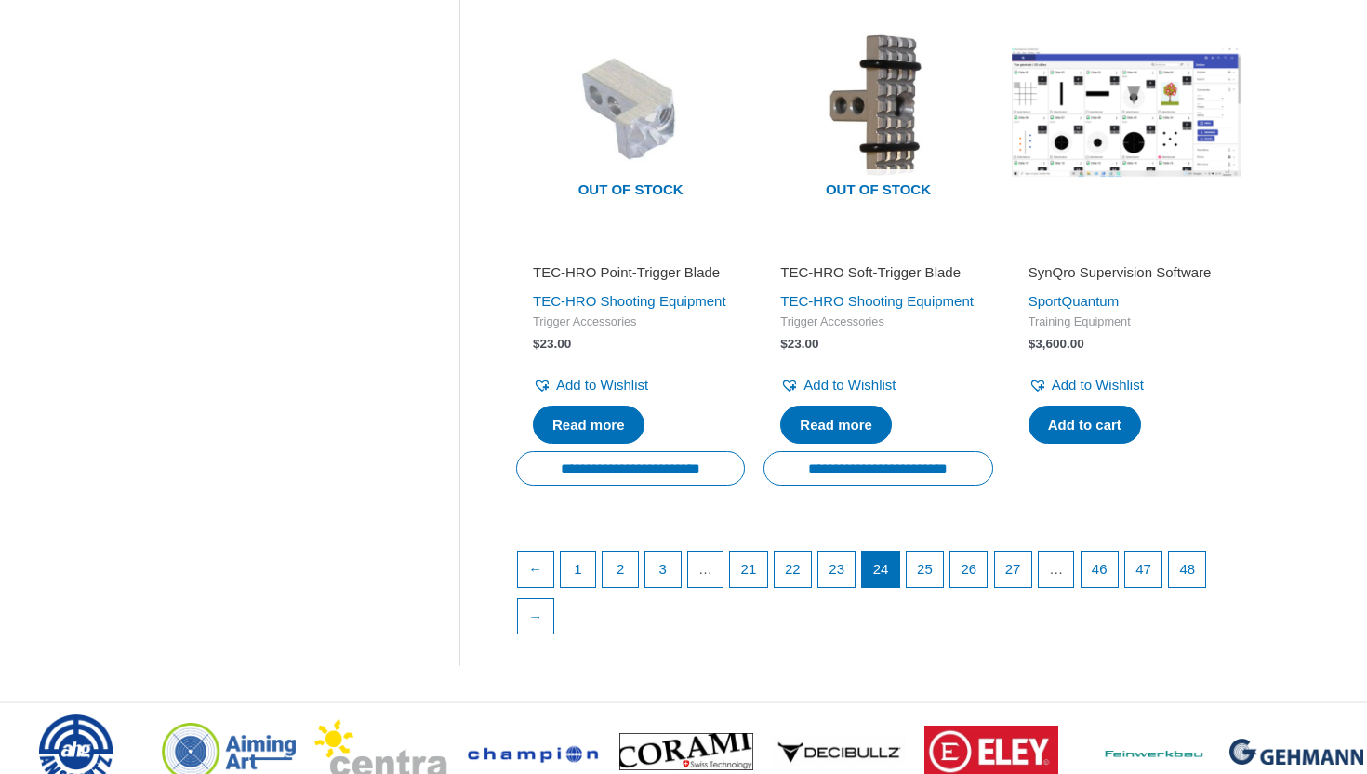
scroll to position [2494, 0]
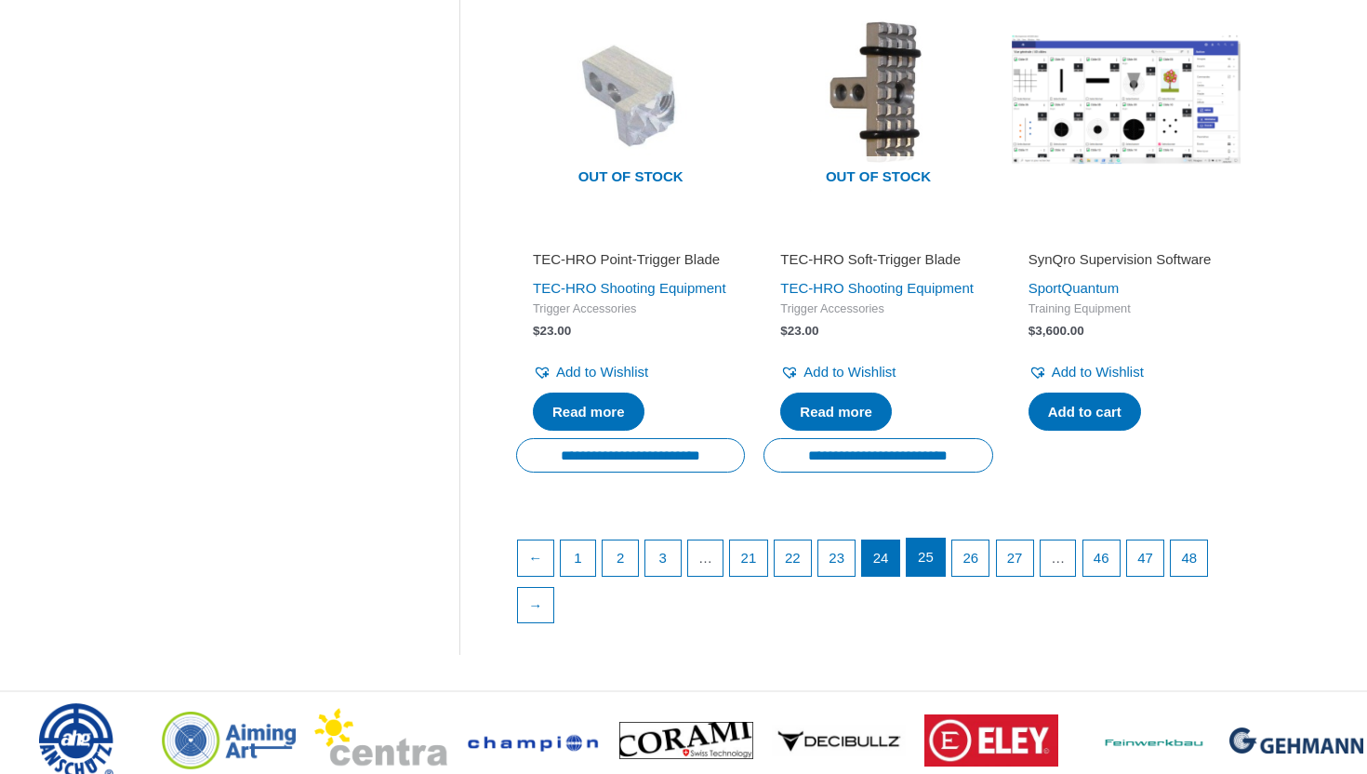
click at [945, 576] on link "25" at bounding box center [926, 556] width 38 height 37
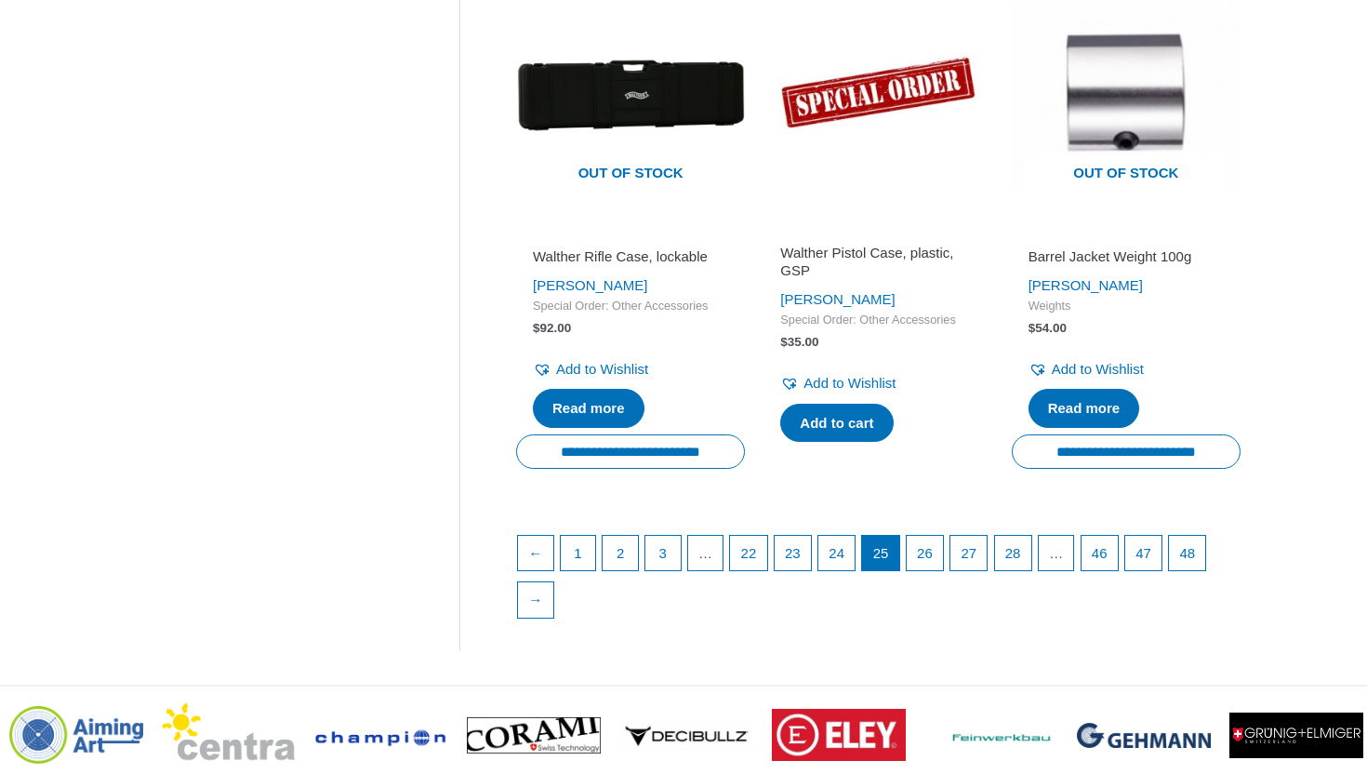
scroll to position [2544, 0]
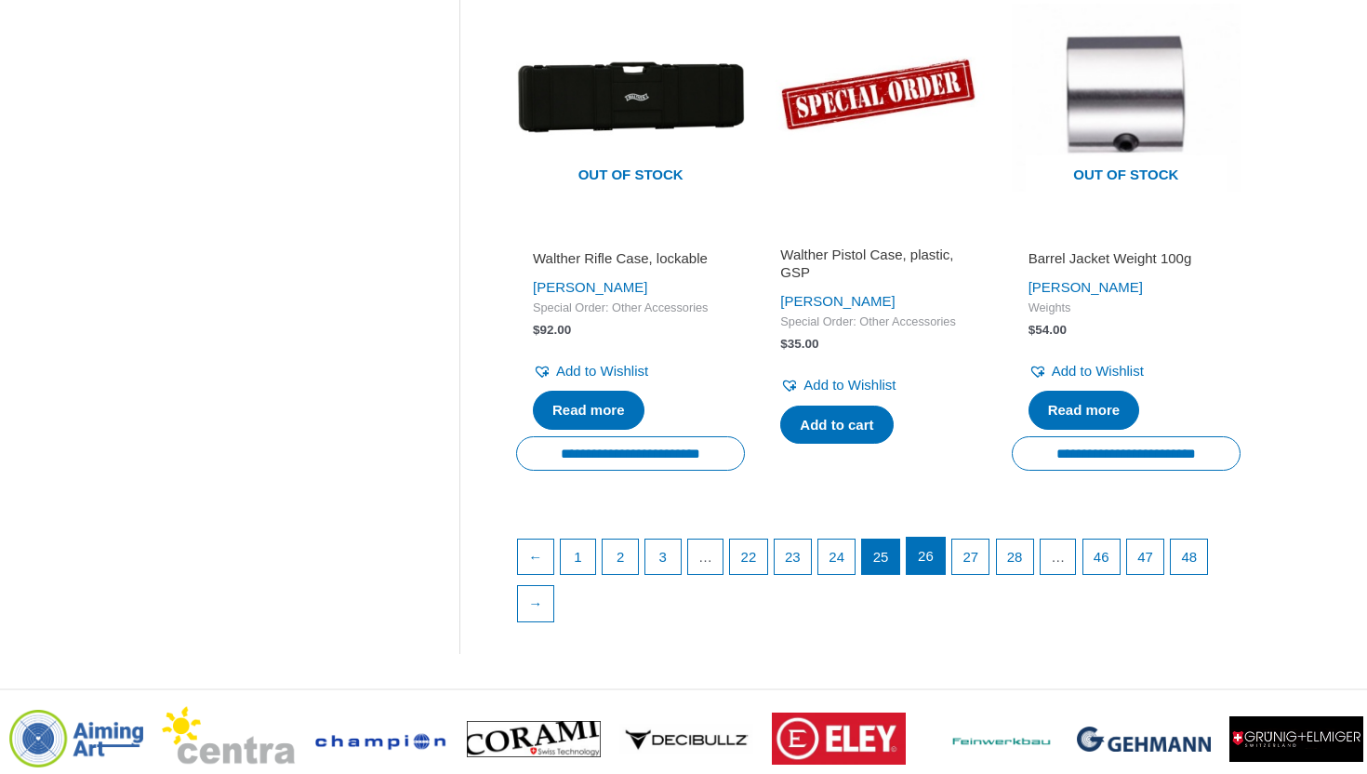
click at [945, 575] on link "26" at bounding box center [926, 555] width 38 height 37
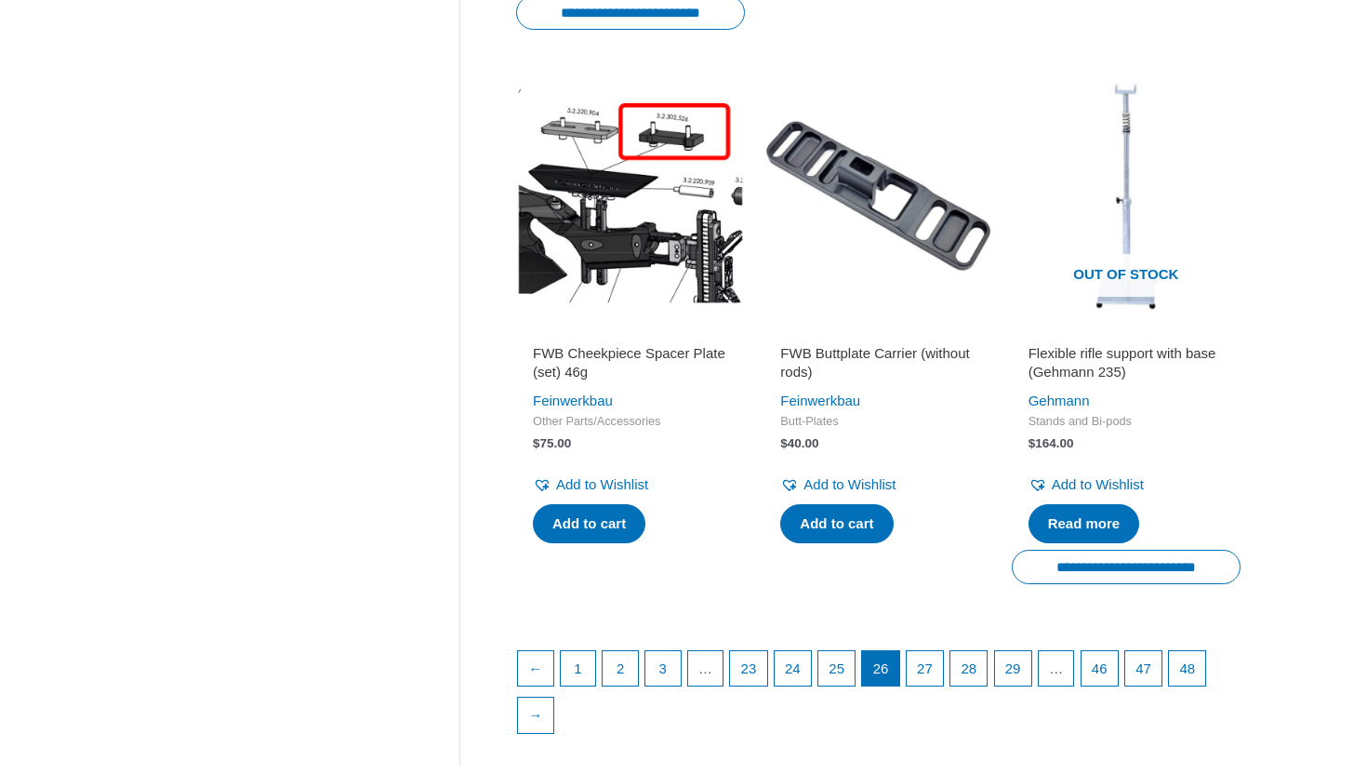
scroll to position [2470, 0]
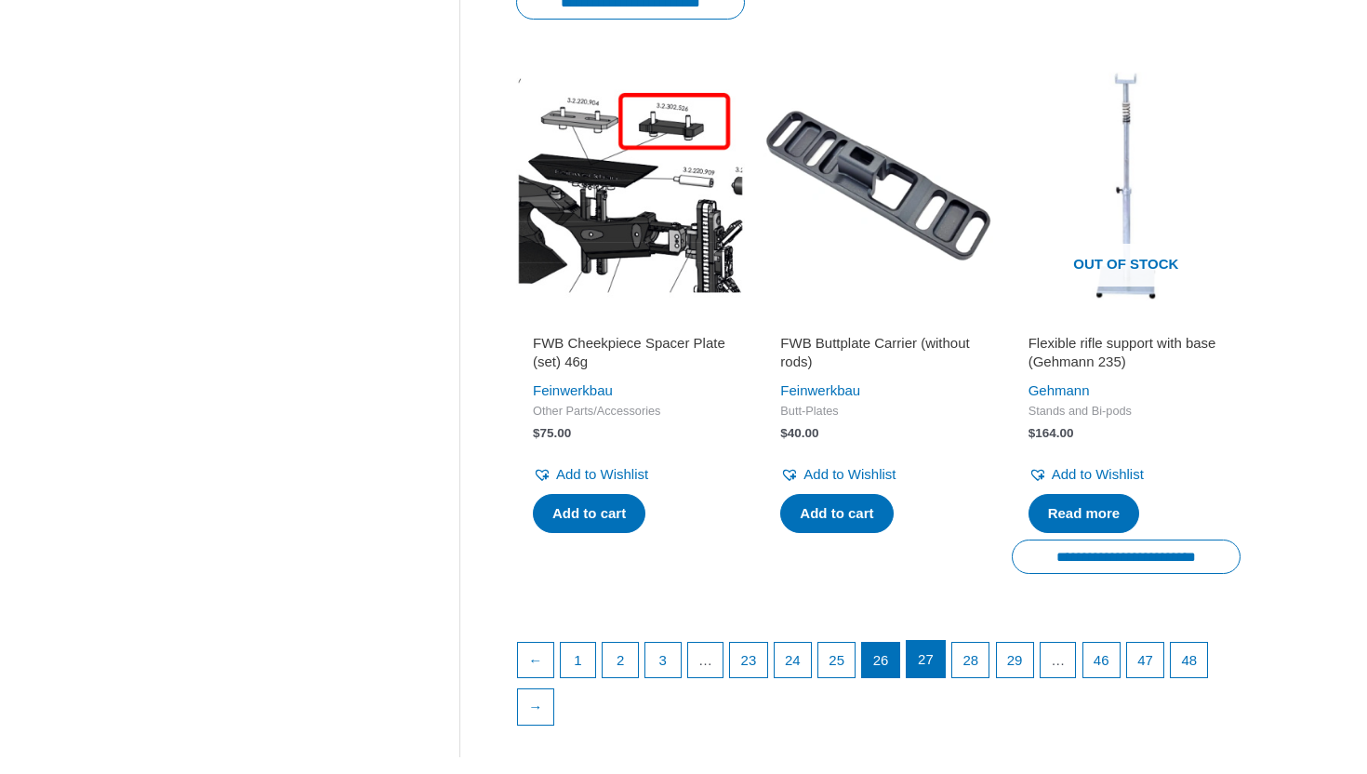
click at [945, 659] on link "27" at bounding box center [926, 659] width 38 height 37
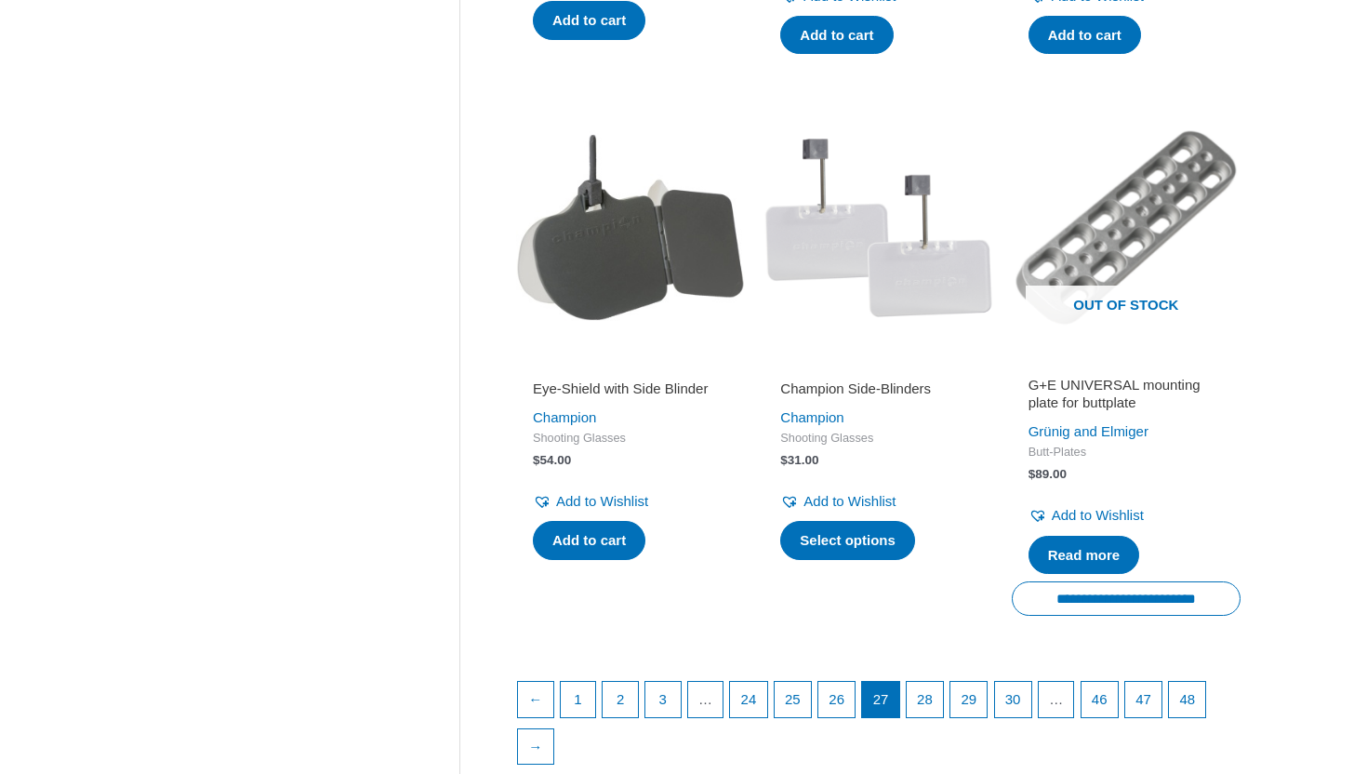
scroll to position [2510, 0]
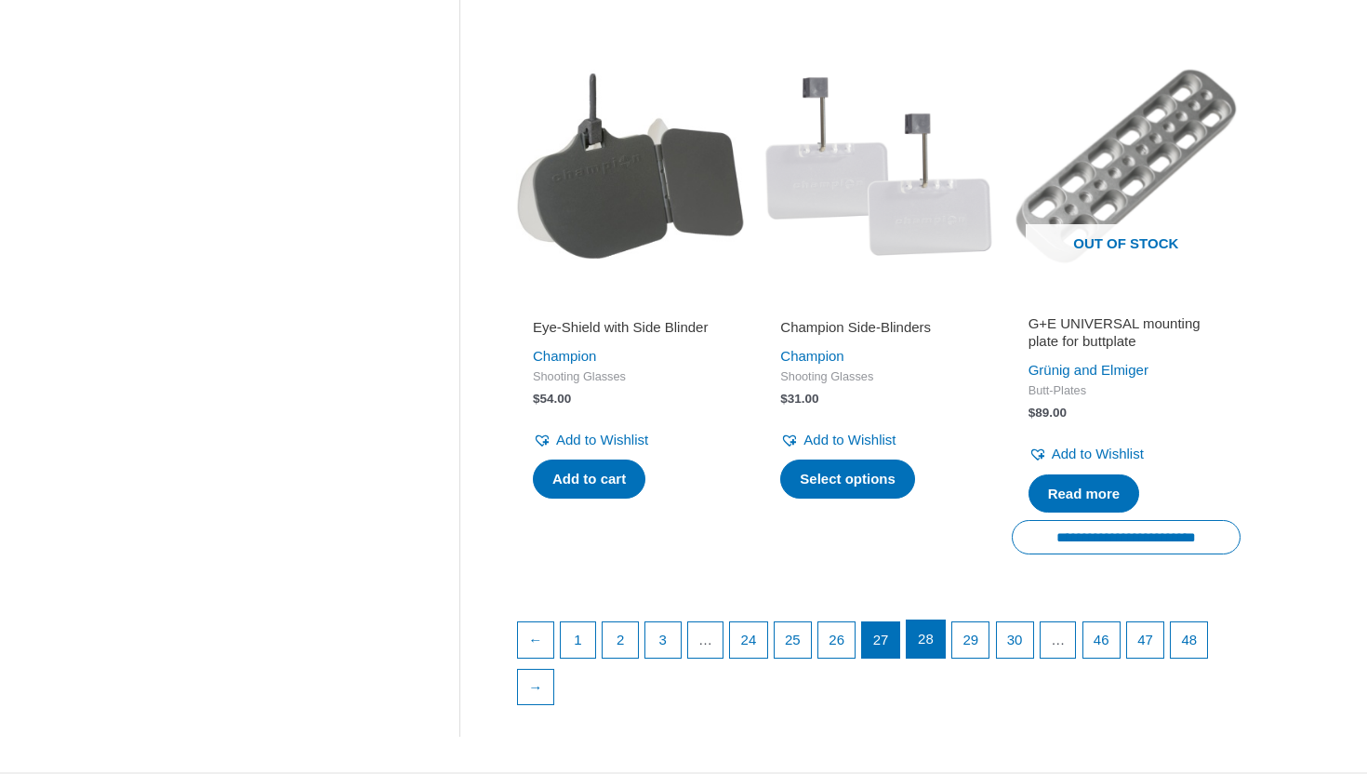
click at [945, 634] on link "28" at bounding box center [926, 638] width 38 height 37
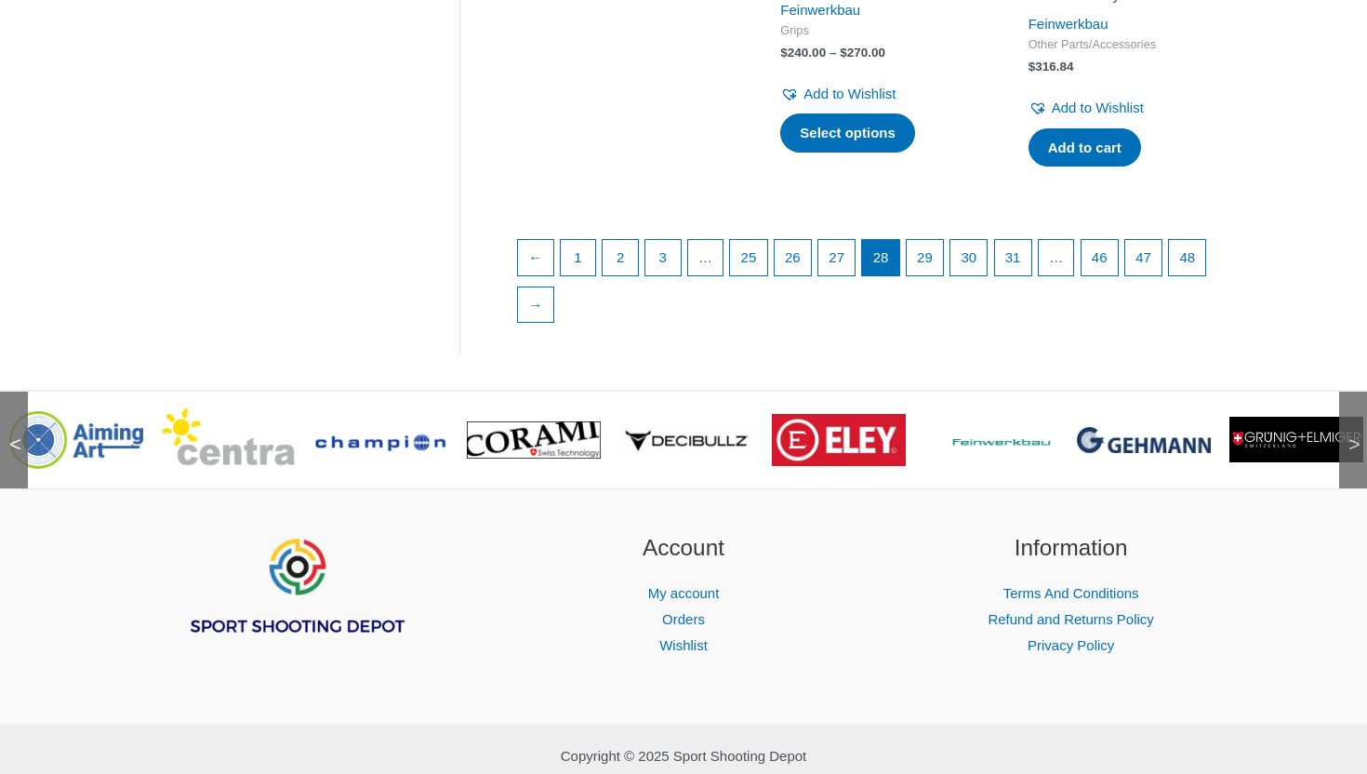
scroll to position [2834, 0]
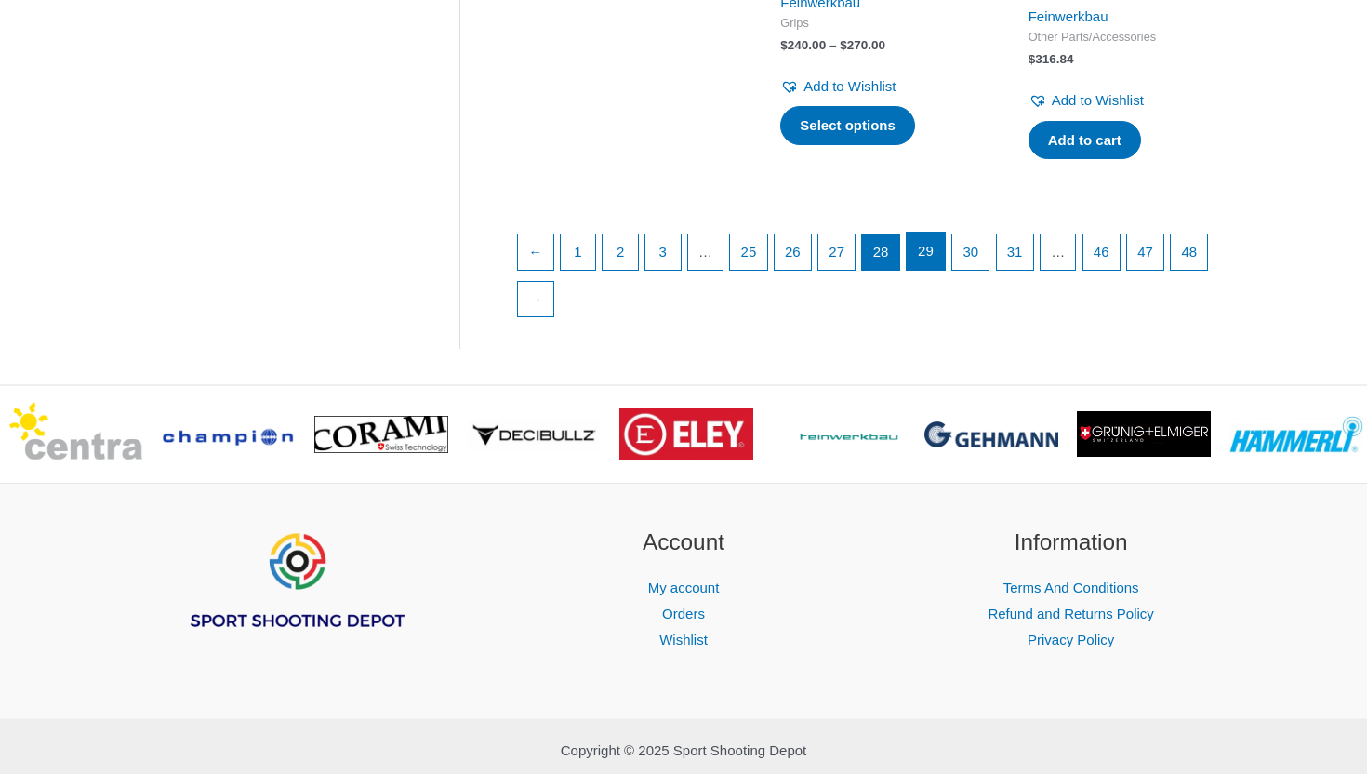
click at [939, 270] on link "29" at bounding box center [926, 250] width 38 height 37
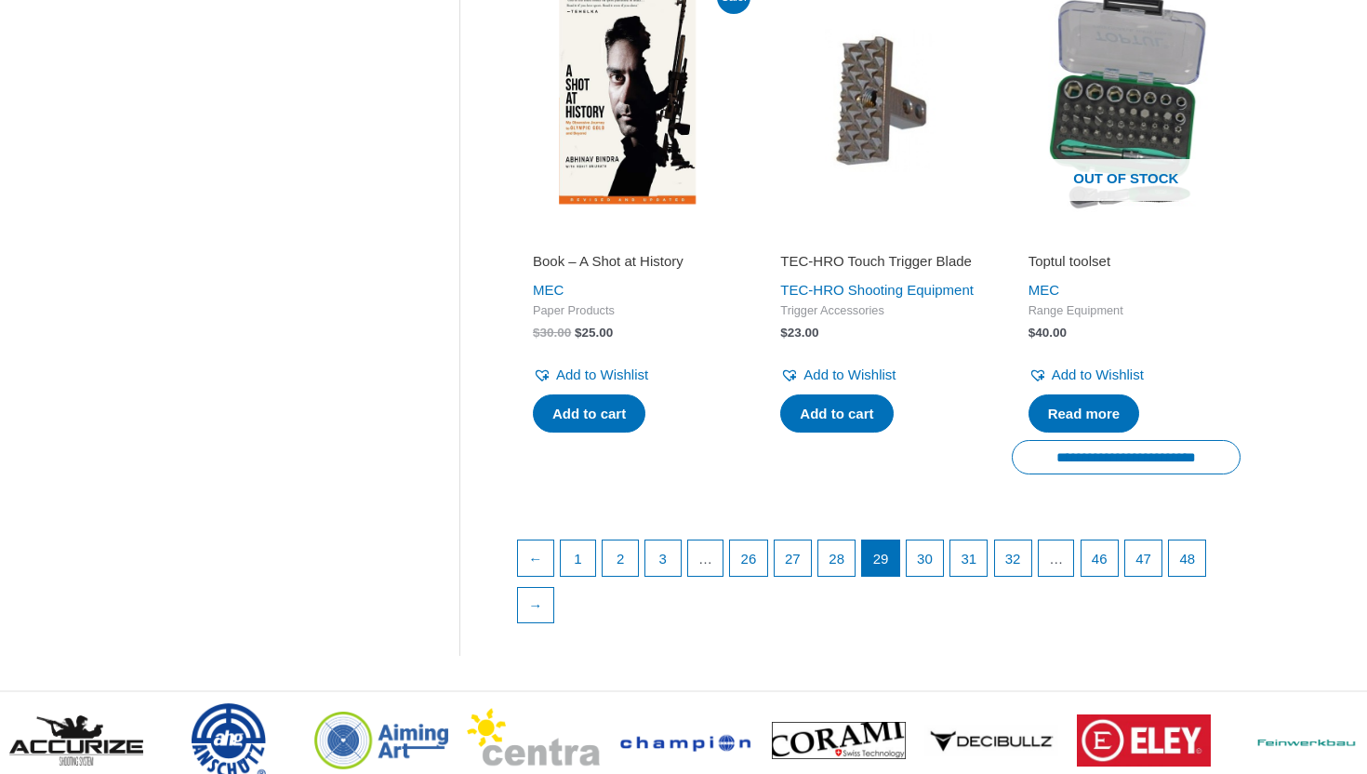
scroll to position [2662, 0]
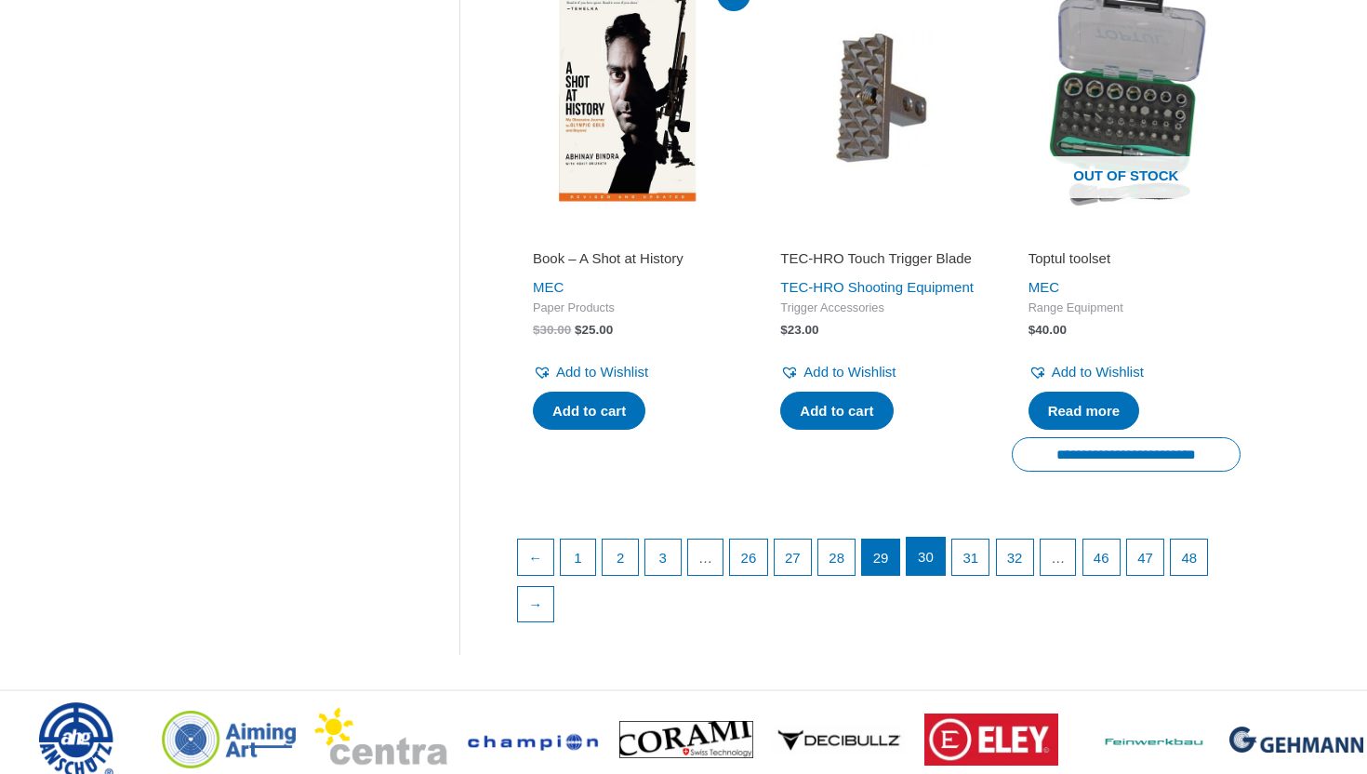
click at [944, 537] on link "30" at bounding box center [926, 555] width 38 height 37
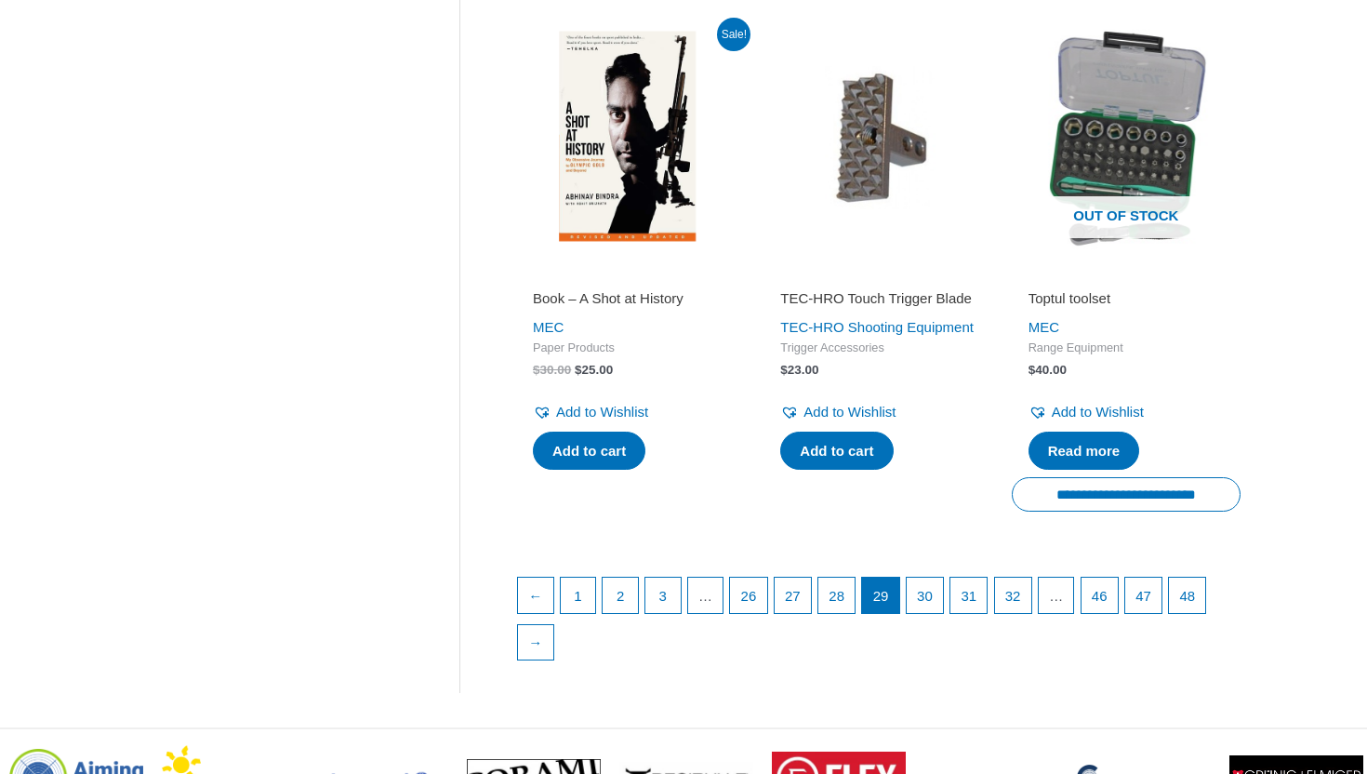
scroll to position [2570, 0]
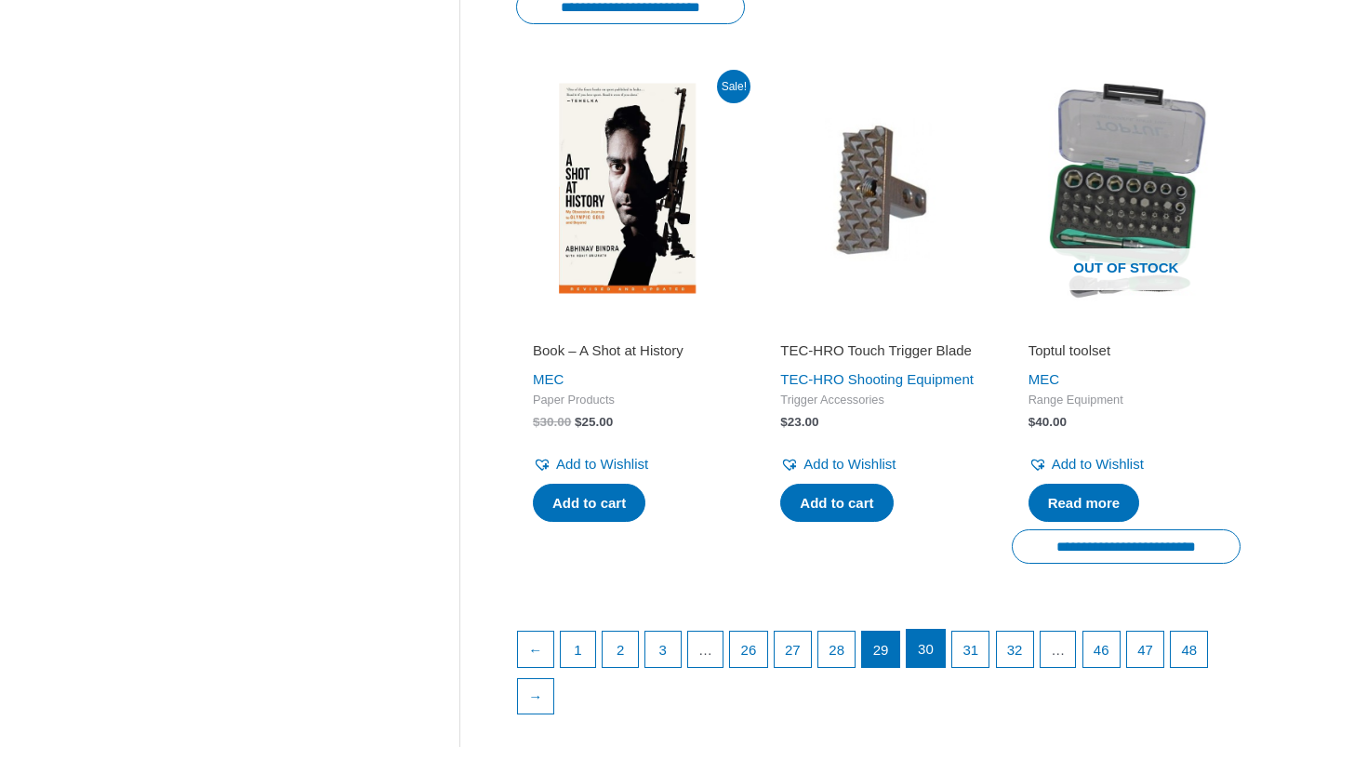
click at [944, 629] on link "30" at bounding box center [926, 647] width 38 height 37
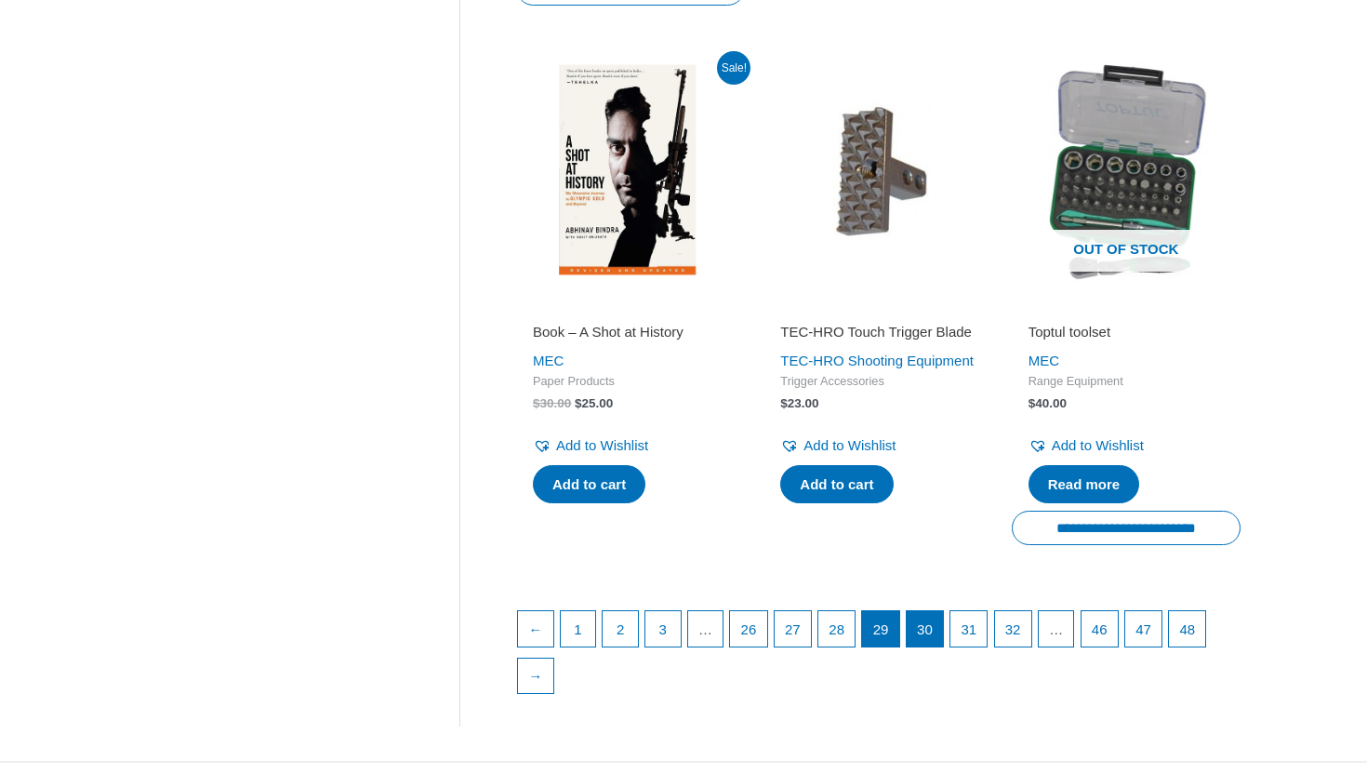
scroll to position [2590, 0]
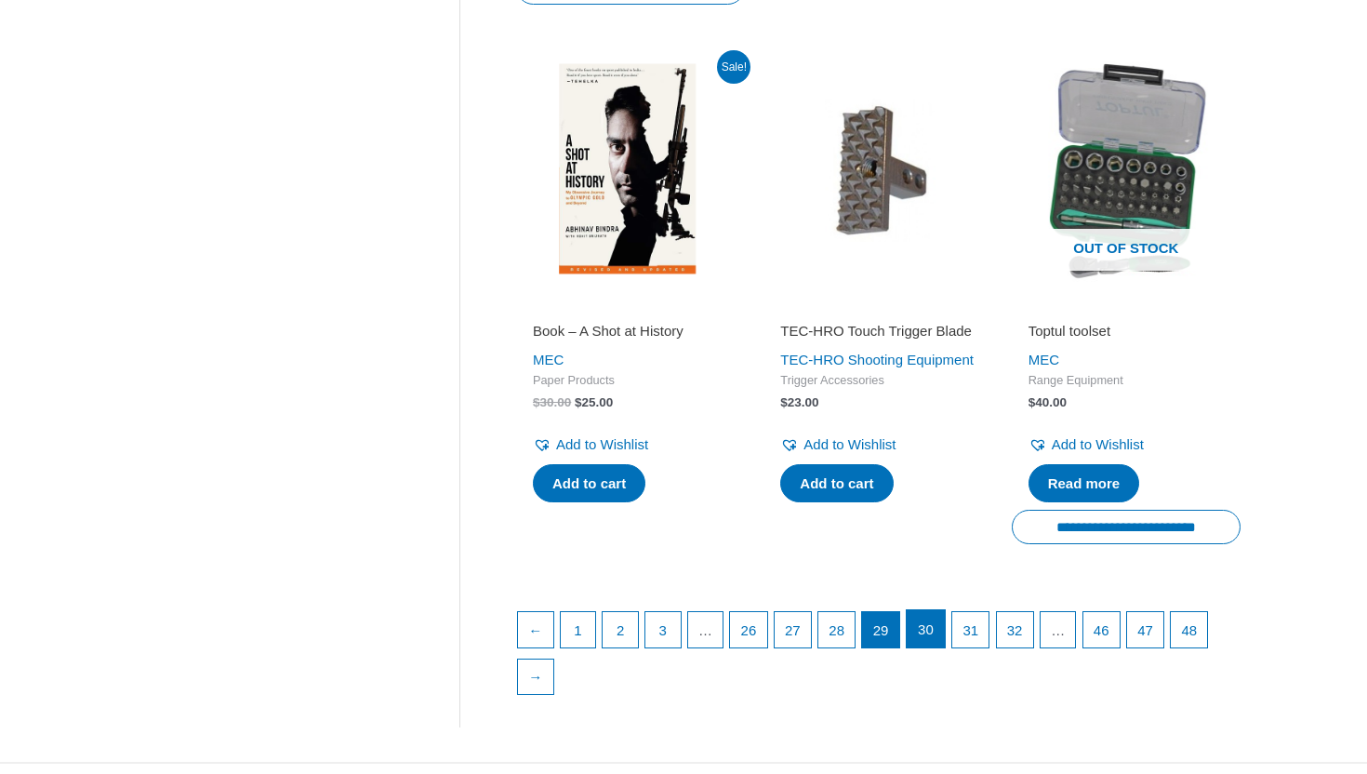
click at [943, 610] on link "30" at bounding box center [926, 628] width 38 height 37
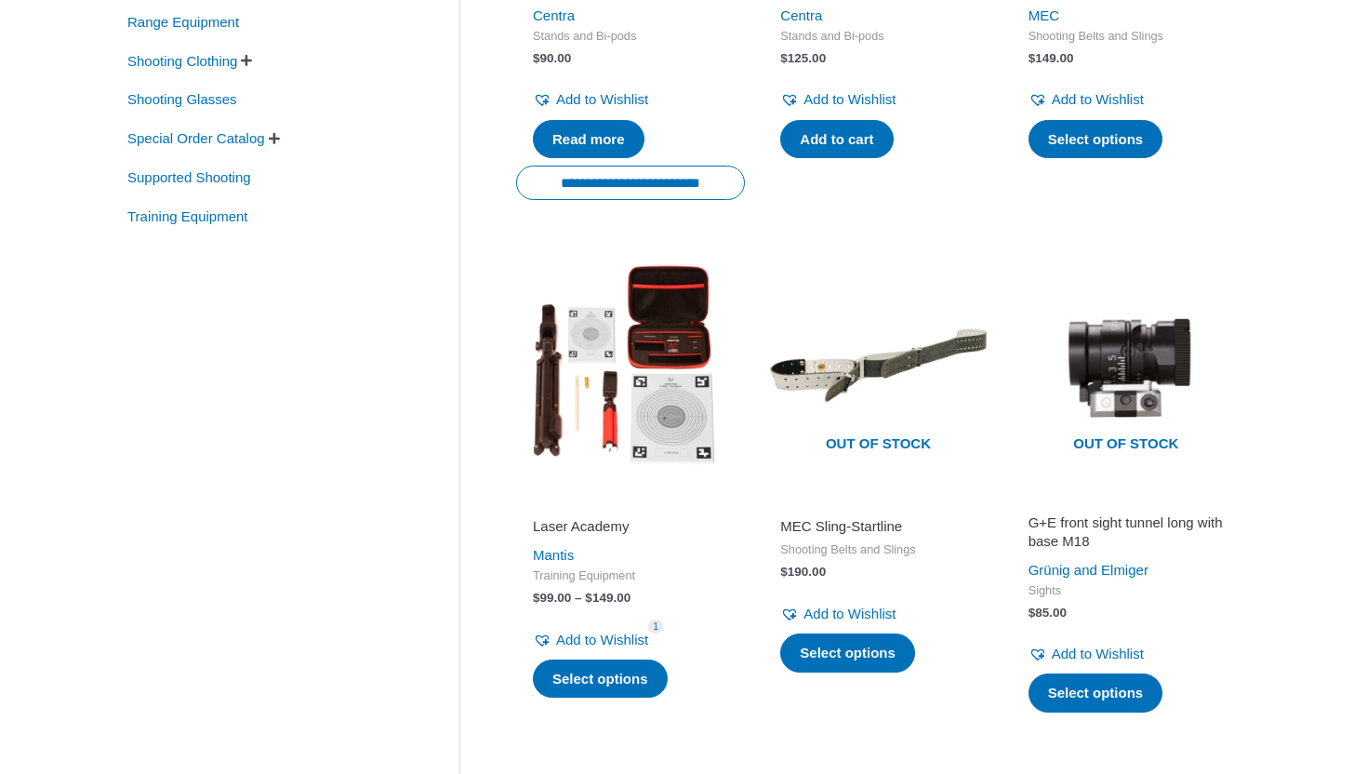
scroll to position [685, 0]
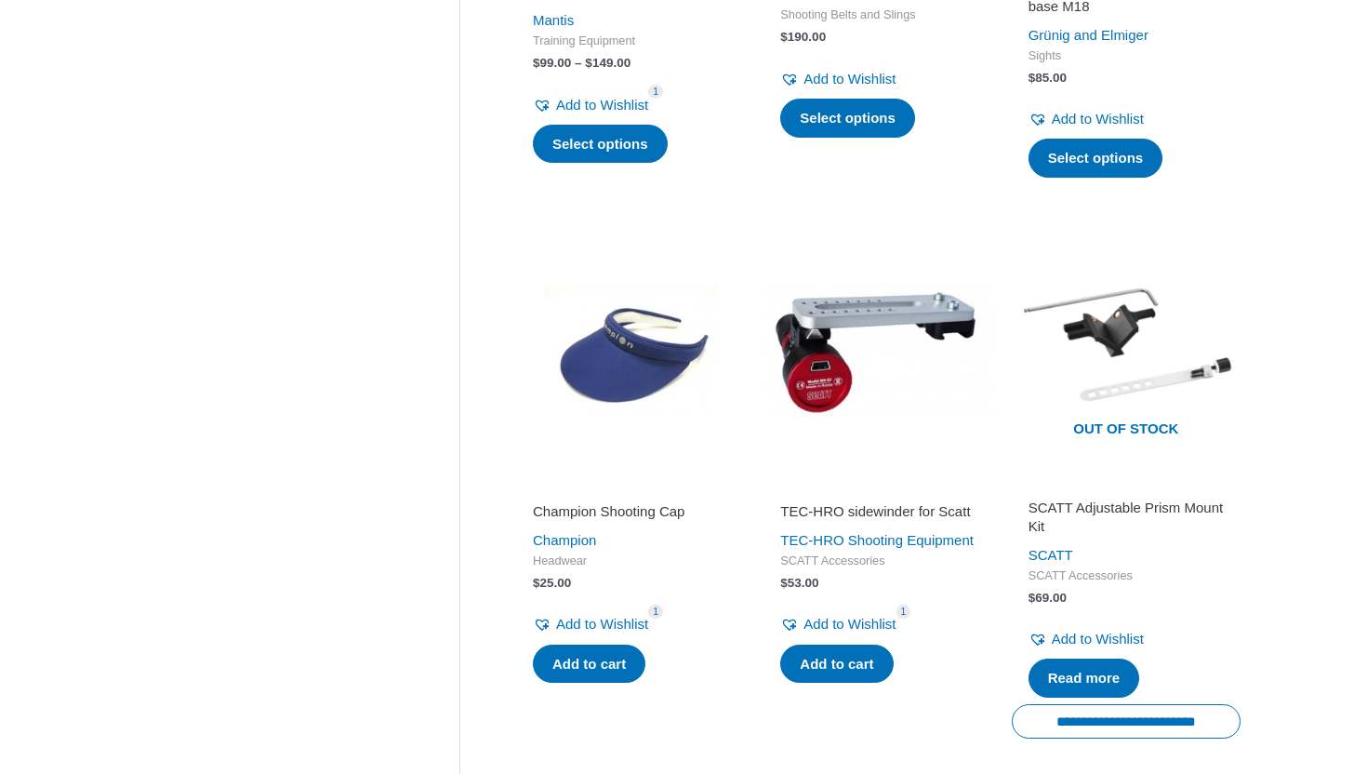
scroll to position [1238, 0]
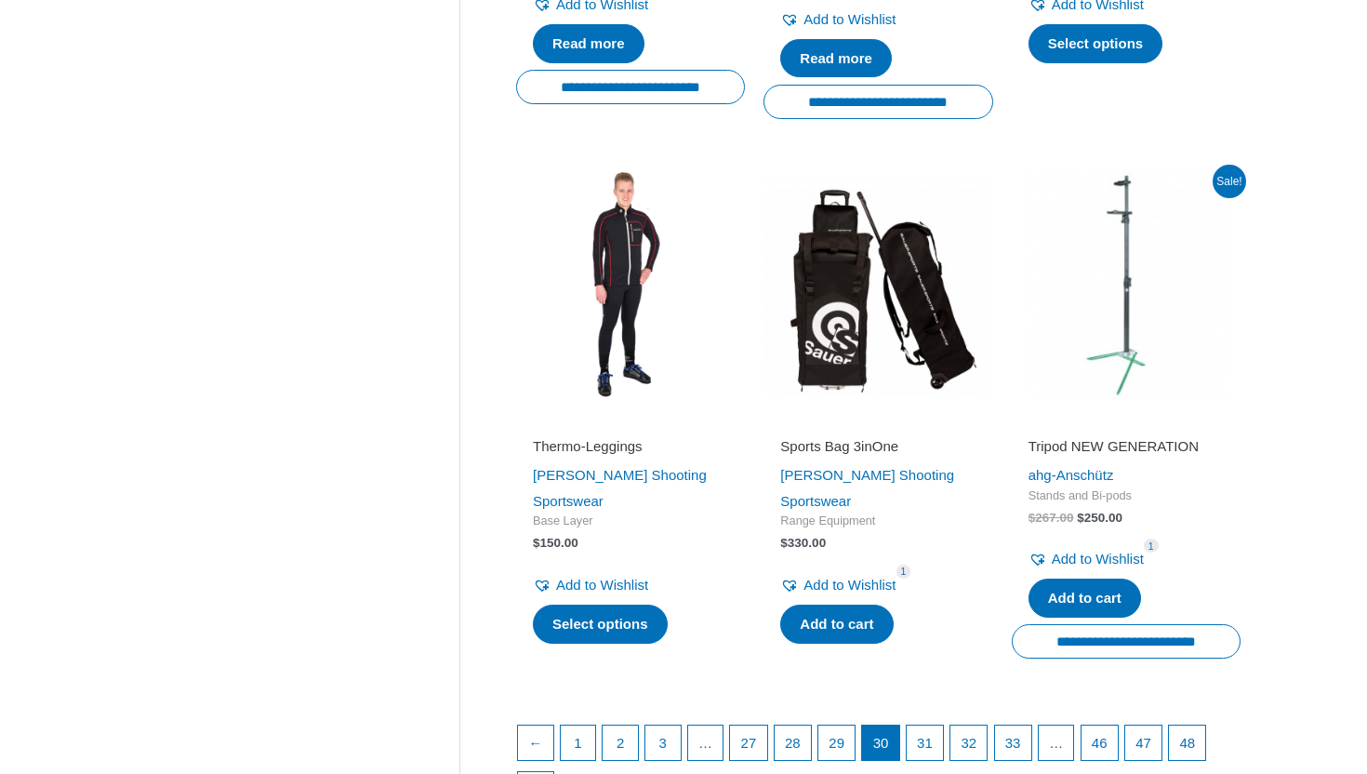
scroll to position [2625, 0]
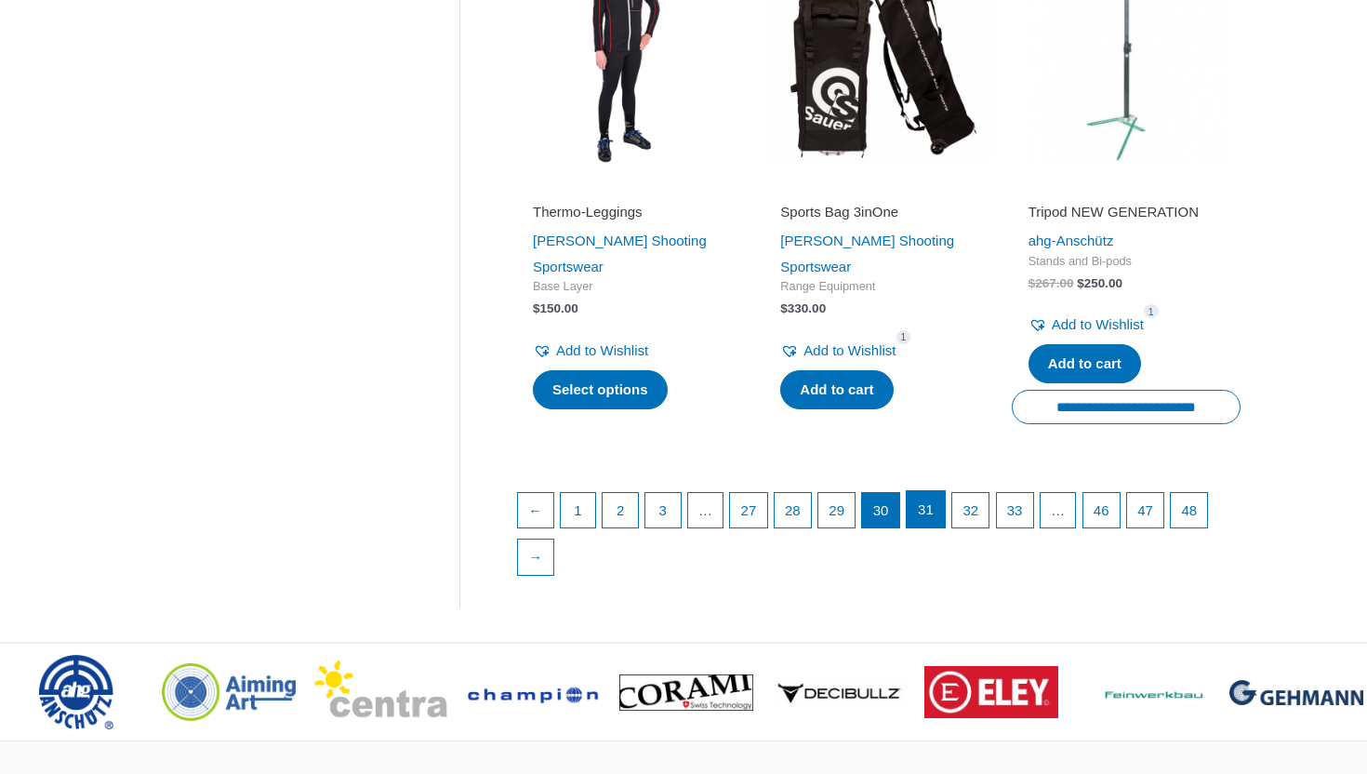
click at [938, 505] on link "31" at bounding box center [926, 509] width 38 height 37
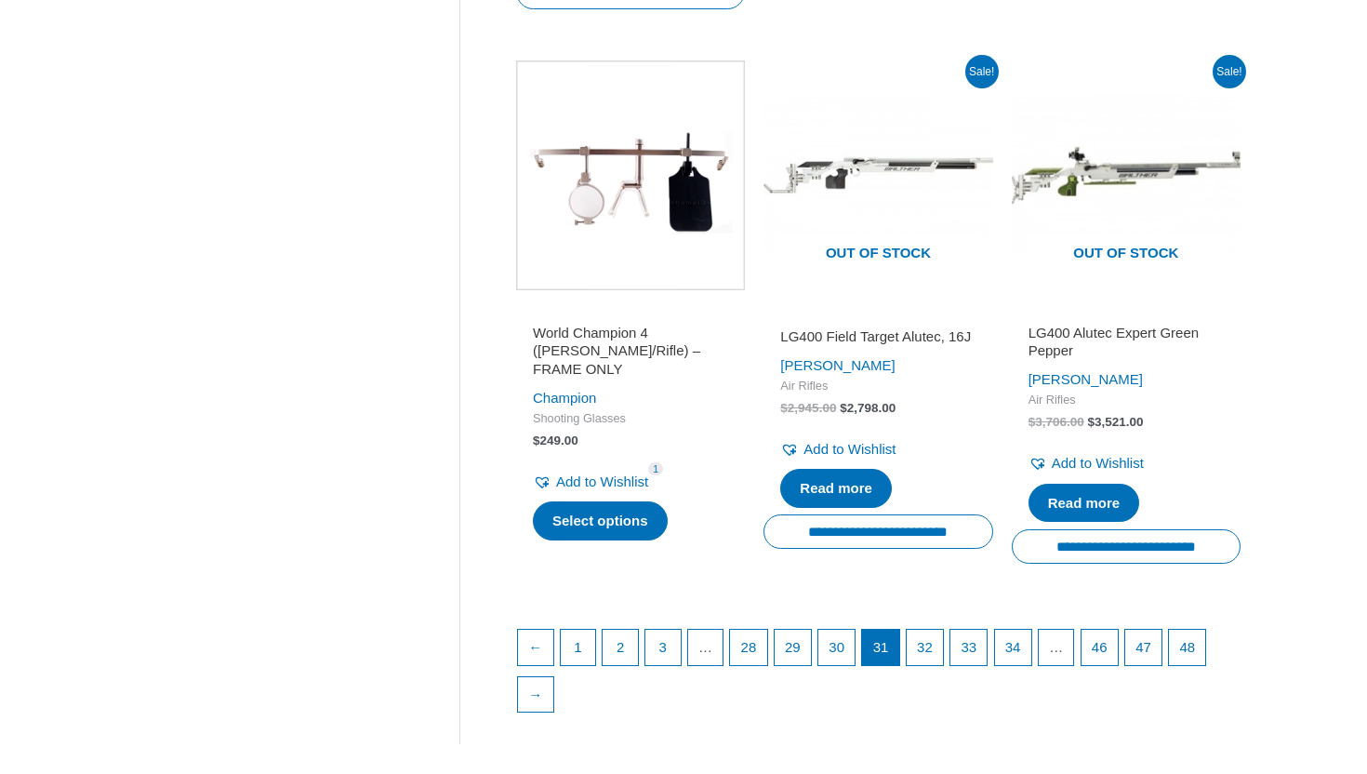
scroll to position [2551, 0]
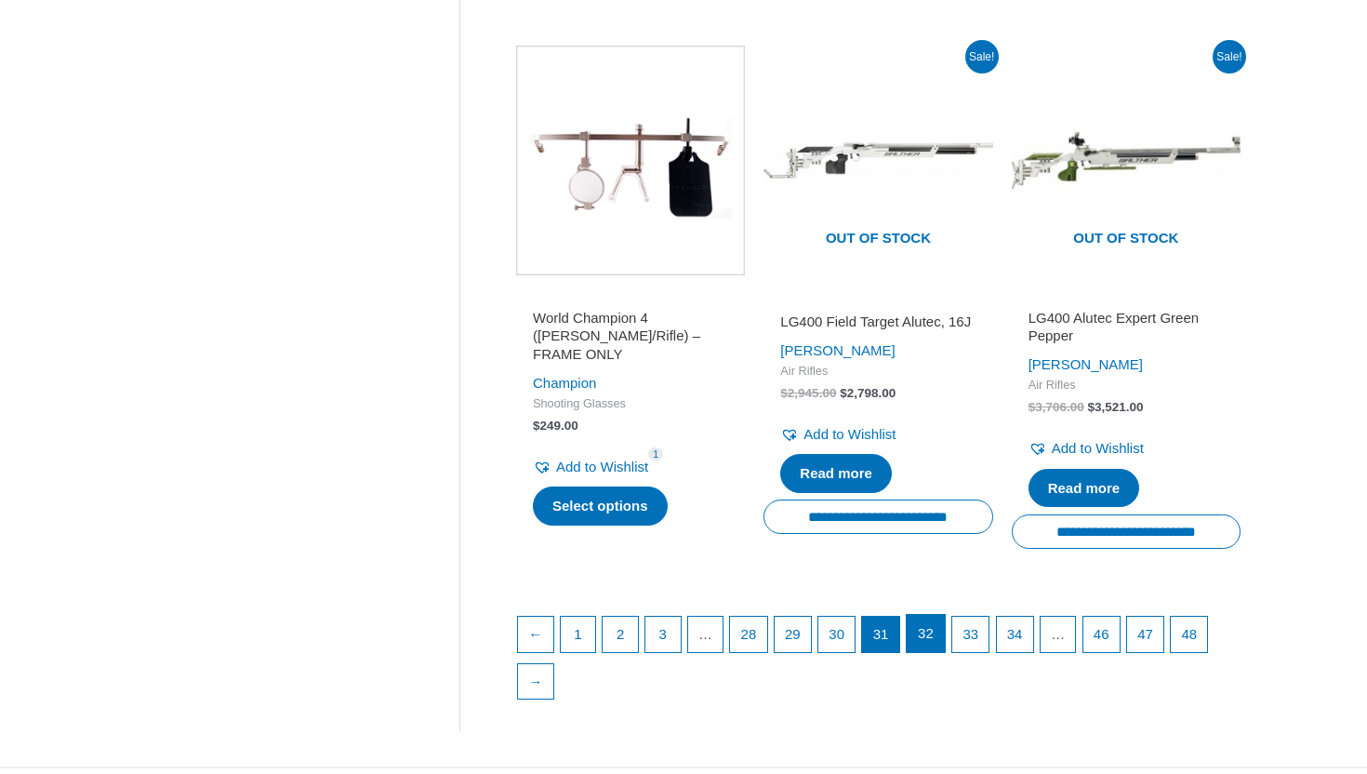
click at [940, 652] on link "32" at bounding box center [926, 633] width 38 height 37
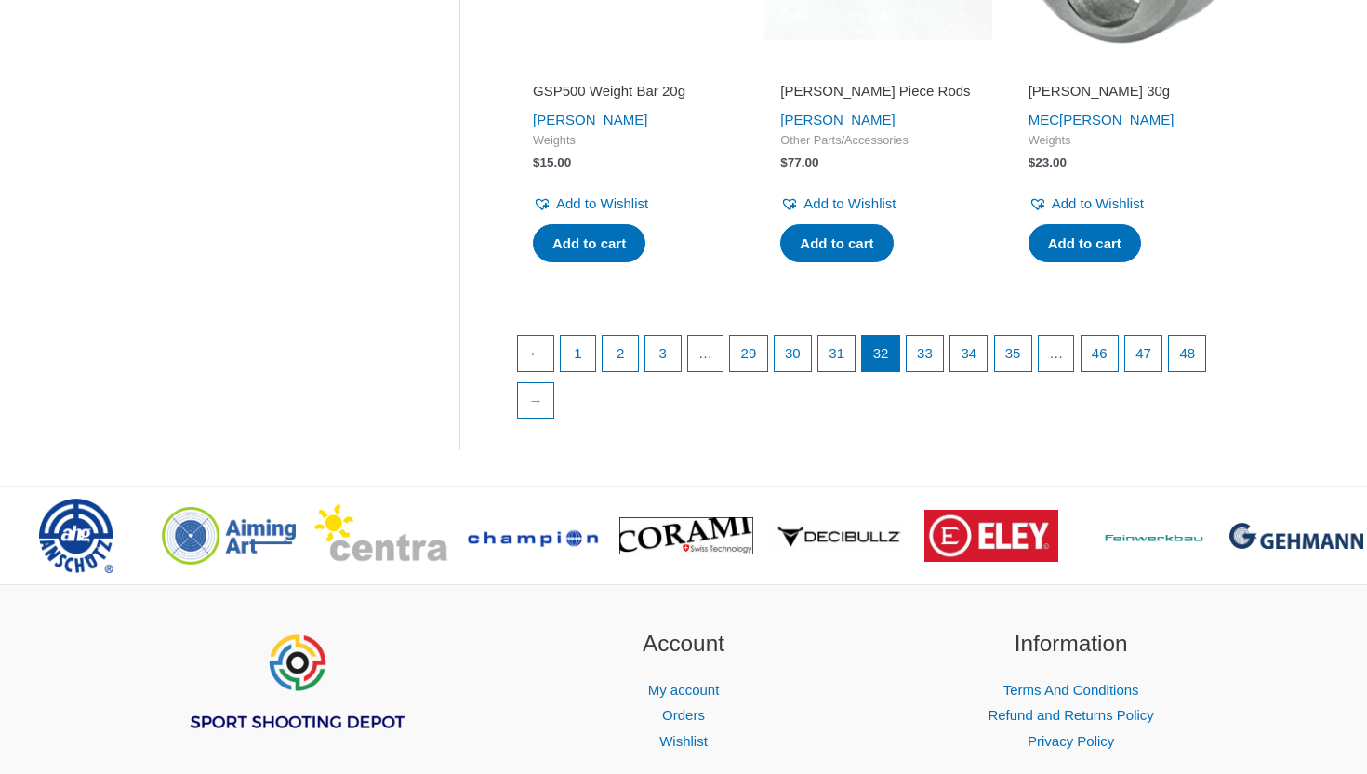
scroll to position [2799, 0]
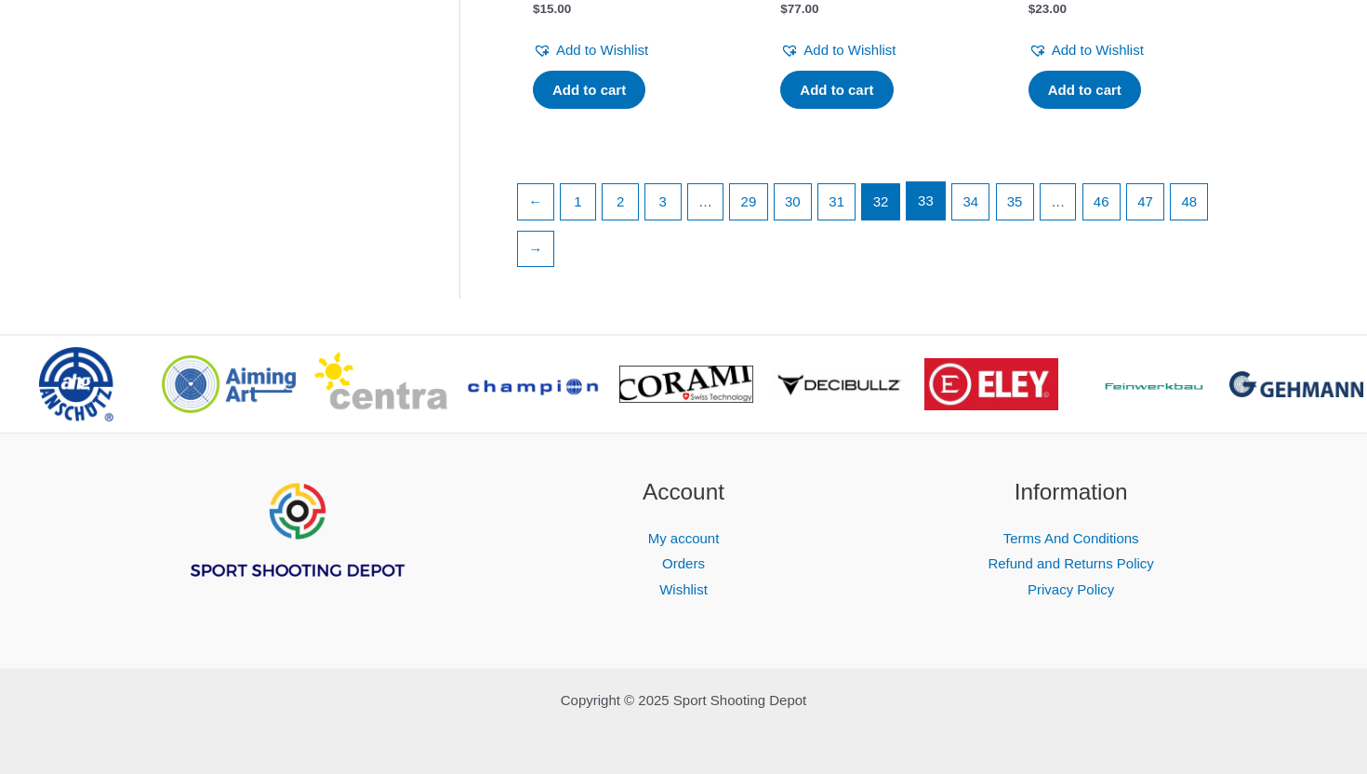
click at [938, 207] on link "33" at bounding box center [926, 200] width 38 height 37
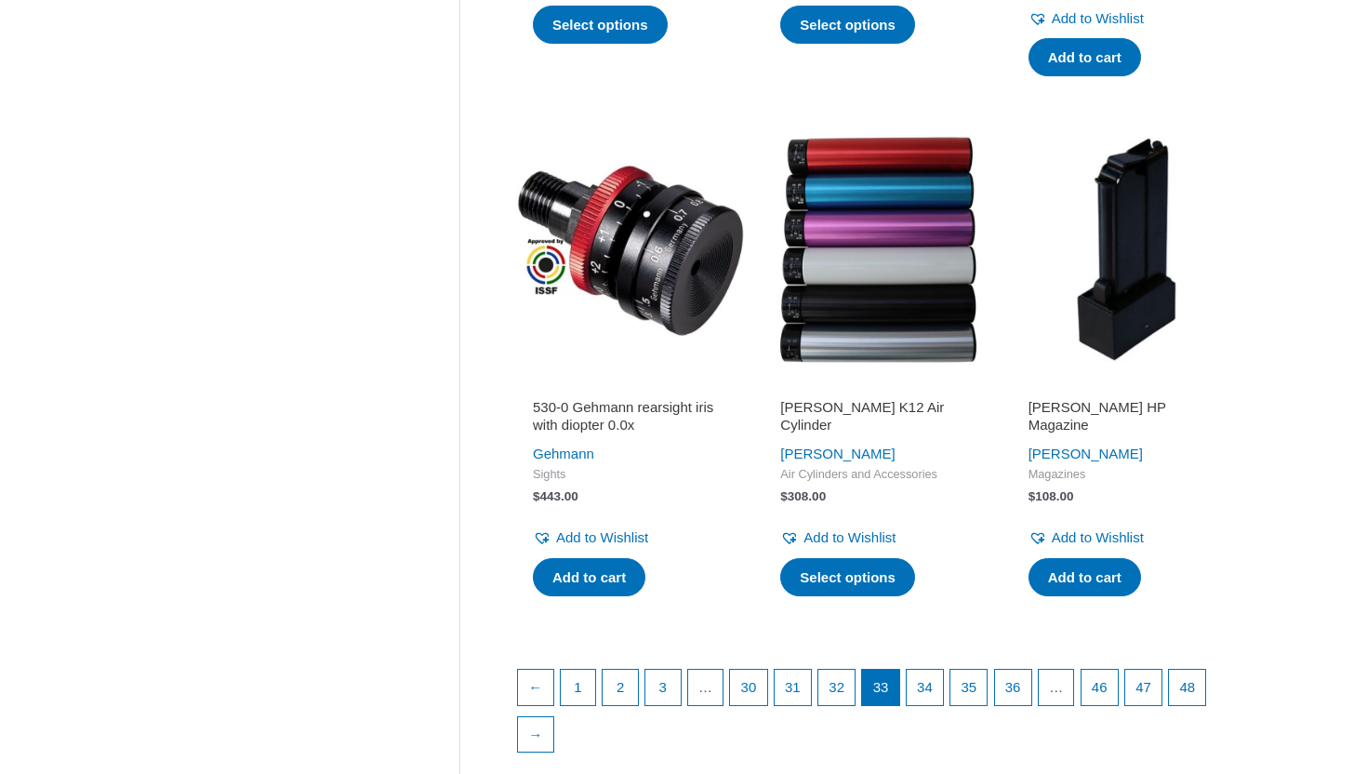
scroll to position [2554, 0]
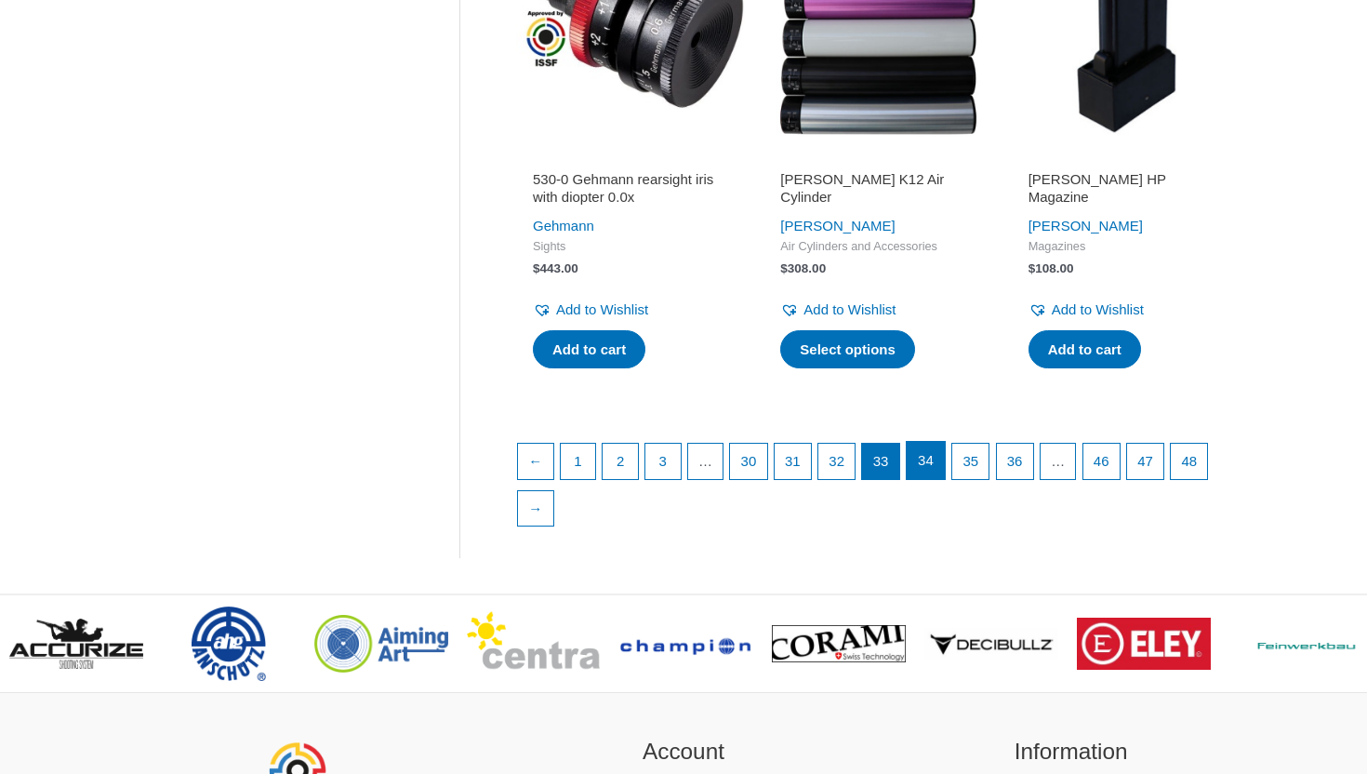
click at [943, 475] on link "34" at bounding box center [926, 460] width 38 height 37
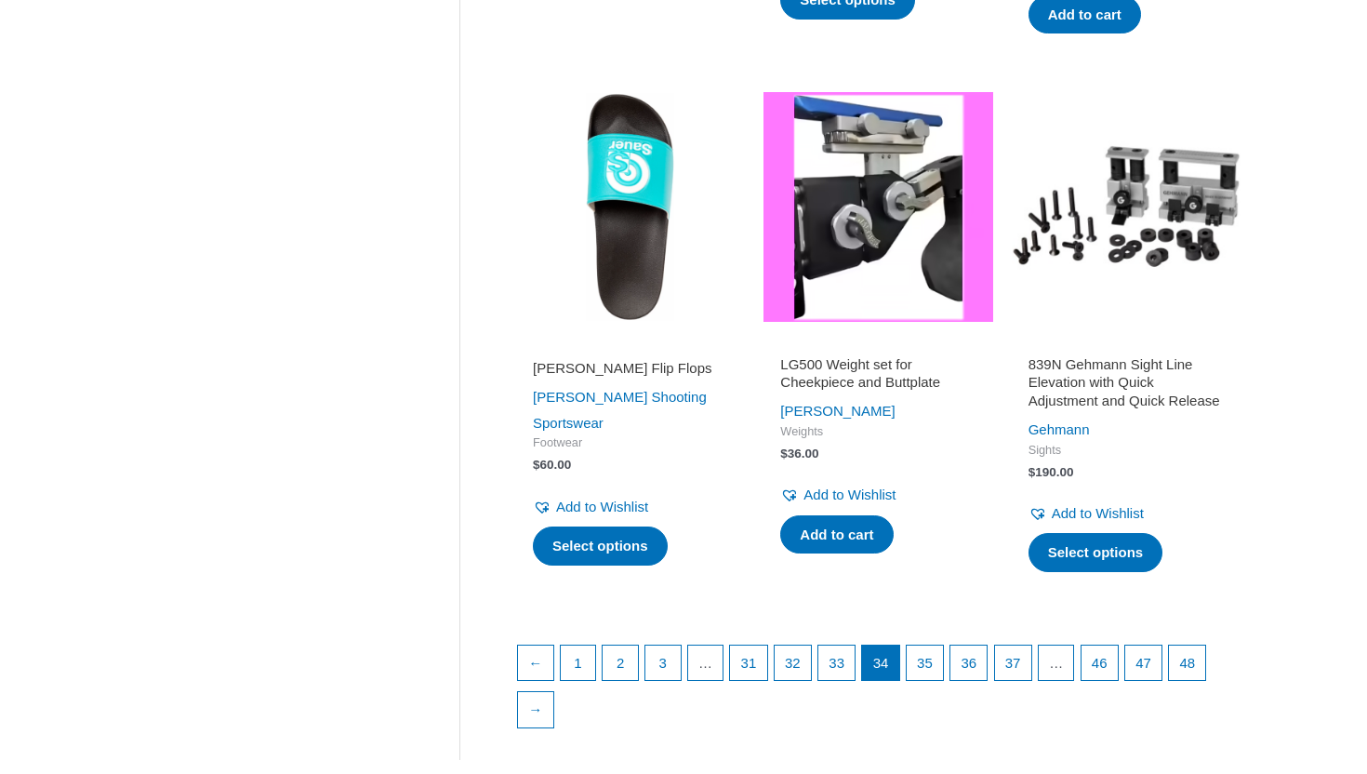
scroll to position [2433, 0]
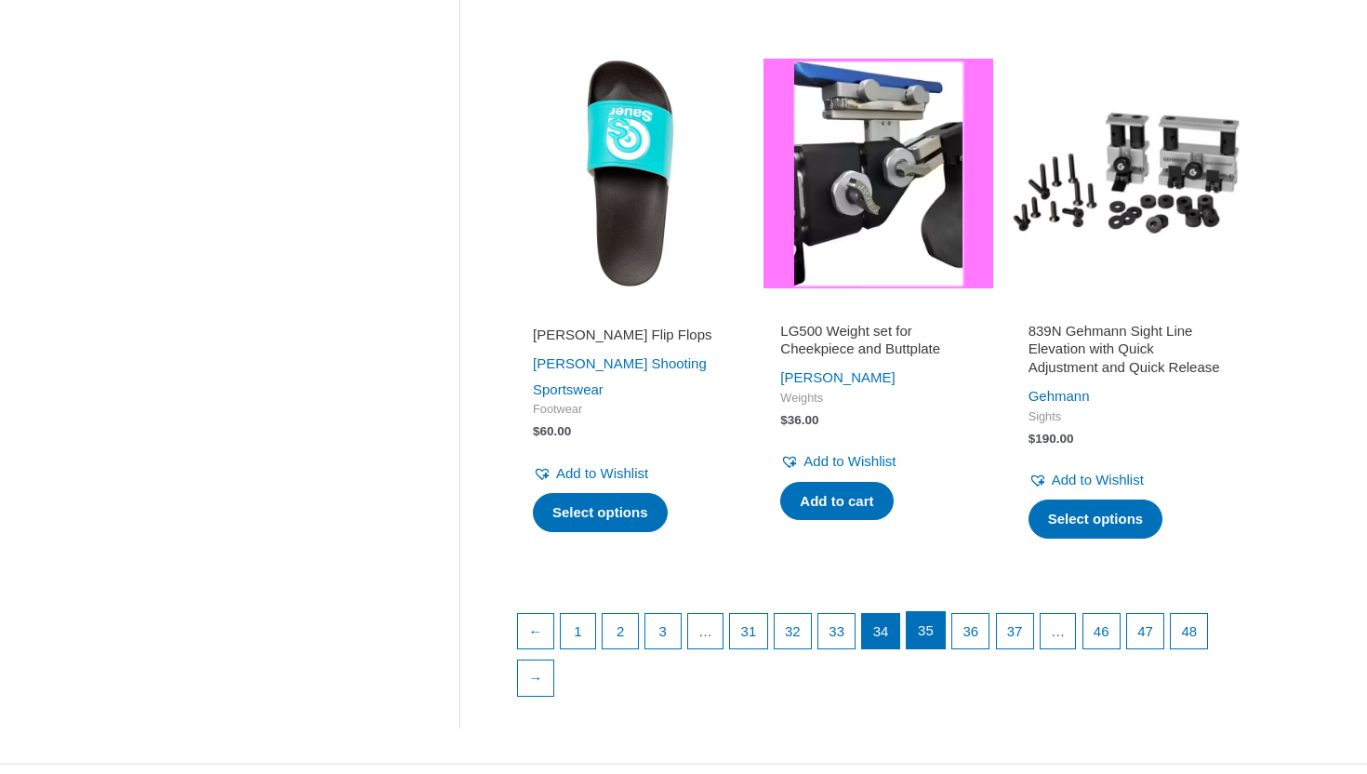
click at [945, 647] on link "35" at bounding box center [926, 630] width 38 height 37
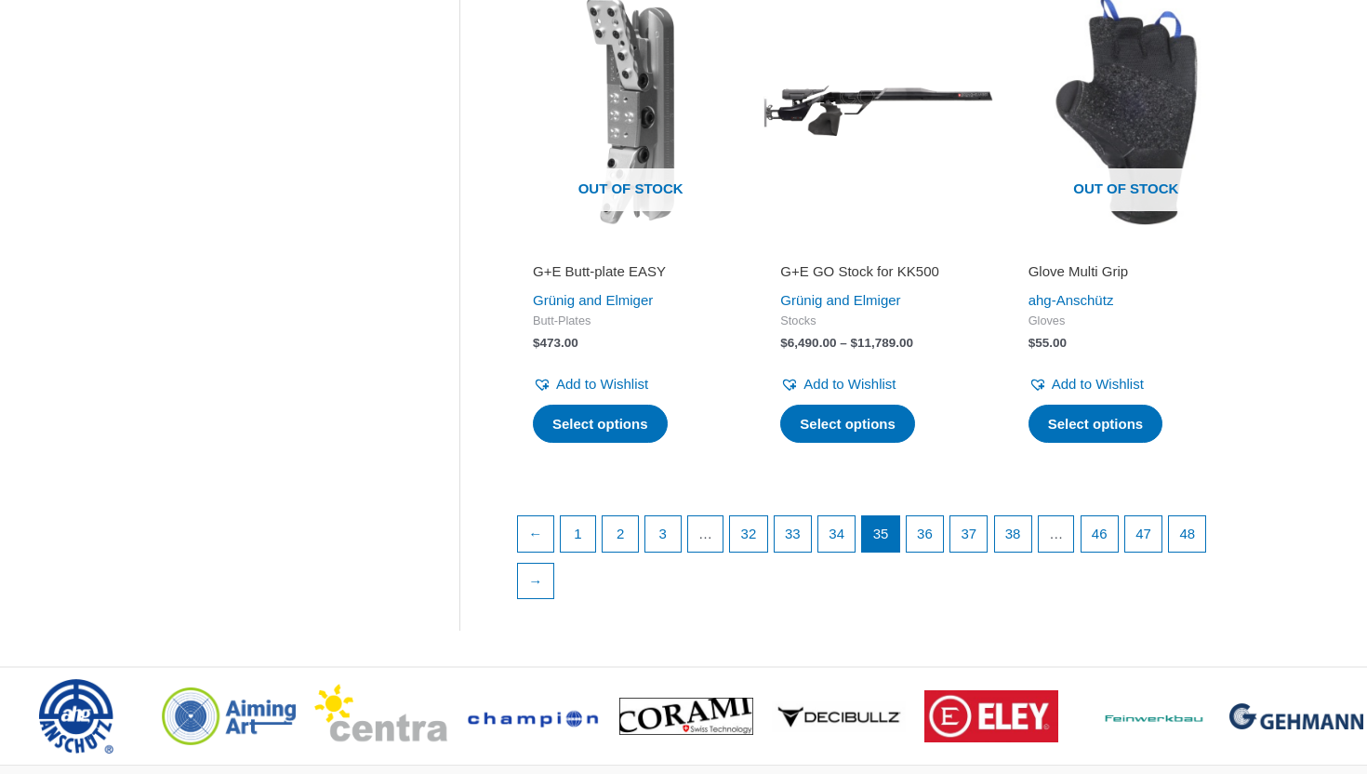
scroll to position [2450, 0]
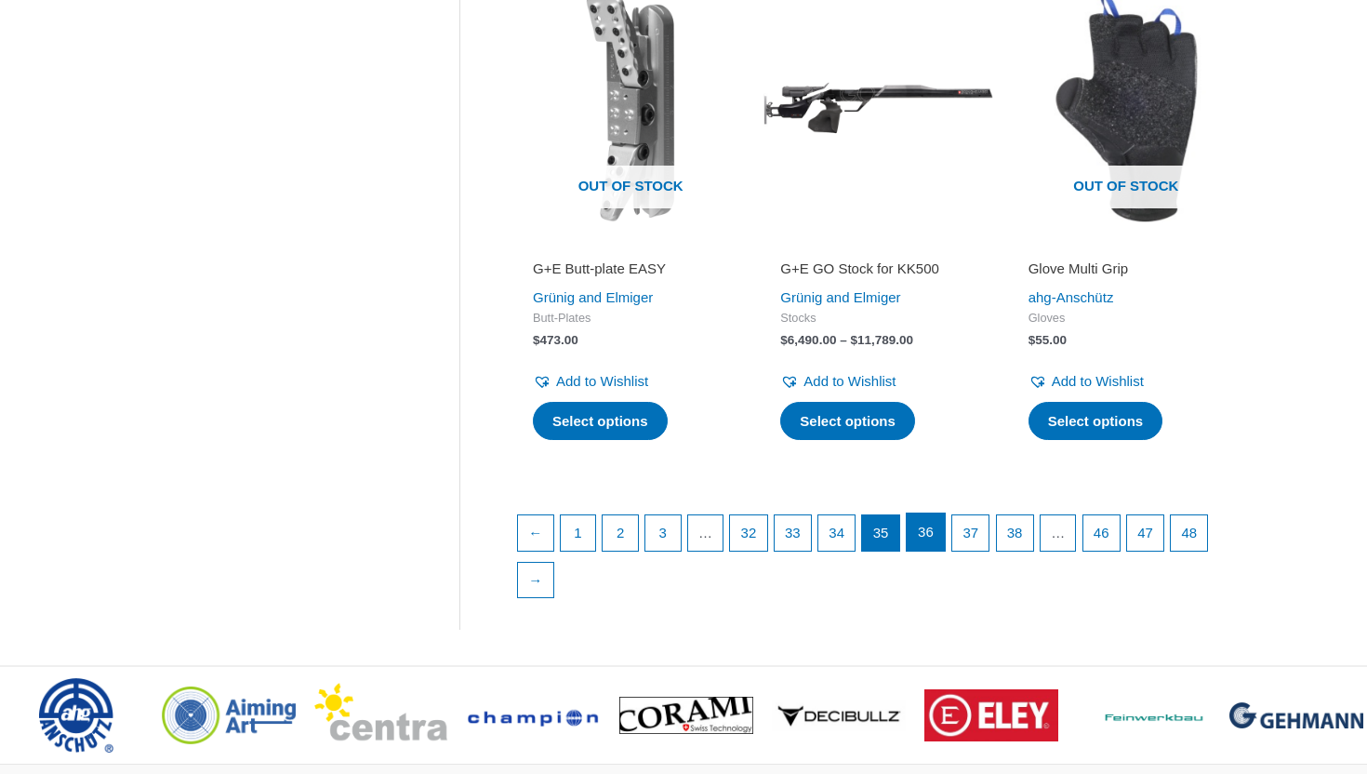
click at [936, 550] on link "36" at bounding box center [926, 531] width 38 height 37
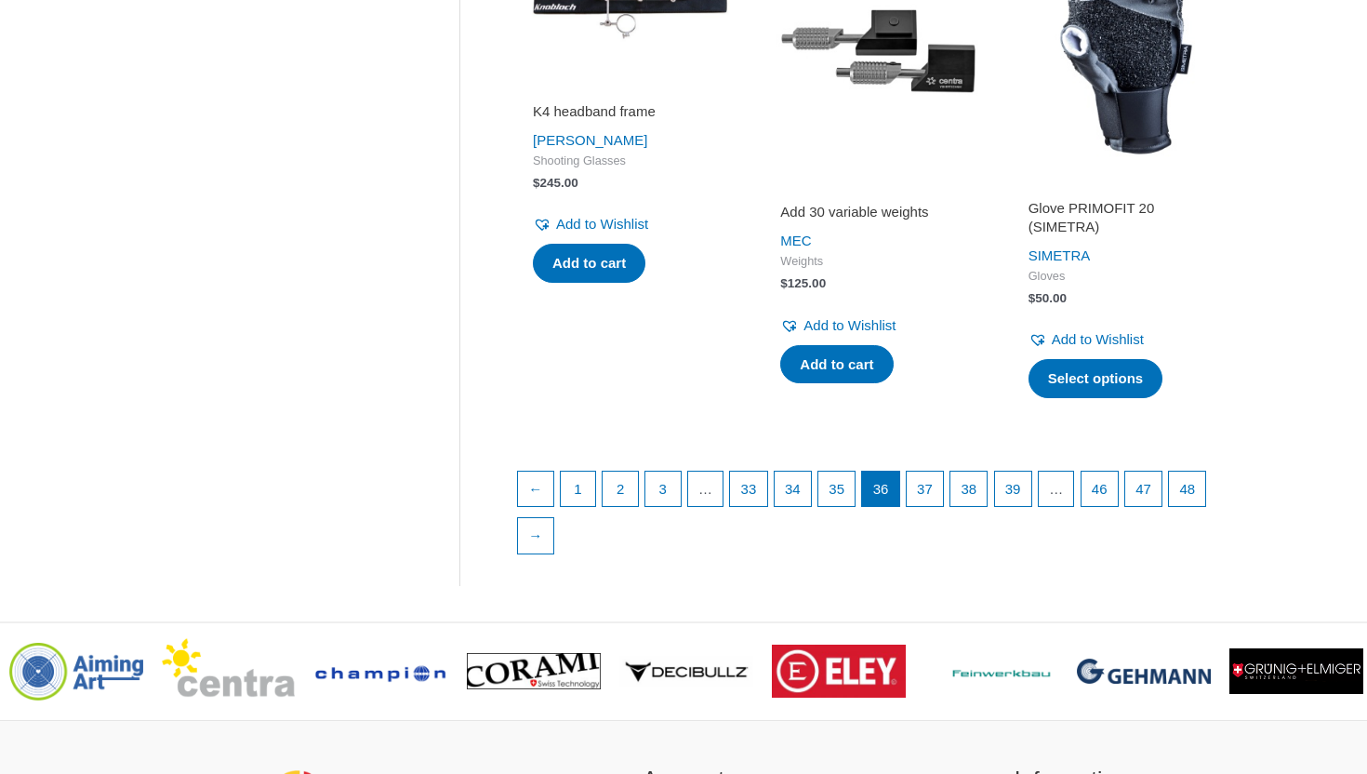
scroll to position [2536, 0]
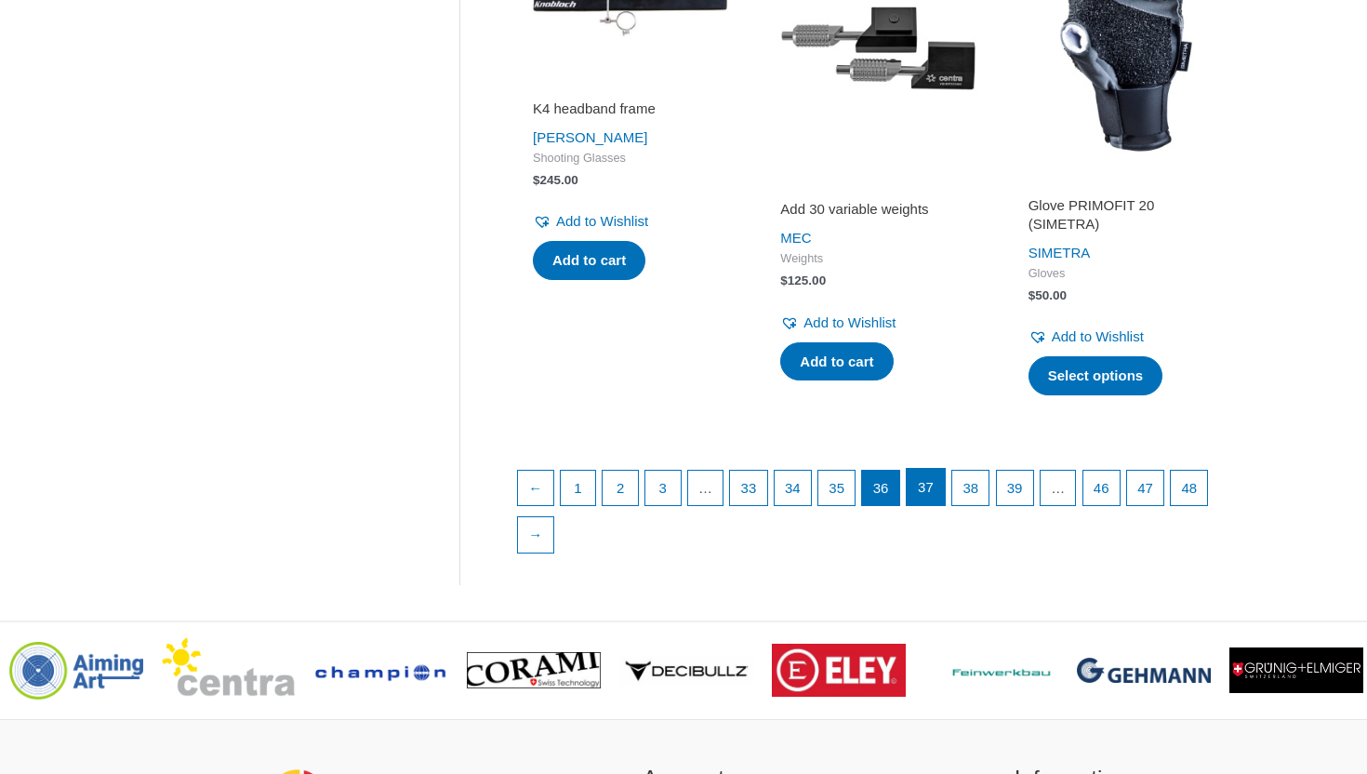
click at [942, 506] on link "37" at bounding box center [926, 487] width 38 height 37
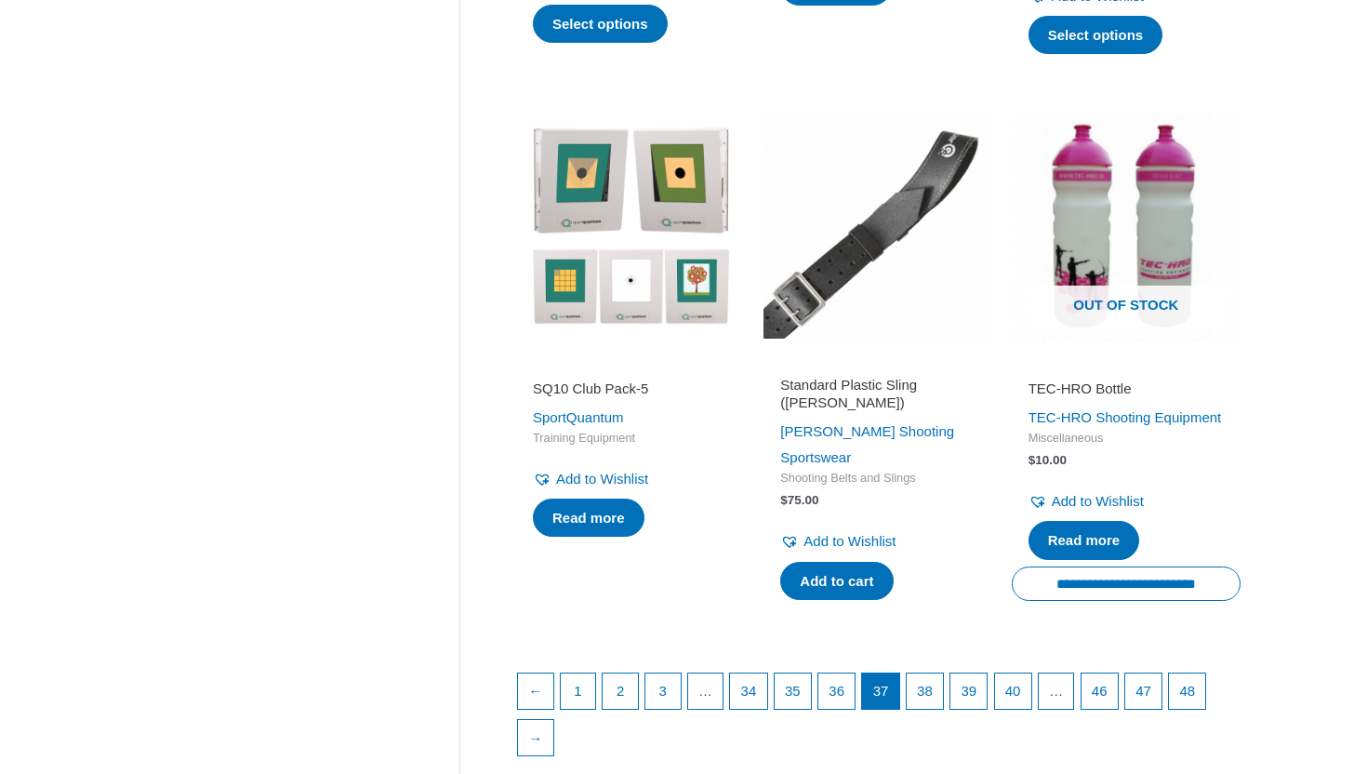
scroll to position [2413, 0]
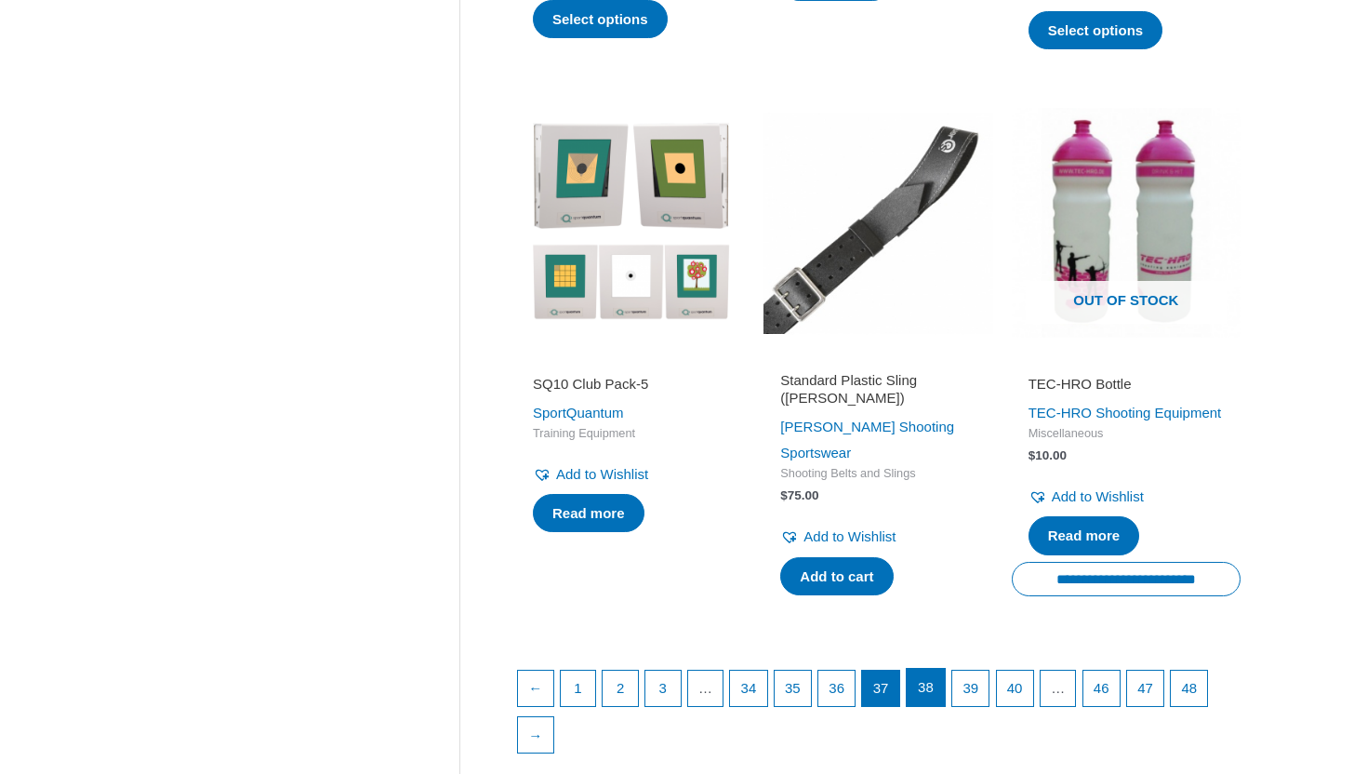
click at [945, 692] on link "38" at bounding box center [926, 687] width 38 height 37
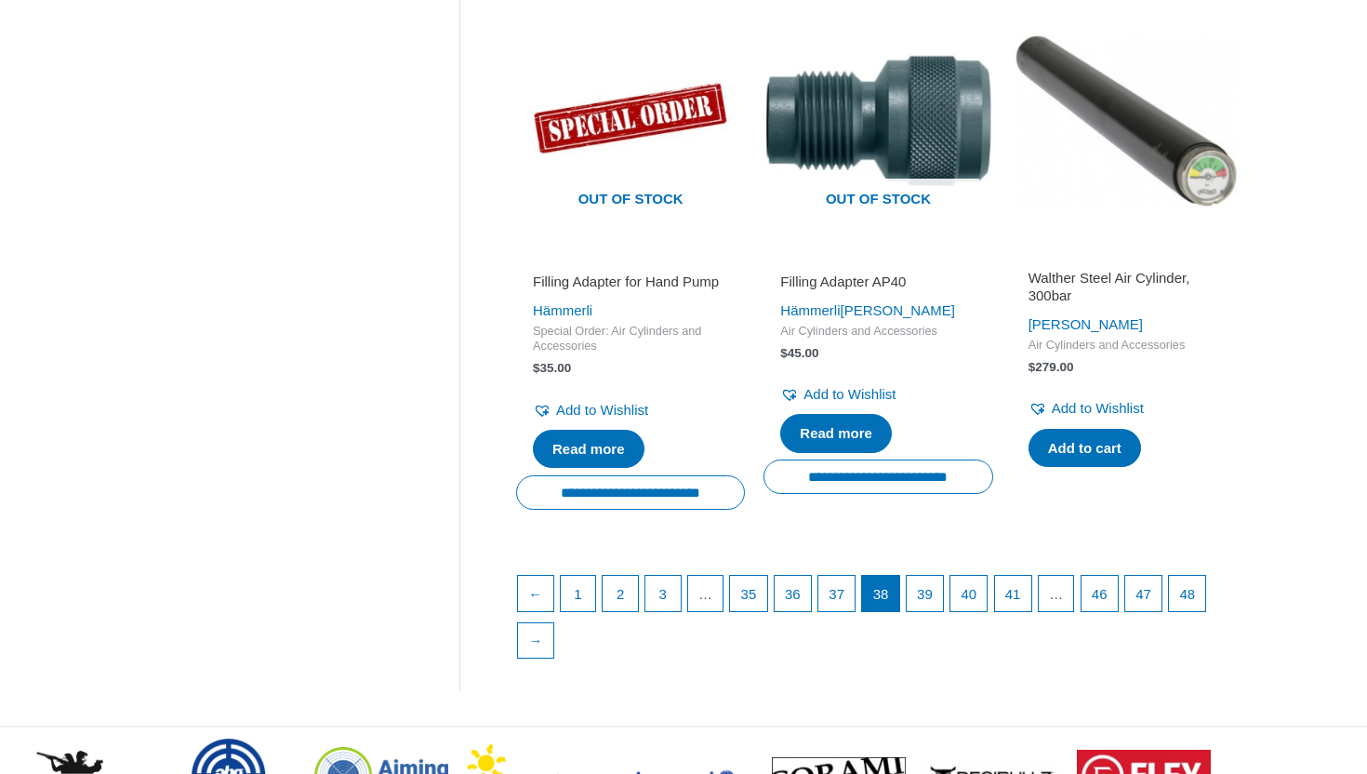
scroll to position [2509, 0]
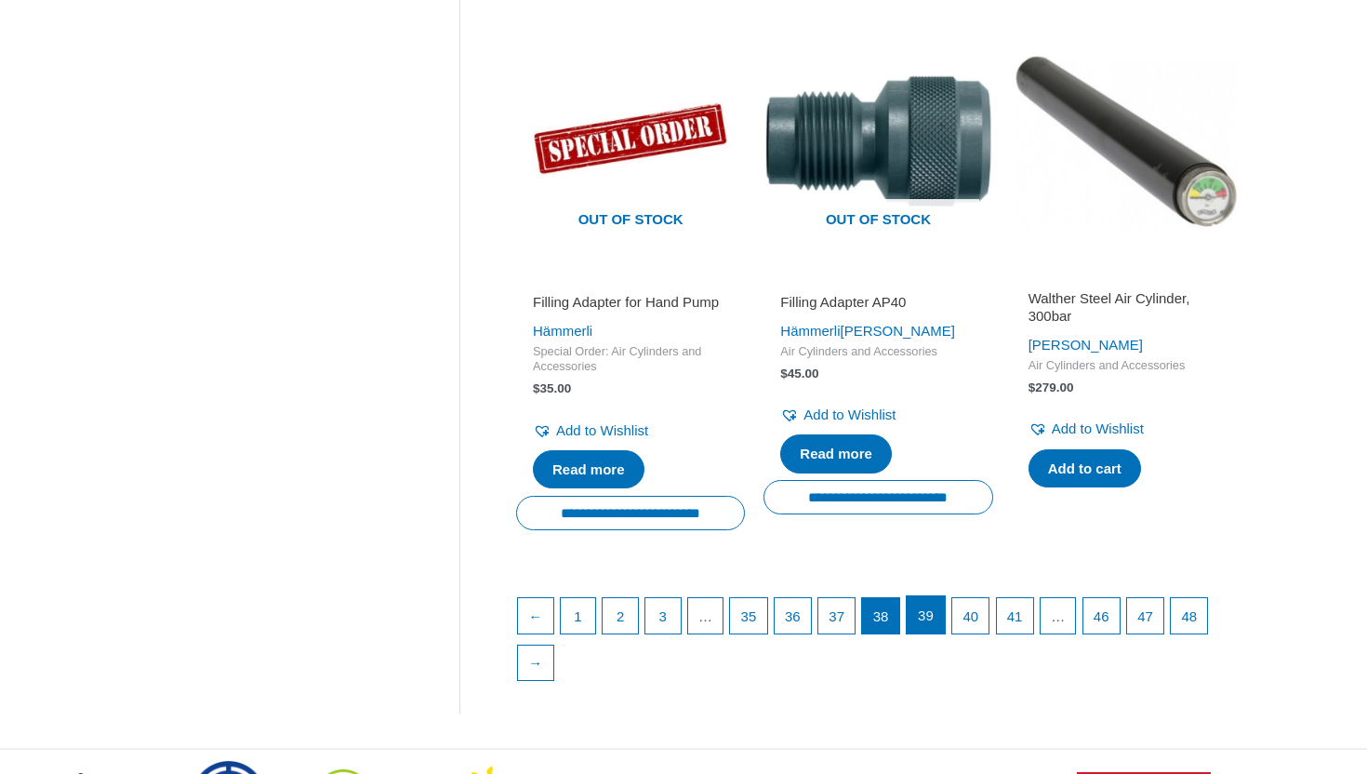
click at [945, 633] on link "39" at bounding box center [926, 614] width 38 height 37
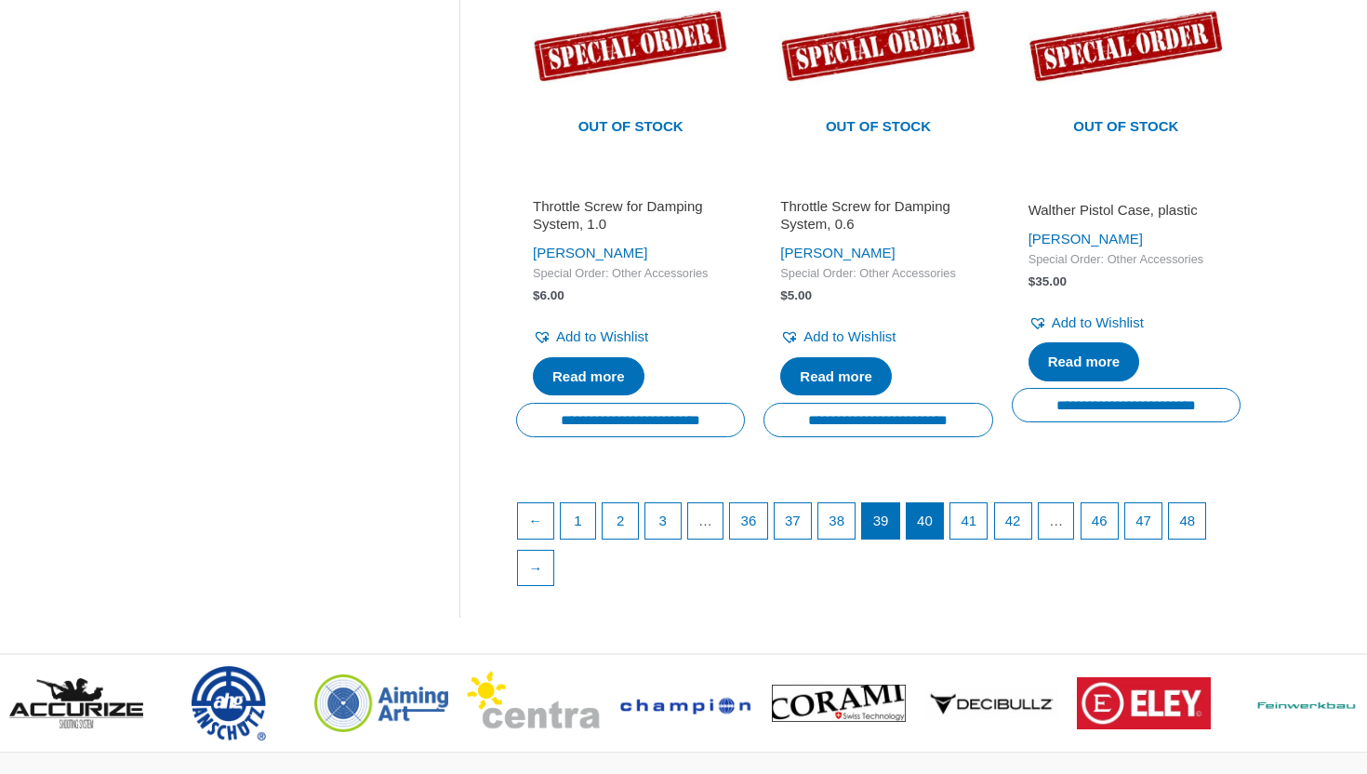
scroll to position [2653, 0]
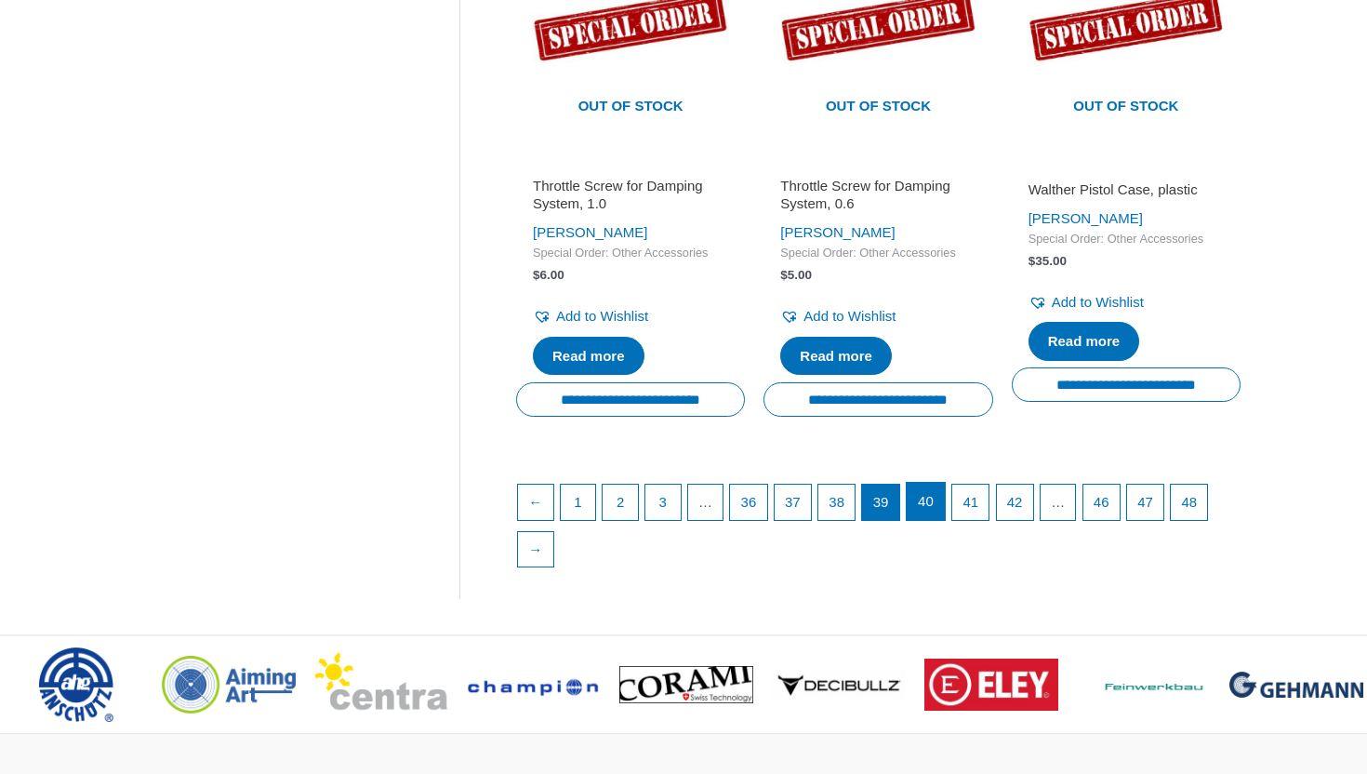
click at [945, 520] on link "40" at bounding box center [926, 501] width 38 height 37
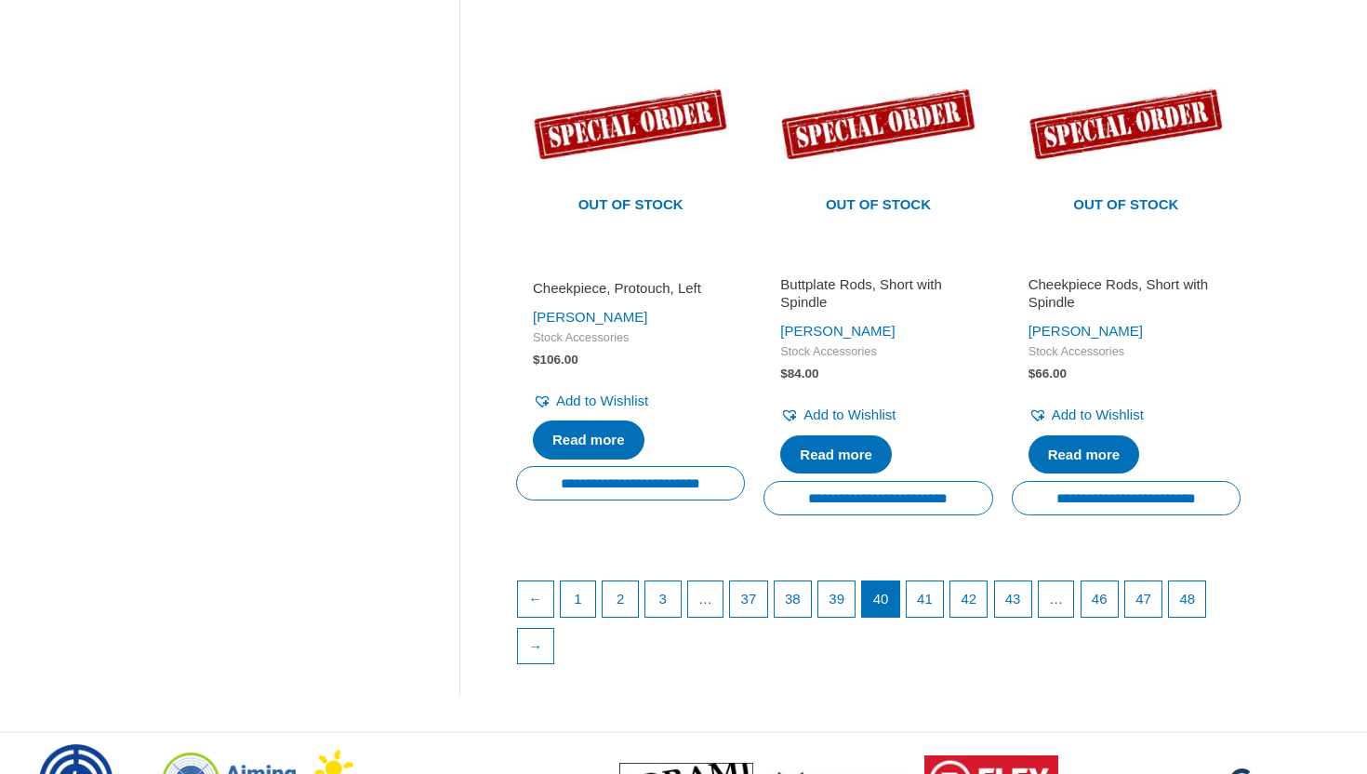
scroll to position [2584, 0]
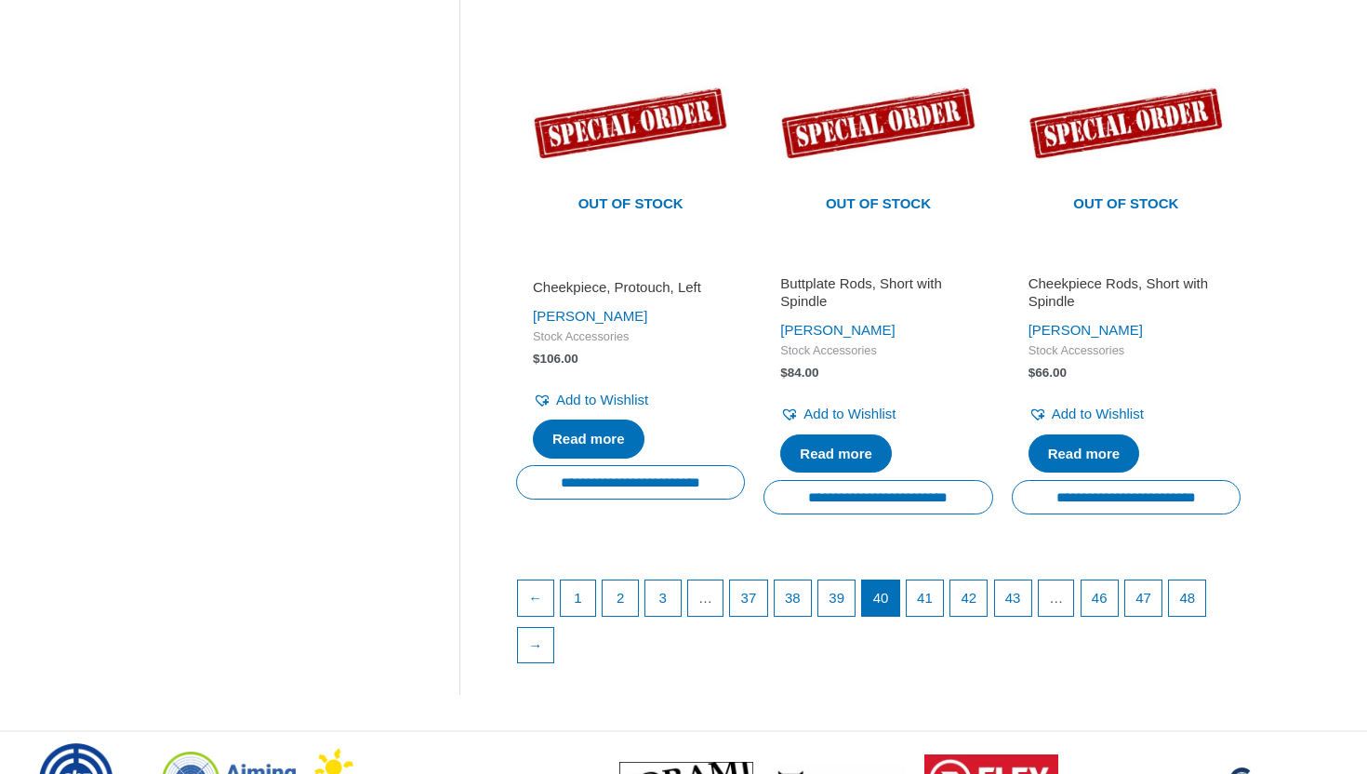
click at [938, 617] on ul "← 1 2 3 … 37 38 39 40 41 42 43 … 46 47 48 →" at bounding box center [878, 626] width 722 height 94
click at [940, 605] on link "41" at bounding box center [926, 598] width 38 height 37
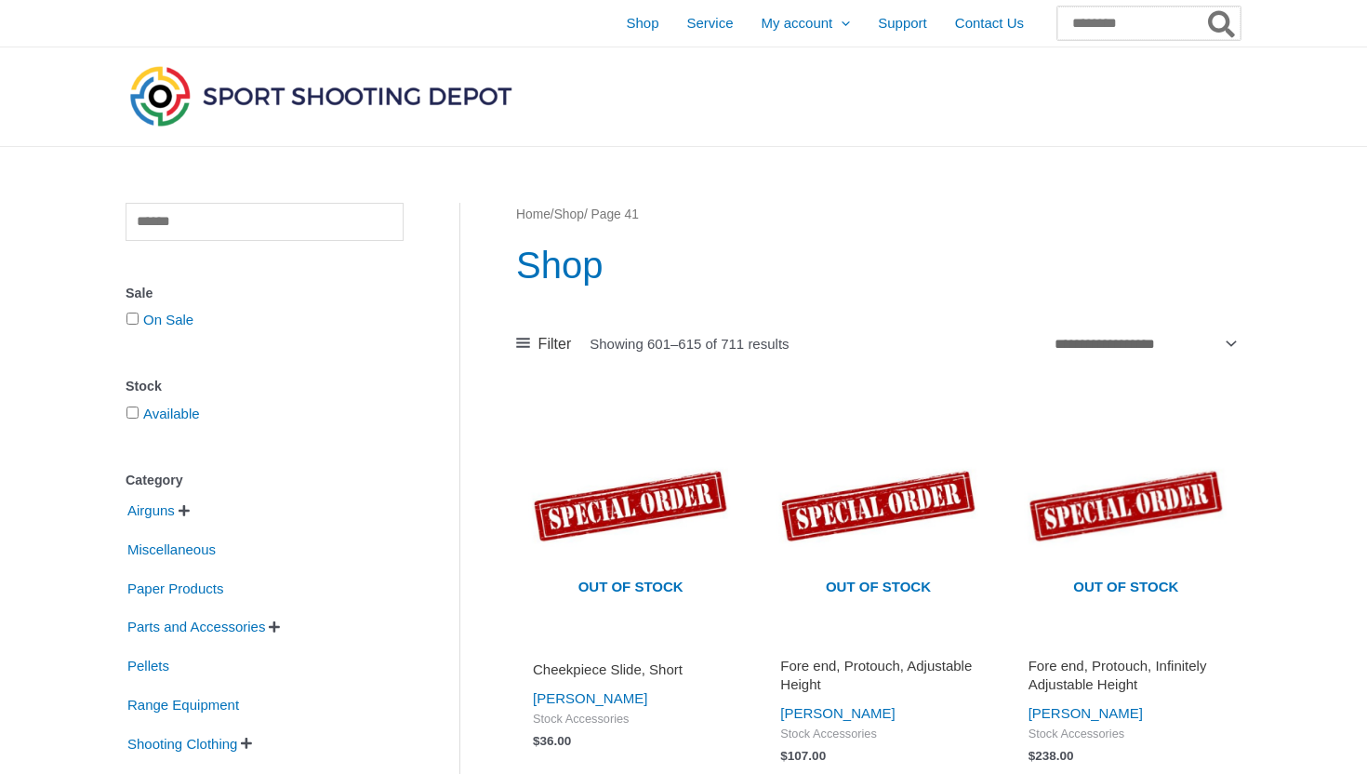
click at [1081, 11] on input "Search for:" at bounding box center [1148, 23] width 183 height 33
type input "********"
click at [1204, 7] on button "Search" at bounding box center [1222, 23] width 36 height 33
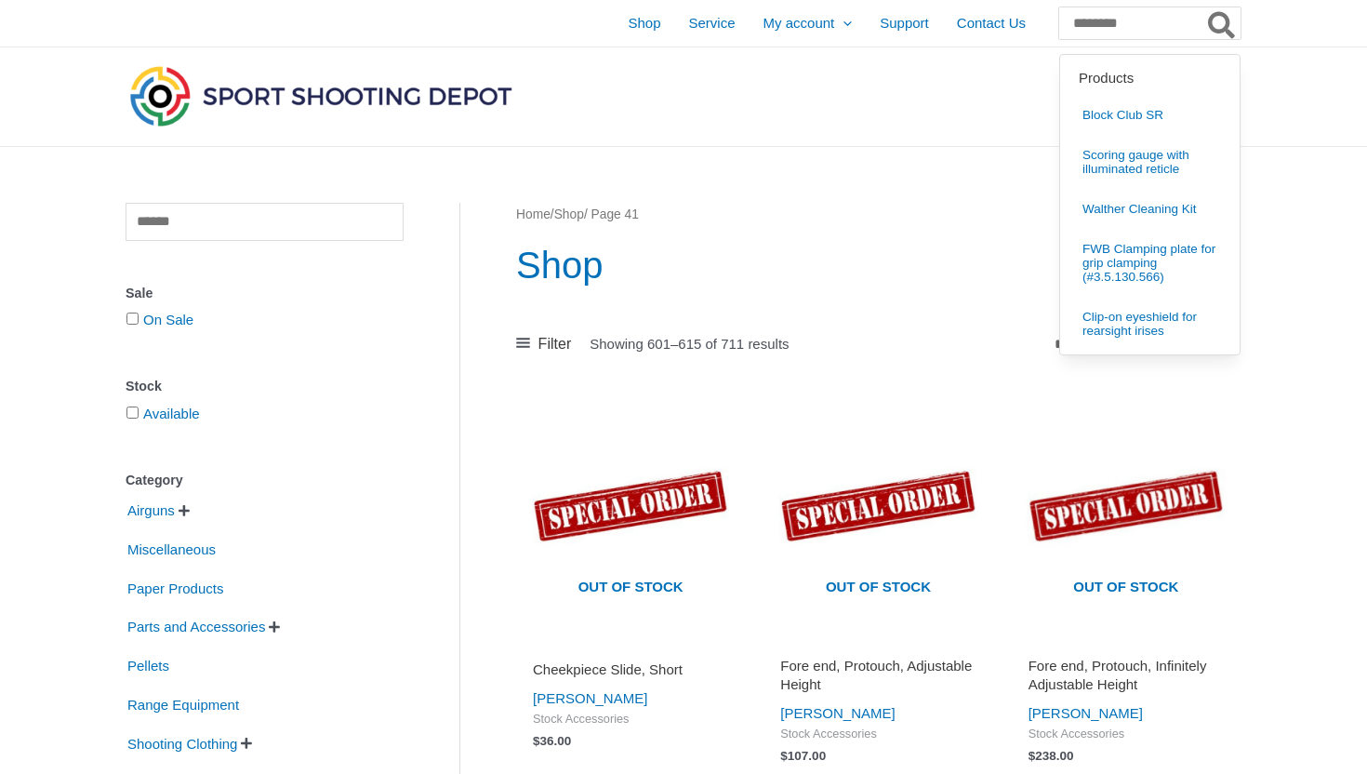
click at [1220, 19] on icon "Search" at bounding box center [1221, 25] width 27 height 30
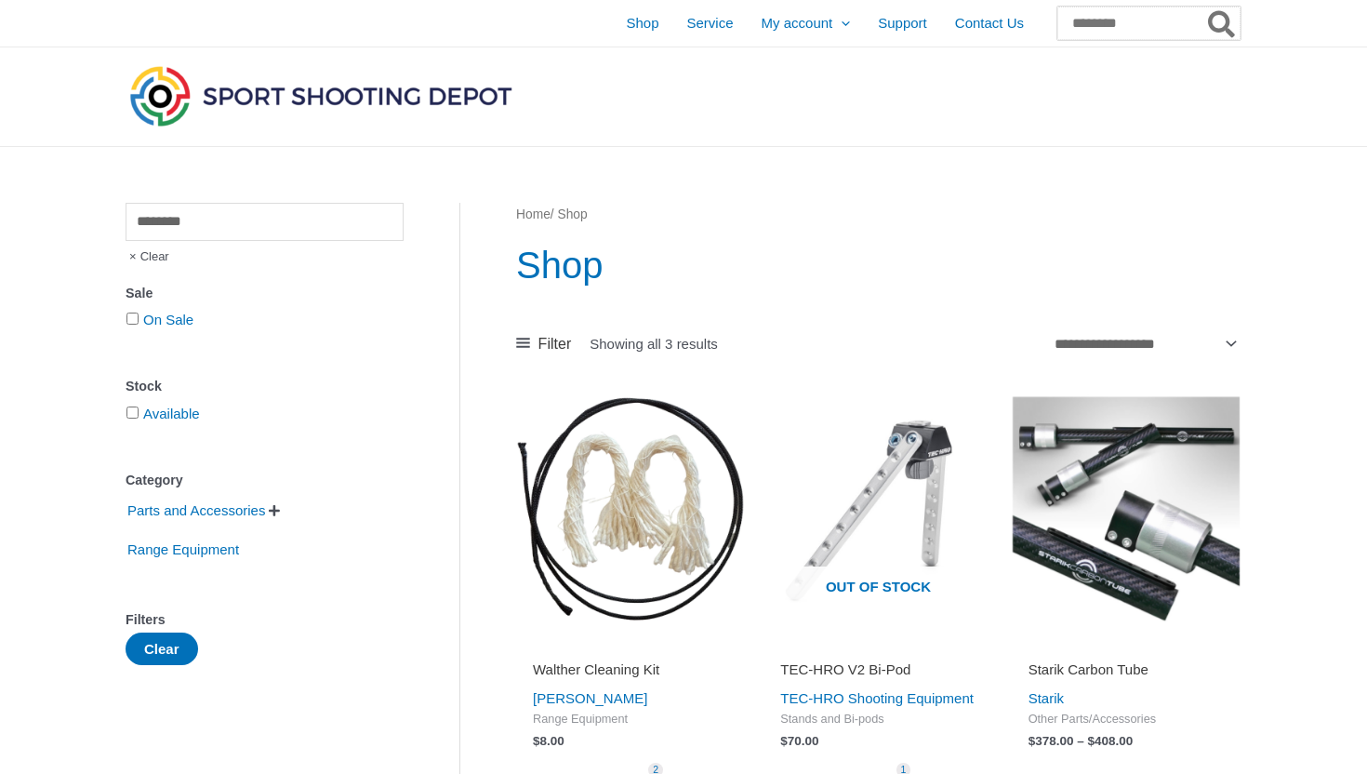
click at [1099, 26] on input "Search for:" at bounding box center [1148, 23] width 183 height 33
type input "***"
click at [1204, 7] on button "Search" at bounding box center [1222, 23] width 36 height 33
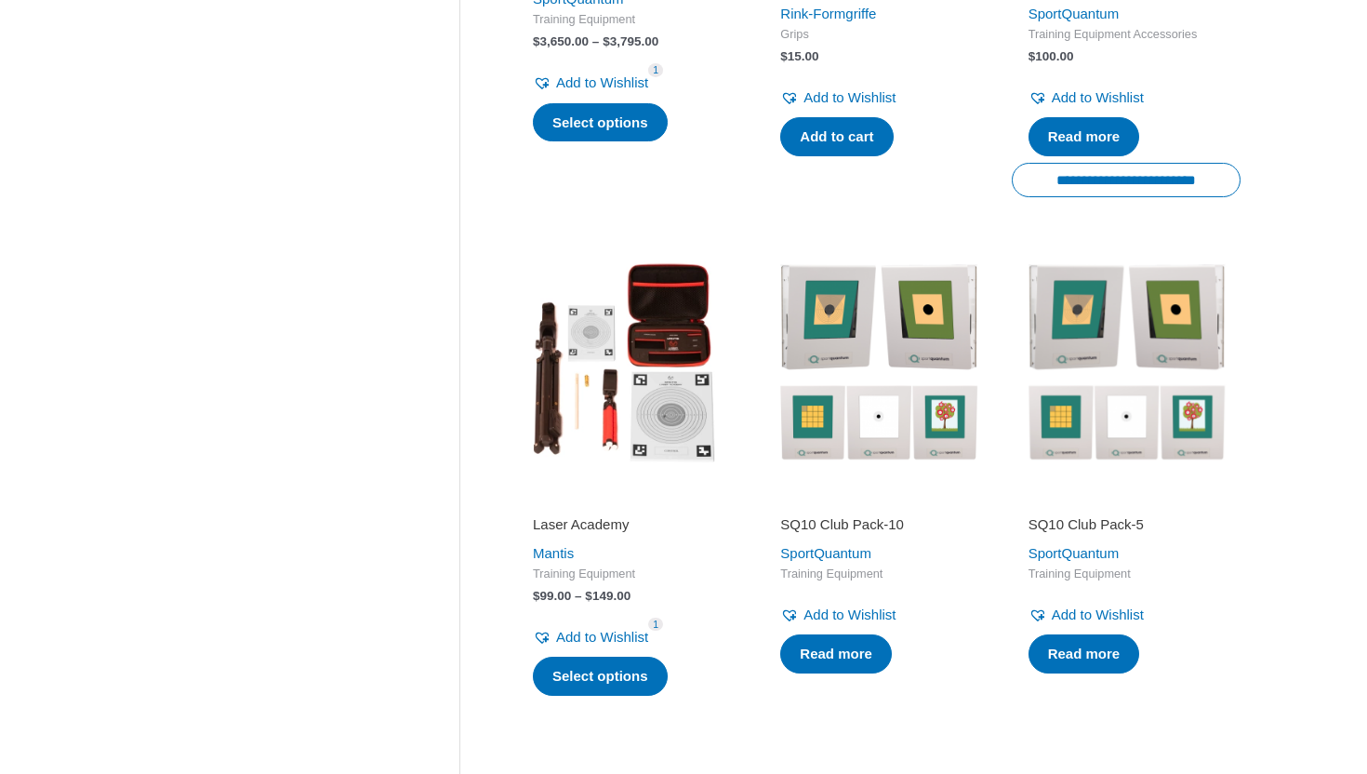
scroll to position [463, 0]
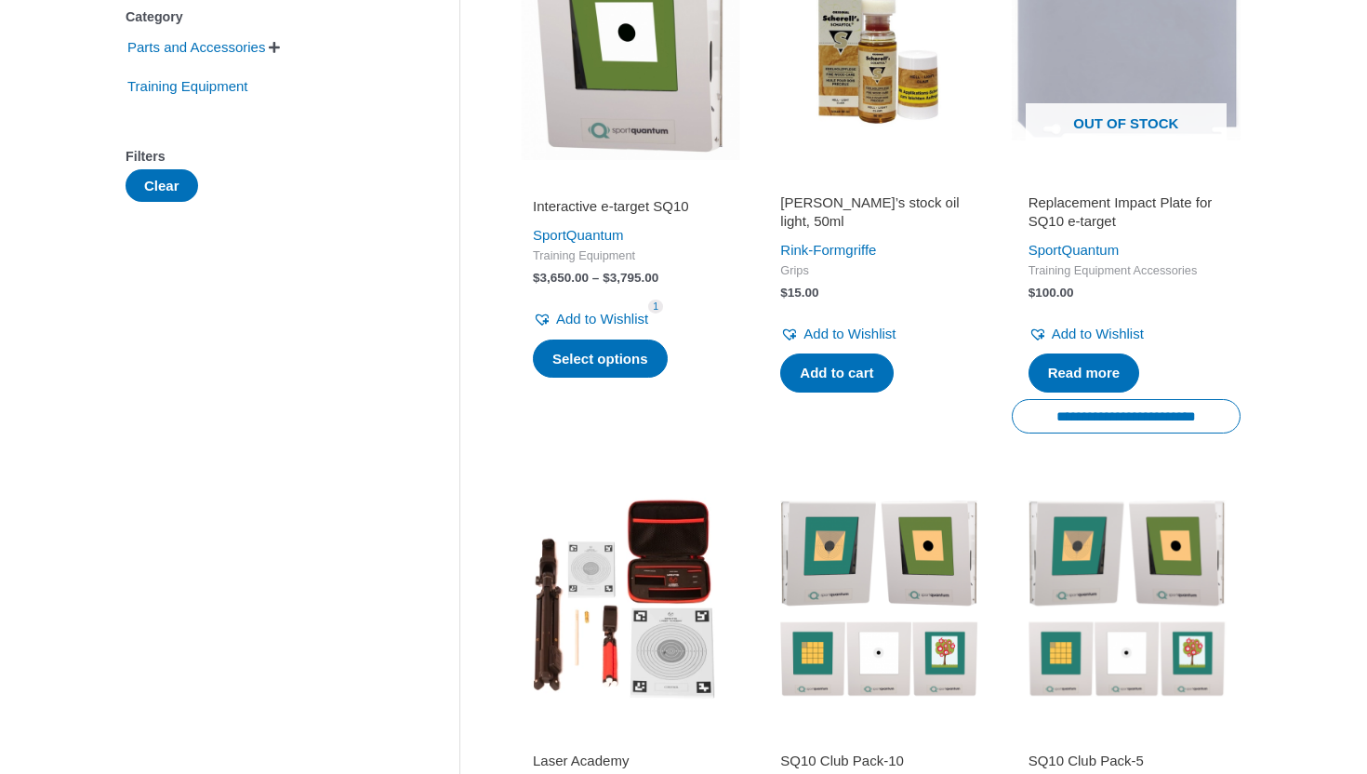
click at [895, 139] on img at bounding box center [877, 45] width 229 height 229
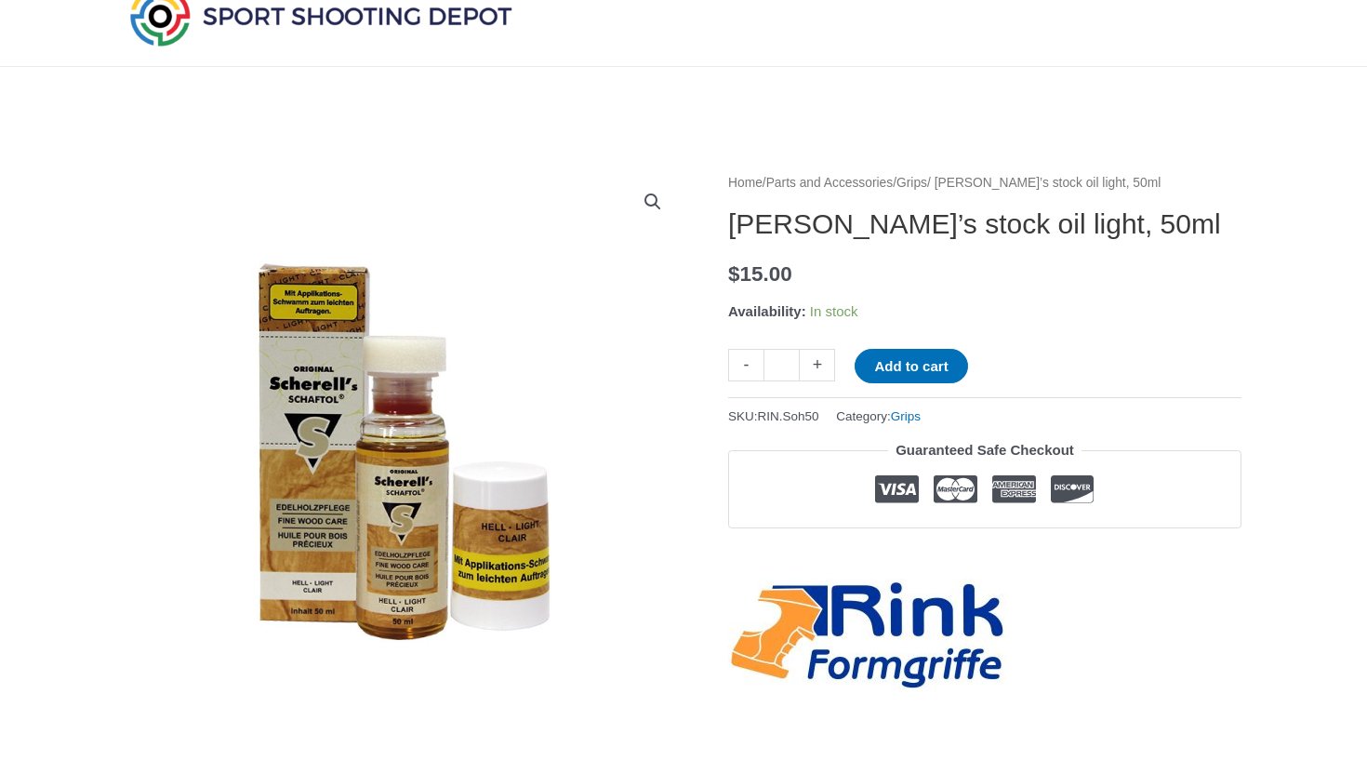
scroll to position [104, 0]
